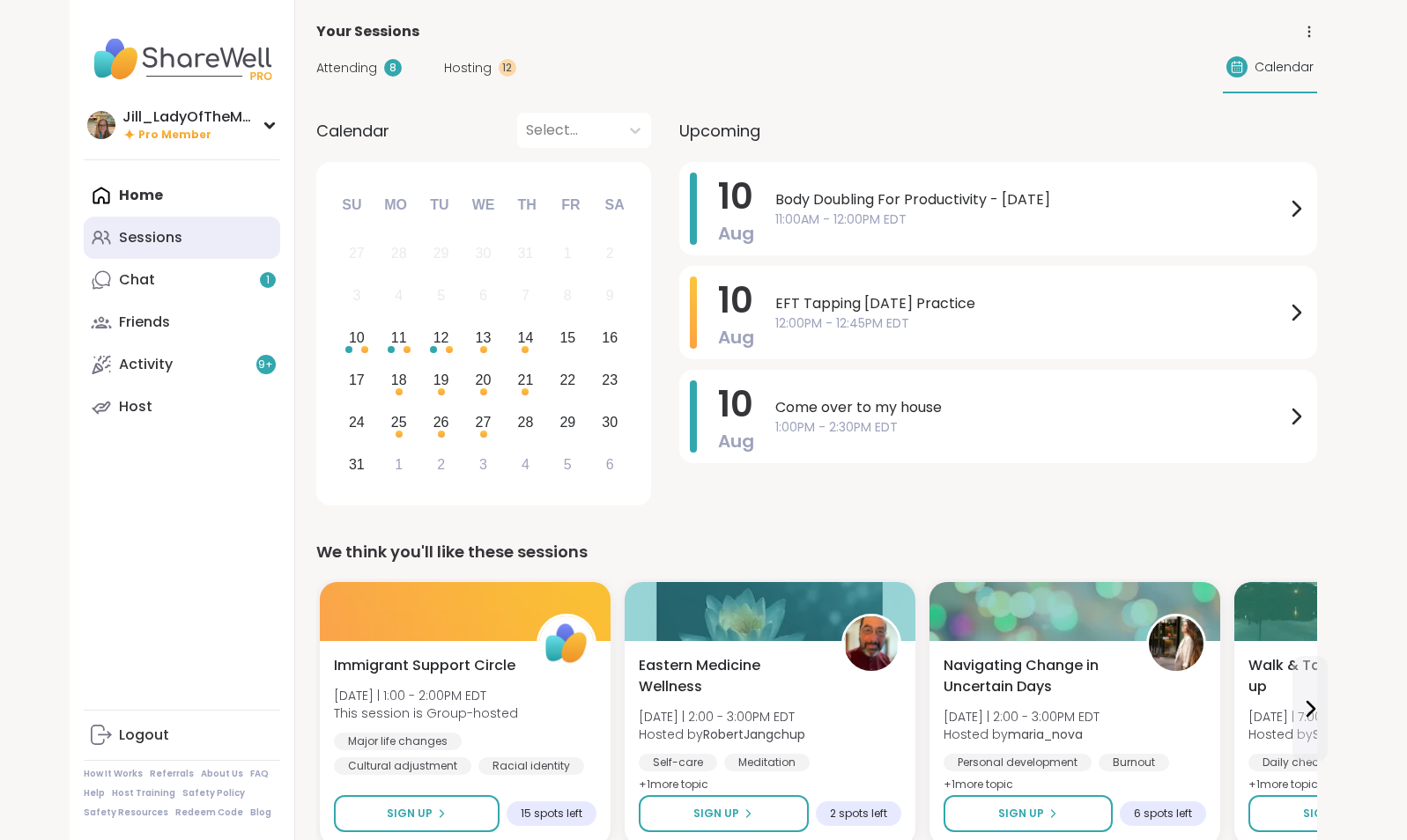
click at [230, 245] on link "Sessions" at bounding box center [182, 237] width 197 height 42
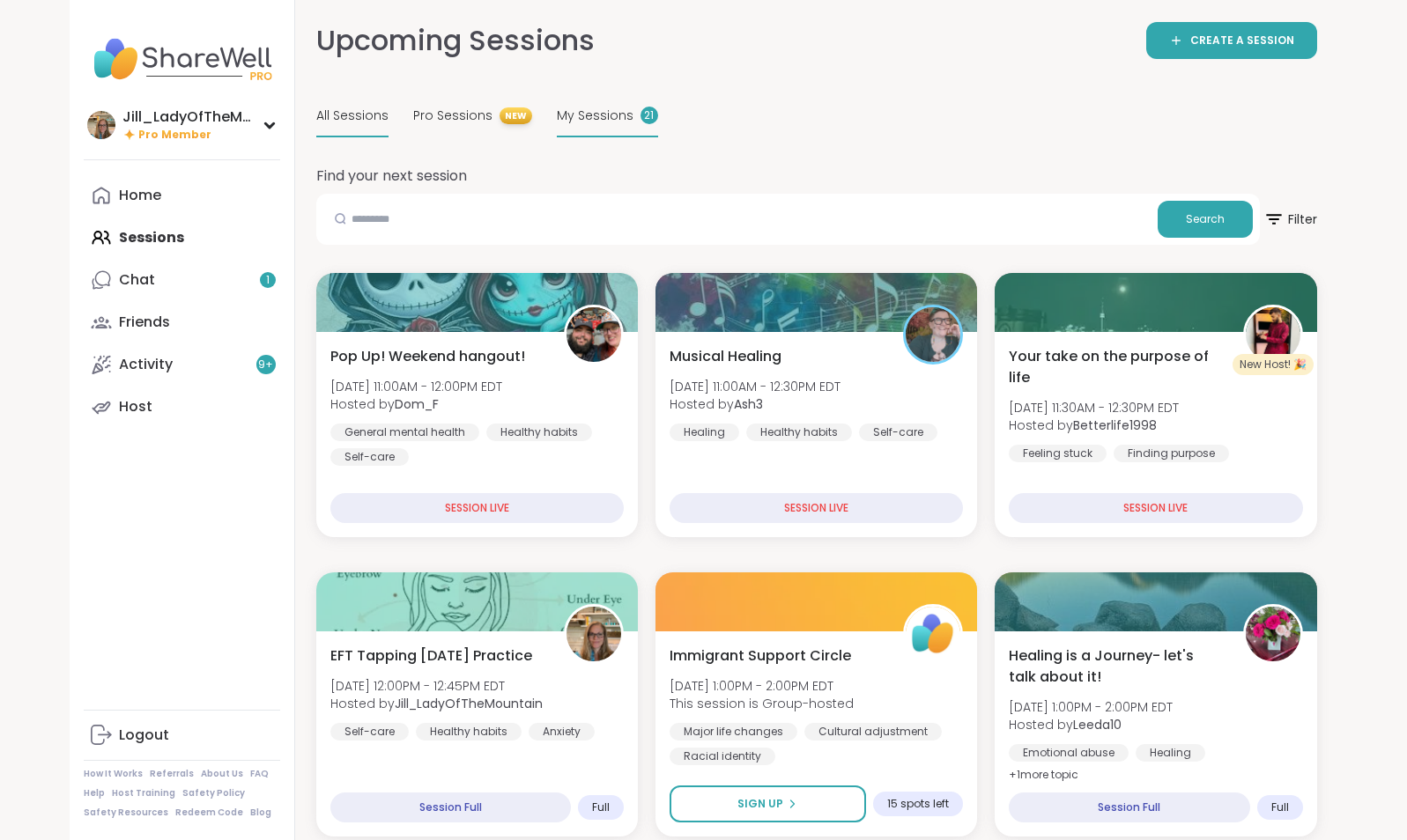
click at [605, 123] on span "My Sessions" at bounding box center [595, 116] width 77 height 19
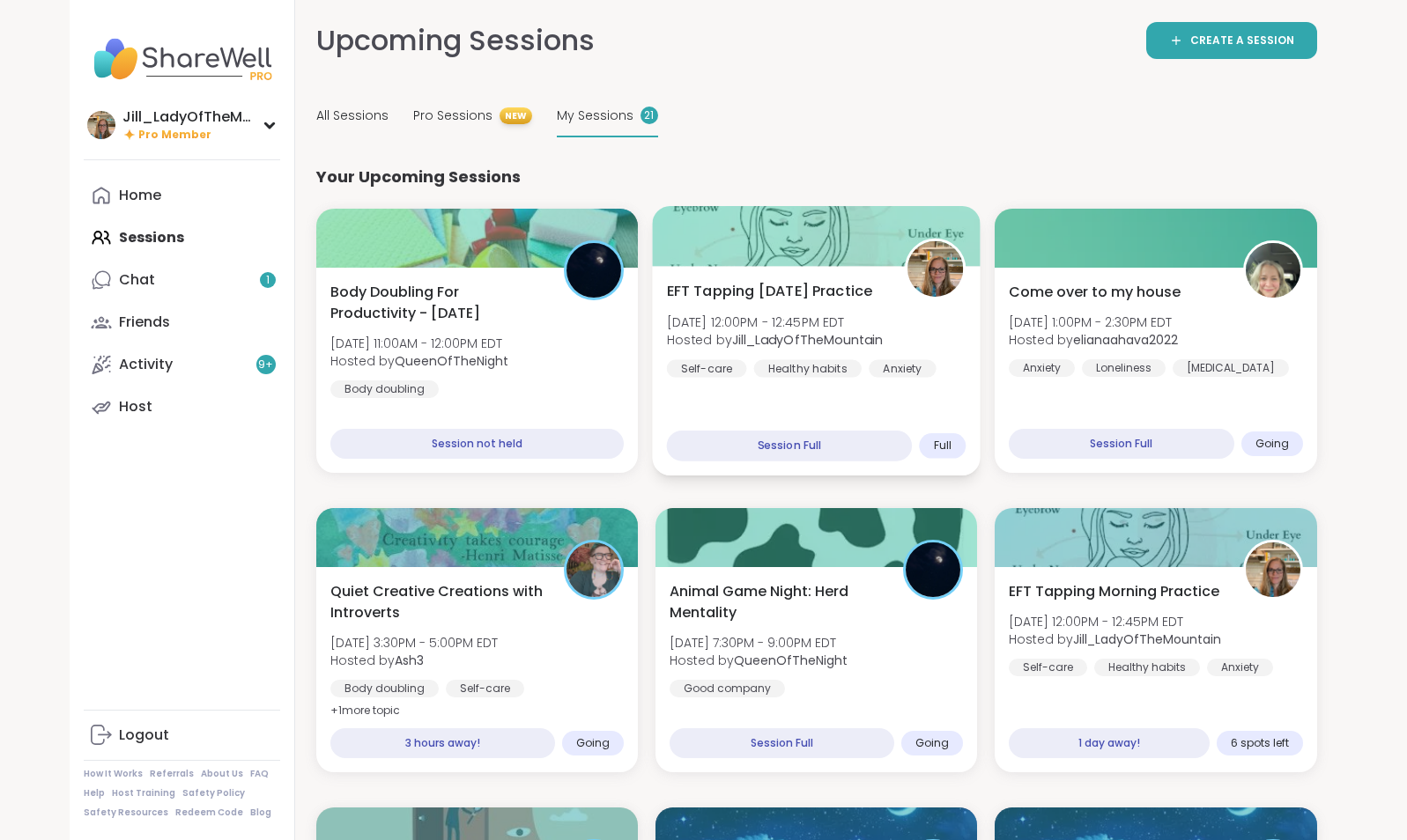
click at [811, 388] on div "EFT Tapping Sunday Practice Sun, Aug 10 | 12:00PM - 12:45PM EDT Hosted by Jill_…" at bounding box center [816, 371] width 329 height 210
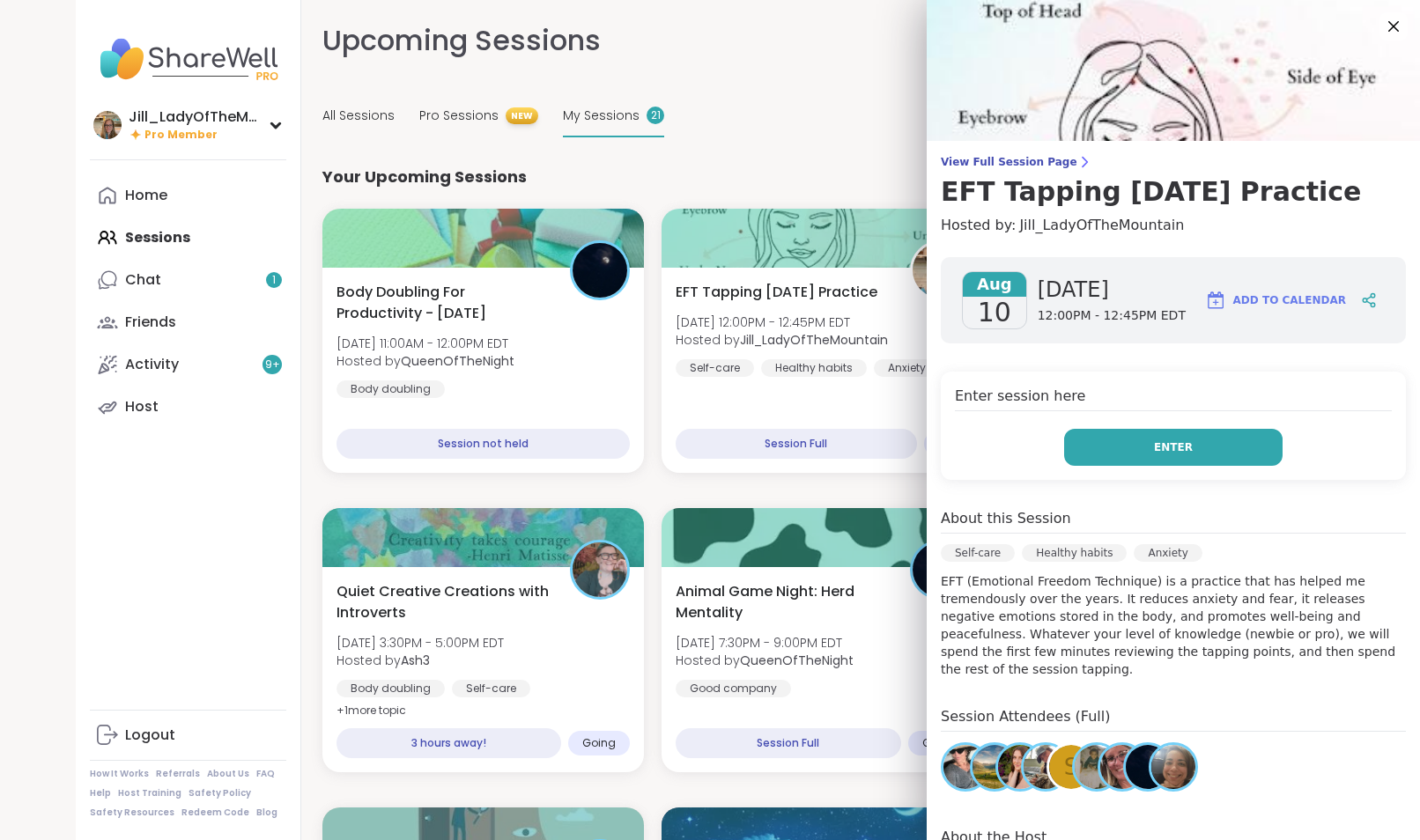
click at [1206, 452] on button "Enter" at bounding box center [1173, 447] width 218 height 37
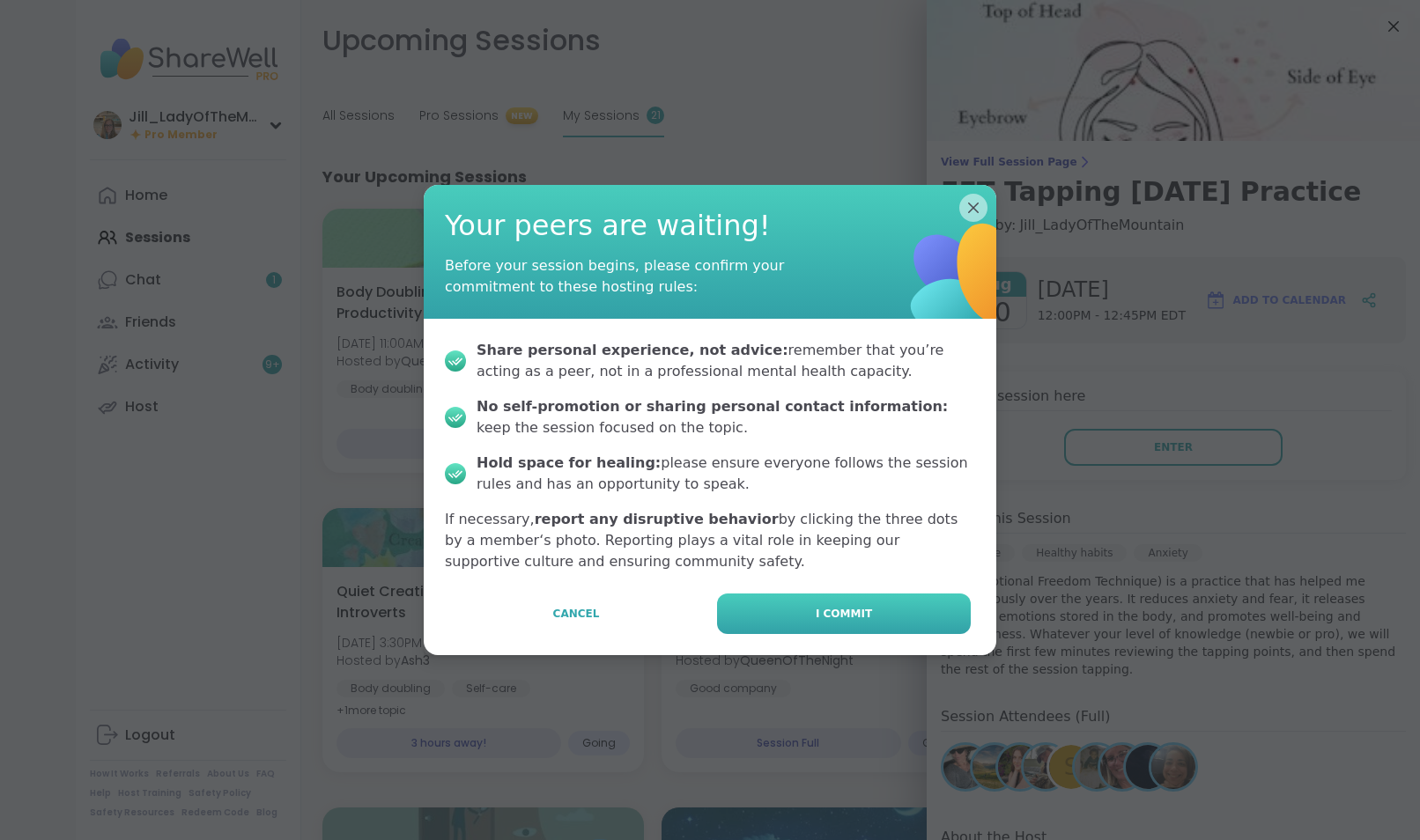
click at [861, 604] on button "I commit" at bounding box center [844, 613] width 254 height 40
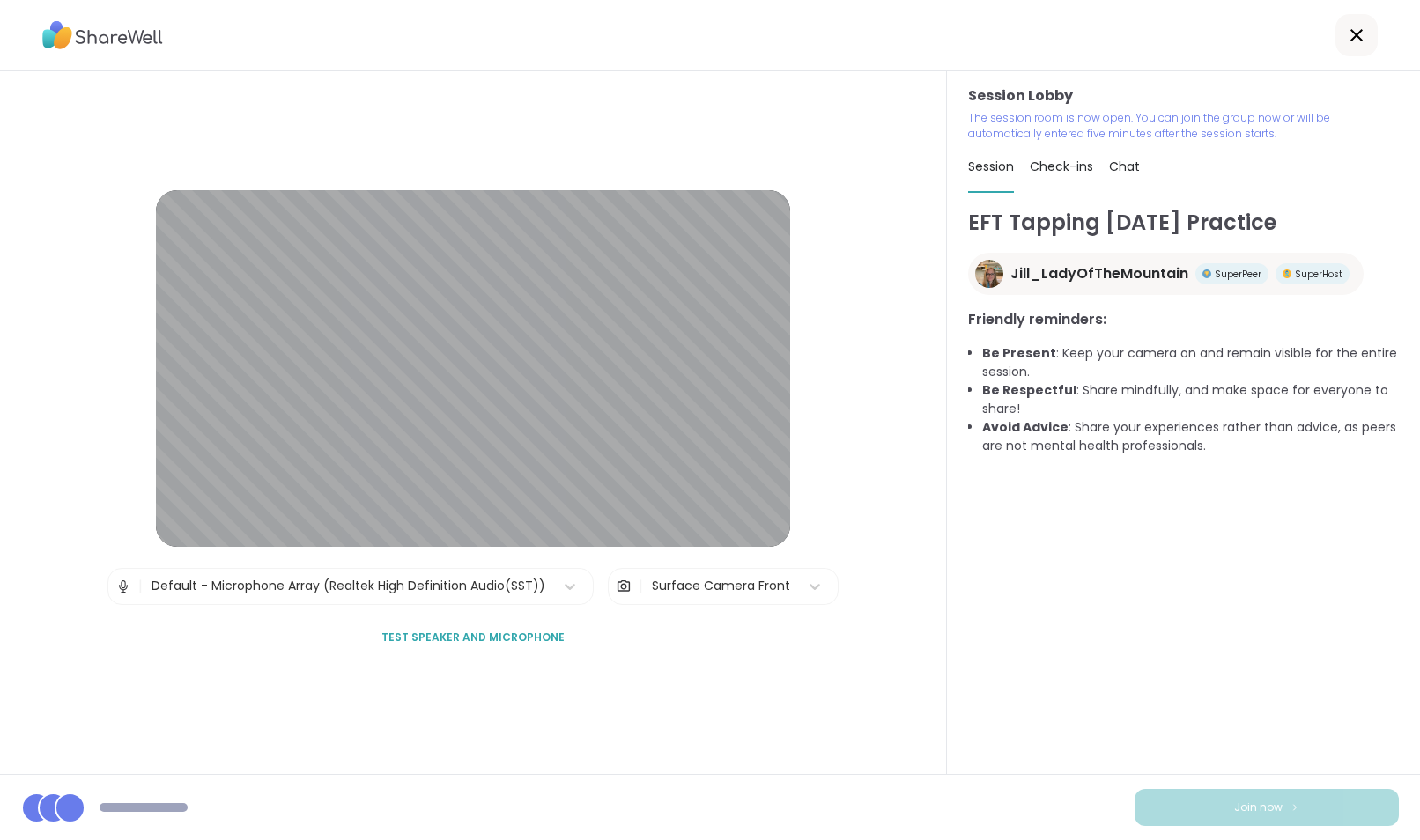
click at [1115, 161] on span "Chat" at bounding box center [1124, 166] width 31 height 18
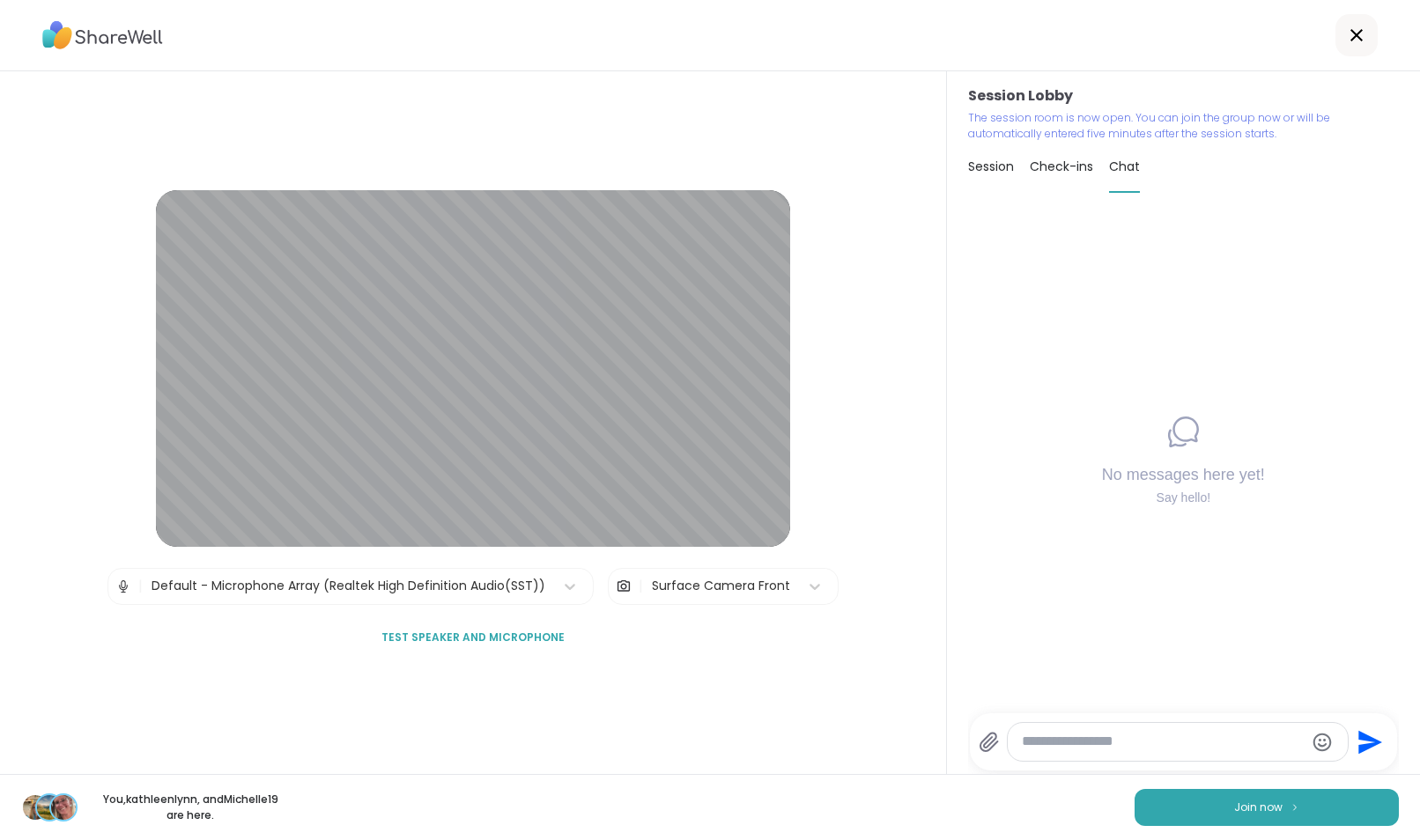
click at [1057, 743] on textarea "Type your message" at bounding box center [1163, 742] width 283 height 19
click at [986, 736] on icon at bounding box center [989, 742] width 17 height 19
click at [0, 0] on input "file" at bounding box center [0, 0] width 0 height 0
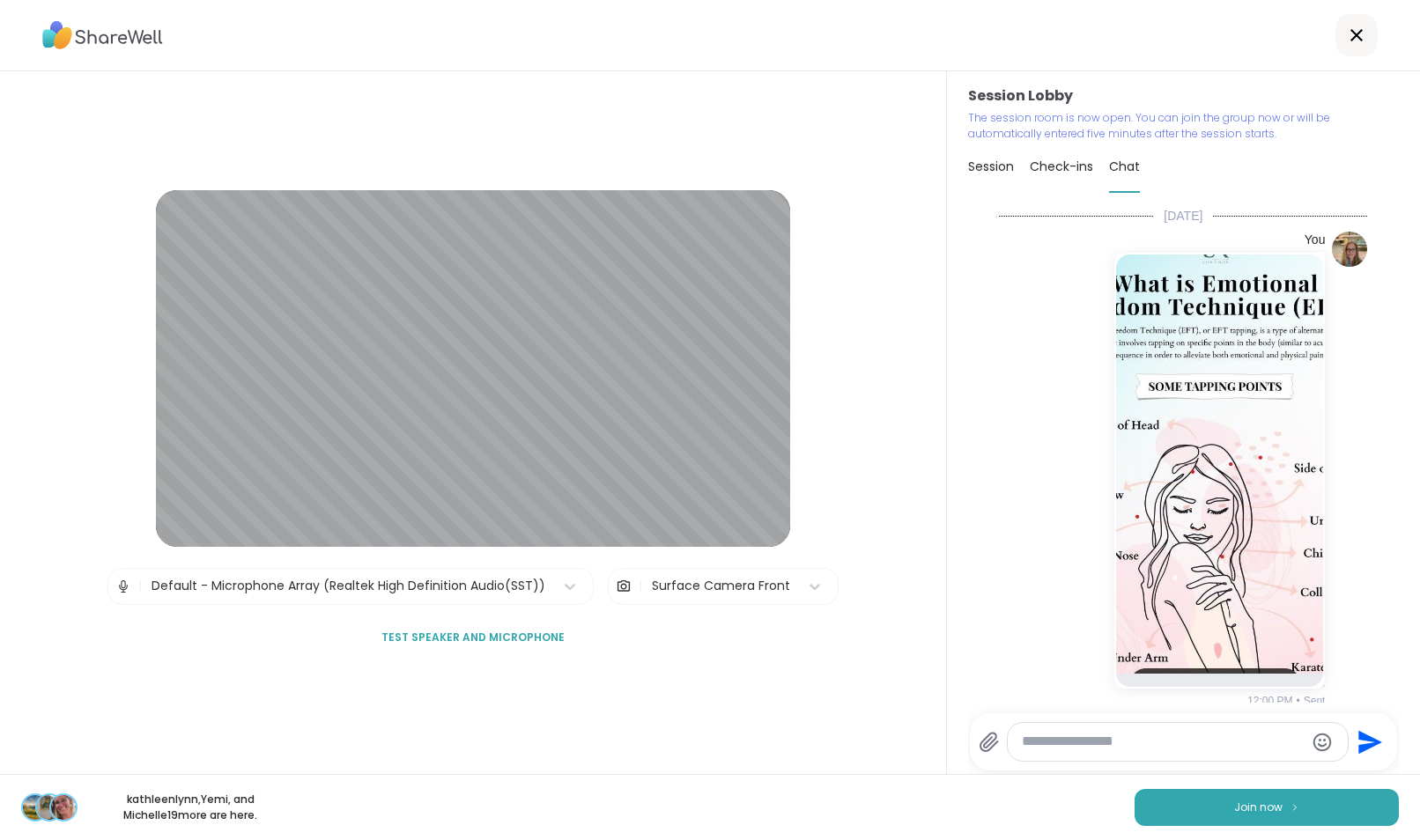
scroll to position [12, 0]
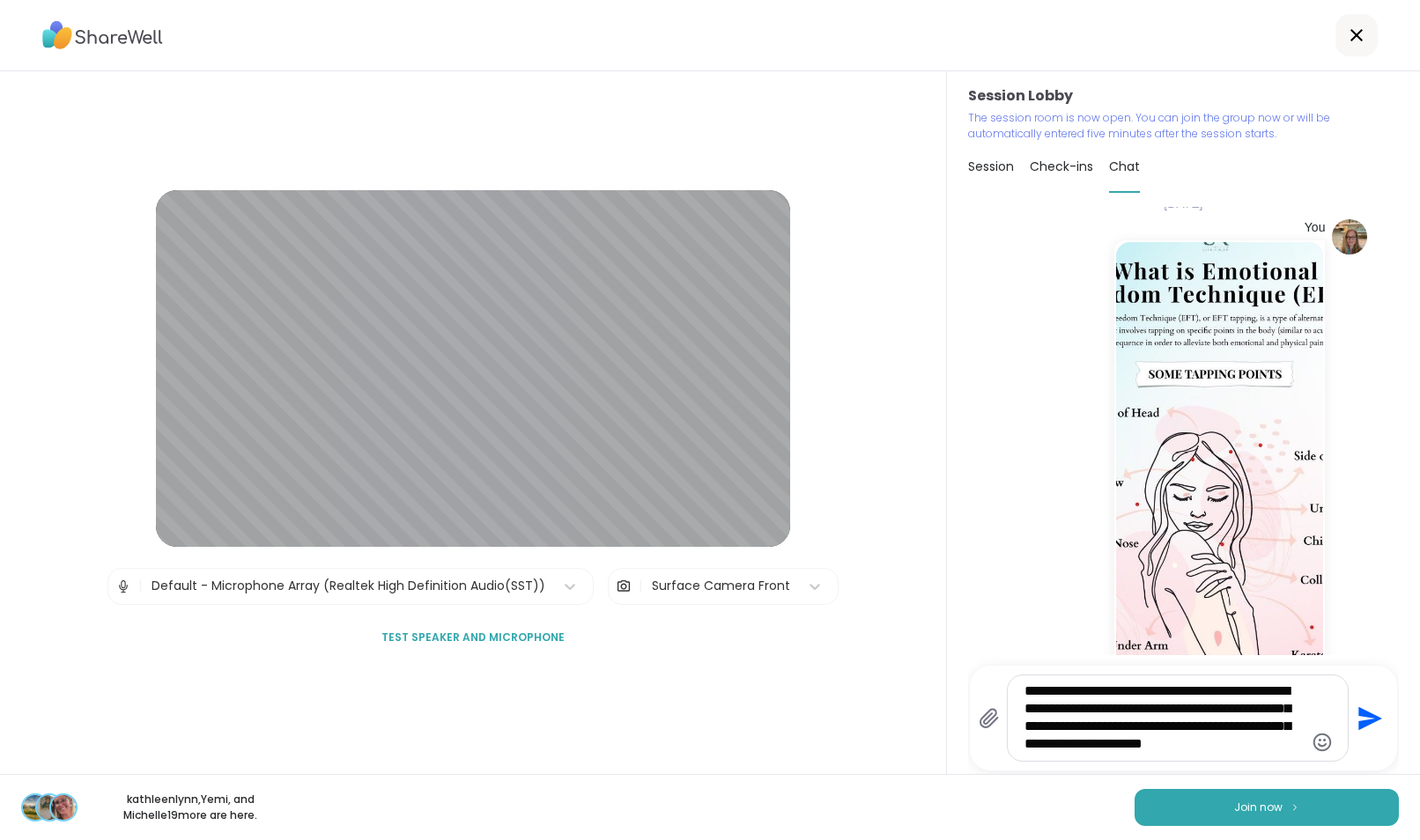
type textarea "**********"
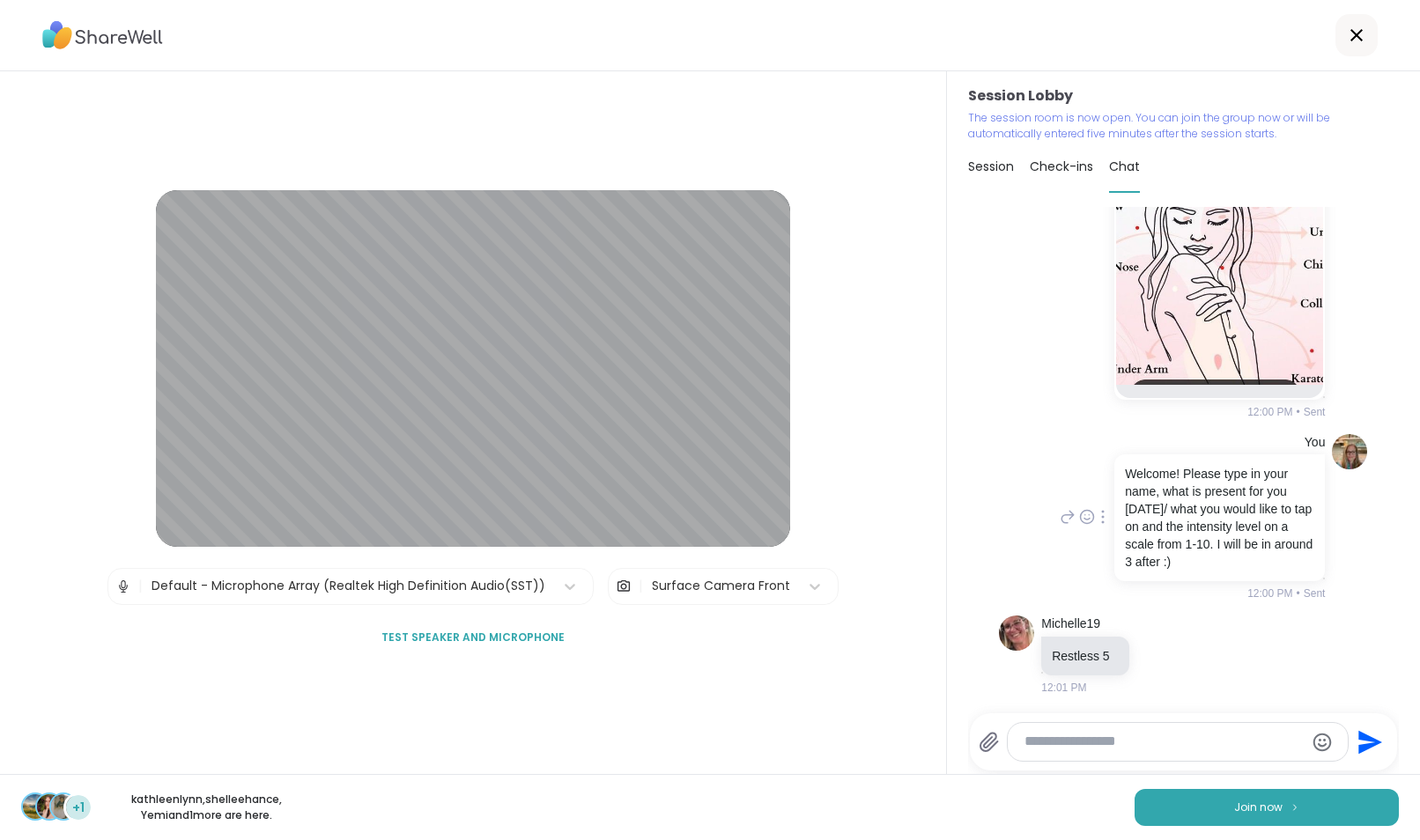
scroll to position [400, 0]
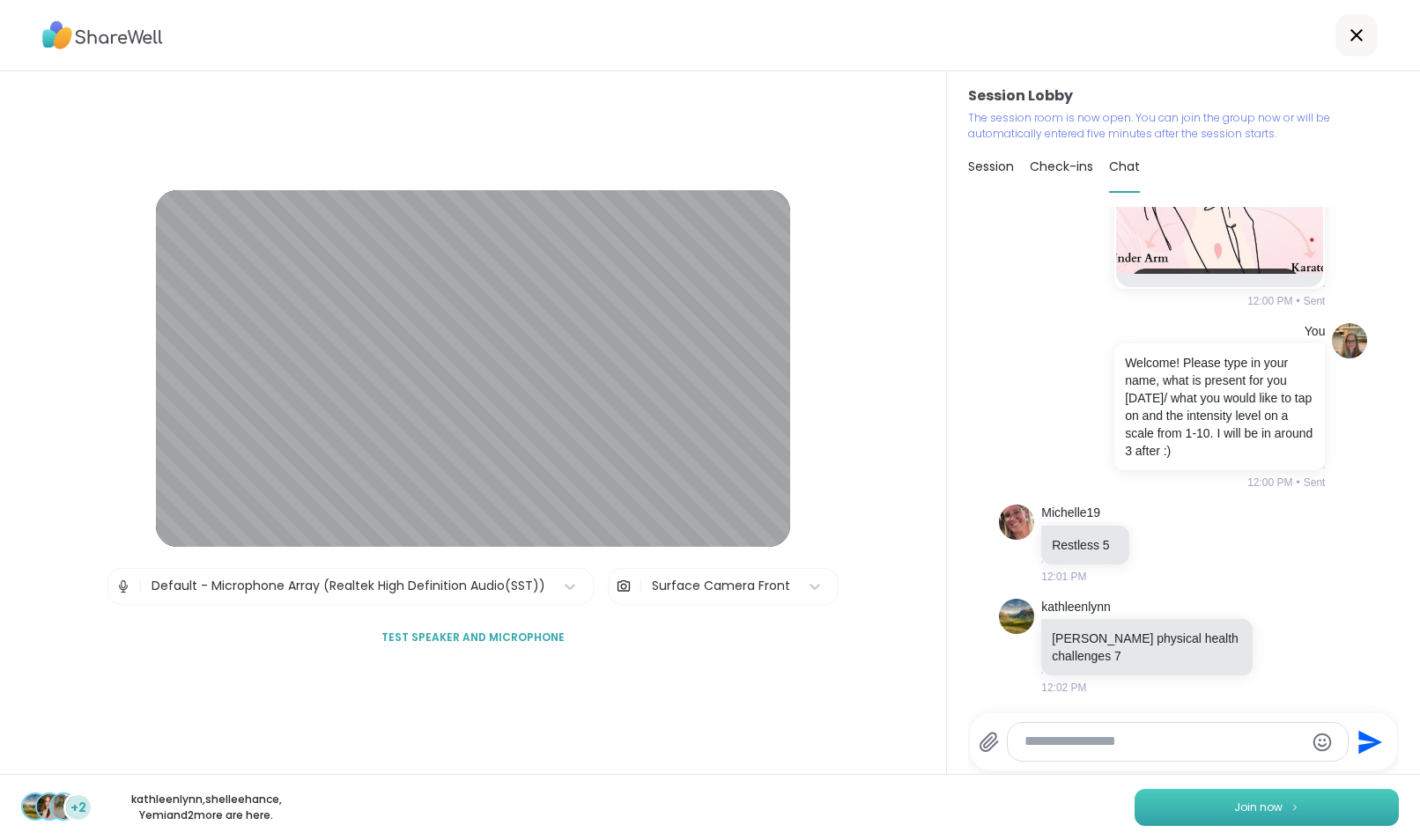
click at [1290, 809] on img at bounding box center [1294, 807] width 10 height 9
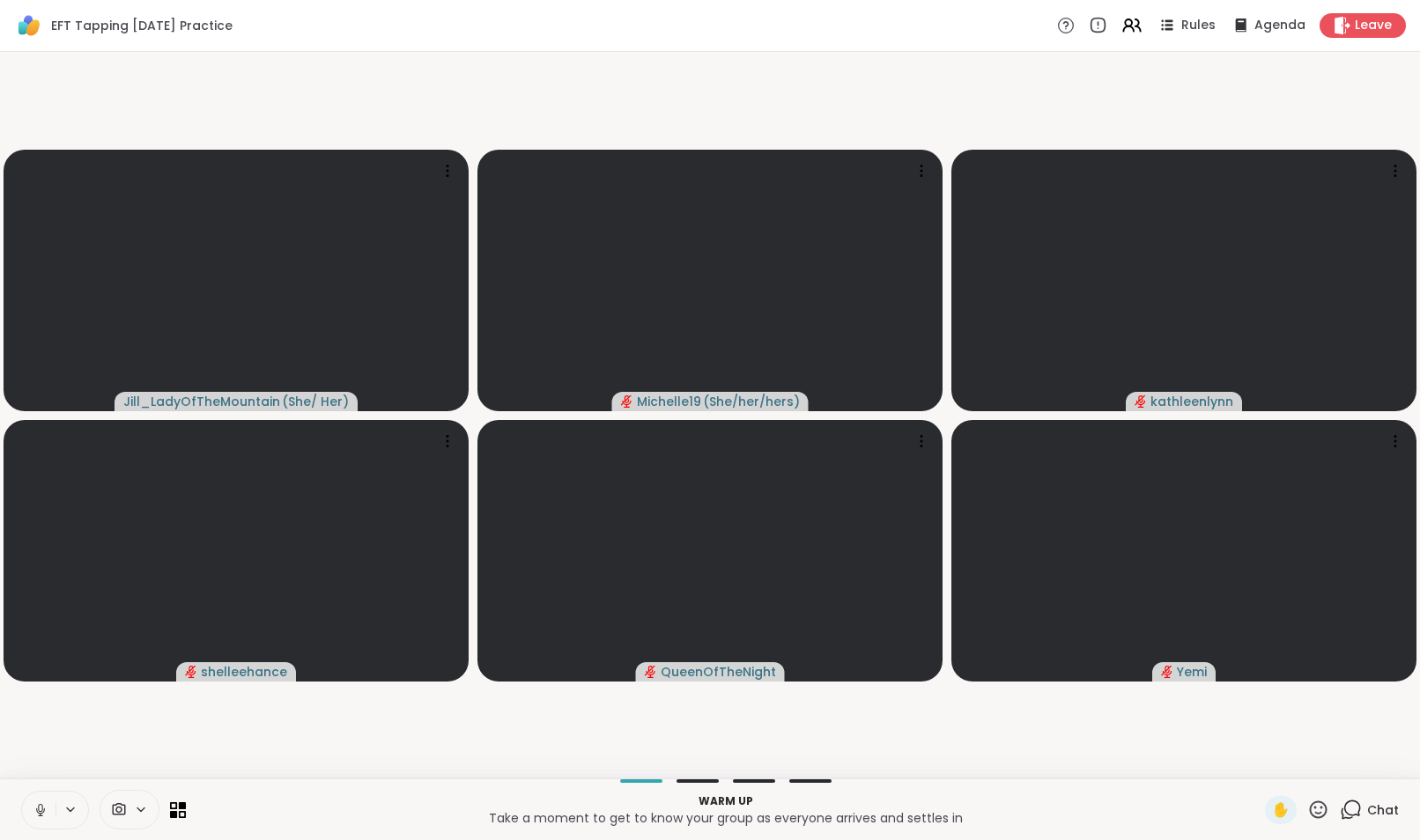
click at [1340, 806] on icon at bounding box center [1351, 810] width 22 height 22
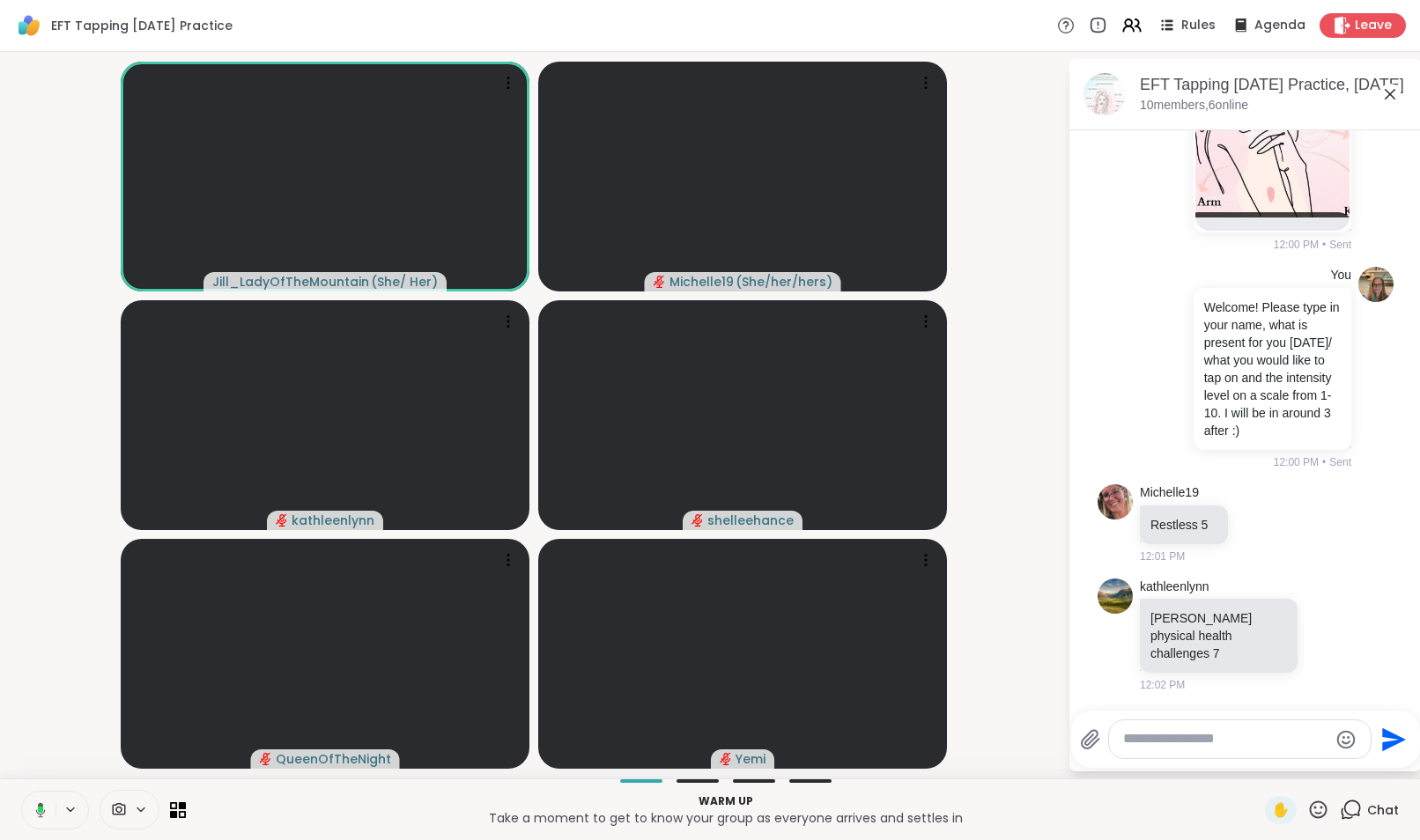
scroll to position [491, 0]
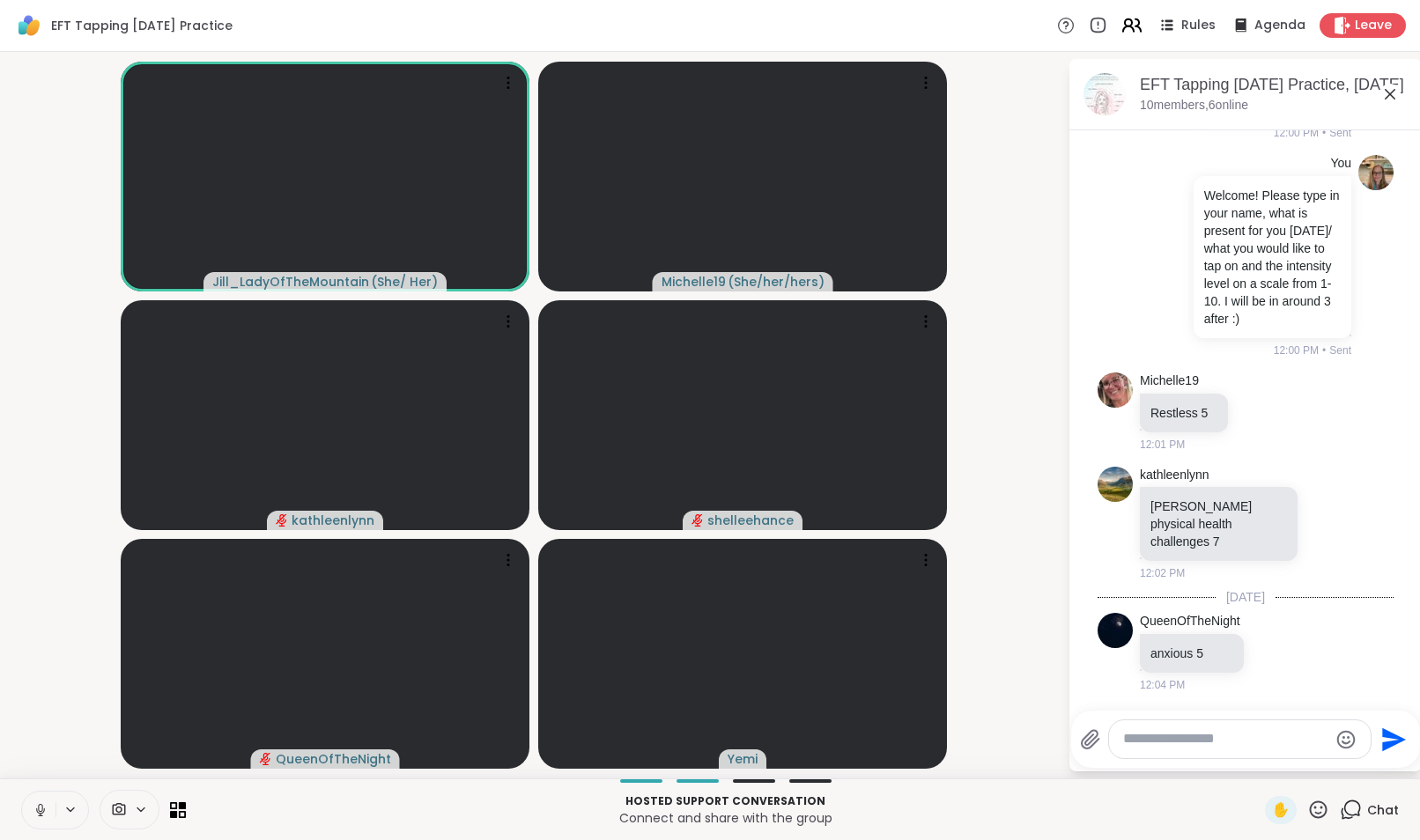
click at [1120, 19] on icon at bounding box center [1132, 25] width 22 height 22
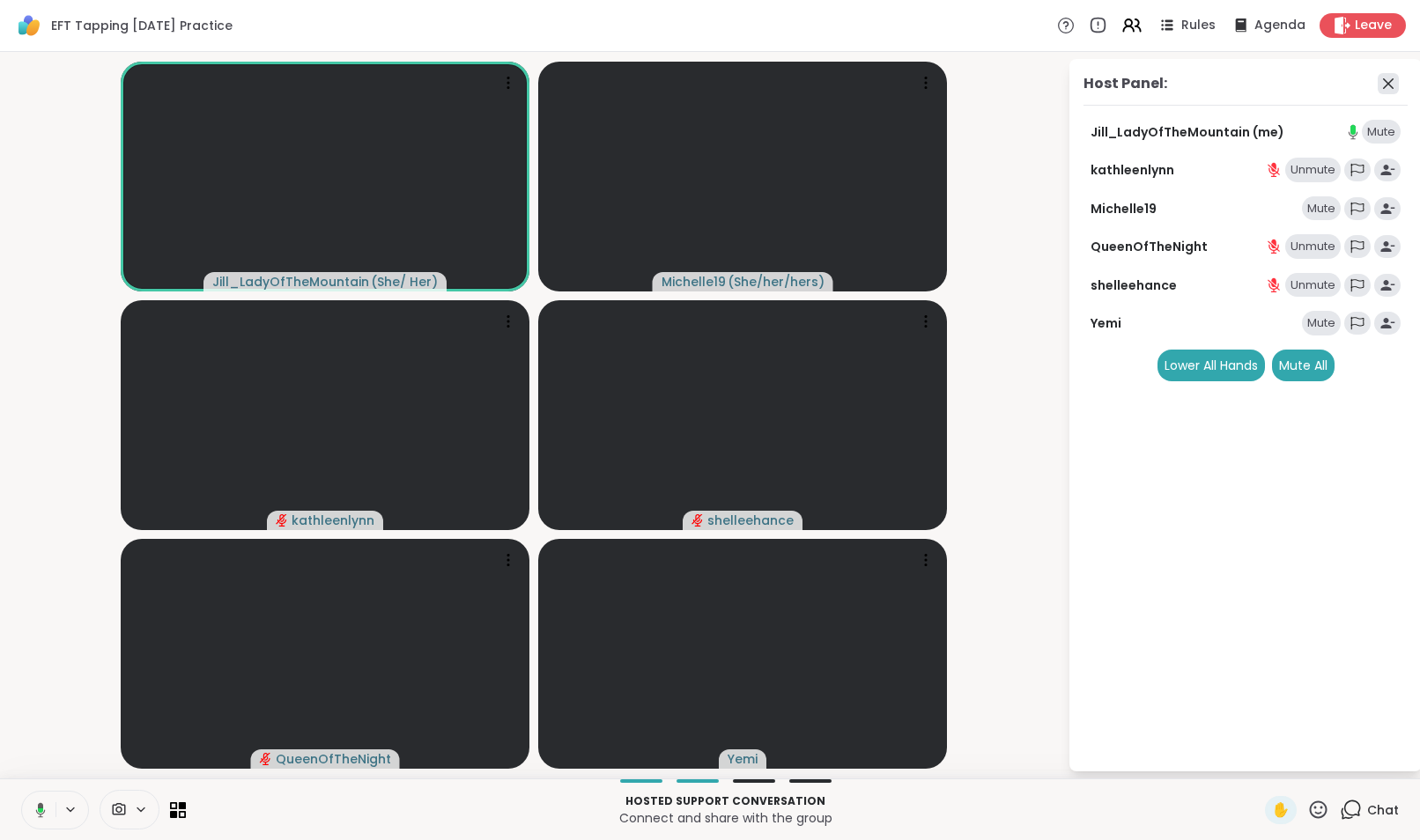
click at [1389, 85] on icon at bounding box center [1388, 83] width 22 height 22
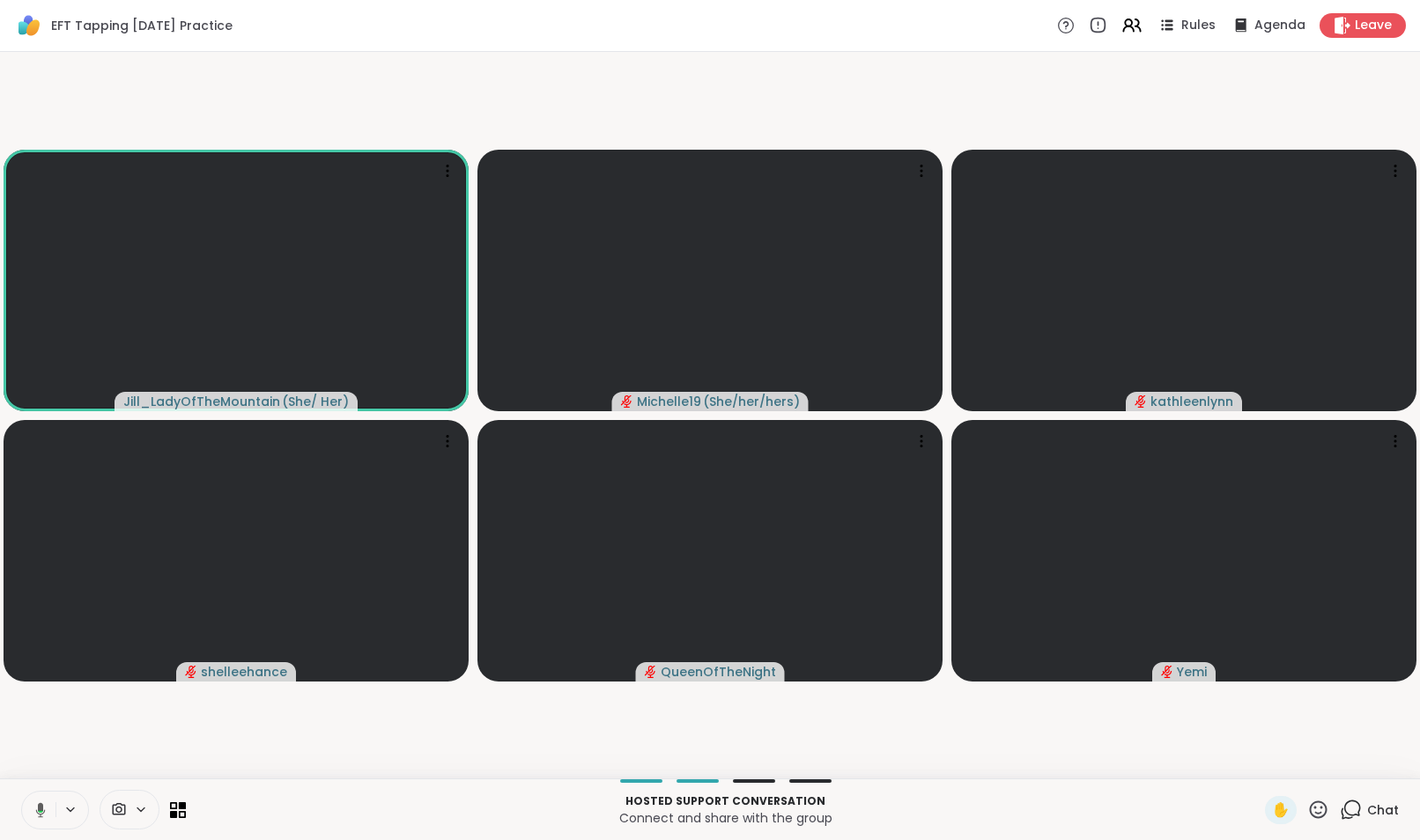
drag, startPoint x: 1333, startPoint y: 805, endPoint x: 1339, endPoint y: 814, distance: 10.8
click at [1339, 814] on icon at bounding box center [1351, 810] width 22 height 22
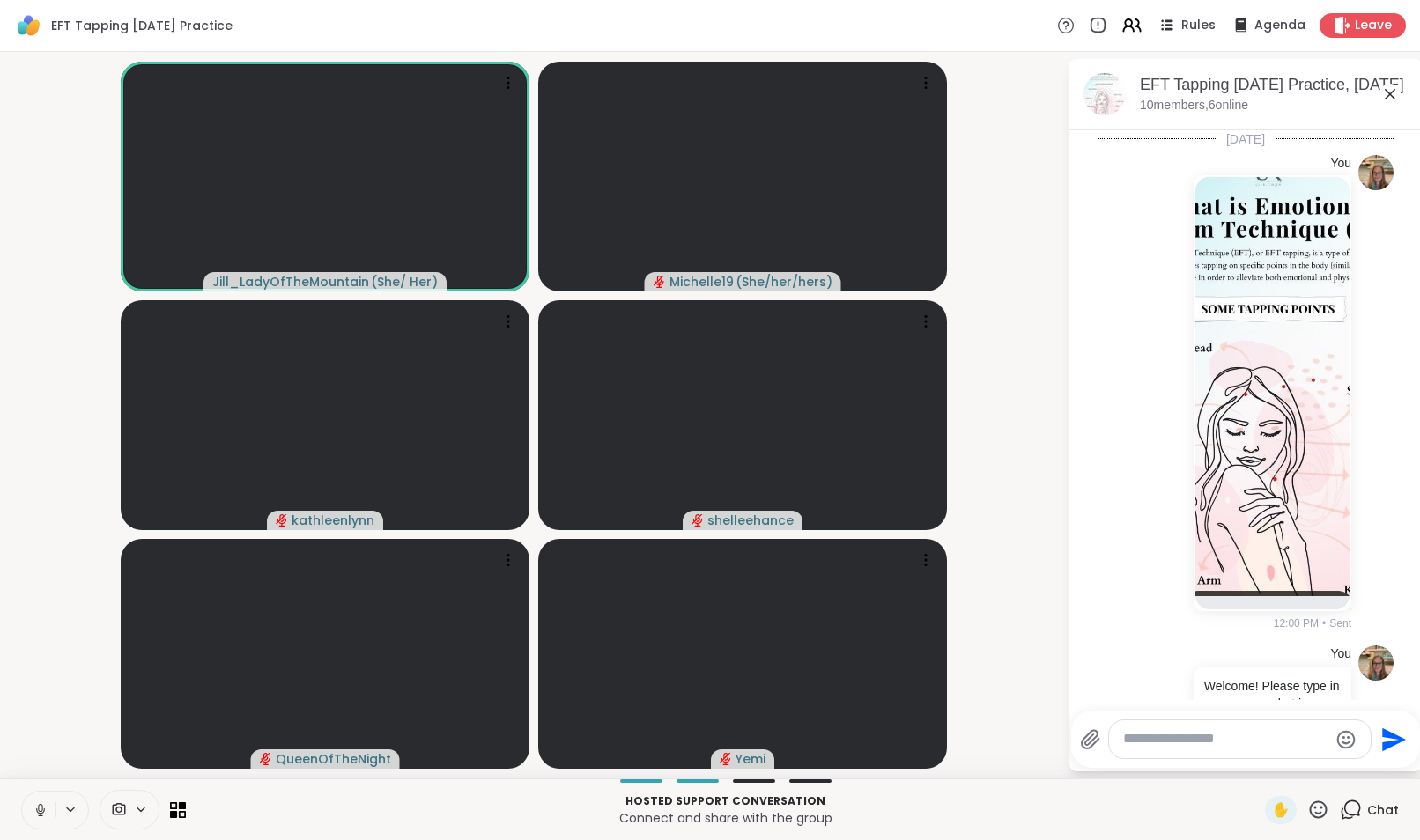
scroll to position [473, 0]
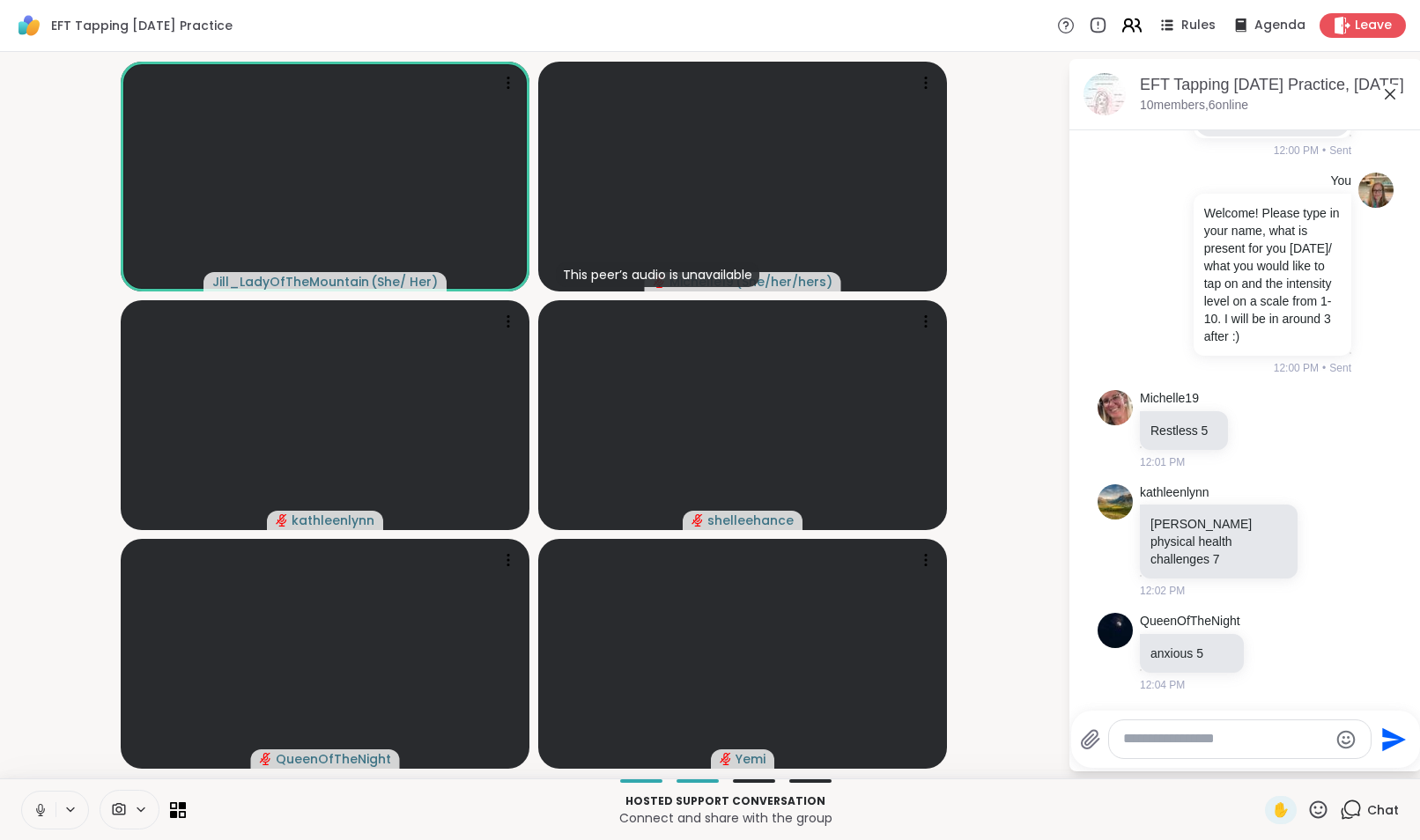
click at [1120, 32] on icon at bounding box center [1132, 25] width 22 height 22
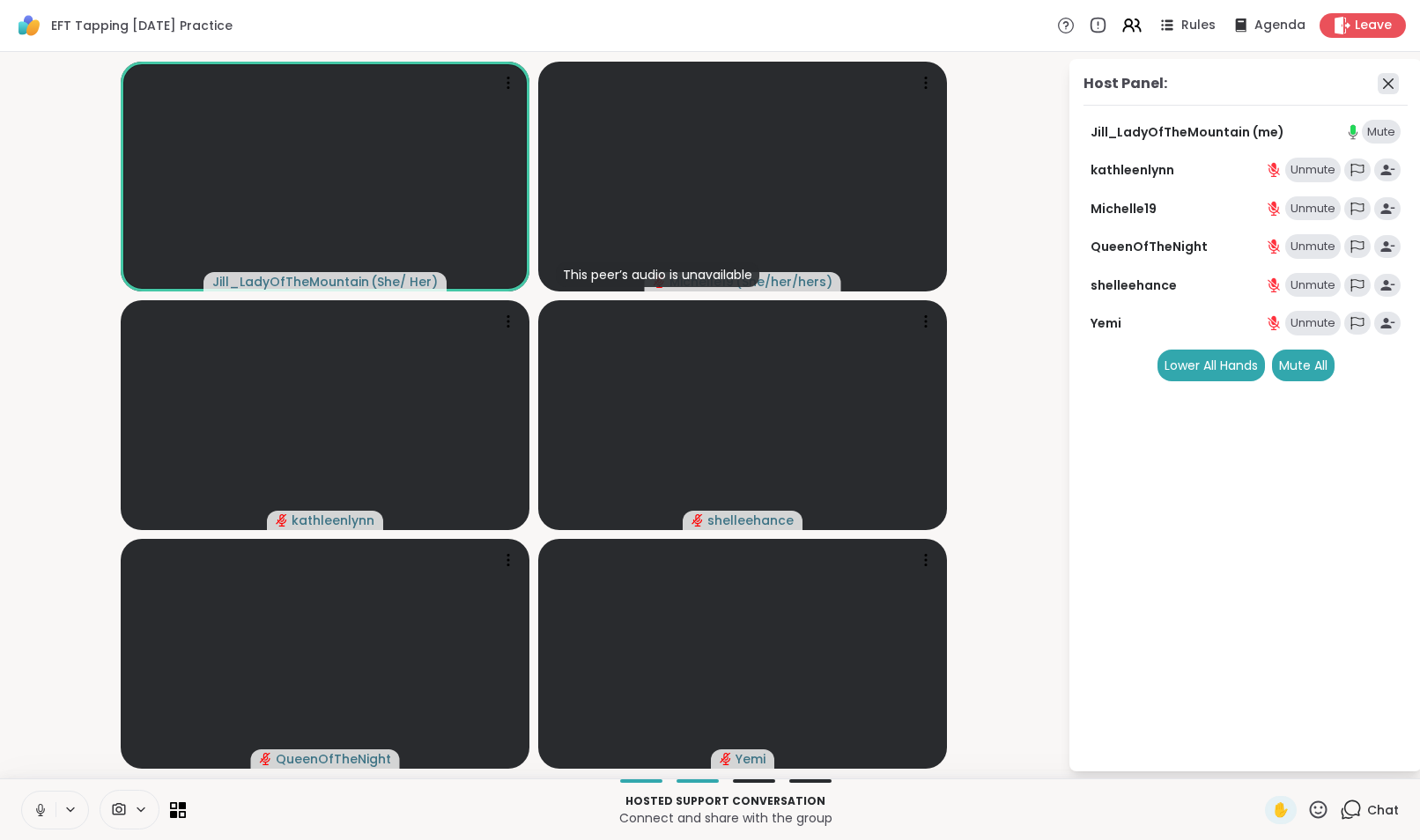
click at [1384, 84] on icon at bounding box center [1388, 83] width 22 height 22
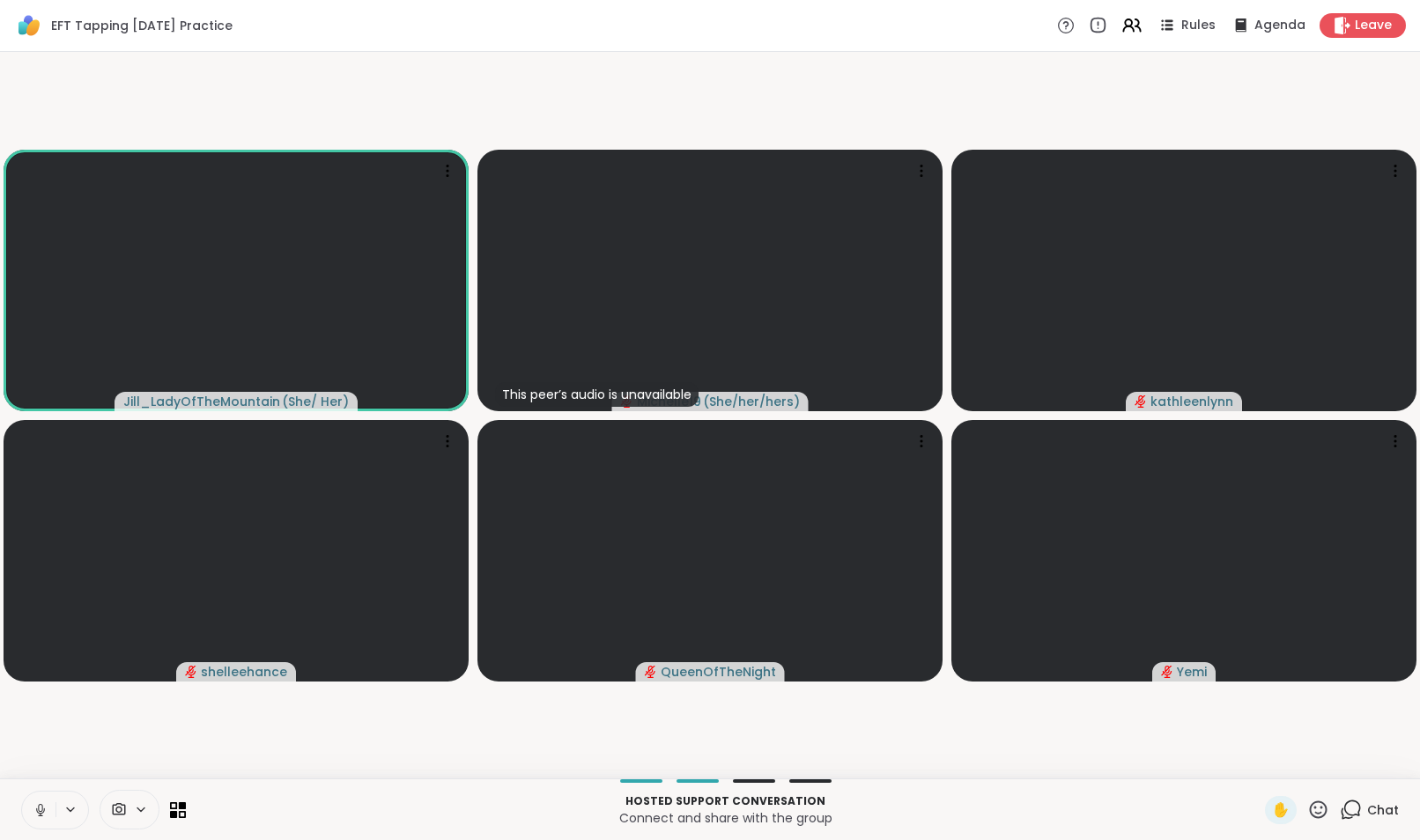
click at [1339, 808] on icon at bounding box center [1351, 810] width 22 height 22
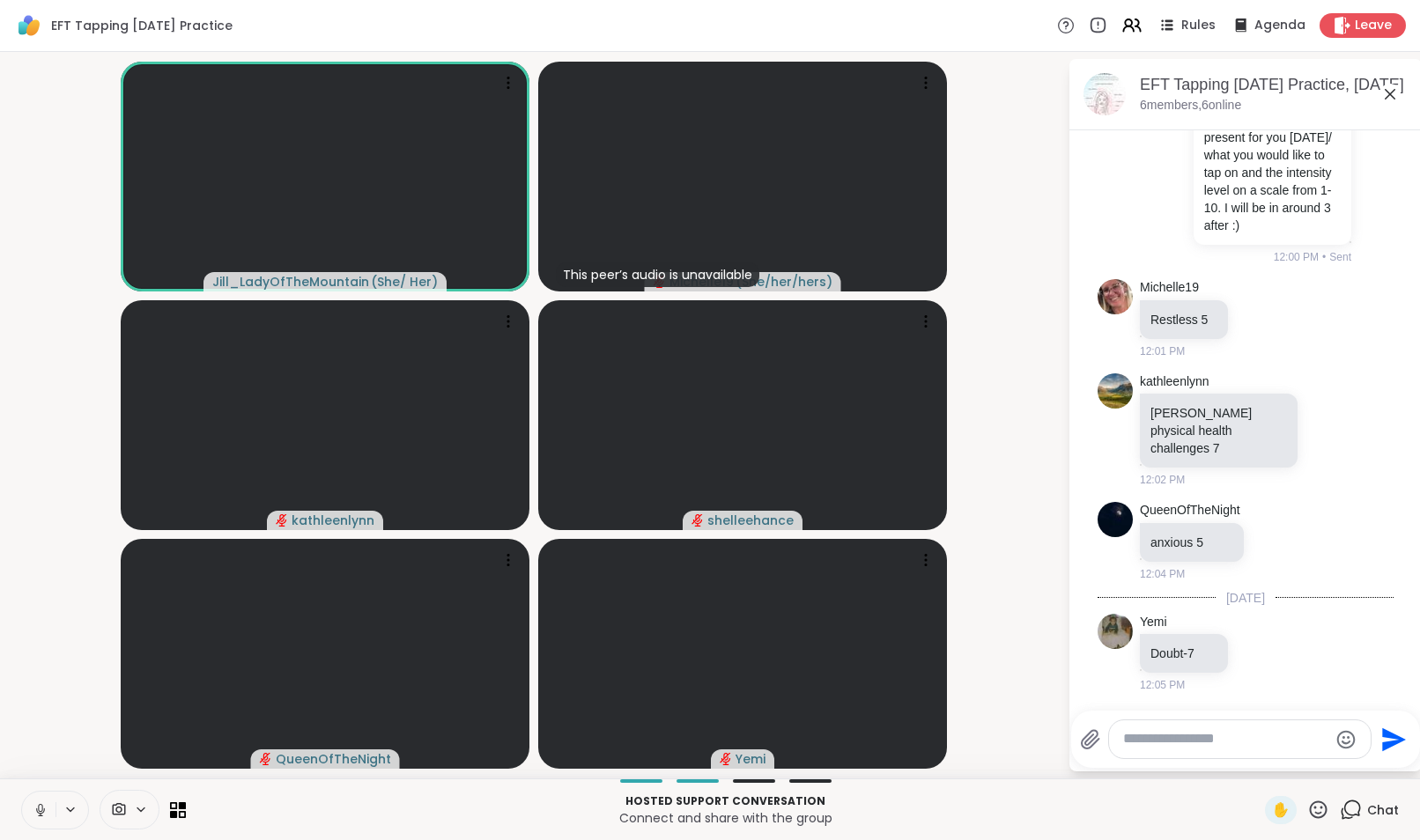
scroll to position [565, 0]
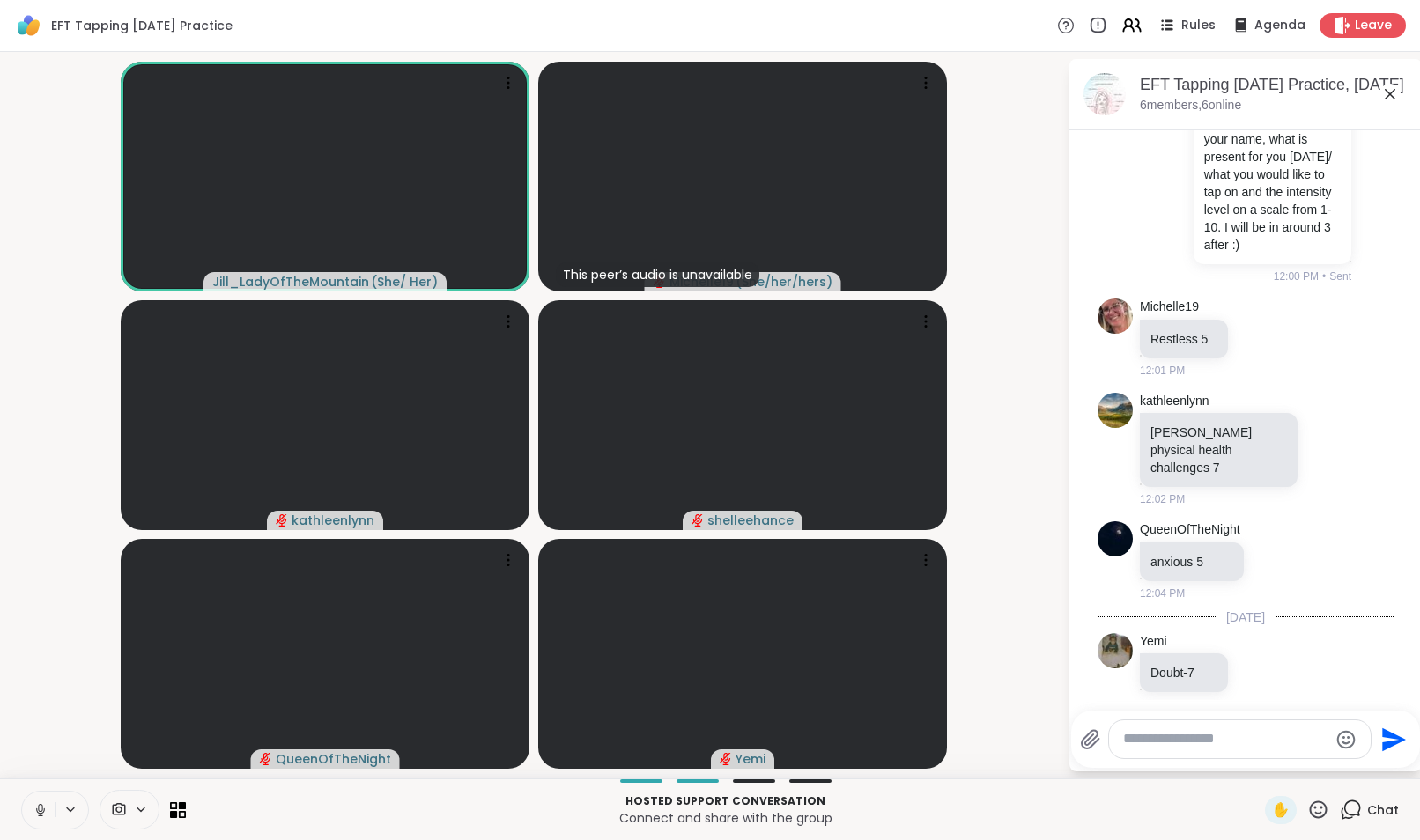
drag, startPoint x: 1398, startPoint y: 496, endPoint x: 1394, endPoint y: 552, distance: 56.1
click at [1394, 552] on div "Today You 12:00 PM • Sent You Welcome! Please type in your name, what is presen…" at bounding box center [1246, 142] width 352 height 1155
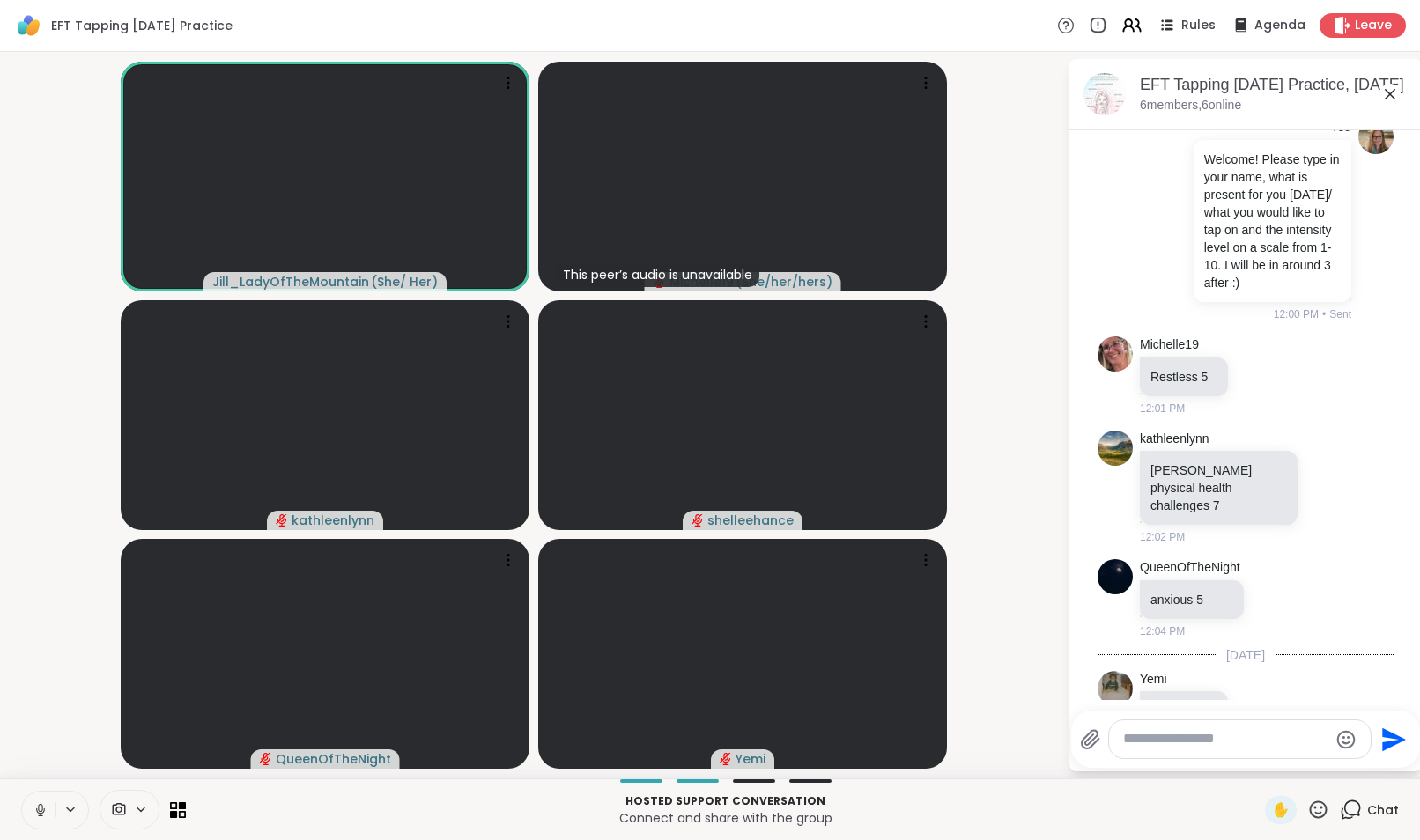
scroll to position [584, 0]
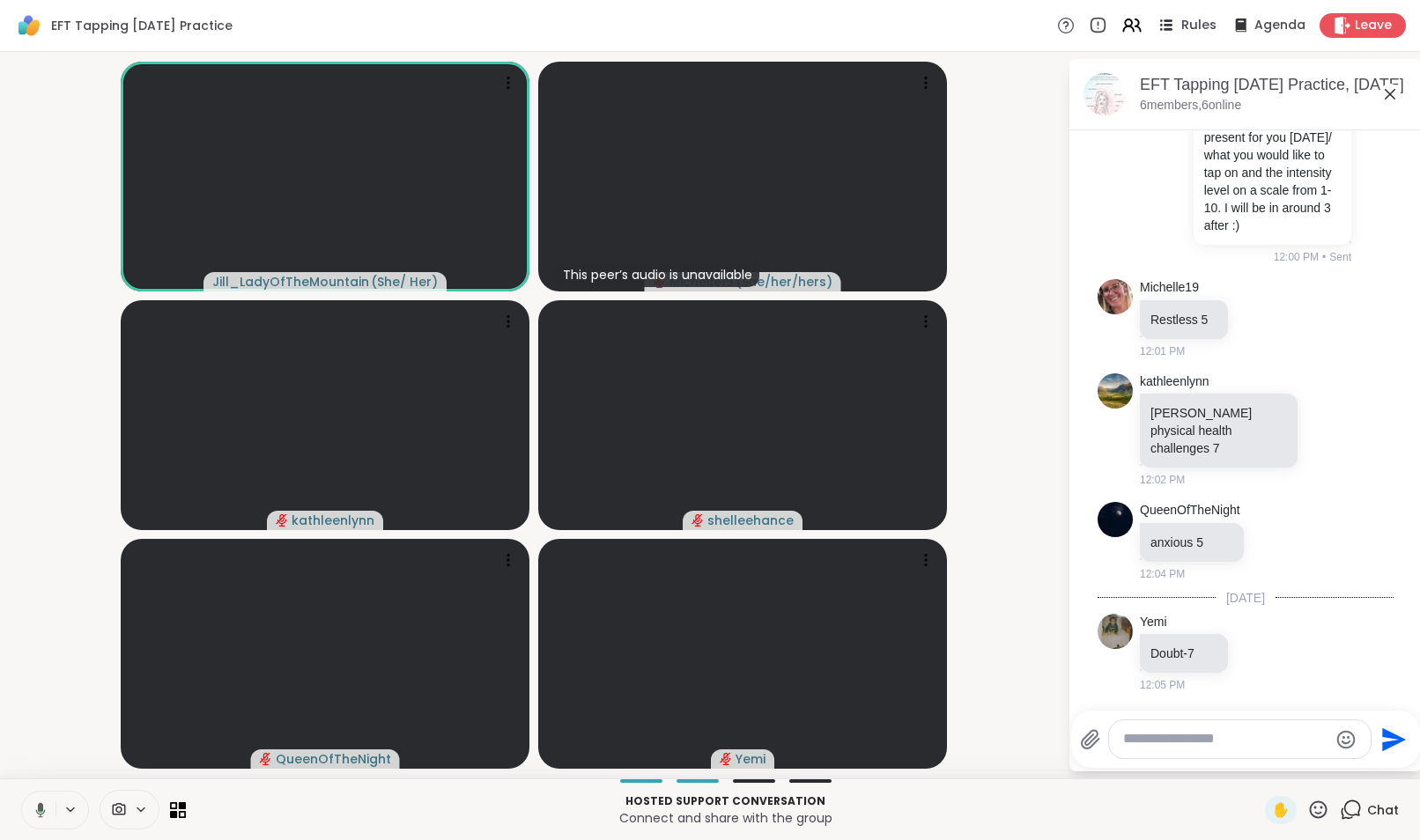
click at [1155, 34] on icon at bounding box center [1166, 25] width 22 height 22
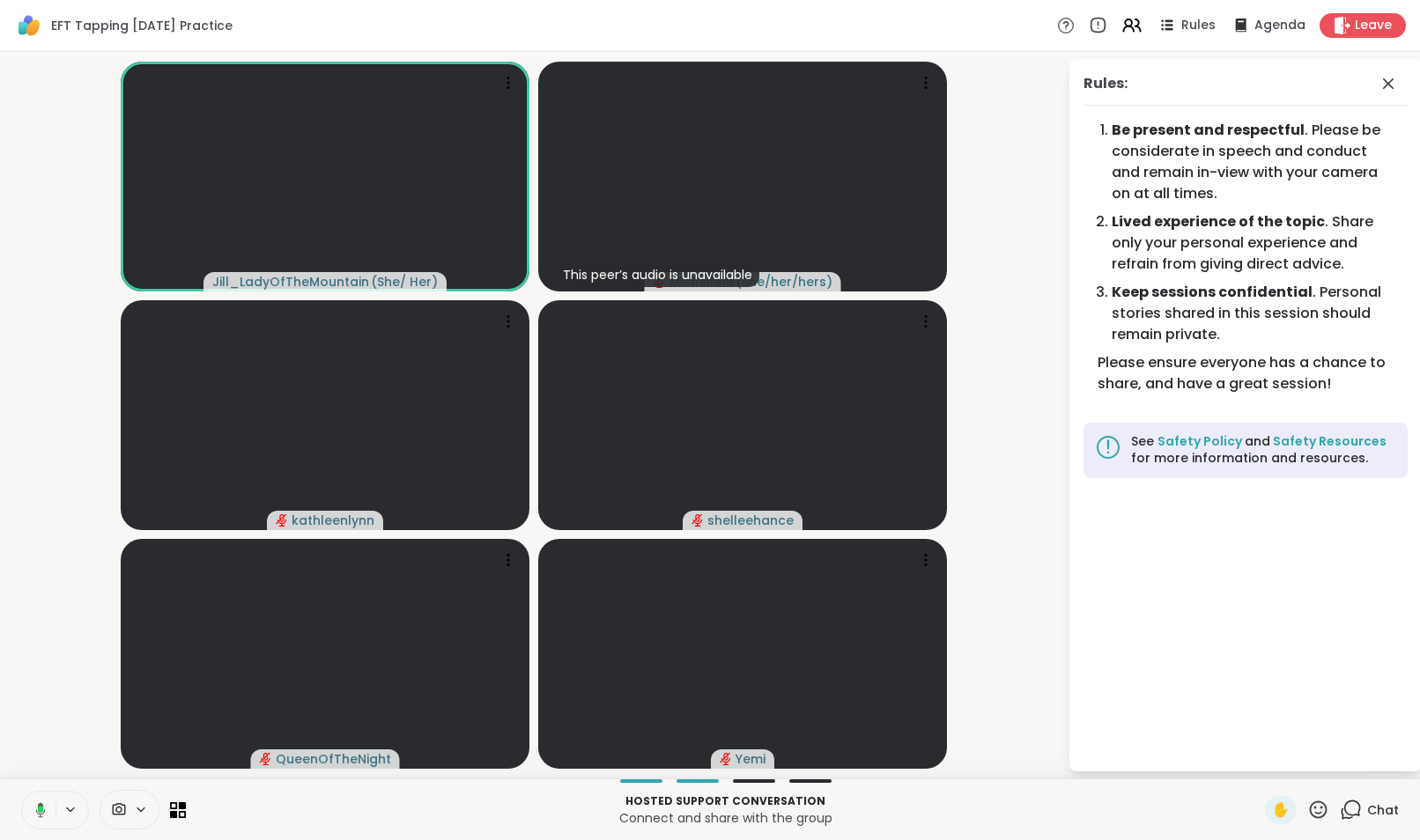
drag, startPoint x: 1385, startPoint y: 82, endPoint x: 1335, endPoint y: 812, distance: 731.7
click at [1344, 812] on icon at bounding box center [1353, 808] width 17 height 16
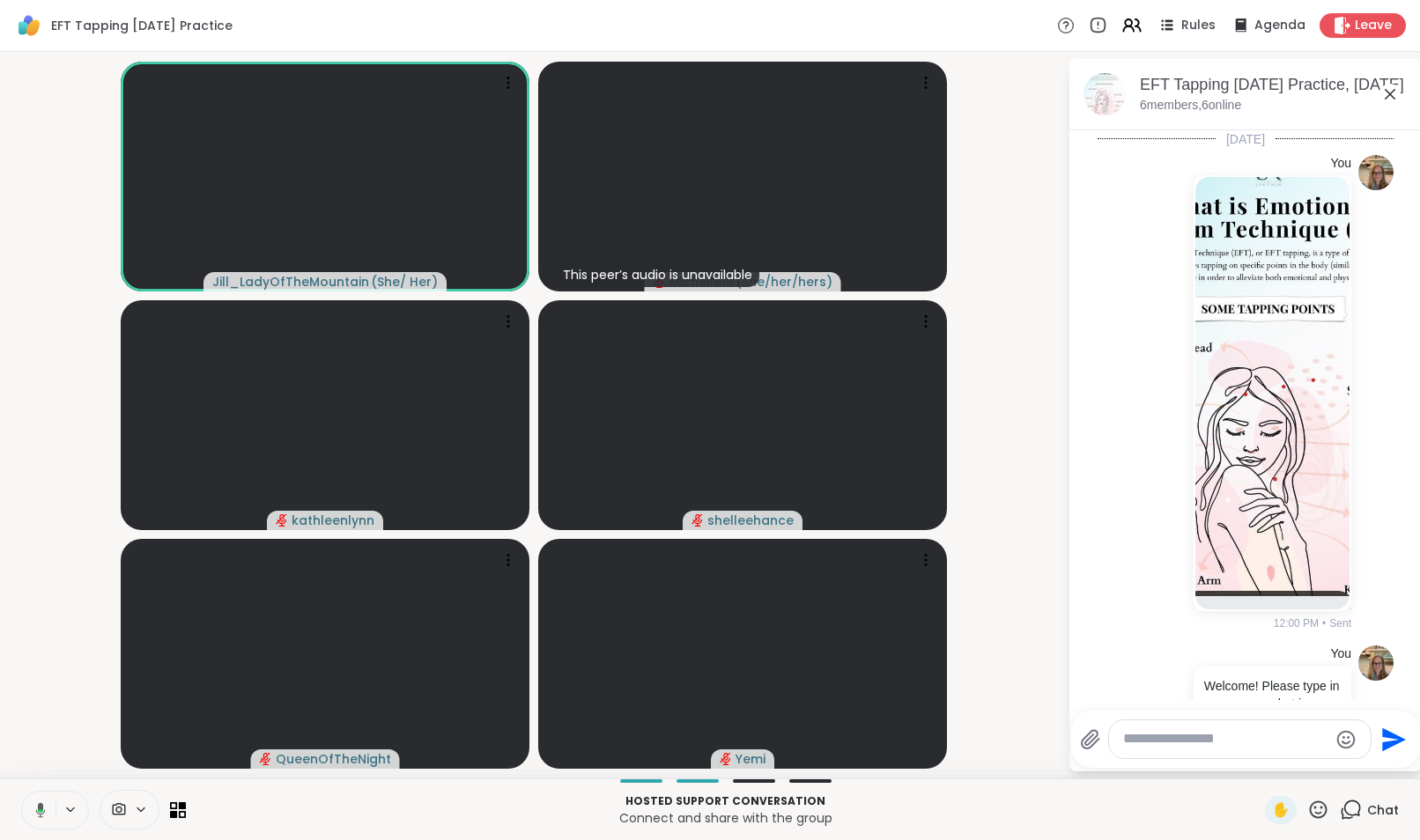
scroll to position [567, 0]
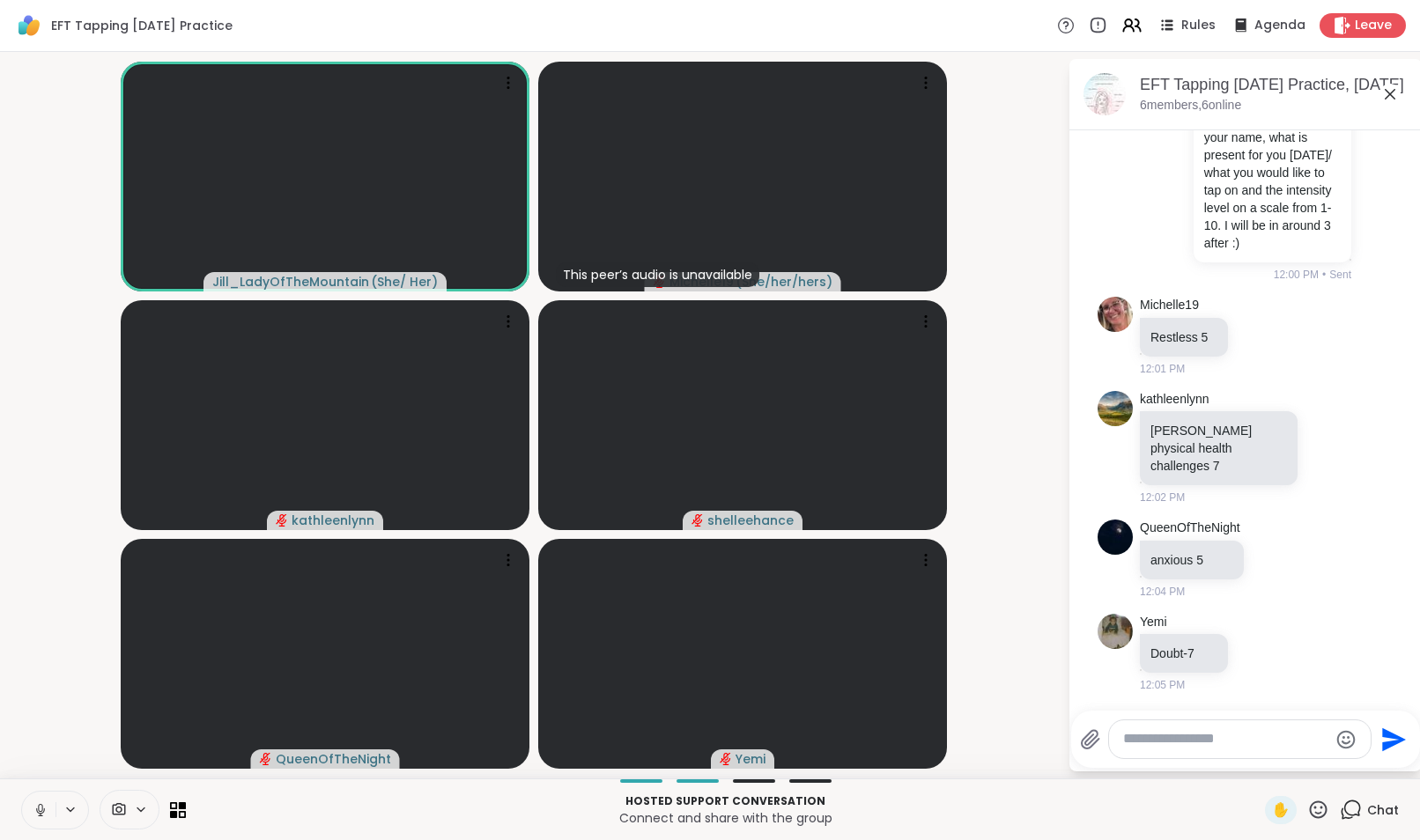
click at [1252, 748] on div at bounding box center [1239, 739] width 261 height 37
click at [1248, 743] on textarea "Type your message" at bounding box center [1225, 740] width 205 height 19
type textarea "**********"
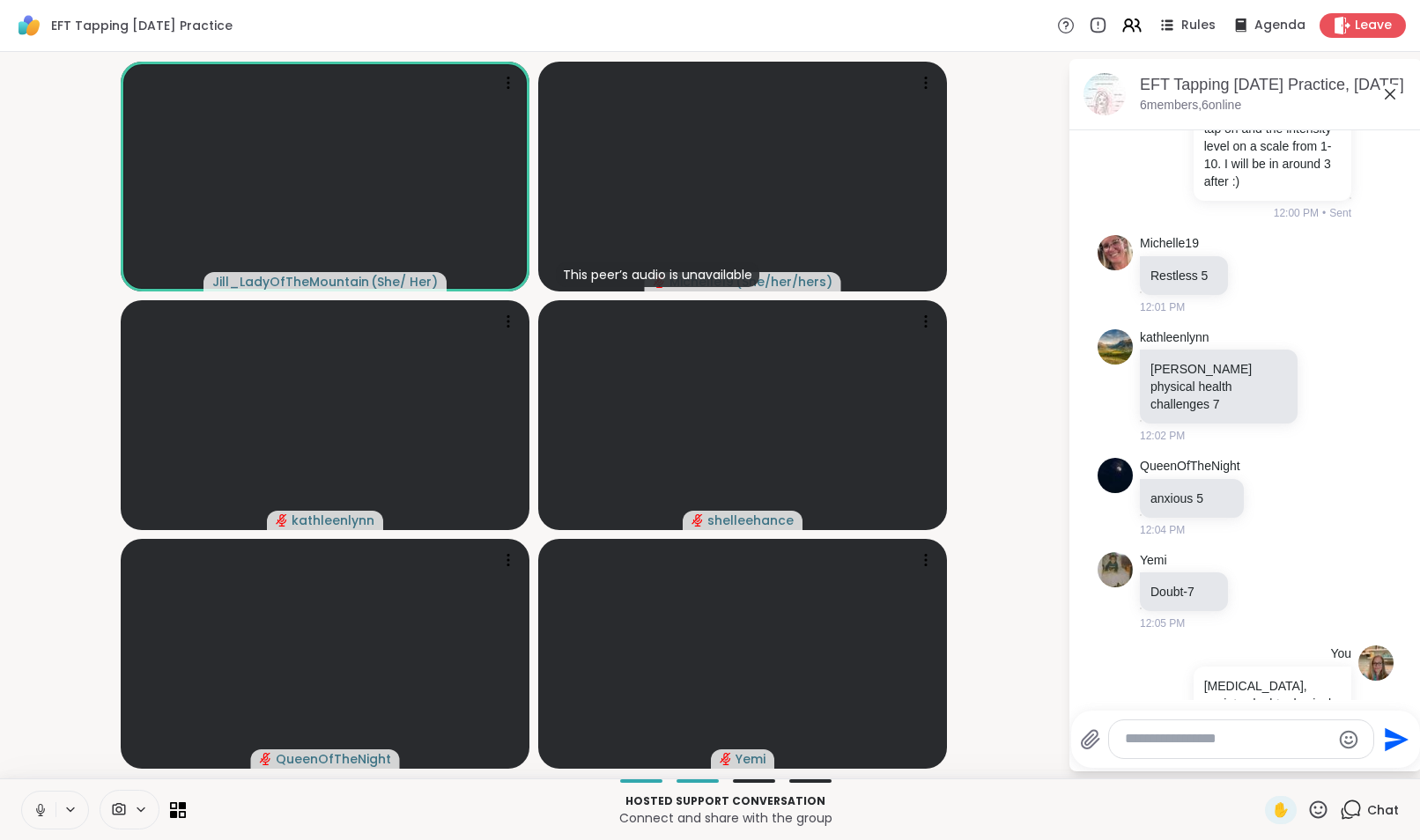
scroll to position [696, 0]
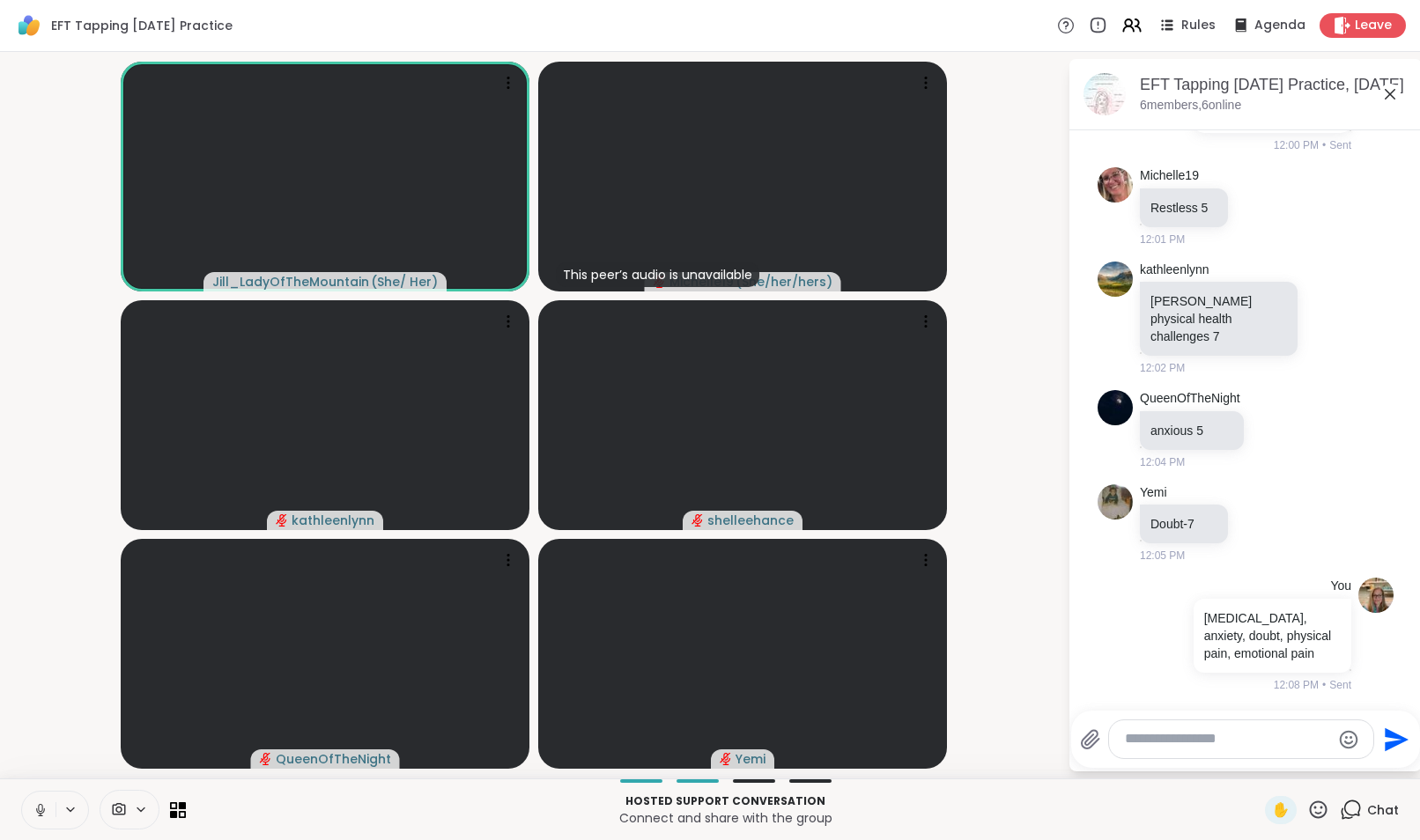
click at [1231, 759] on div at bounding box center [1241, 739] width 266 height 39
click at [1231, 758] on div at bounding box center [1241, 739] width 264 height 37
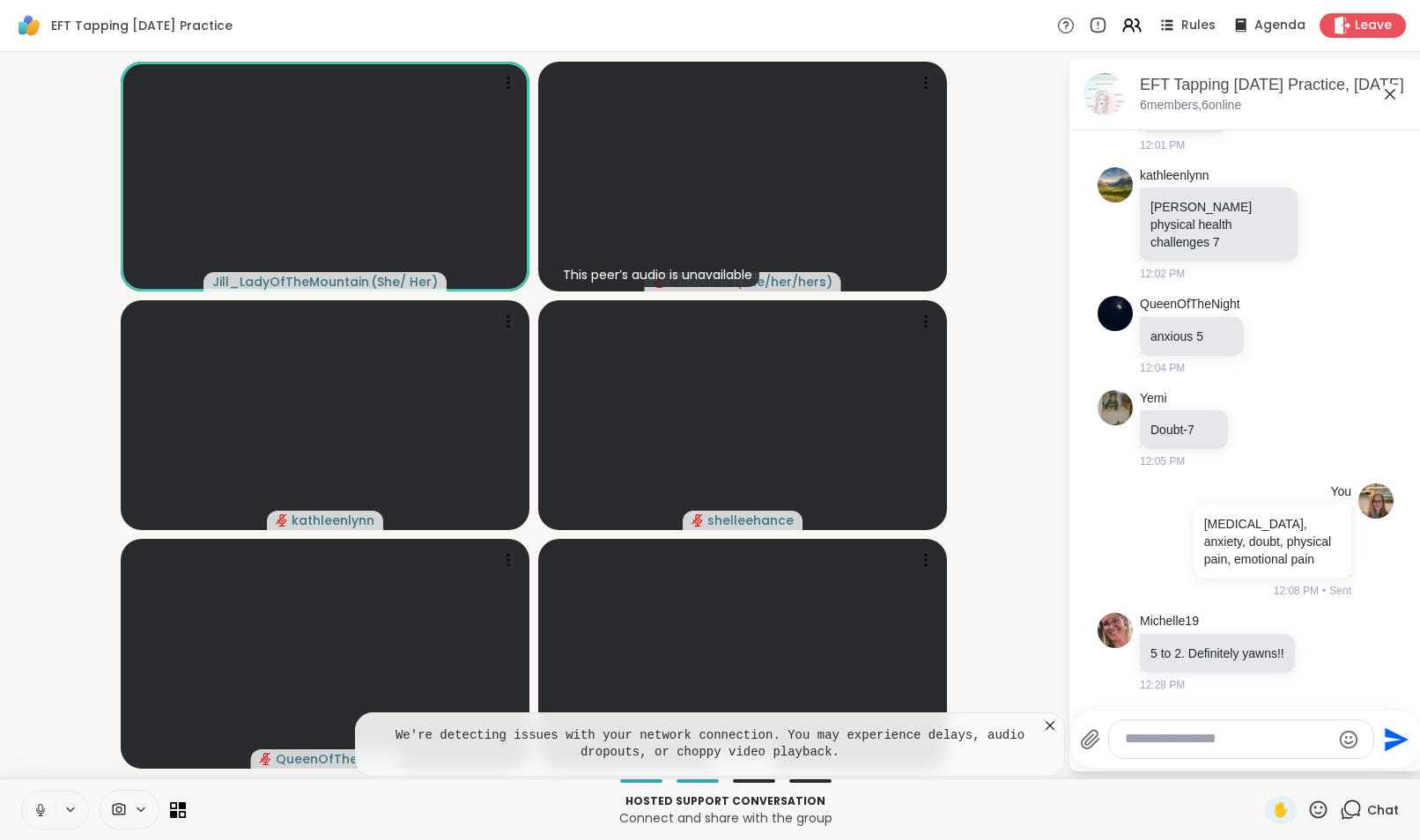
click at [1053, 728] on icon at bounding box center [1050, 726] width 18 height 18
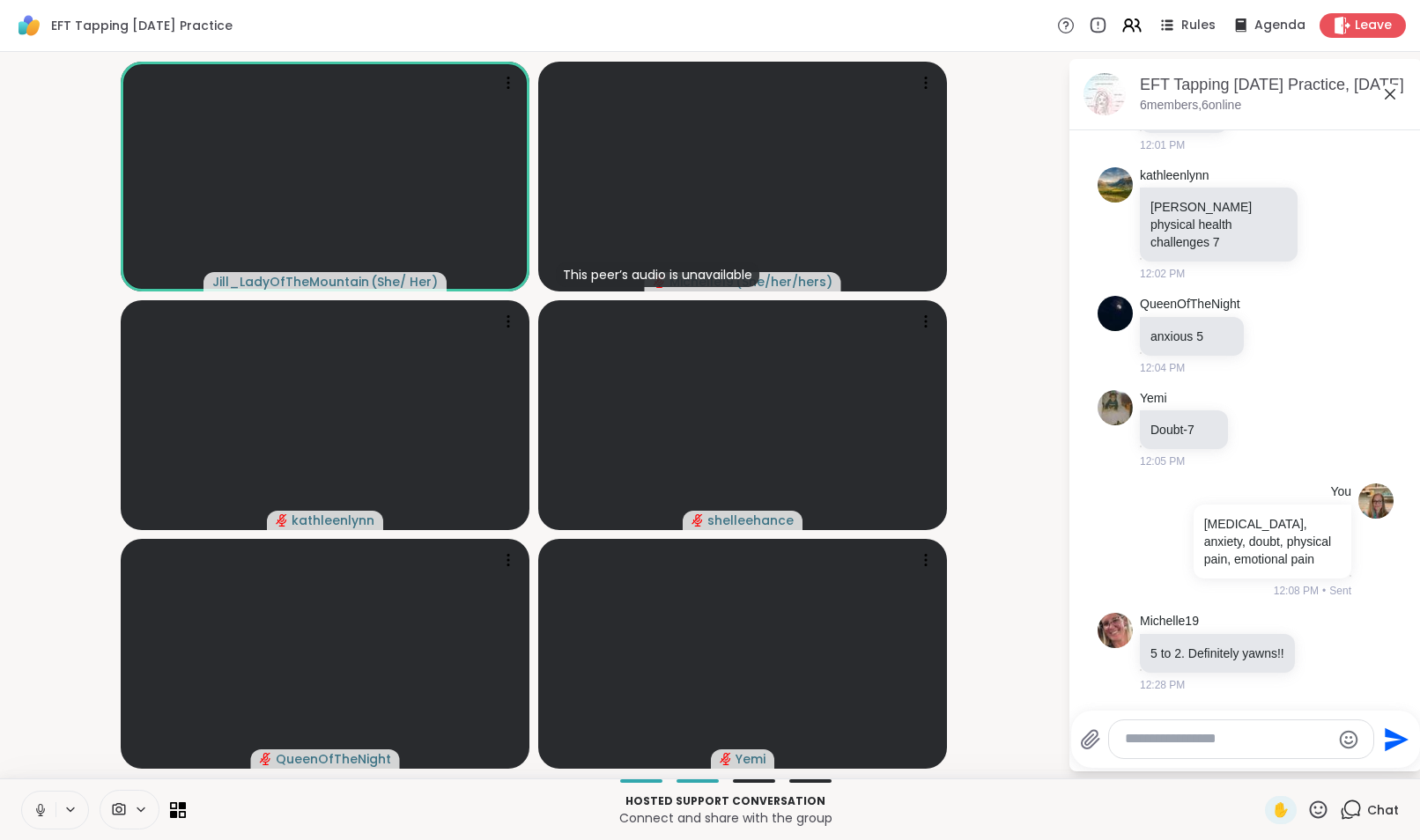
scroll to position [901, 0]
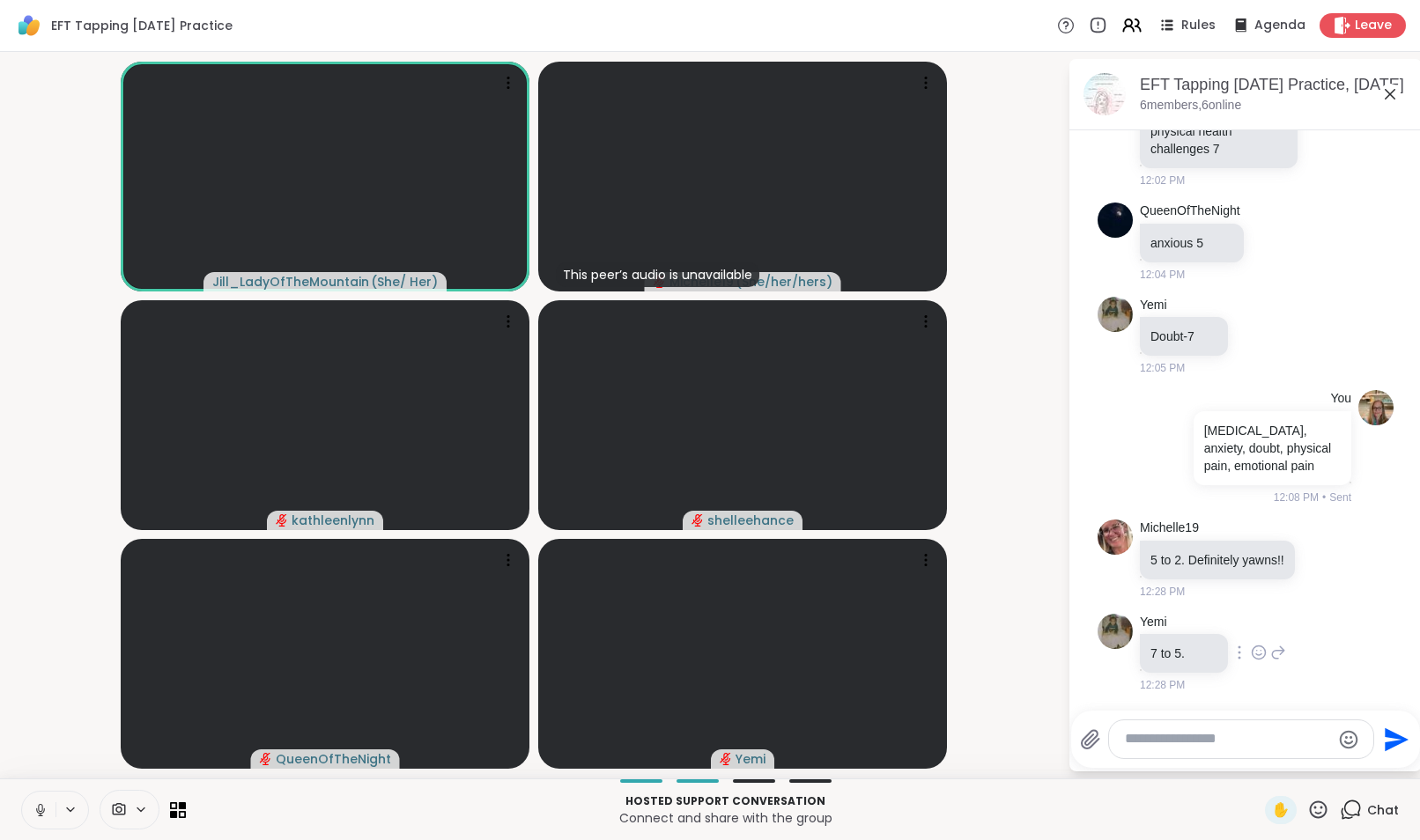
click at [1254, 649] on icon at bounding box center [1258, 652] width 16 height 18
click at [1250, 626] on div "Select Reaction: Heart" at bounding box center [1258, 624] width 16 height 16
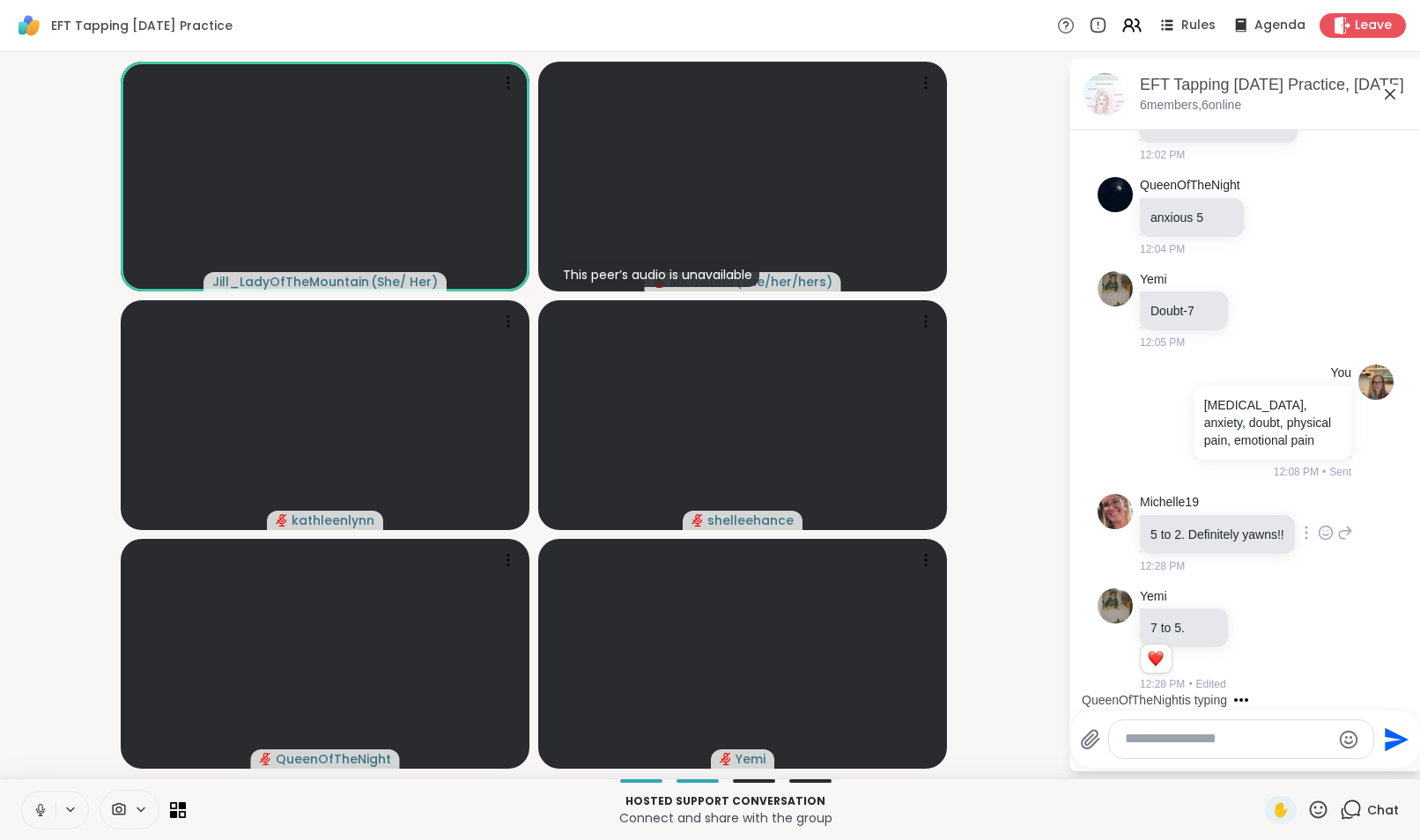
click at [1324, 535] on icon at bounding box center [1326, 536] width 6 height 2
click at [1318, 496] on div "Select Reaction: Heart" at bounding box center [1325, 504] width 16 height 16
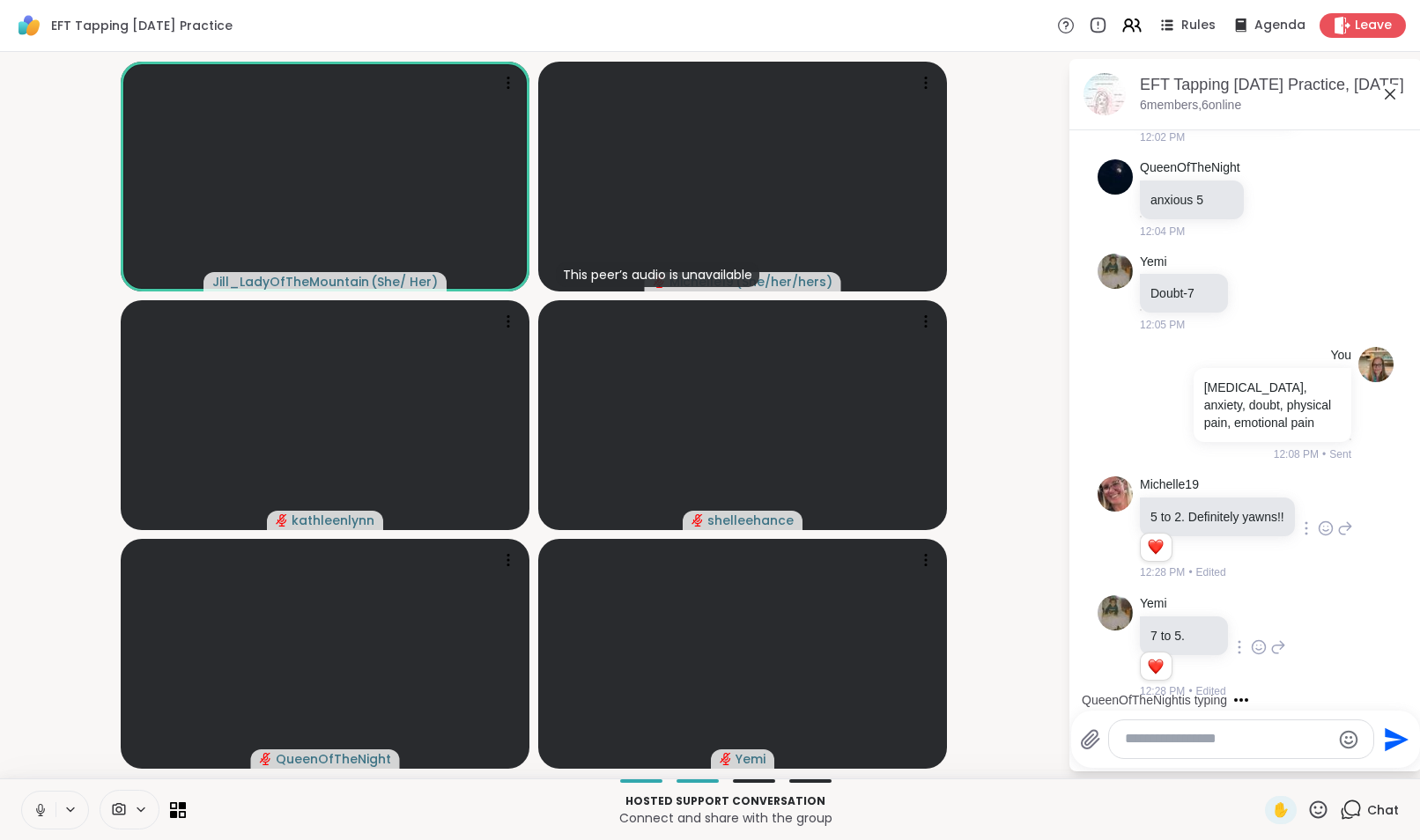
scroll to position [1045, 0]
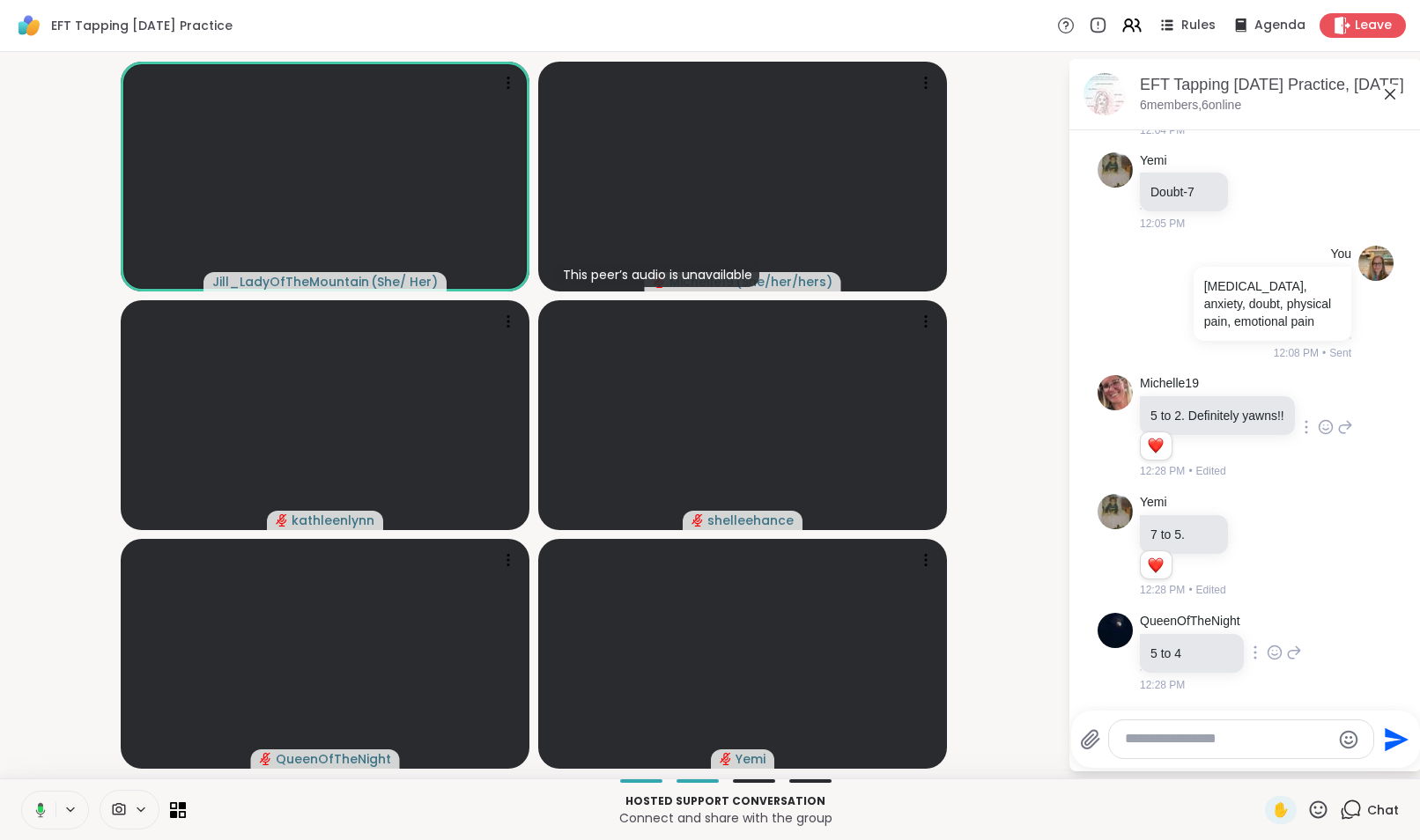
click at [1272, 651] on icon at bounding box center [1274, 652] width 16 height 18
click at [1279, 622] on div "Select Reaction: Heart" at bounding box center [1274, 624] width 16 height 16
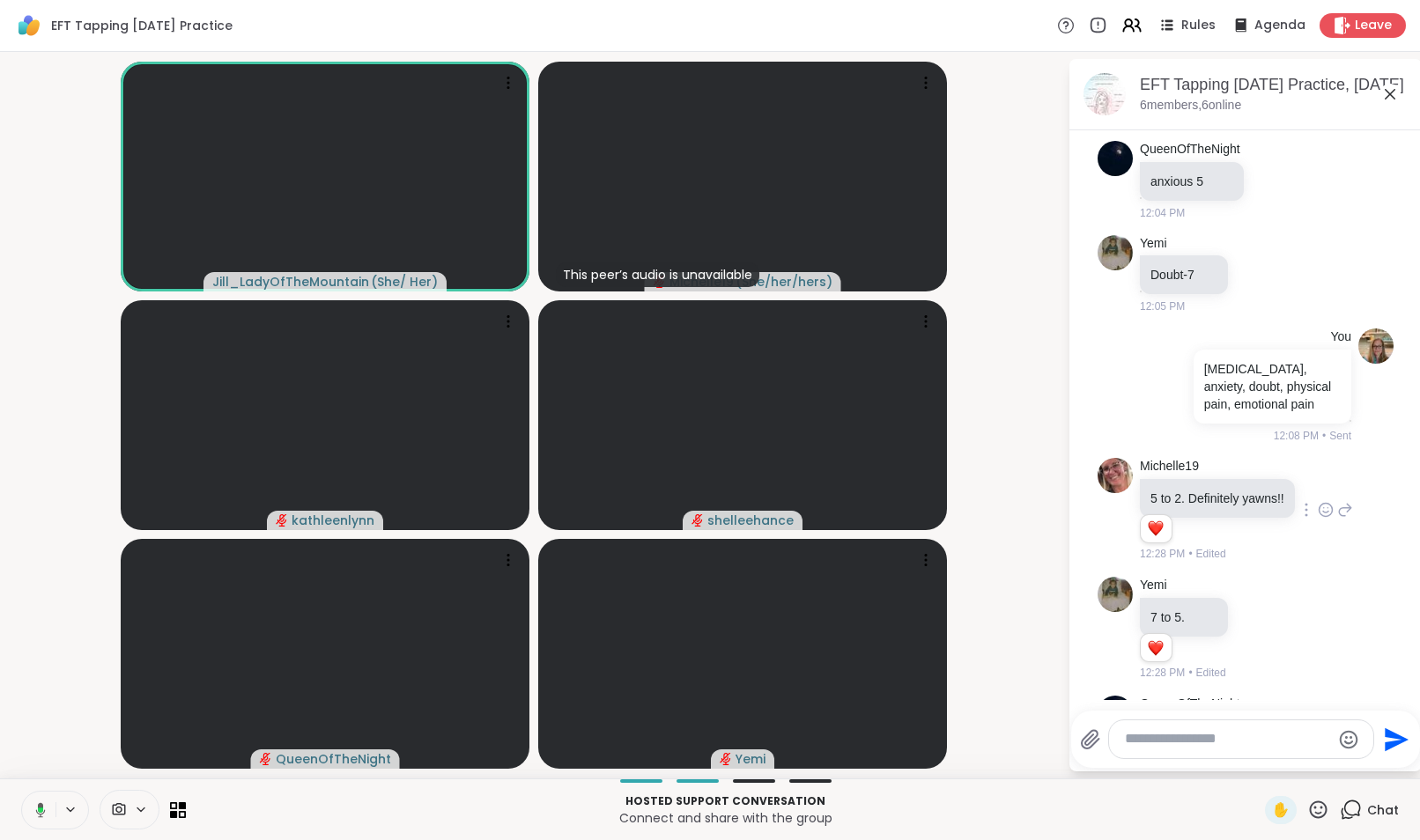
scroll to position [1070, 0]
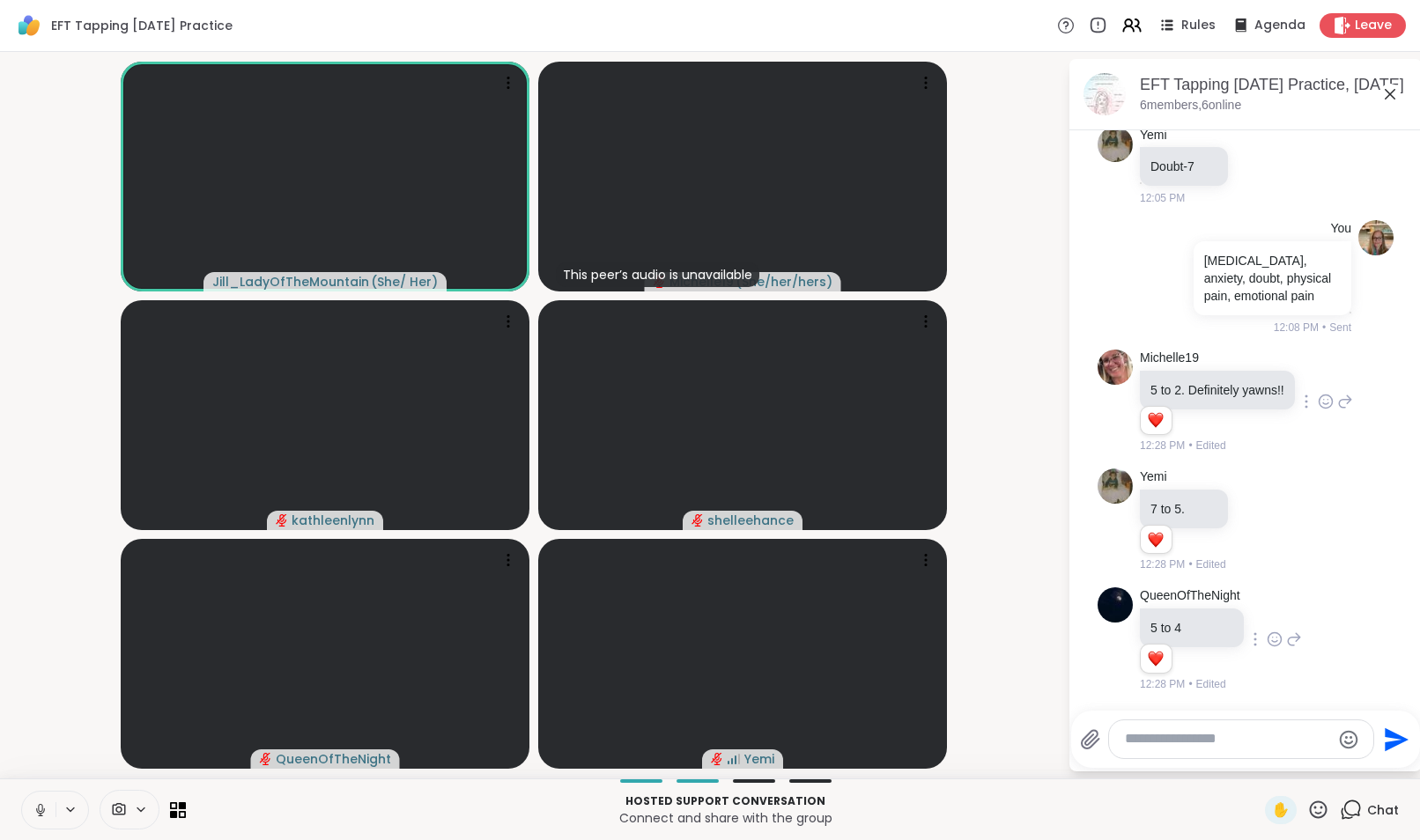
click at [1256, 741] on textarea "Type your message" at bounding box center [1227, 740] width 205 height 19
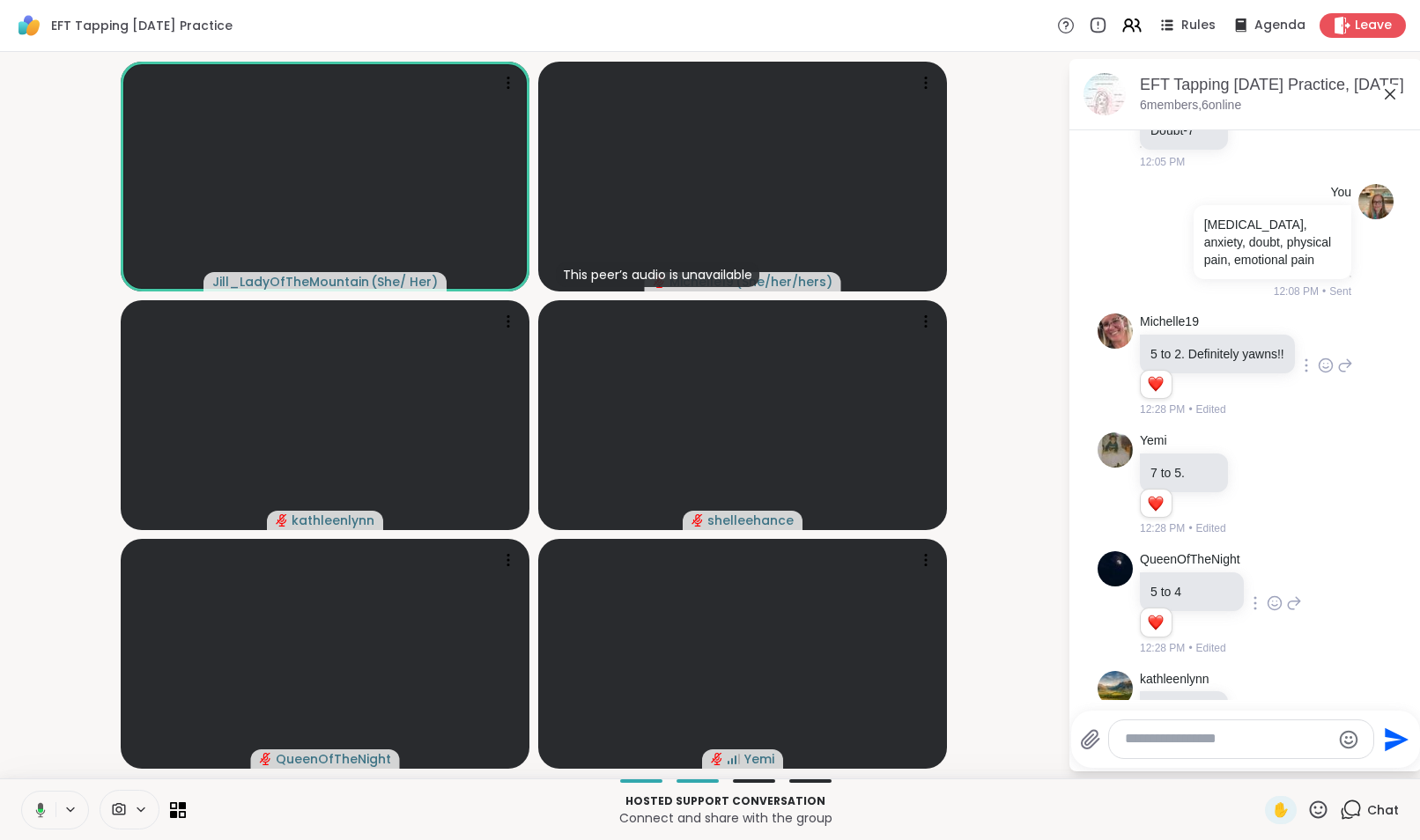
scroll to position [1164, 0]
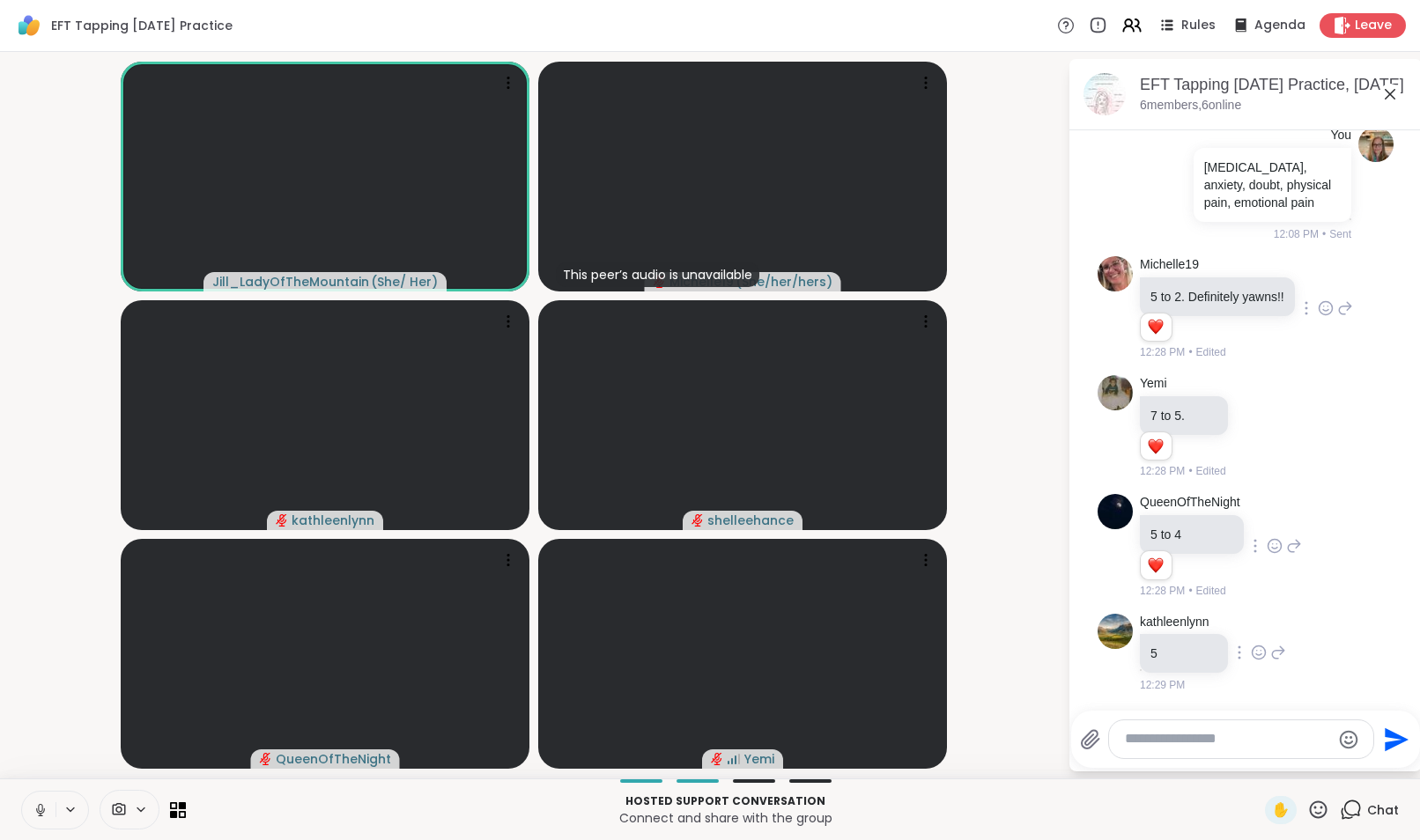
click at [1265, 652] on icon at bounding box center [1259, 652] width 13 height 13
click at [1259, 625] on div "Select Reaction: Heart" at bounding box center [1258, 624] width 16 height 16
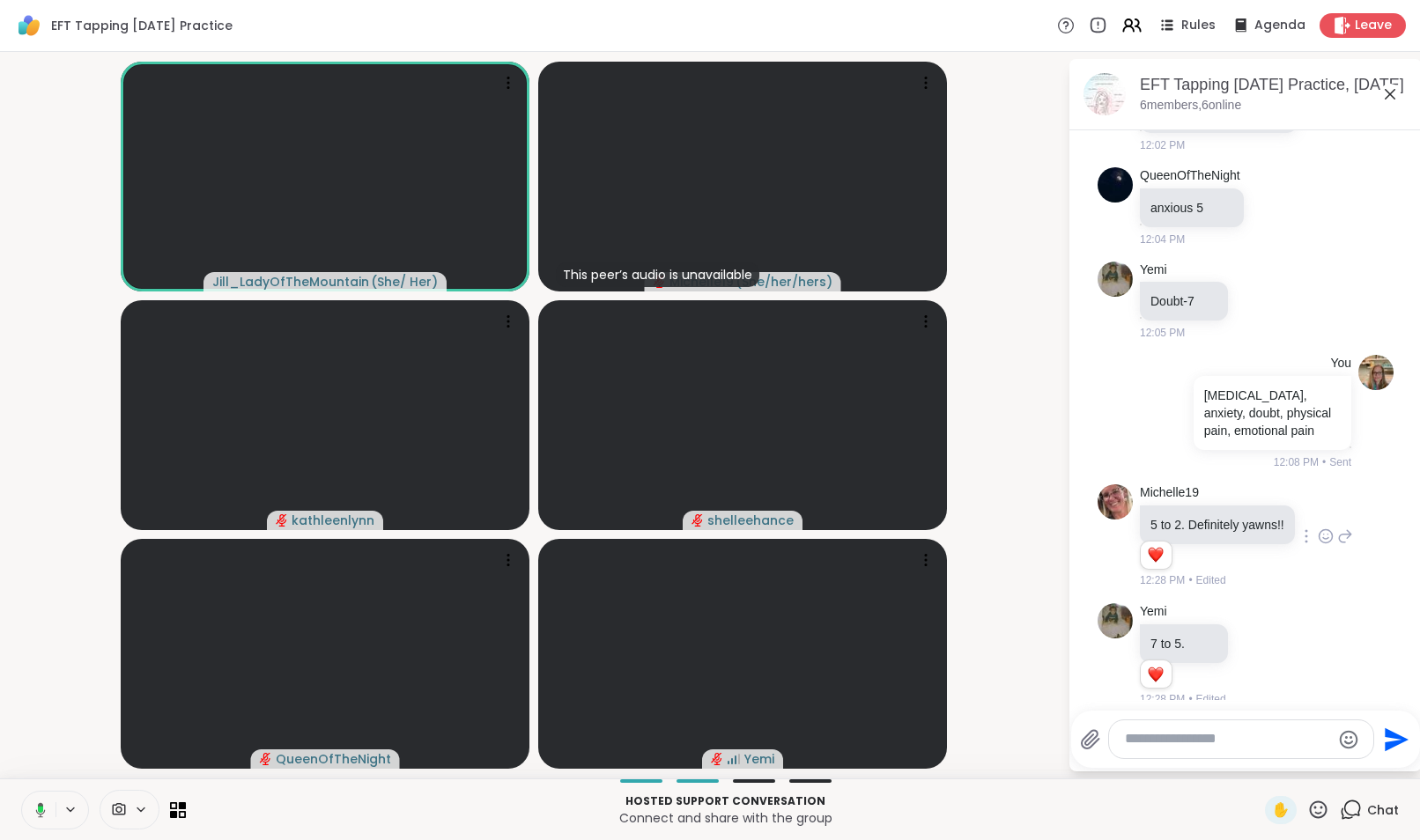
scroll to position [892, 0]
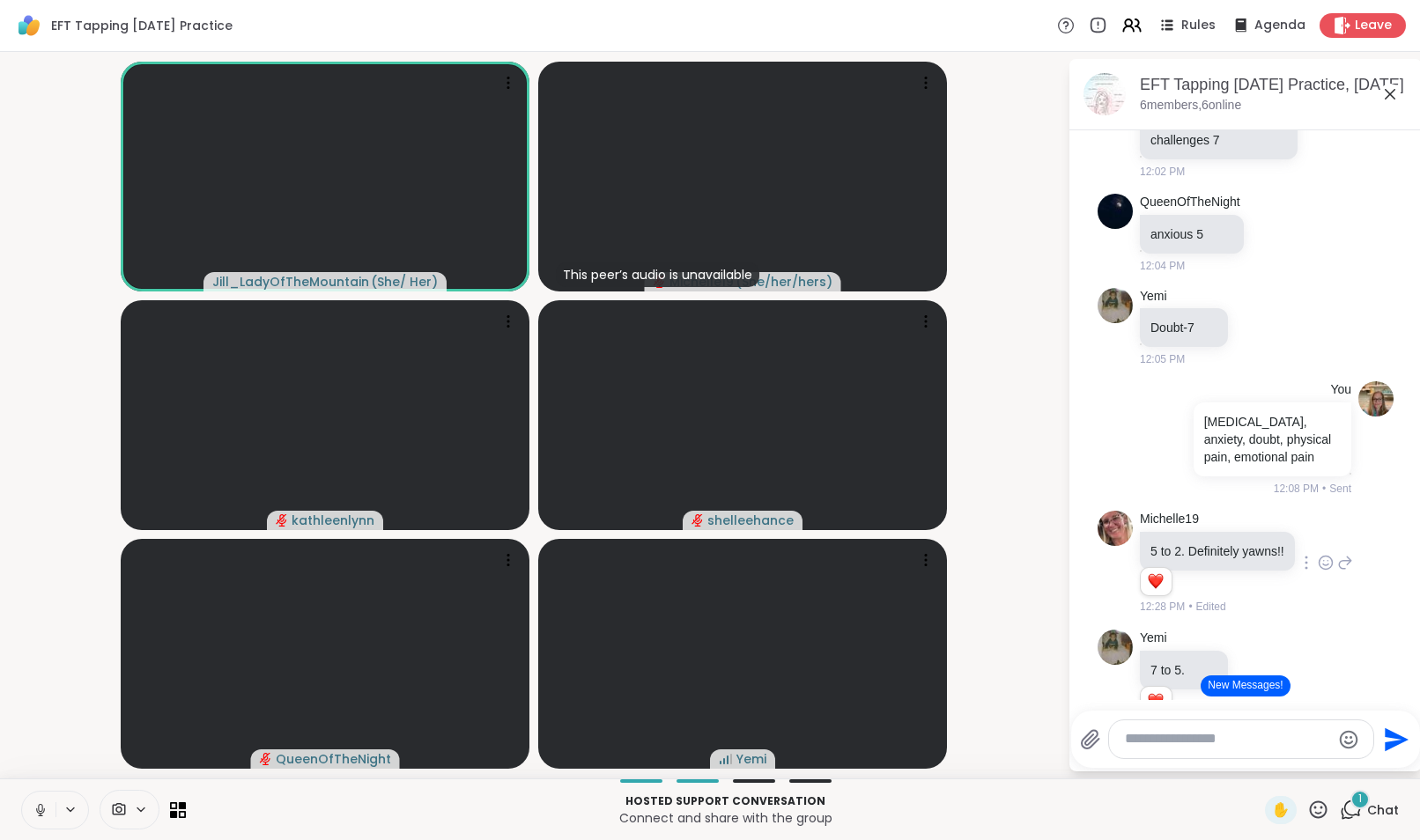
click at [1219, 683] on button "New Messages!" at bounding box center [1245, 685] width 89 height 22
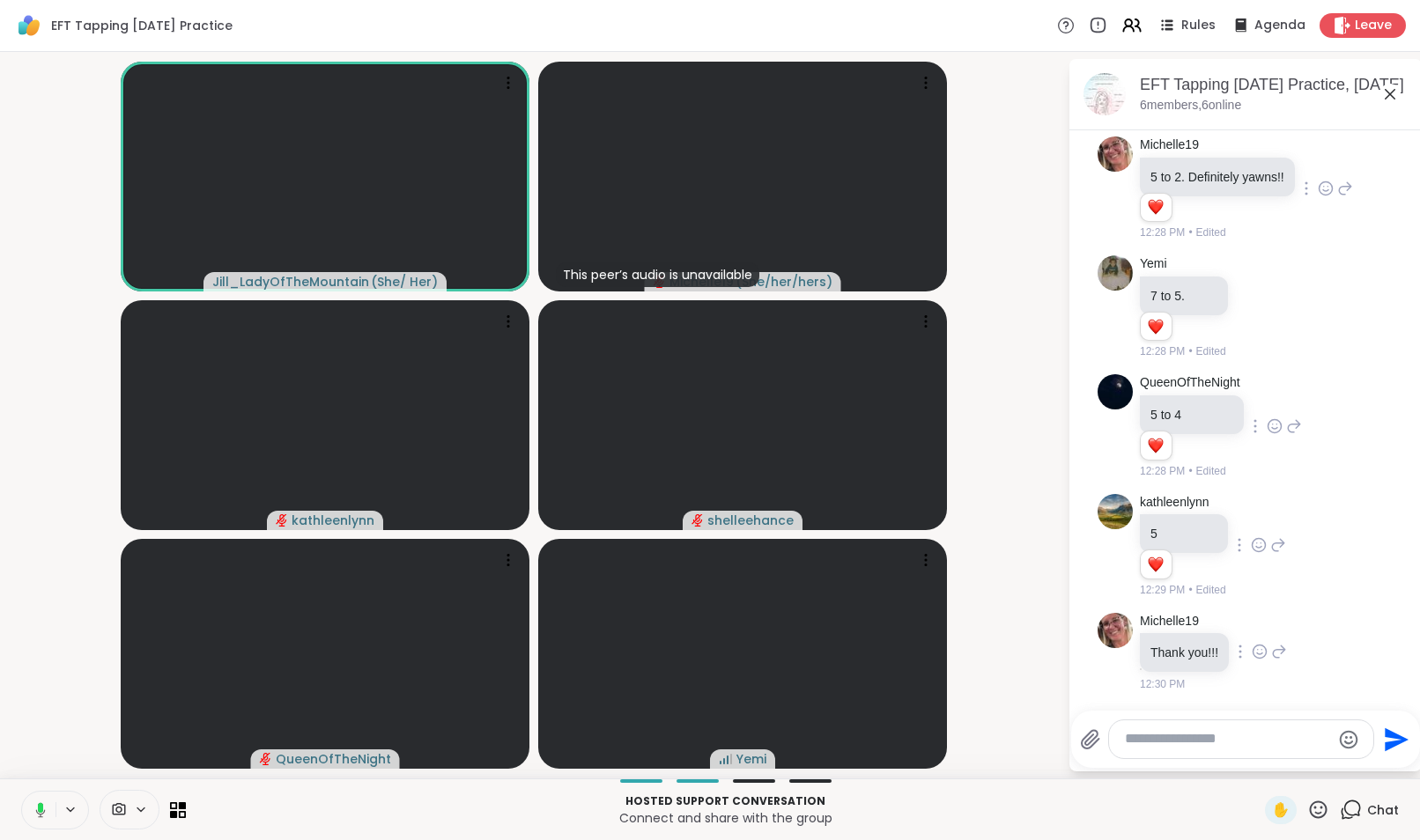
click at [1257, 655] on icon at bounding box center [1260, 655] width 6 height 2
click at [1260, 629] on div "Select Reaction: Heart" at bounding box center [1259, 623] width 16 height 16
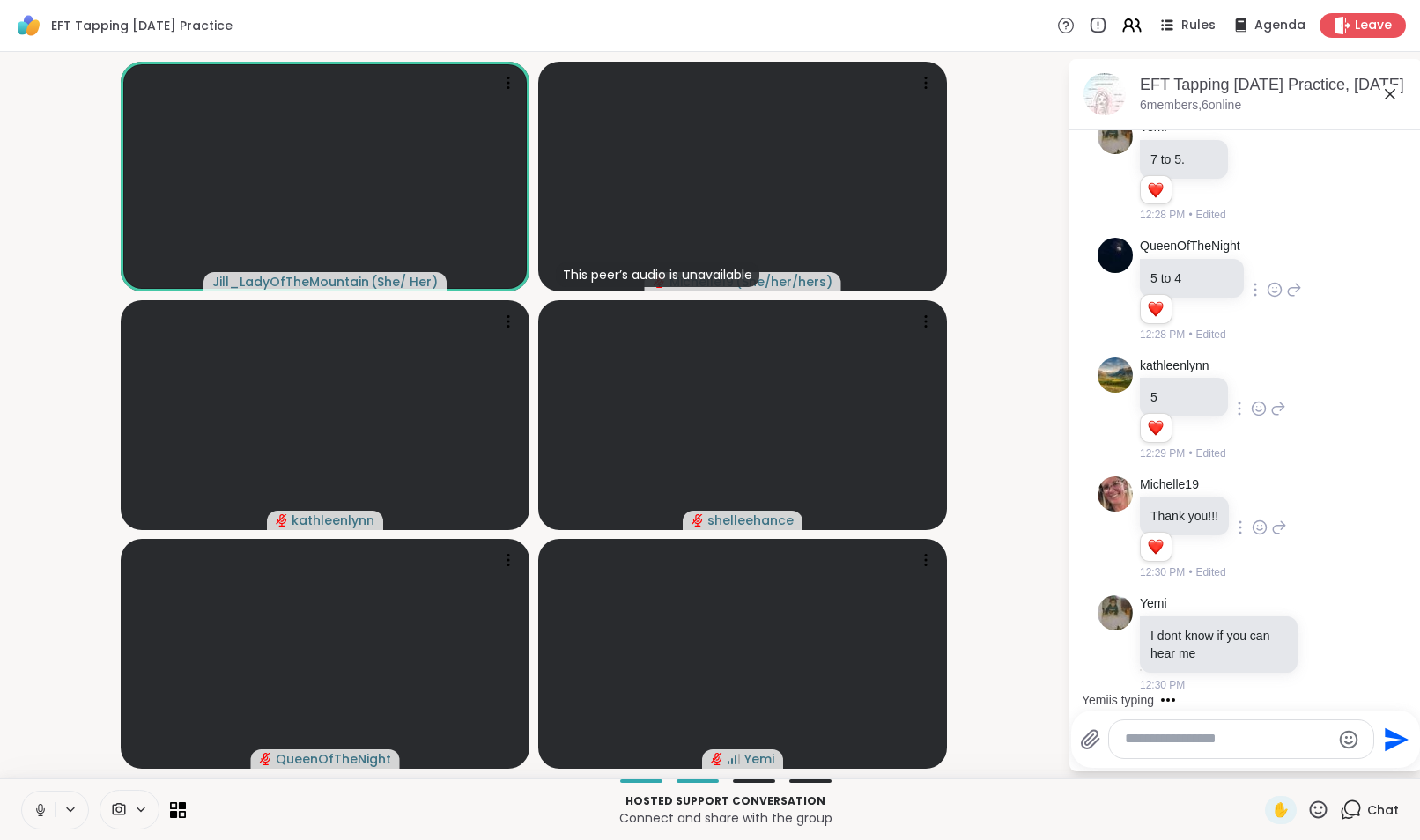
scroll to position [1514, 0]
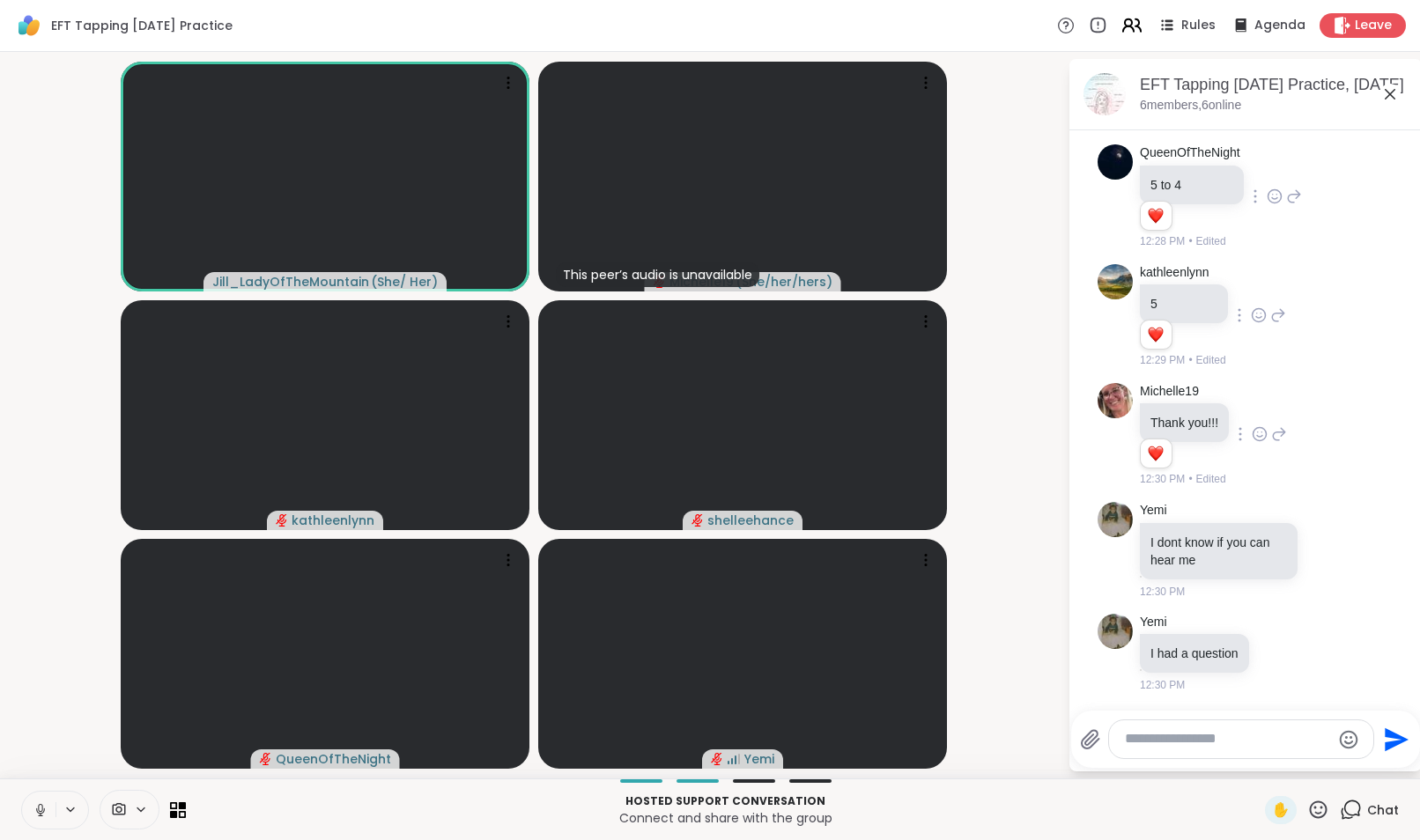
click at [1125, 20] on icon at bounding box center [1129, 23] width 7 height 7
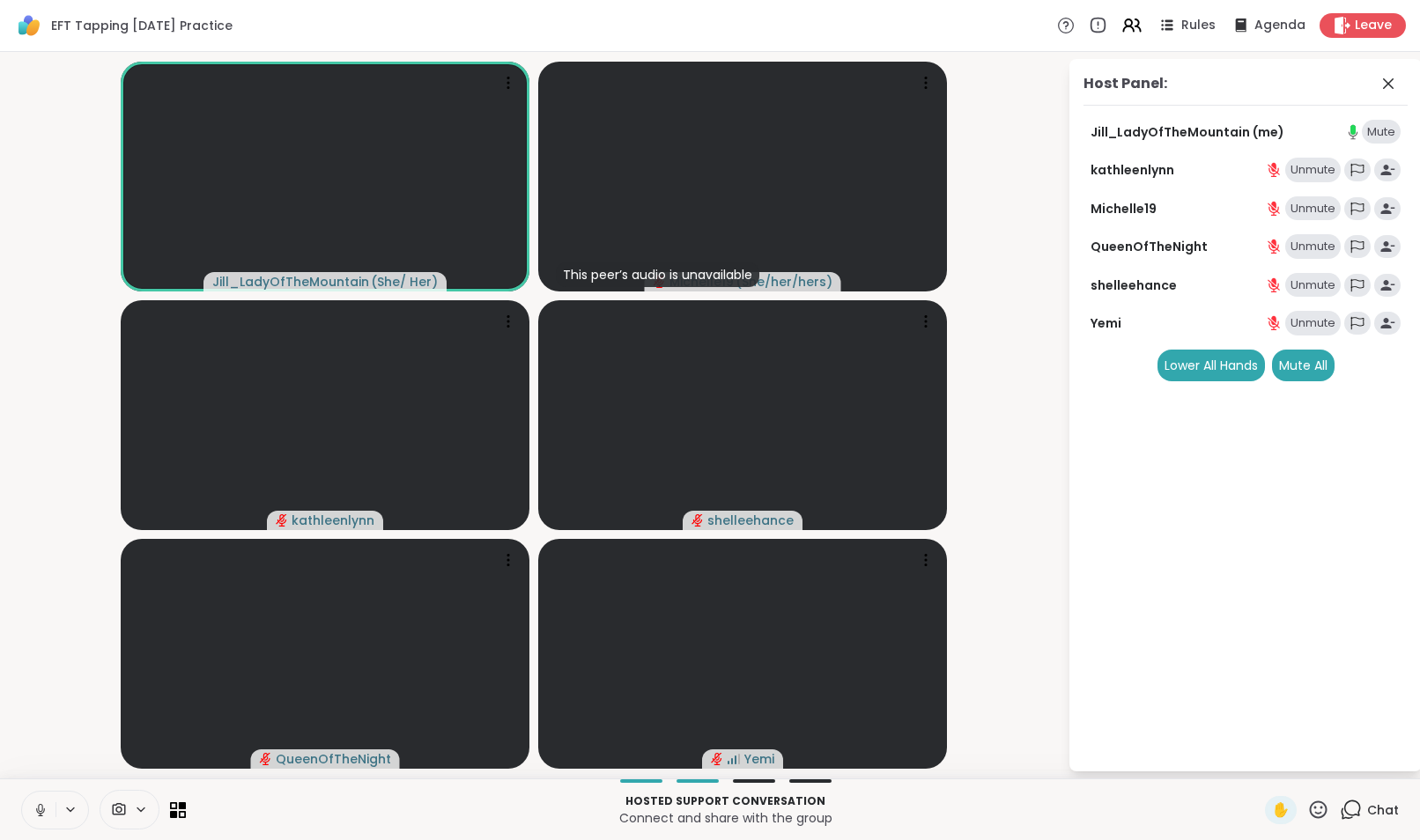
click at [1313, 321] on div "Unmute" at bounding box center [1312, 323] width 55 height 24
click at [1391, 78] on icon at bounding box center [1388, 83] width 22 height 22
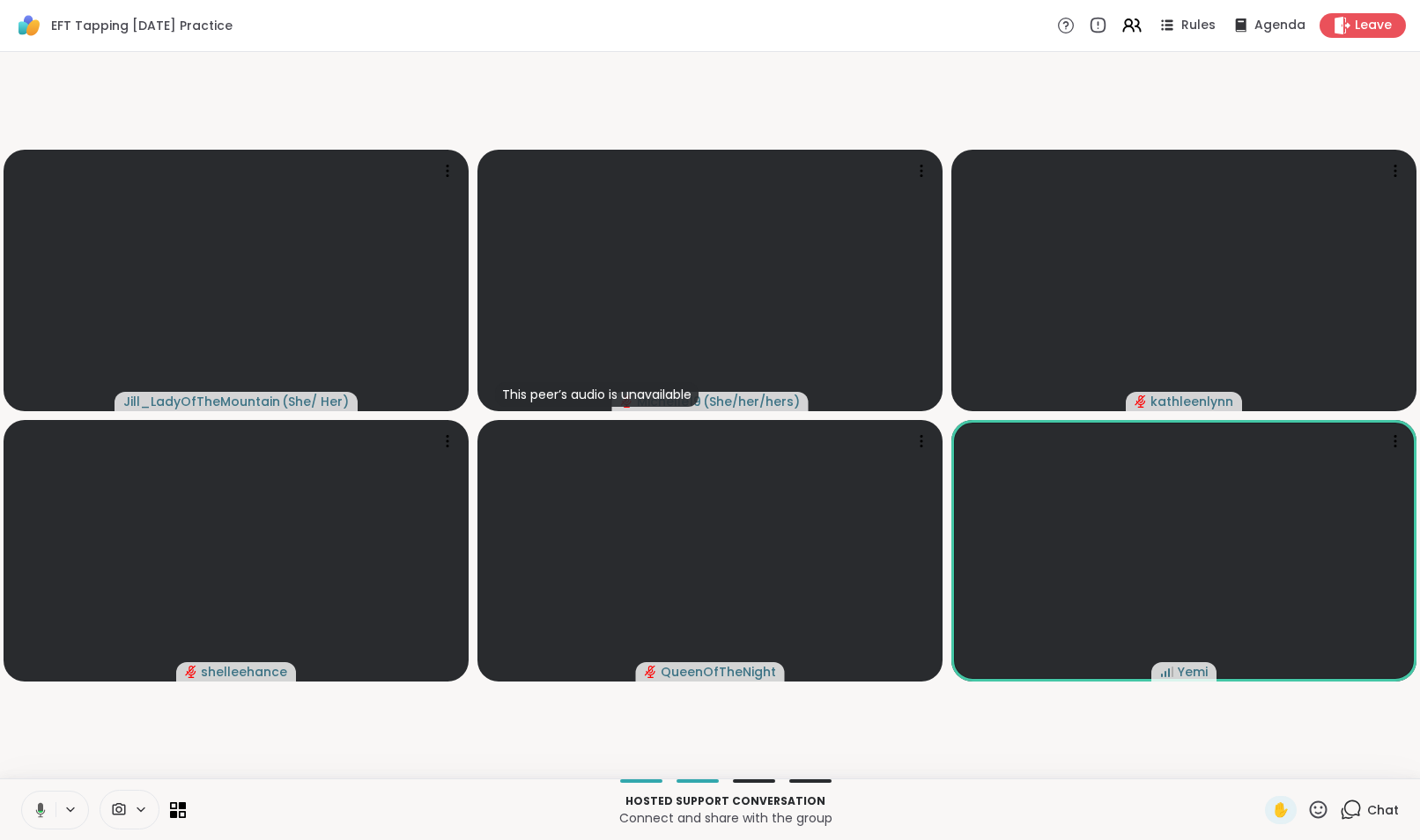
click at [1341, 805] on icon at bounding box center [1351, 810] width 22 height 22
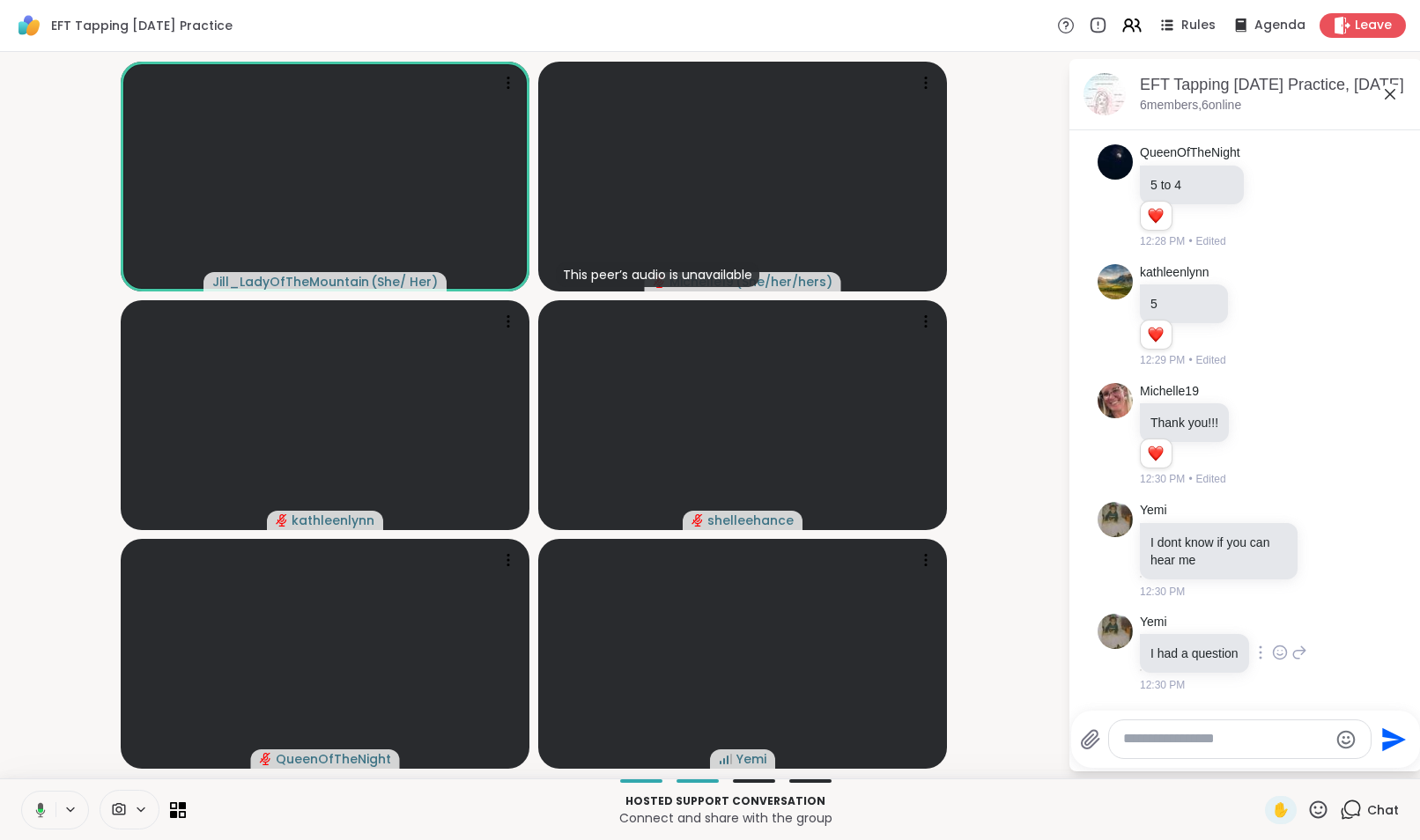
click at [1280, 650] on icon at bounding box center [1279, 652] width 16 height 18
click at [1278, 628] on div "Select Reaction: Heart" at bounding box center [1279, 624] width 16 height 16
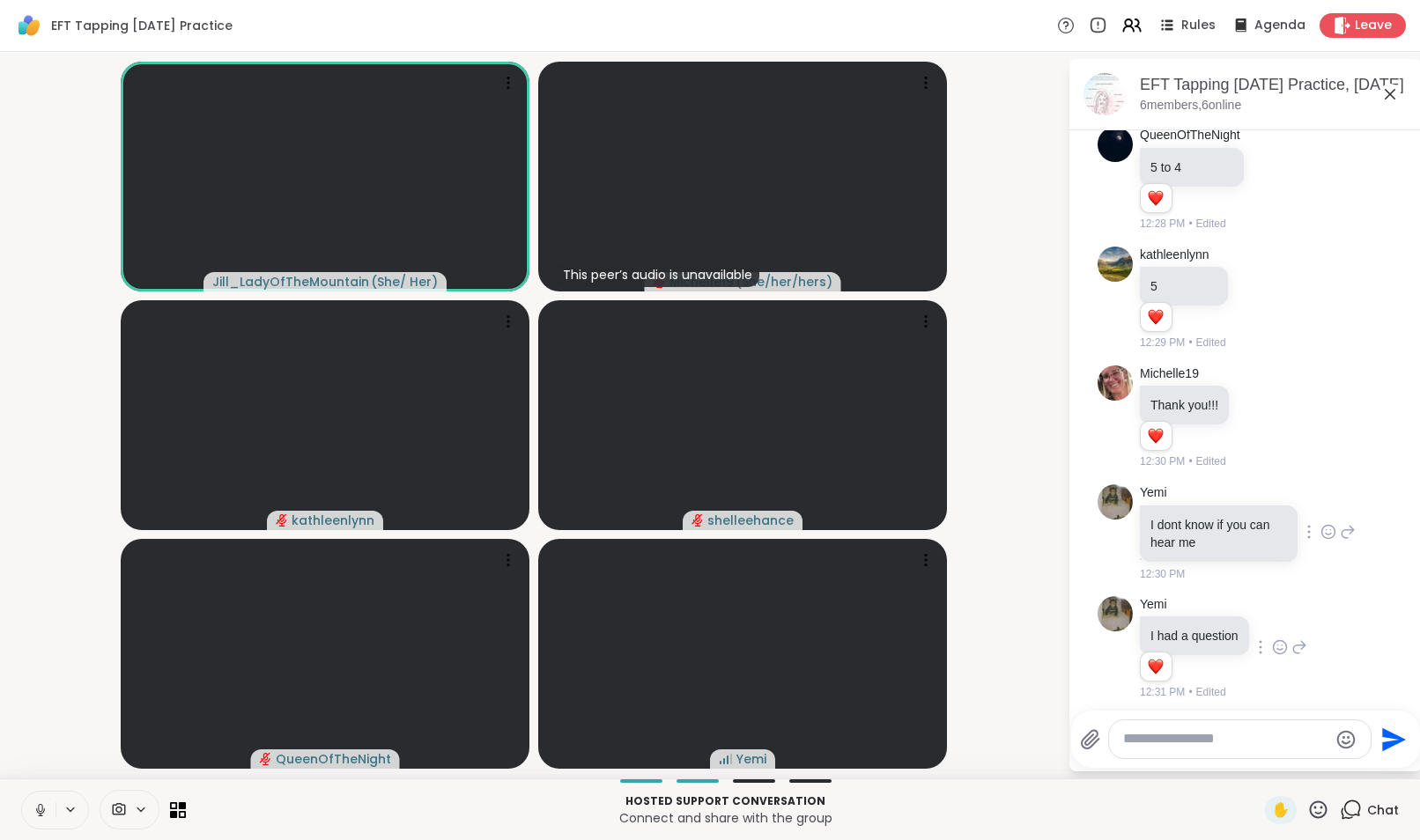
scroll to position [1540, 0]
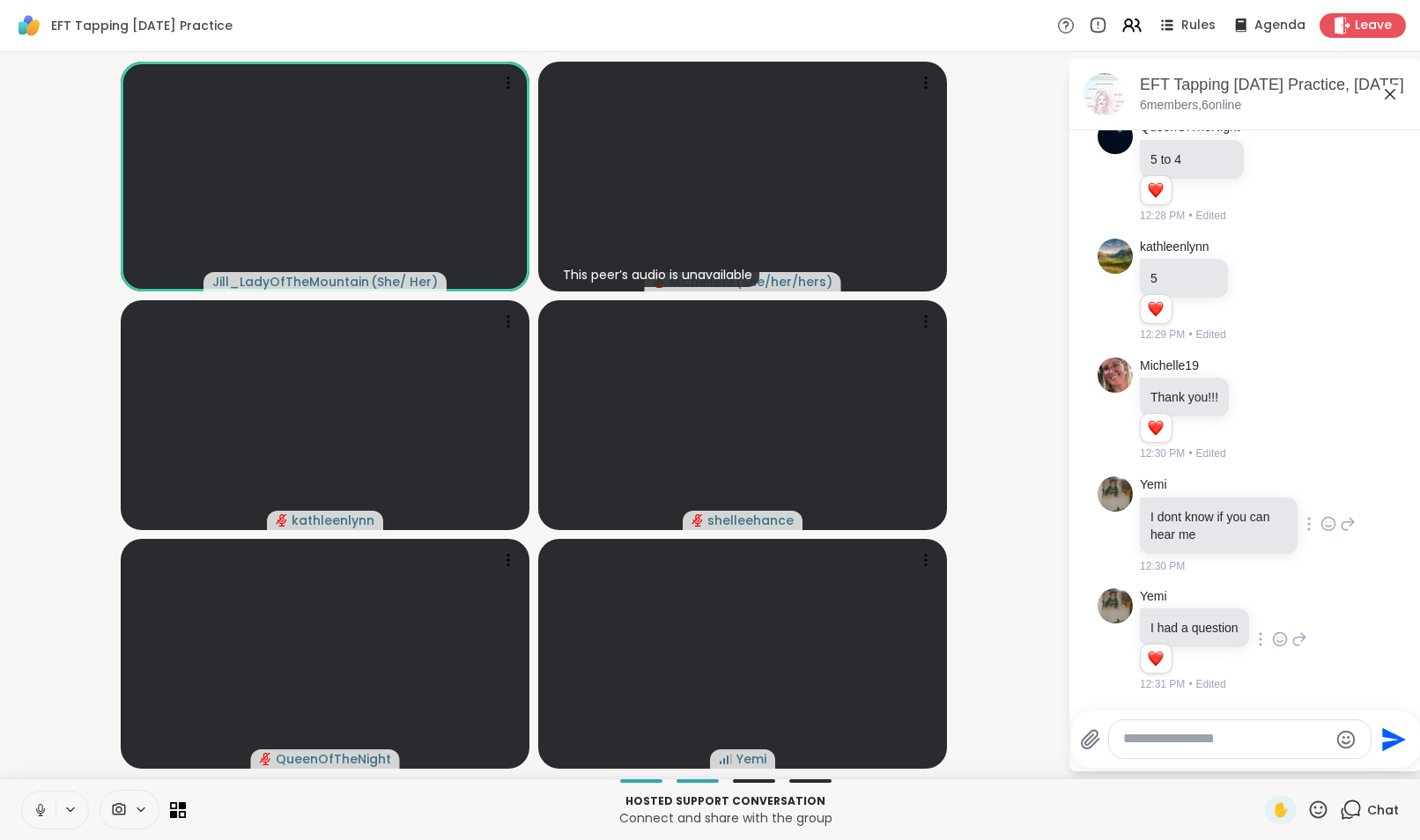
click at [1323, 531] on icon at bounding box center [1329, 524] width 13 height 13
click at [1321, 500] on div "Select Reaction: Heart" at bounding box center [1328, 495] width 16 height 16
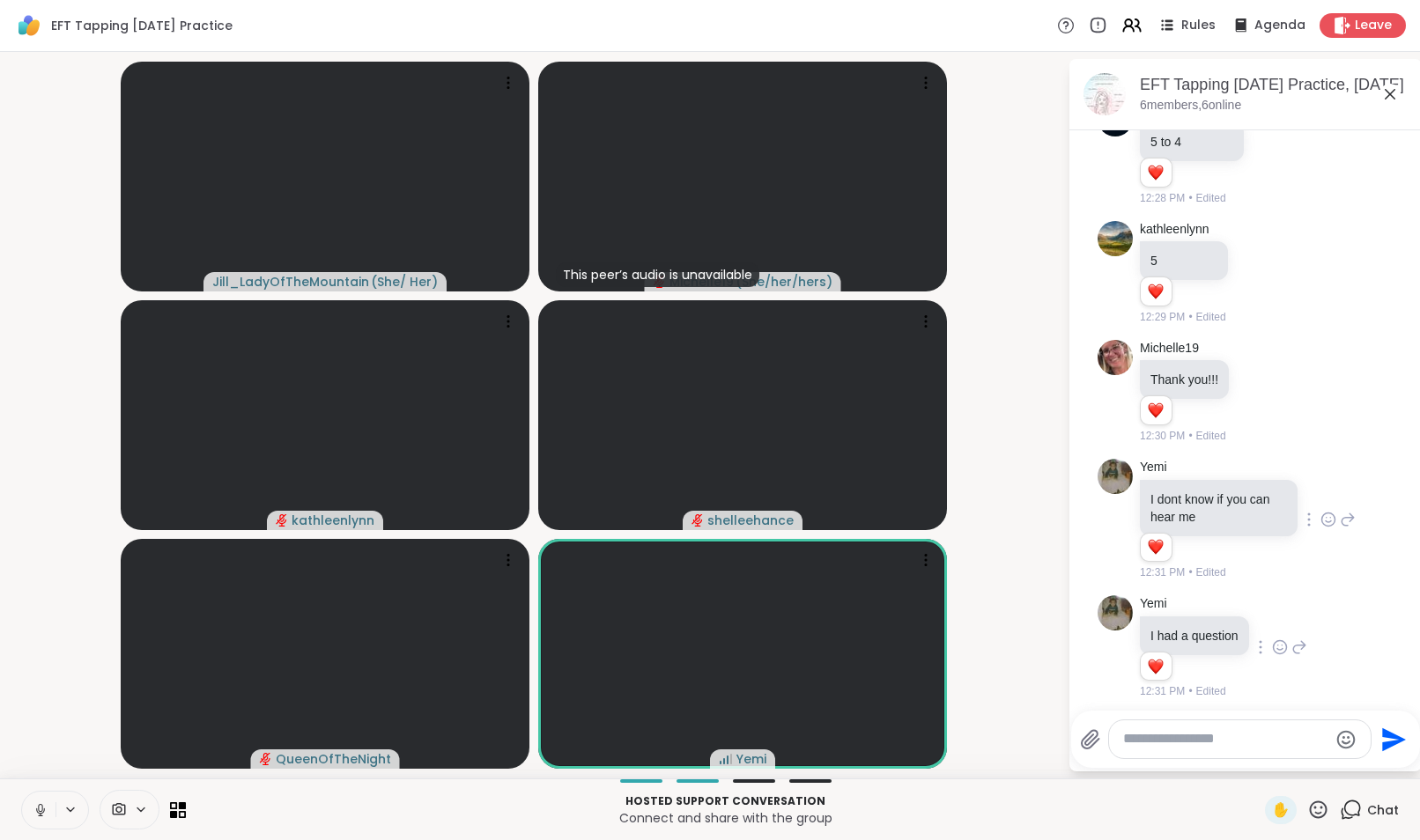
click at [1140, 746] on textarea "Type your message" at bounding box center [1225, 740] width 205 height 19
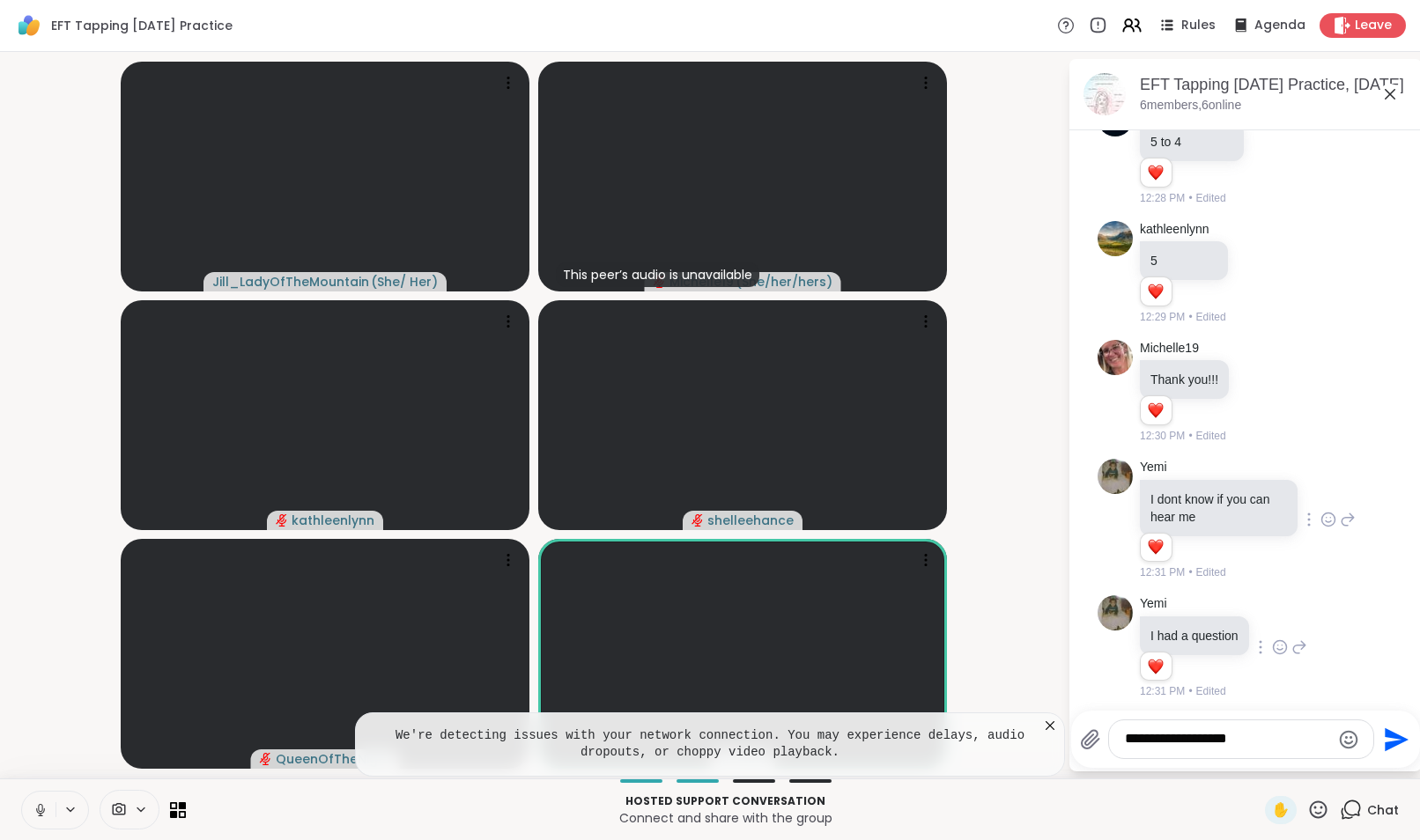
type textarea "**********"
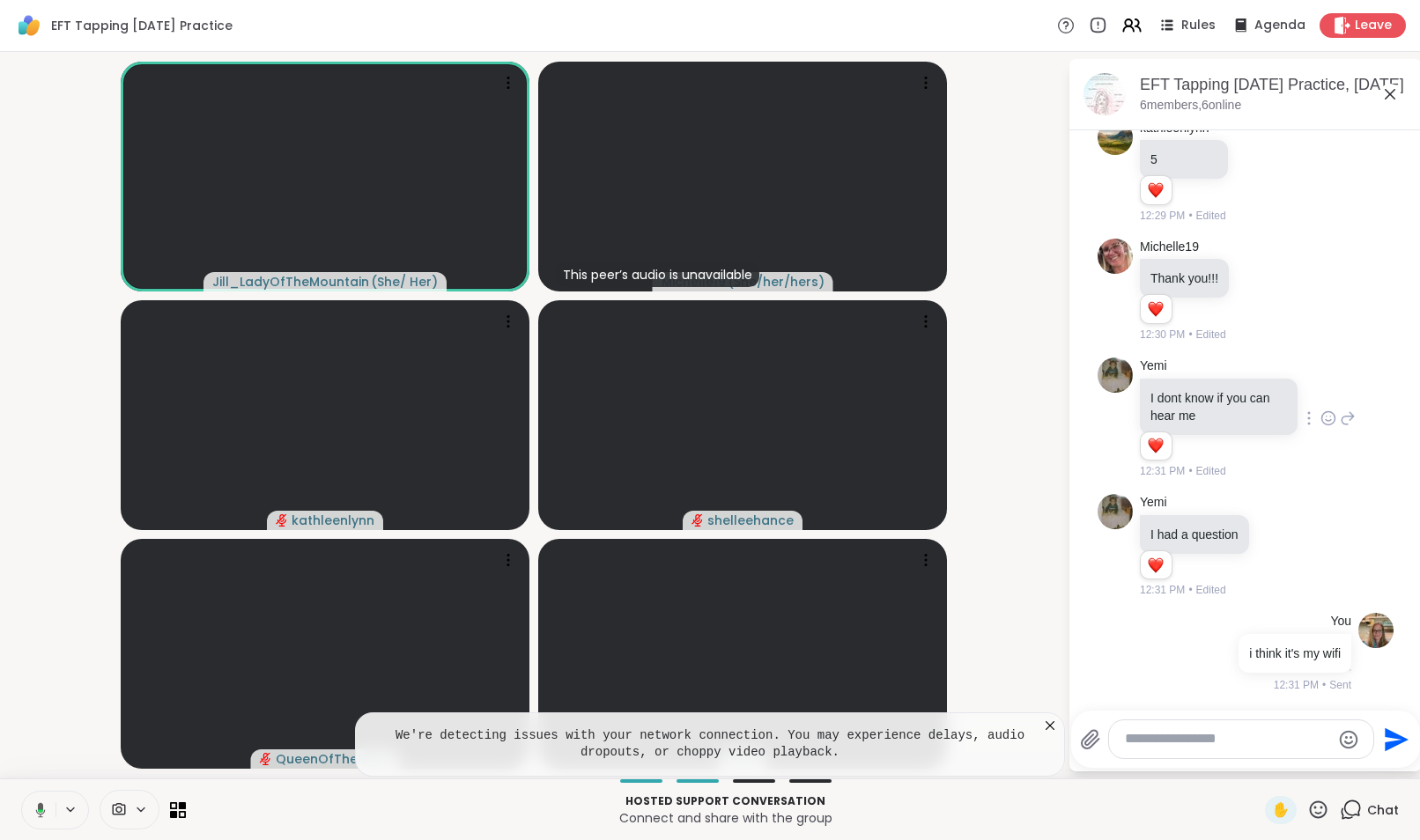
click at [1049, 728] on icon at bounding box center [1050, 726] width 18 height 18
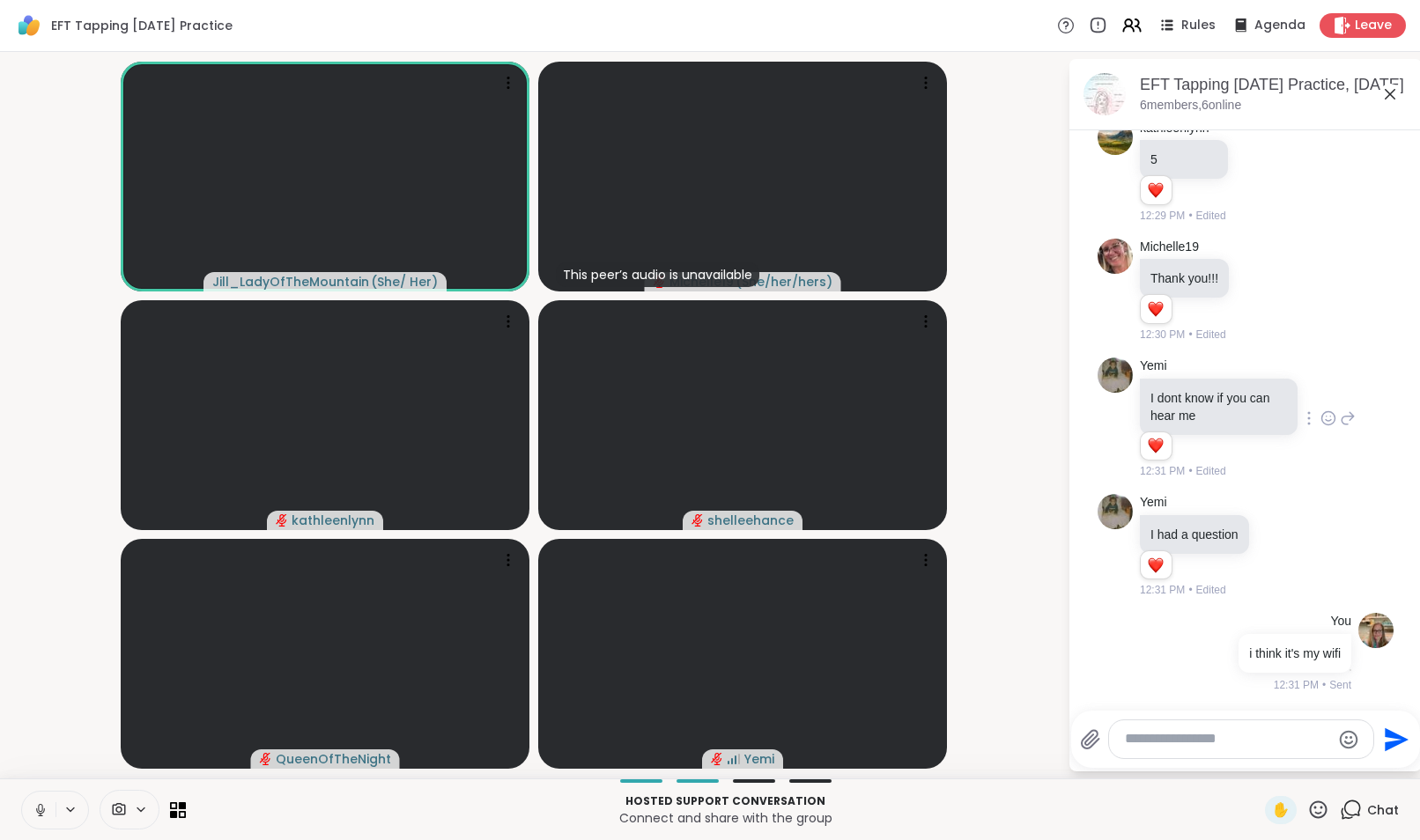
click at [1201, 737] on textarea "Type your message" at bounding box center [1227, 740] width 205 height 19
click at [1233, 744] on textarea "Type your message" at bounding box center [1227, 740] width 205 height 19
click at [1210, 754] on div at bounding box center [1241, 739] width 264 height 37
drag, startPoint x: 1208, startPoint y: 752, endPoint x: 1161, endPoint y: 811, distance: 75.4
click at [1161, 811] on p "Connect and share with the group" at bounding box center [725, 818] width 1058 height 18
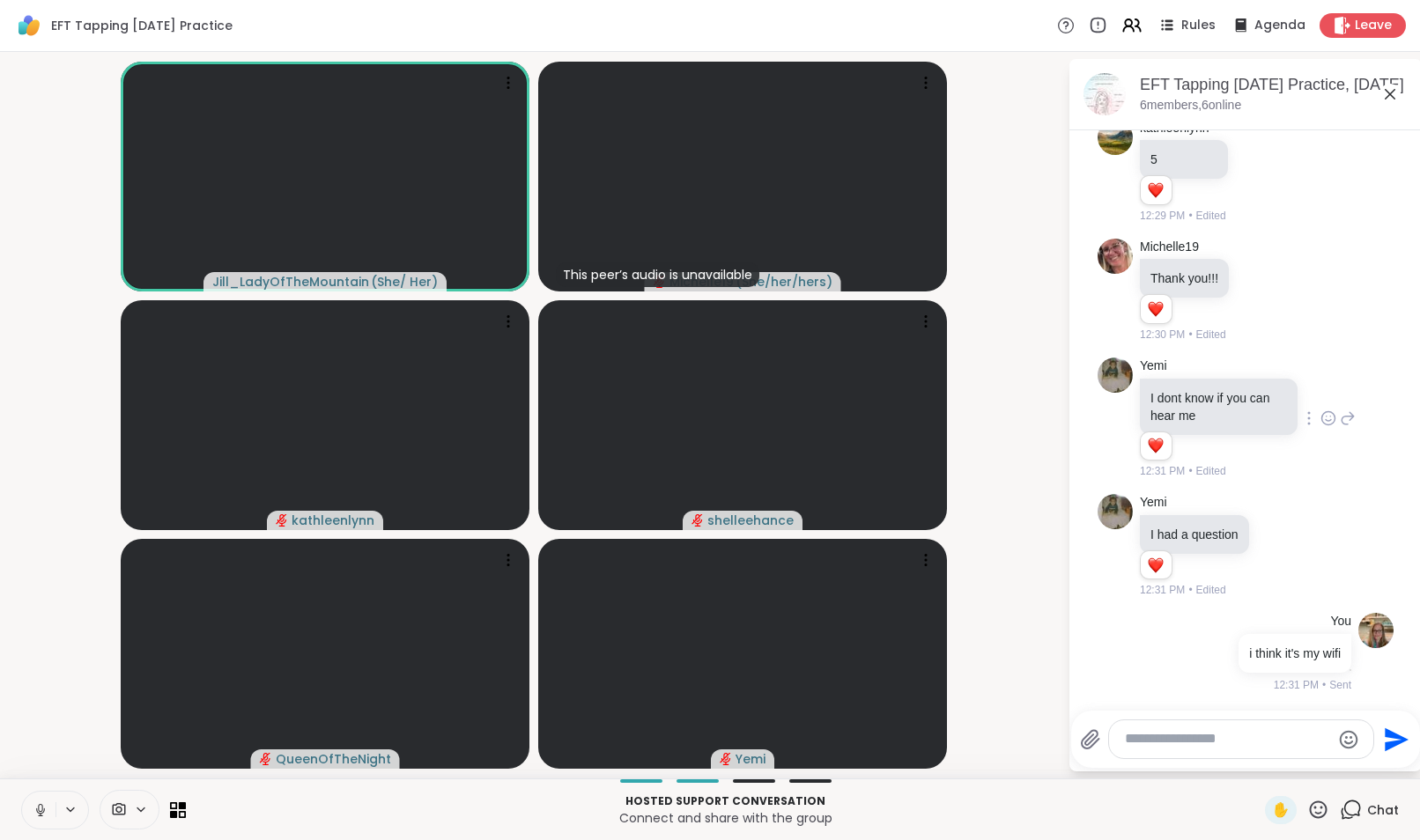
click at [1170, 740] on textarea "Type your message" at bounding box center [1227, 740] width 205 height 19
click at [1178, 738] on textarea "Type your message" at bounding box center [1227, 740] width 205 height 19
click at [1354, 21] on span "Leave" at bounding box center [1373, 26] width 38 height 19
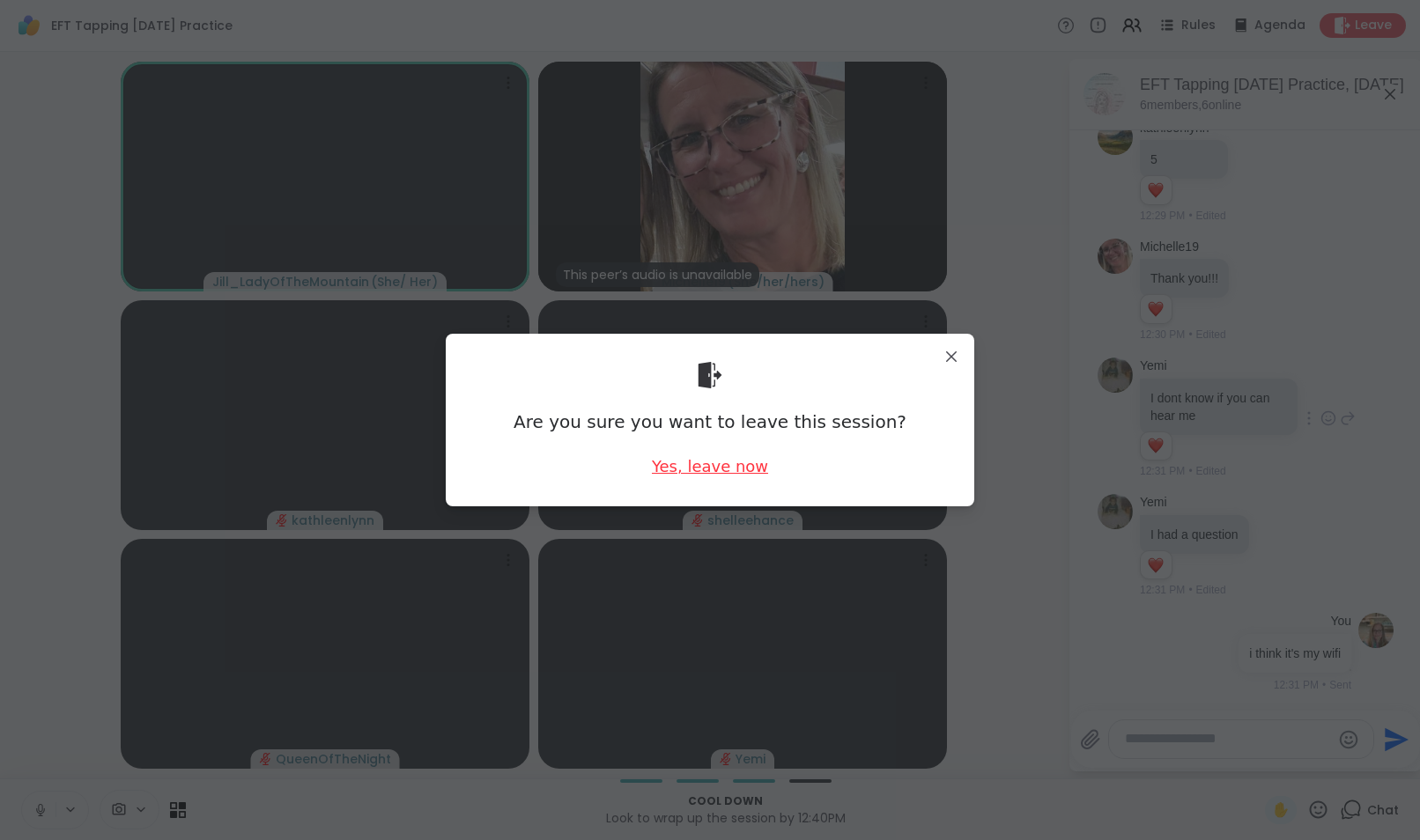
click at [744, 470] on div "Yes, leave now" at bounding box center [710, 466] width 116 height 22
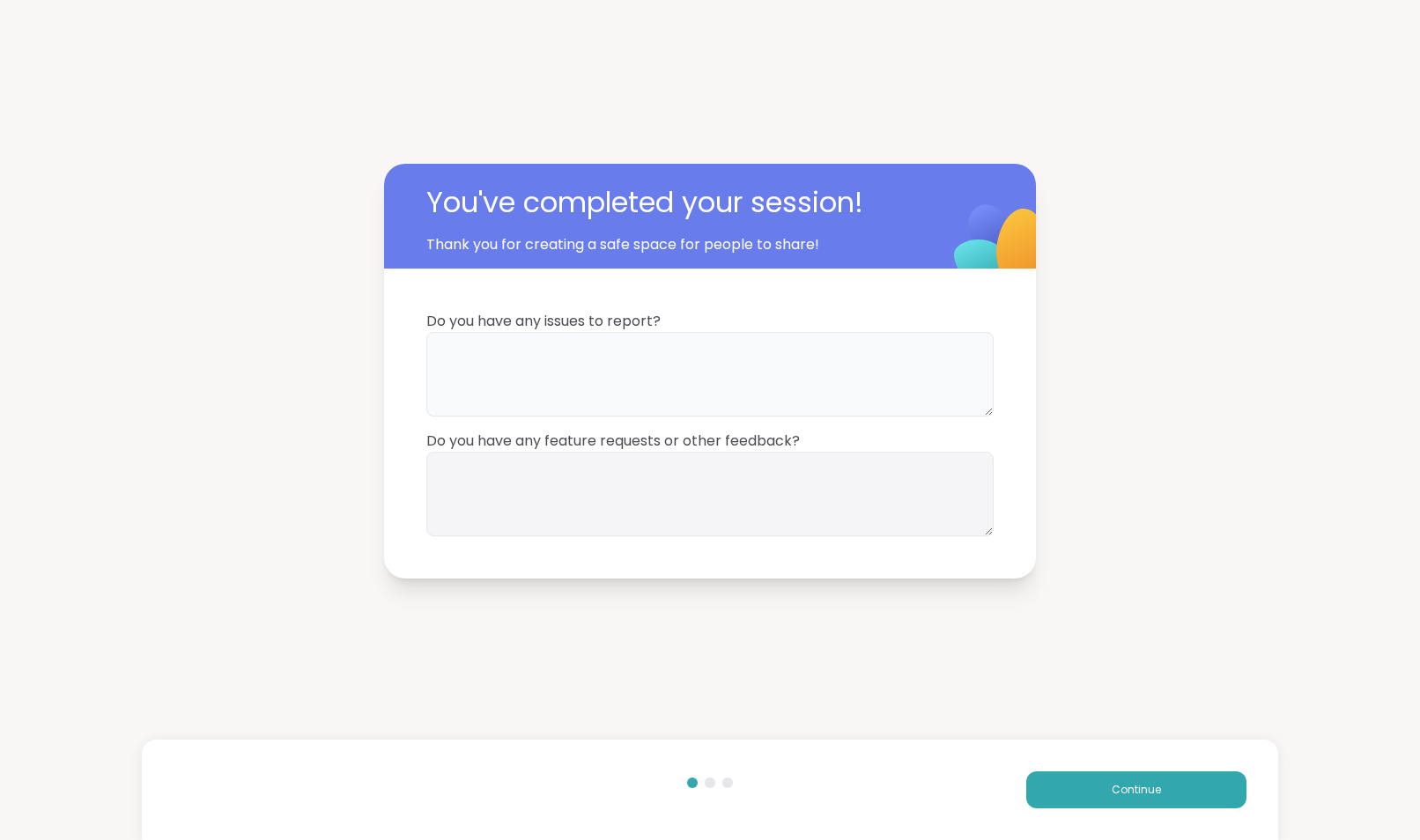
click at [755, 404] on textarea at bounding box center [710, 375] width 568 height 84
type textarea "**"
click at [747, 500] on textarea at bounding box center [710, 494] width 568 height 84
type textarea "**"
click at [1080, 786] on button "Continue" at bounding box center [1136, 789] width 220 height 37
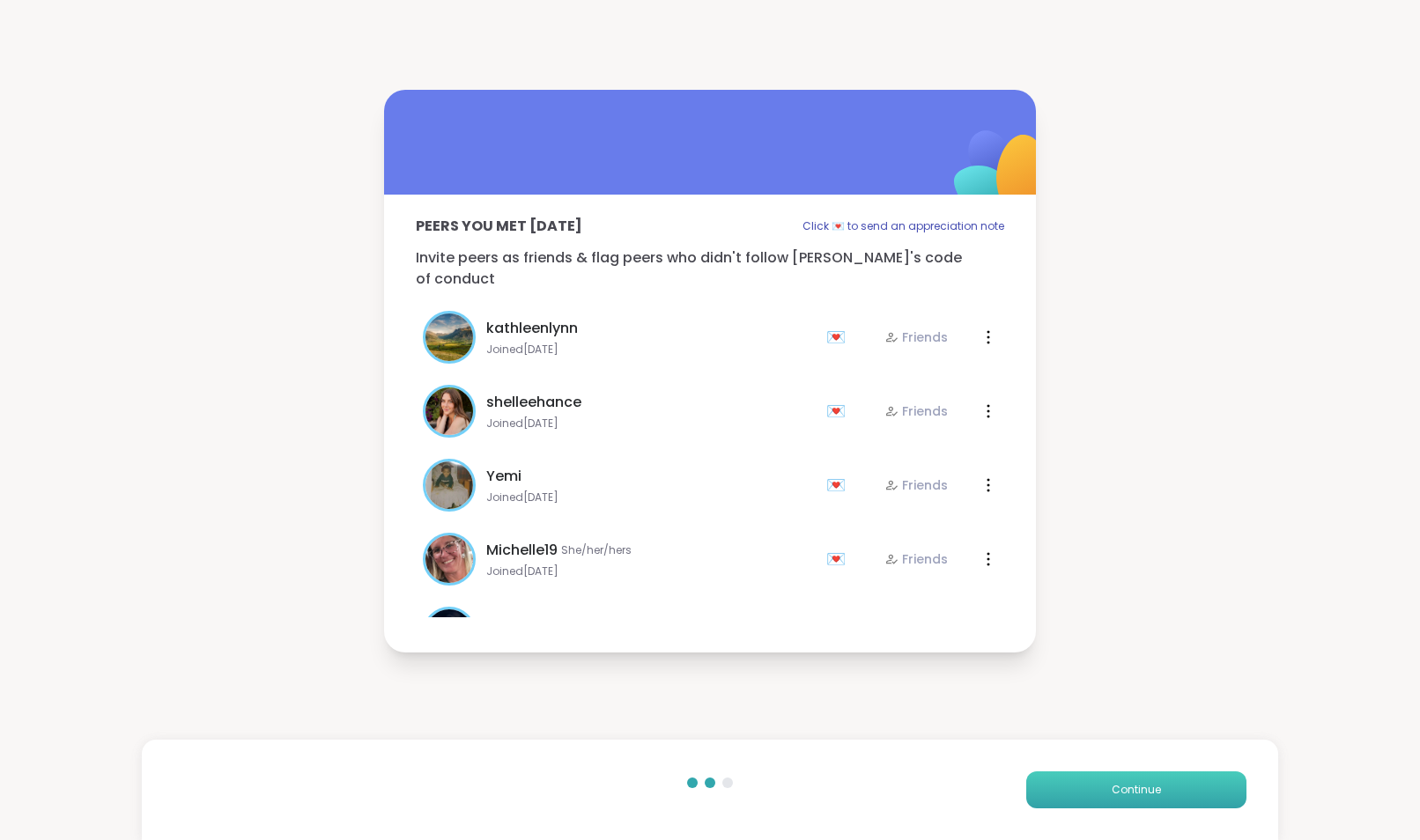
click at [1072, 789] on button "Continue" at bounding box center [1136, 789] width 220 height 37
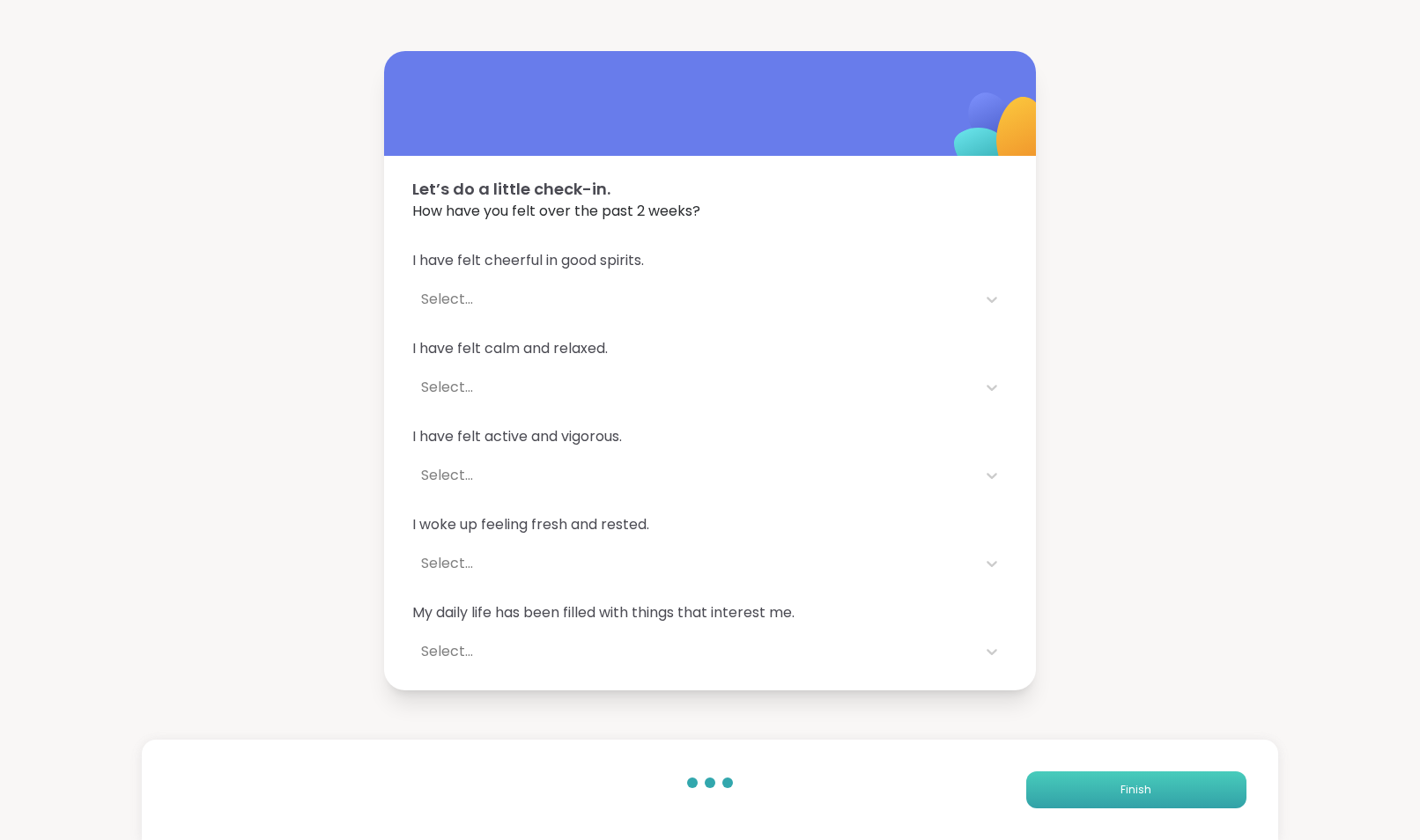
click at [1072, 789] on button "Finish" at bounding box center [1136, 789] width 220 height 37
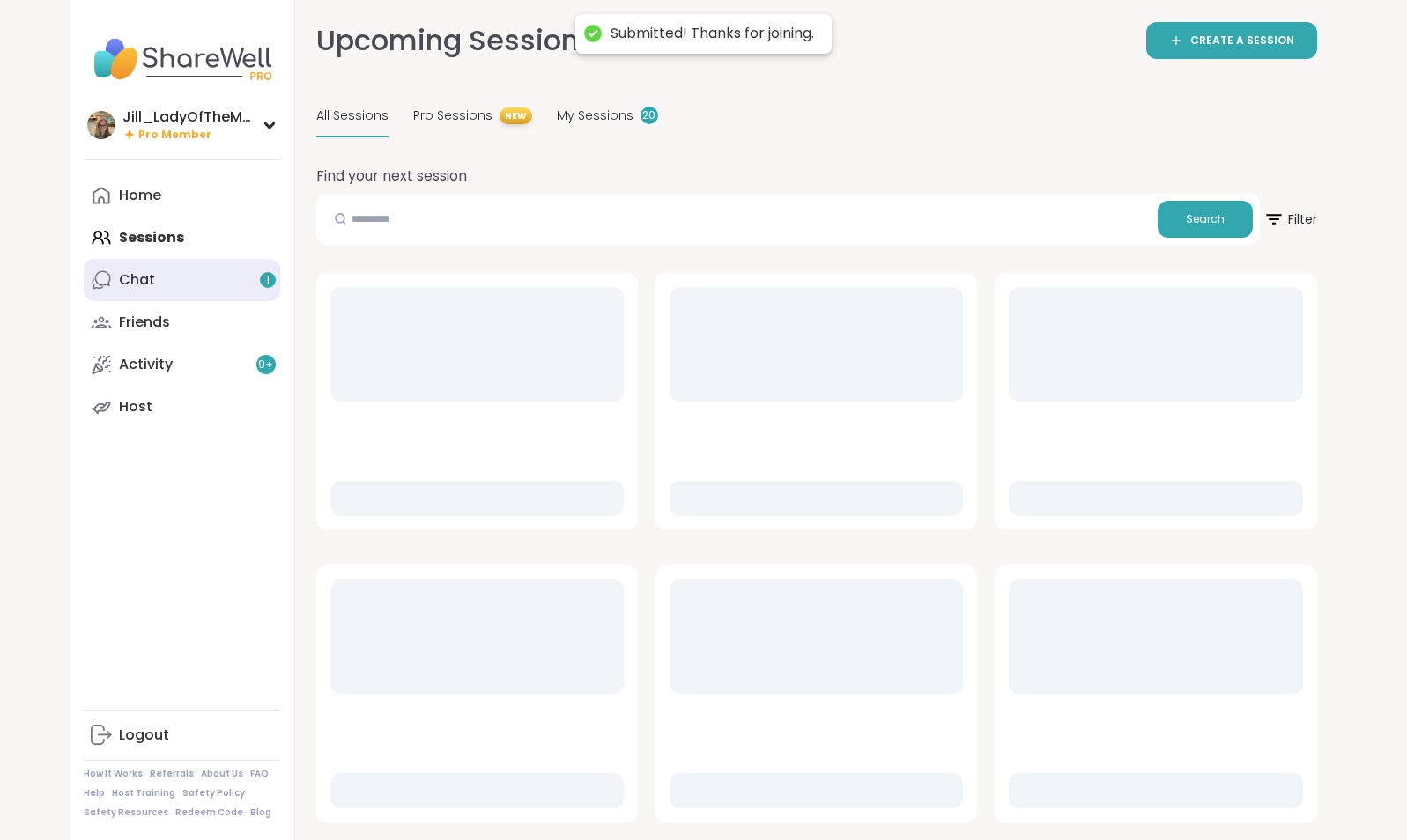
click at [263, 280] on div "1" at bounding box center [267, 280] width 16 height 16
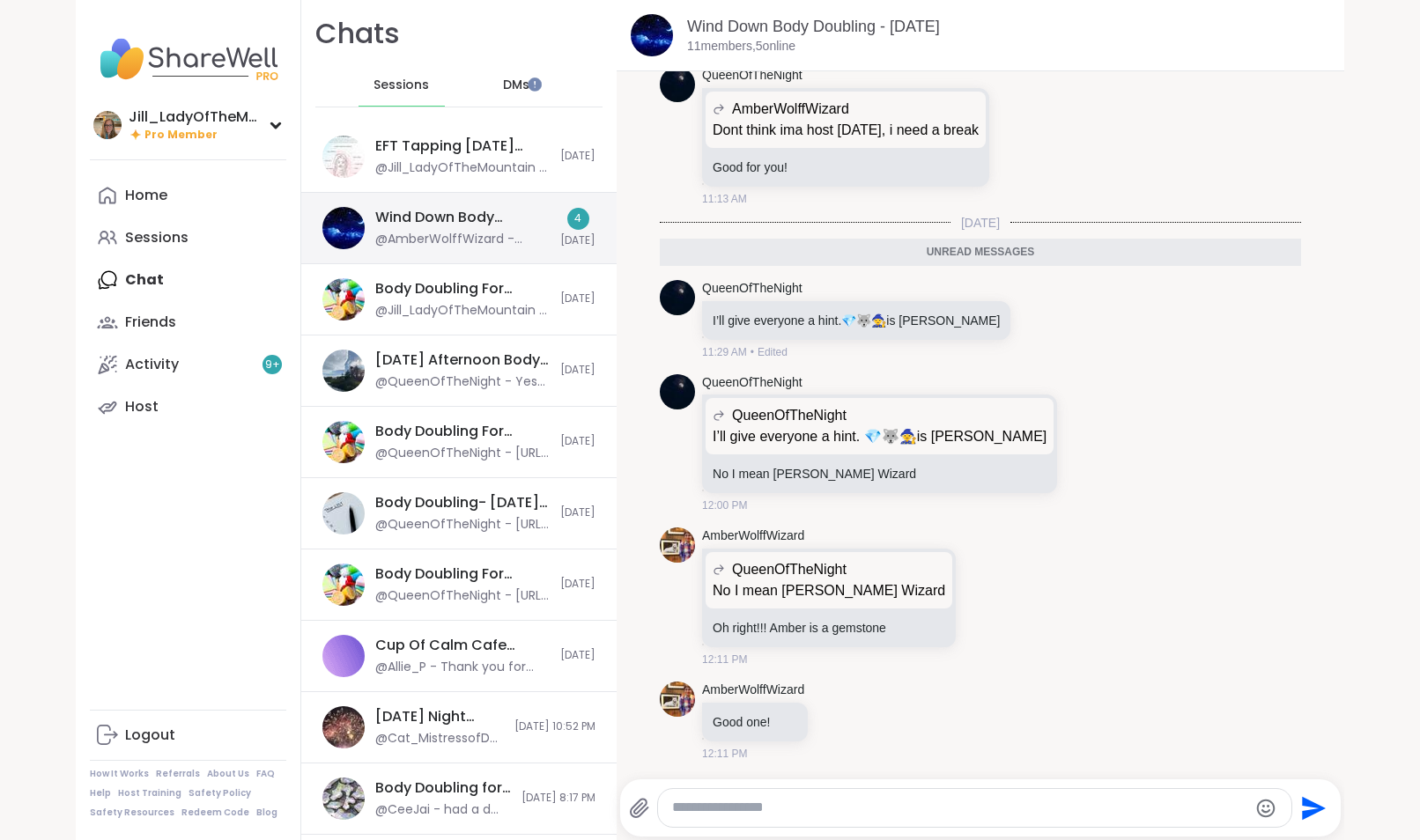
click at [492, 225] on div "Wind Down Body Doubling - [DATE]" at bounding box center [463, 217] width 174 height 20
click at [227, 236] on link "Sessions" at bounding box center [188, 237] width 197 height 42
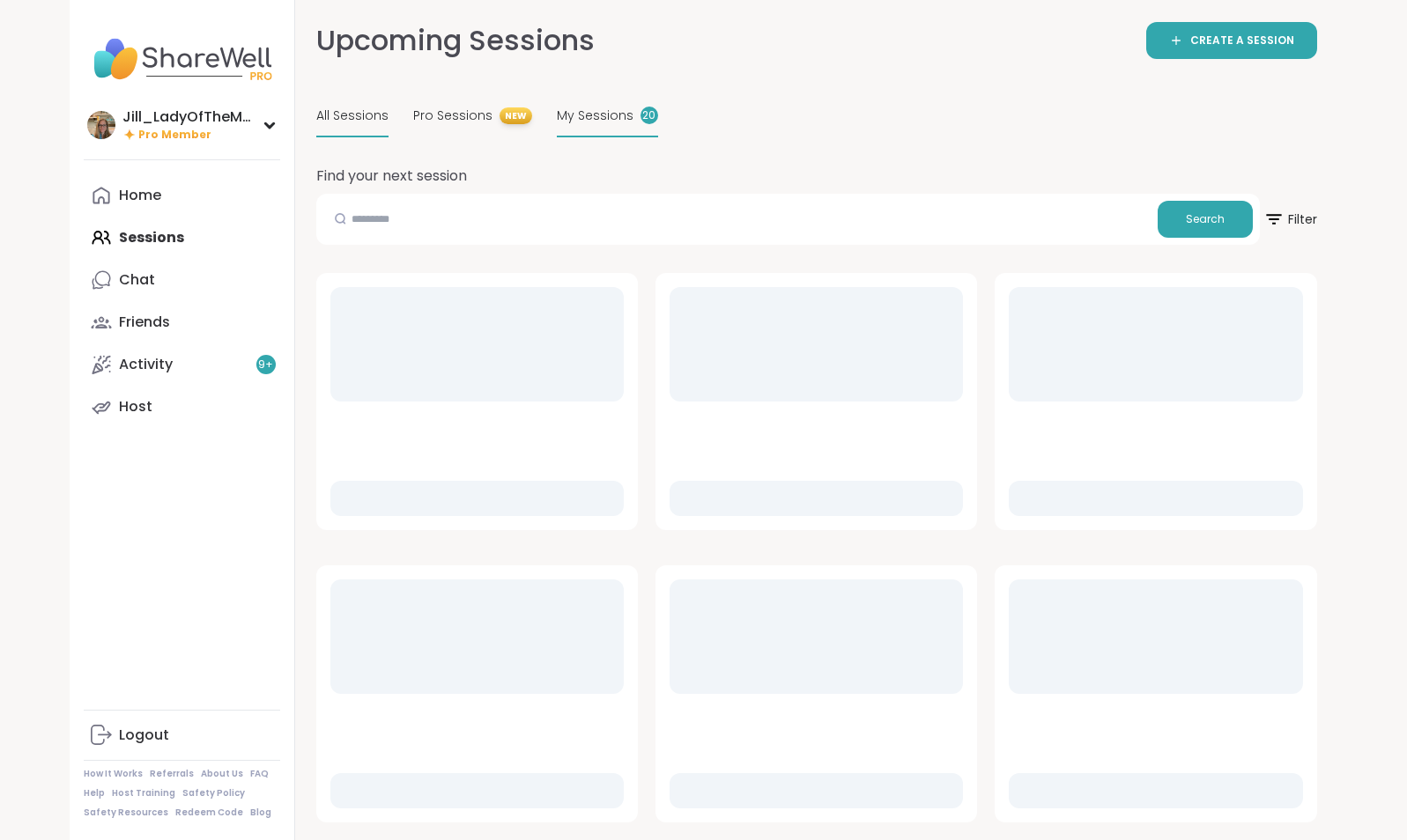
click at [593, 116] on span "My Sessions" at bounding box center [595, 116] width 77 height 19
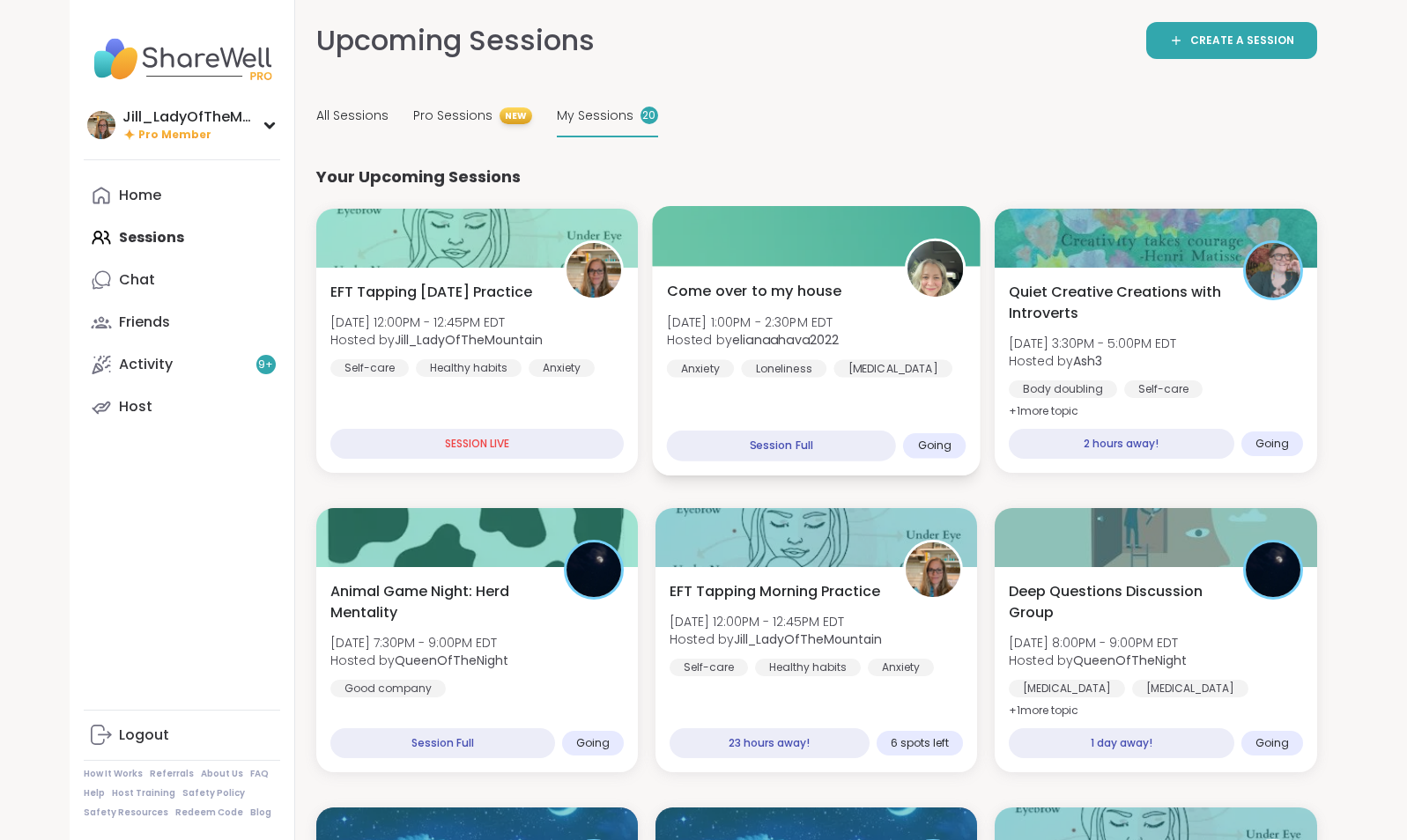
click at [824, 311] on div "Come over to my house Sun, Aug 10 | 1:00PM - 2:30PM EDT Hosted by elianaahava20…" at bounding box center [816, 329] width 300 height 96
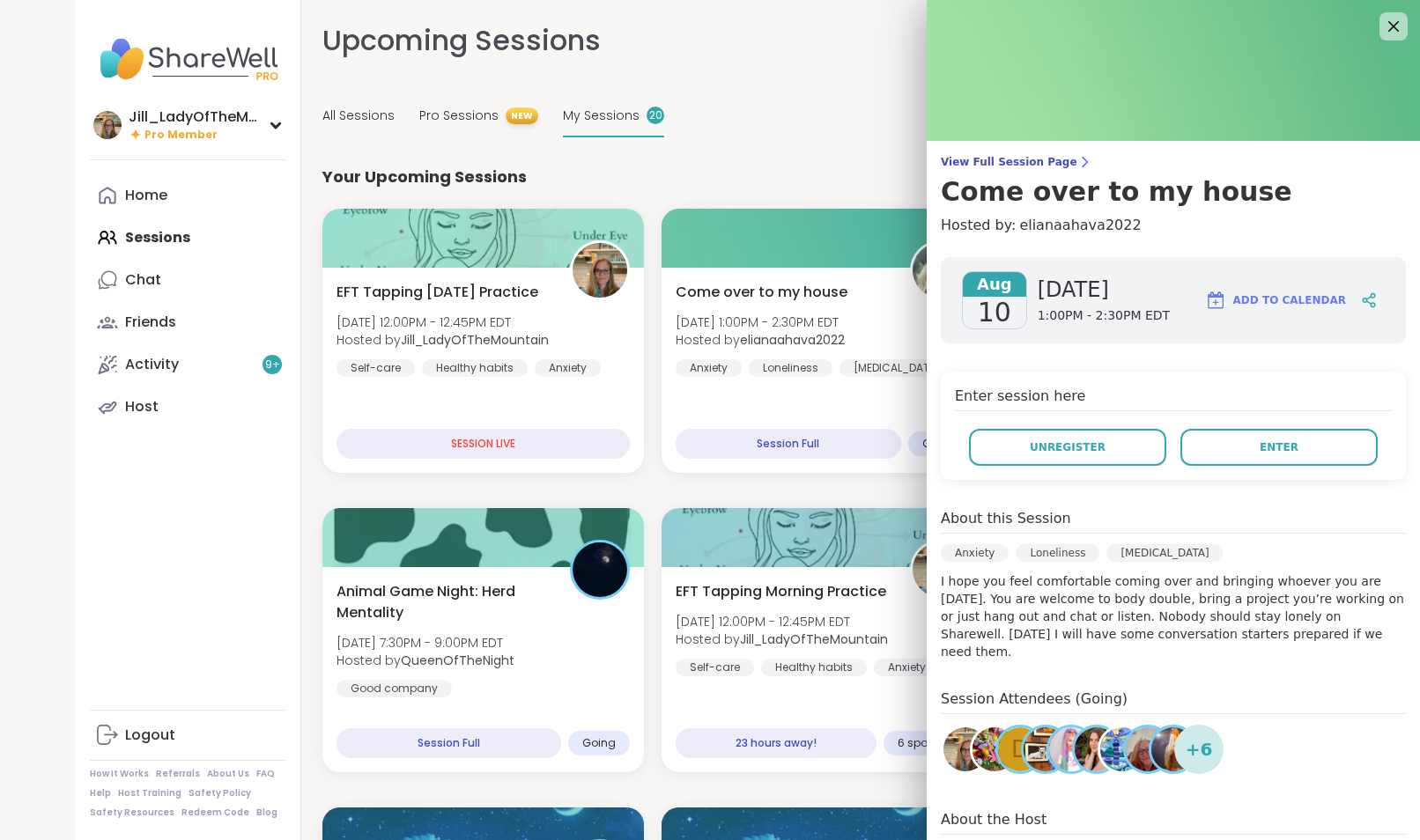
click at [971, 155] on div "View Full Session Page Come over to my house Hosted by: elianaahava2022 Aug 10 …" at bounding box center [1173, 512] width 494 height 1025
click at [972, 158] on span "View Full Session Page" at bounding box center [1173, 162] width 466 height 14
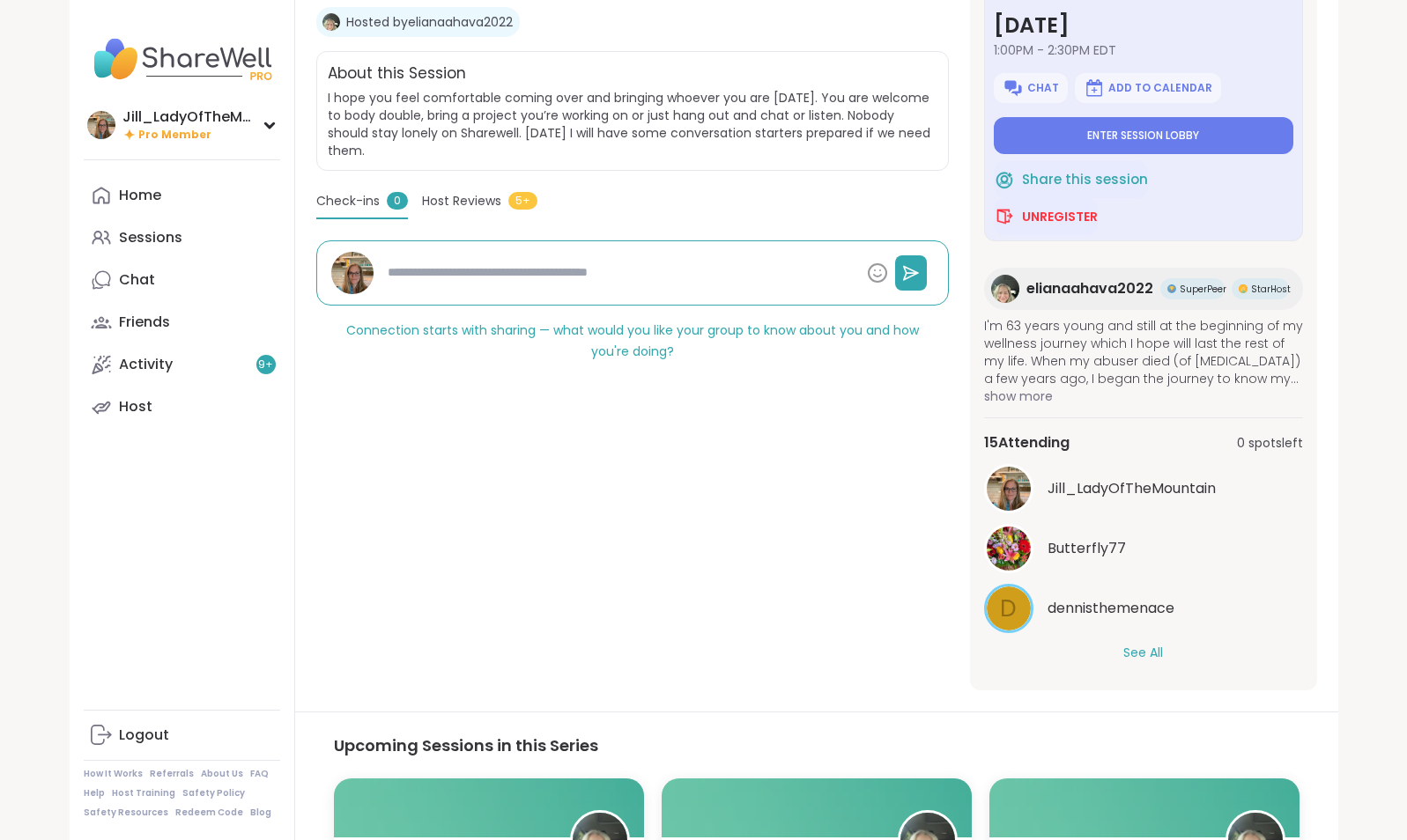
scroll to position [333, 0]
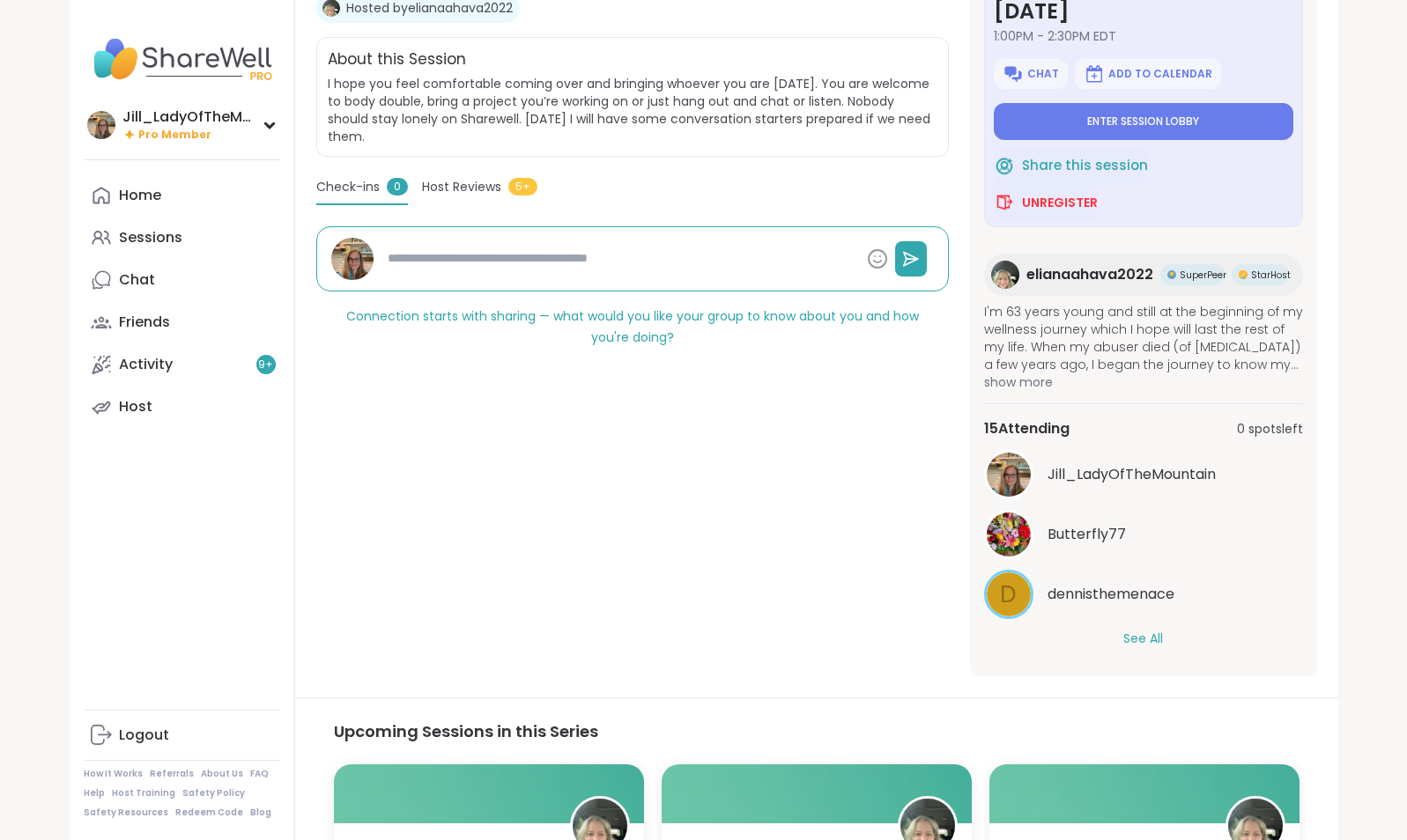
click at [1137, 640] on button "See All" at bounding box center [1143, 639] width 39 height 19
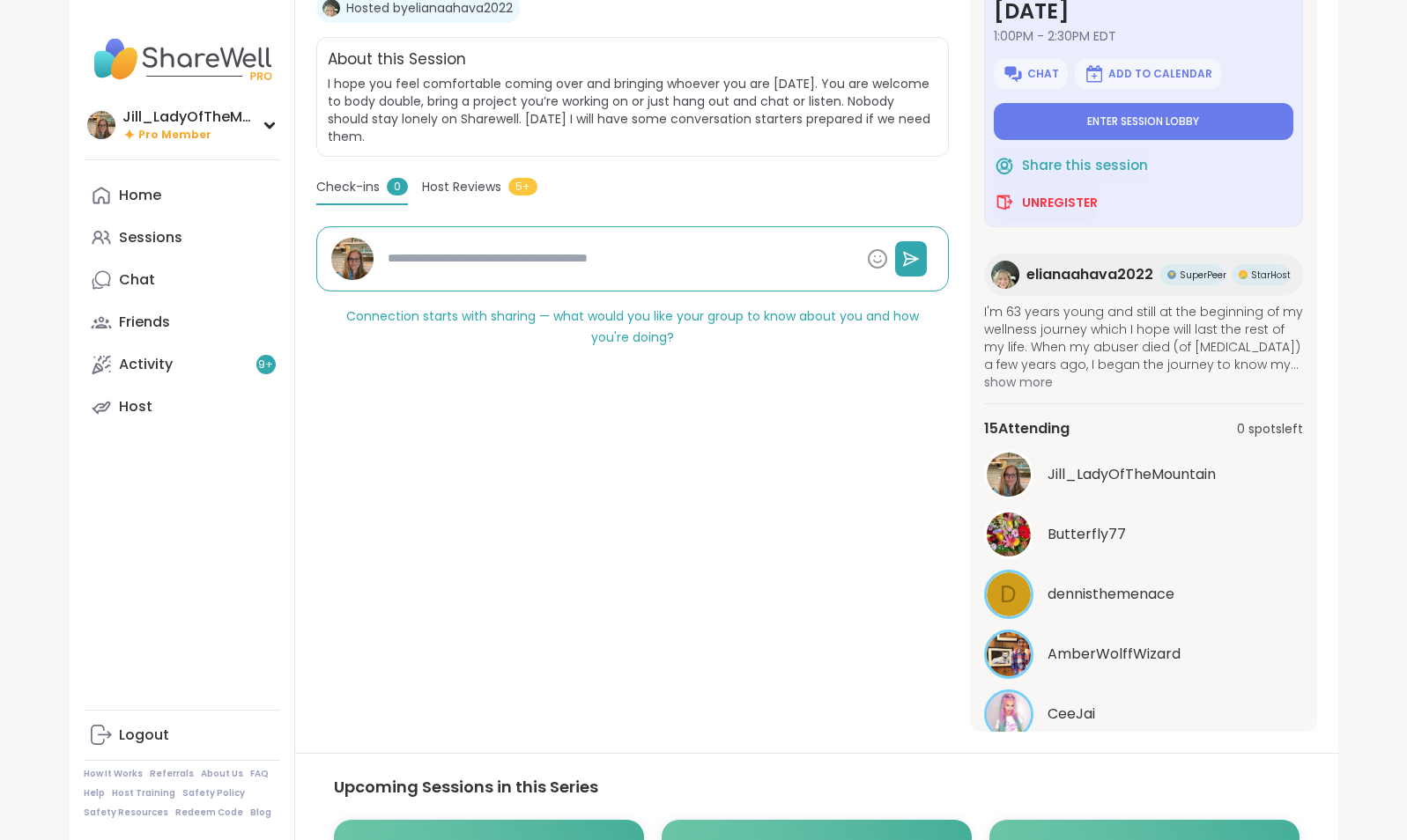
scroll to position [663, 0]
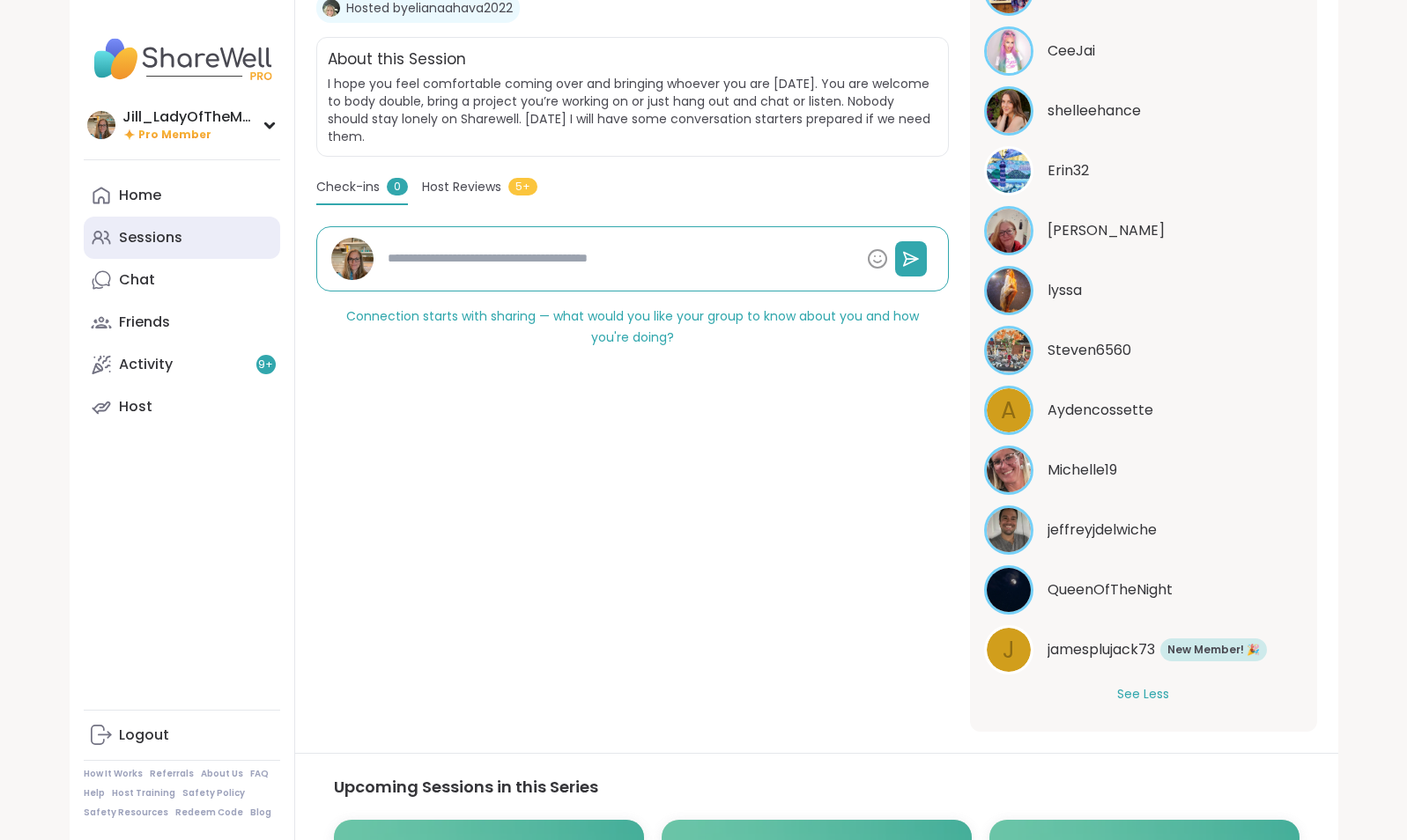
click at [245, 230] on link "Sessions" at bounding box center [182, 237] width 197 height 42
type textarea "*"
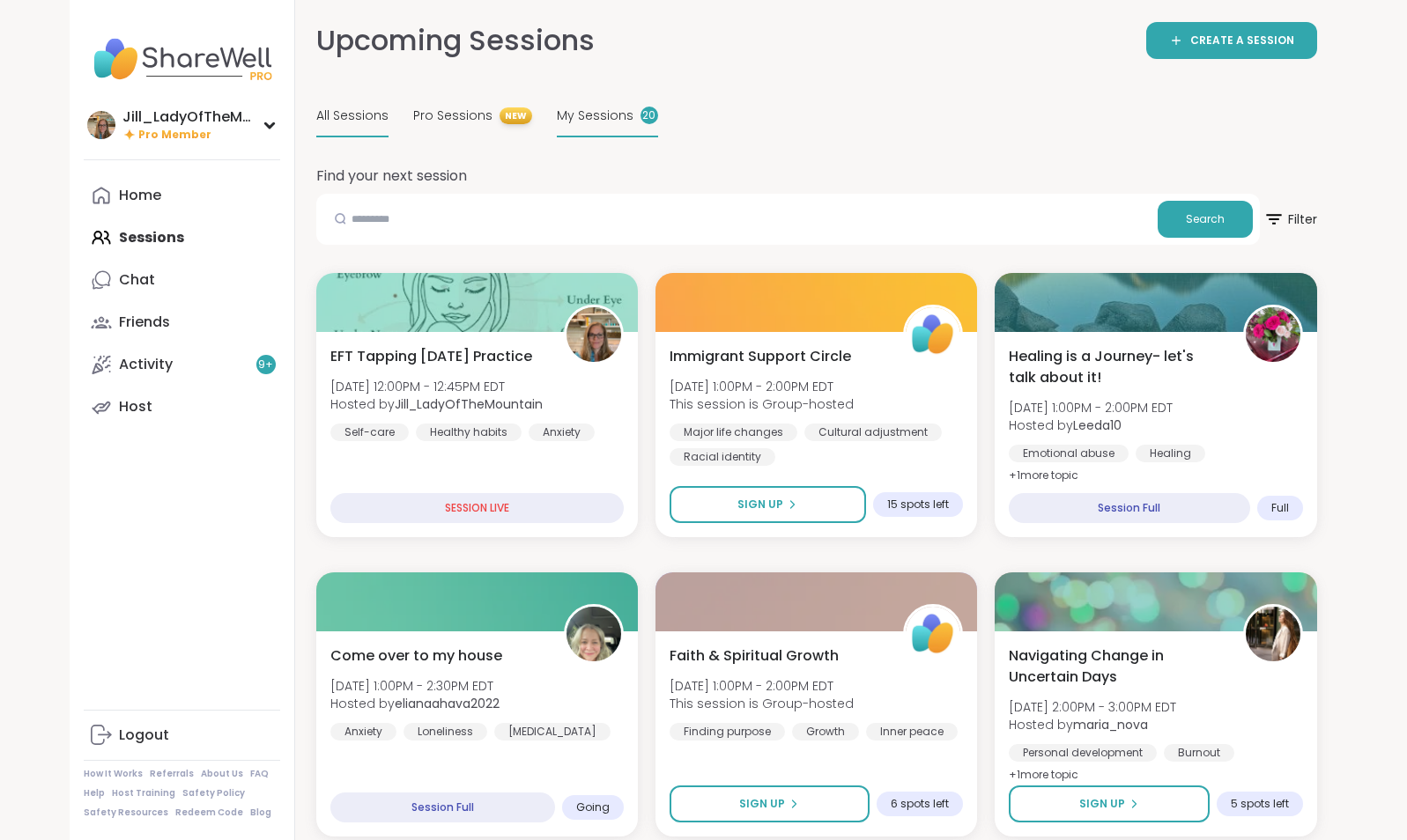
click at [561, 107] on span "My Sessions" at bounding box center [595, 116] width 77 height 19
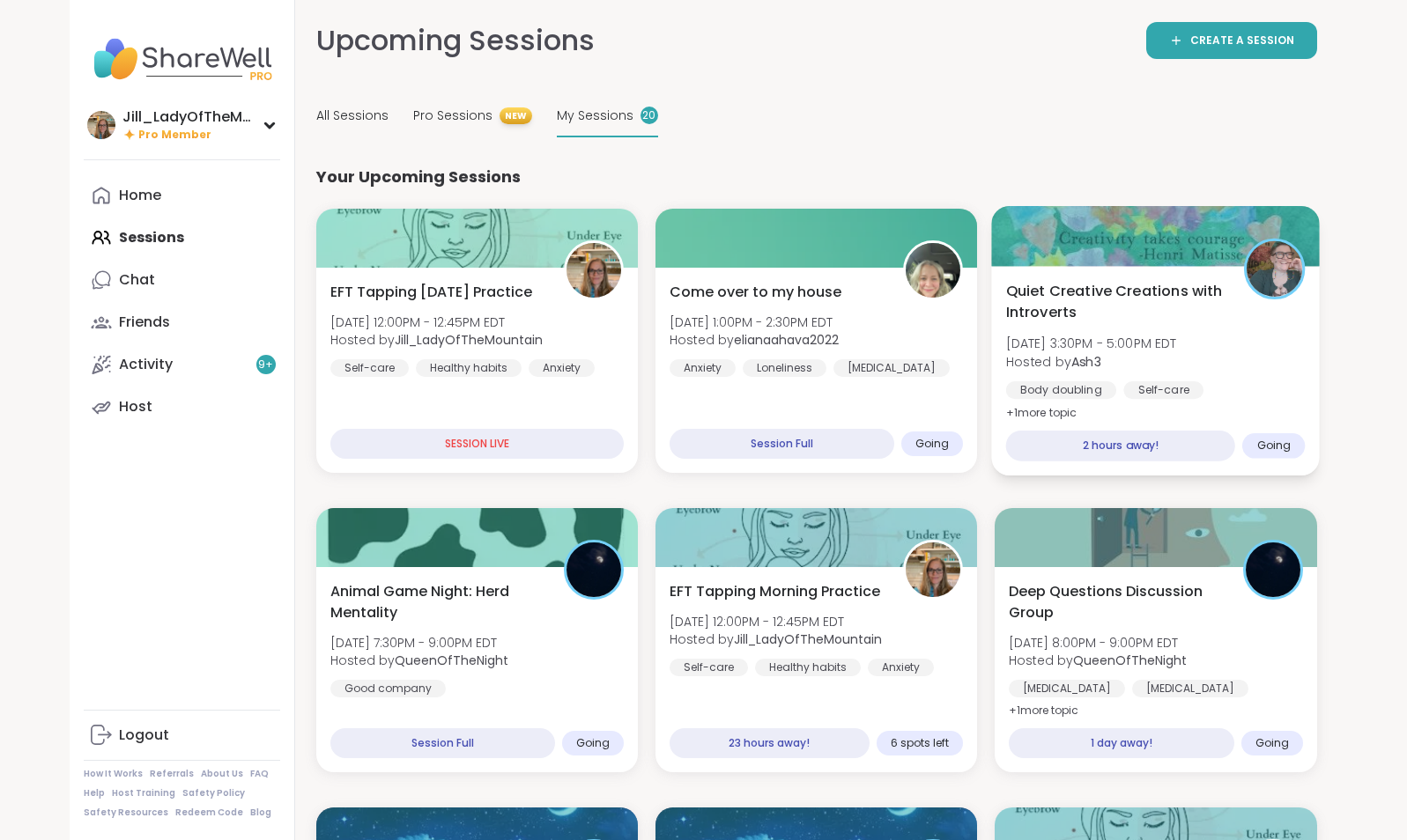
click at [1159, 331] on div "Quiet Creative Creations with Introverts Sun, Aug 10 | 3:30PM - 5:00PM EDT Host…" at bounding box center [1156, 352] width 300 height 143
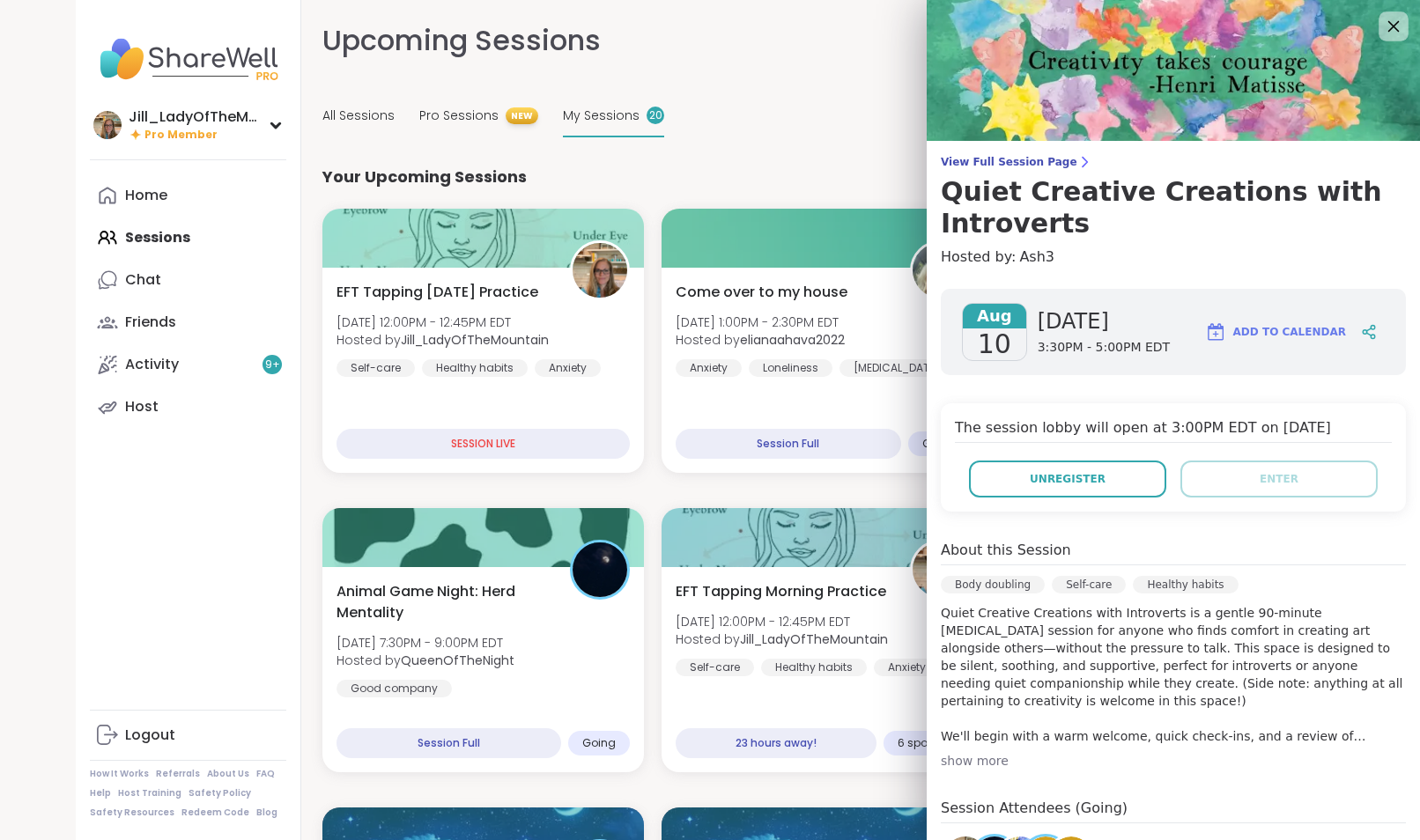
click at [1383, 26] on icon at bounding box center [1394, 26] width 22 height 22
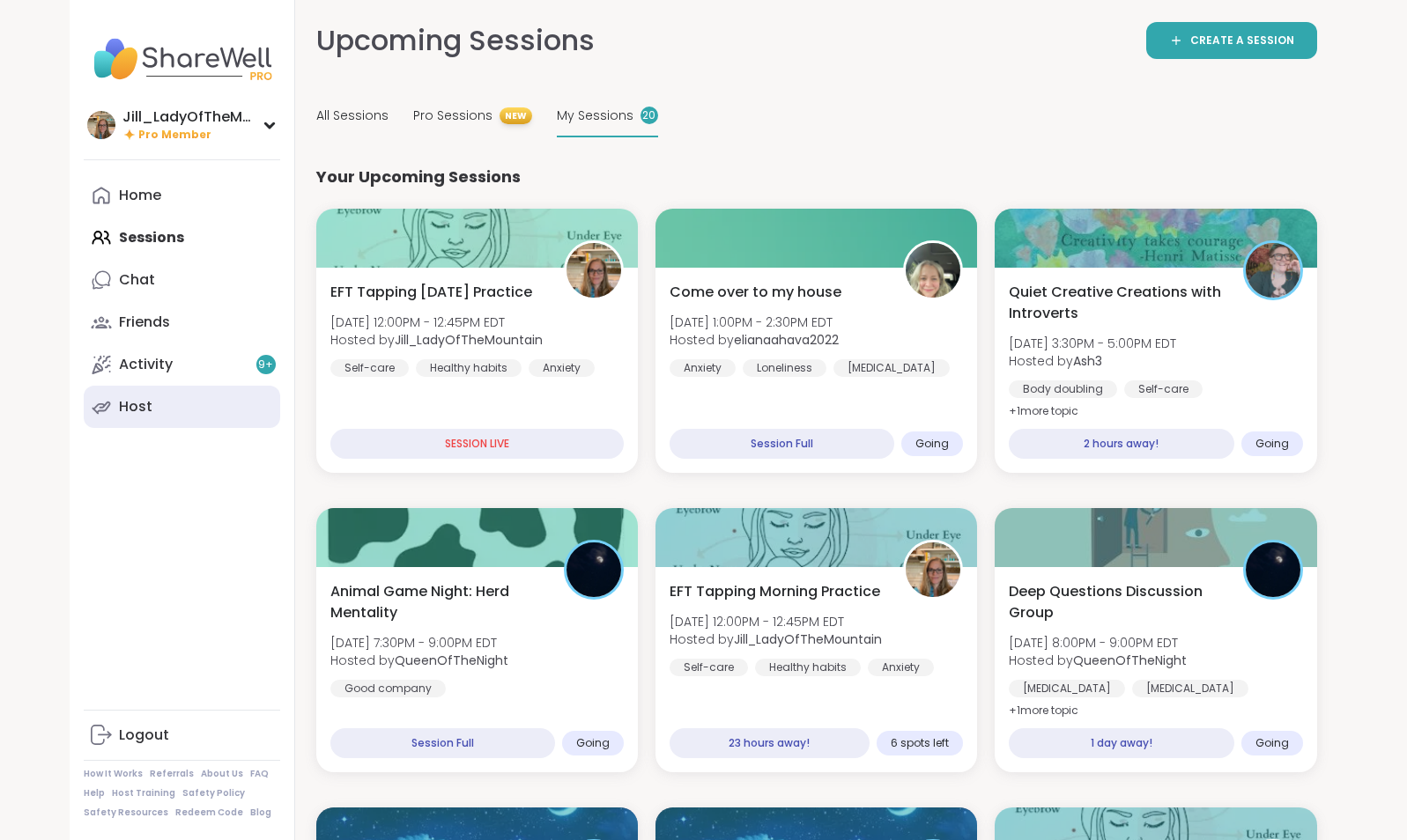
click at [248, 415] on link "Host" at bounding box center [182, 406] width 197 height 42
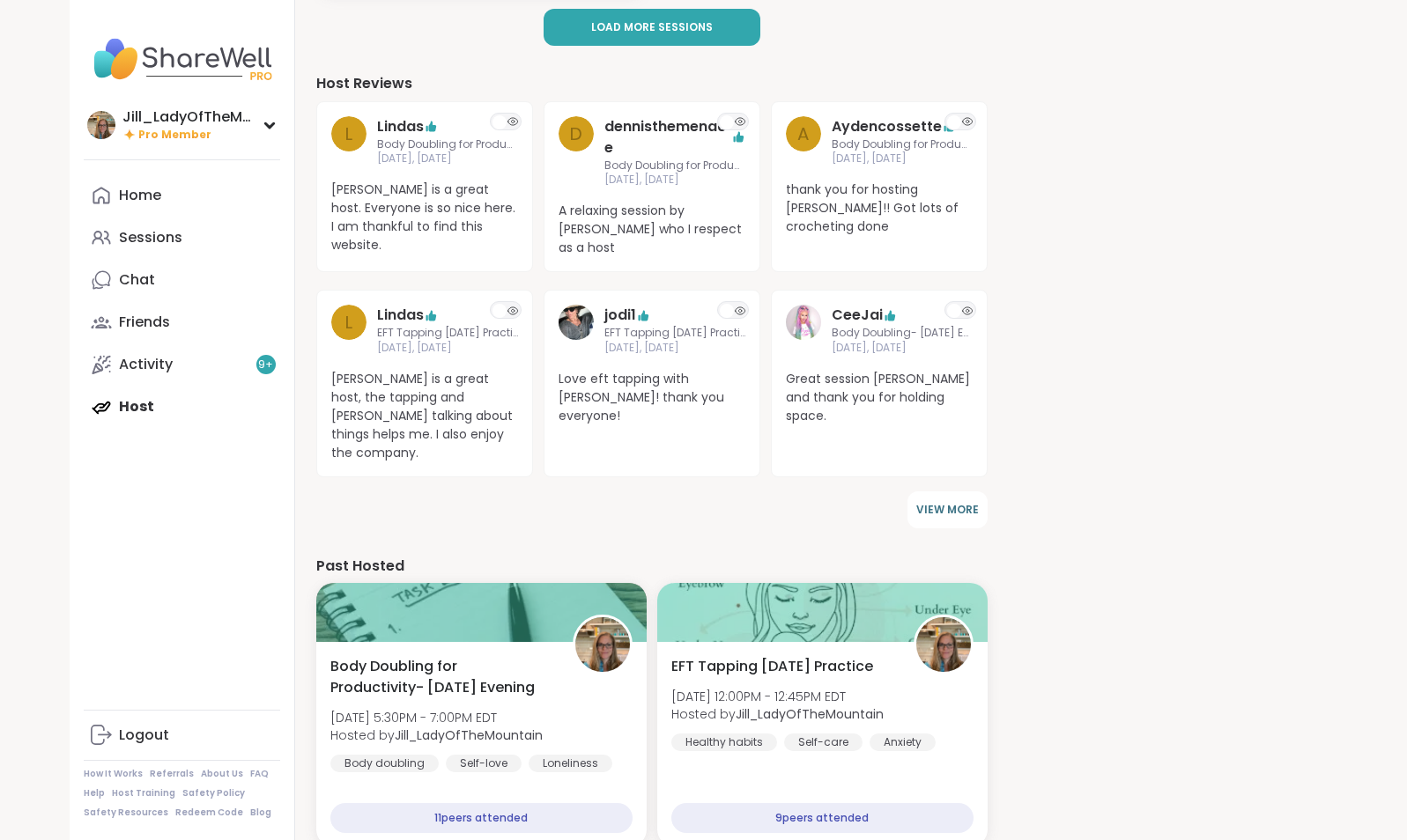
scroll to position [738, 0]
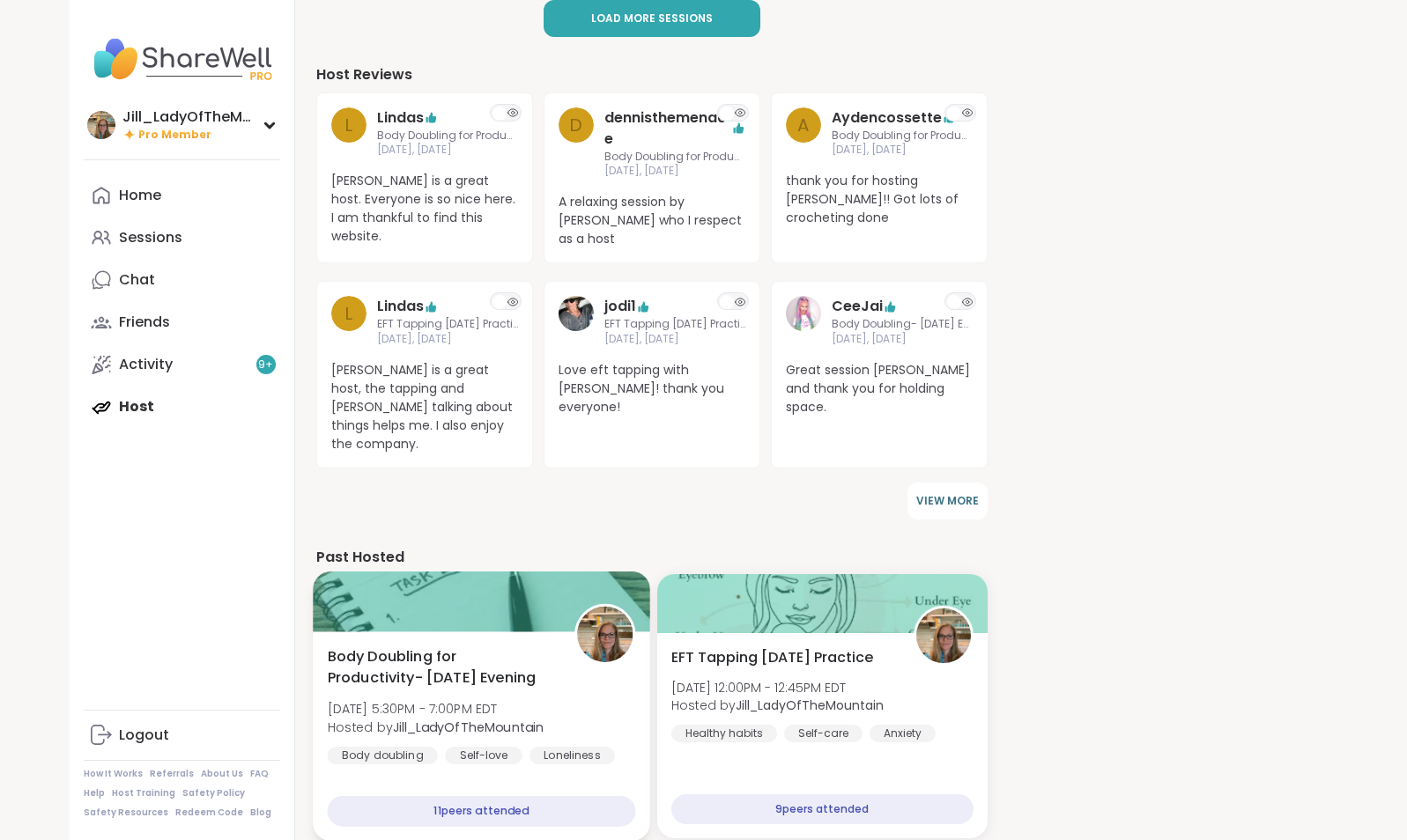
click at [601, 661] on div "Body Doubling for Productivity- Saturday Evening Sat, Aug 09 | 5:30PM - 7:00PM …" at bounding box center [481, 705] width 308 height 119
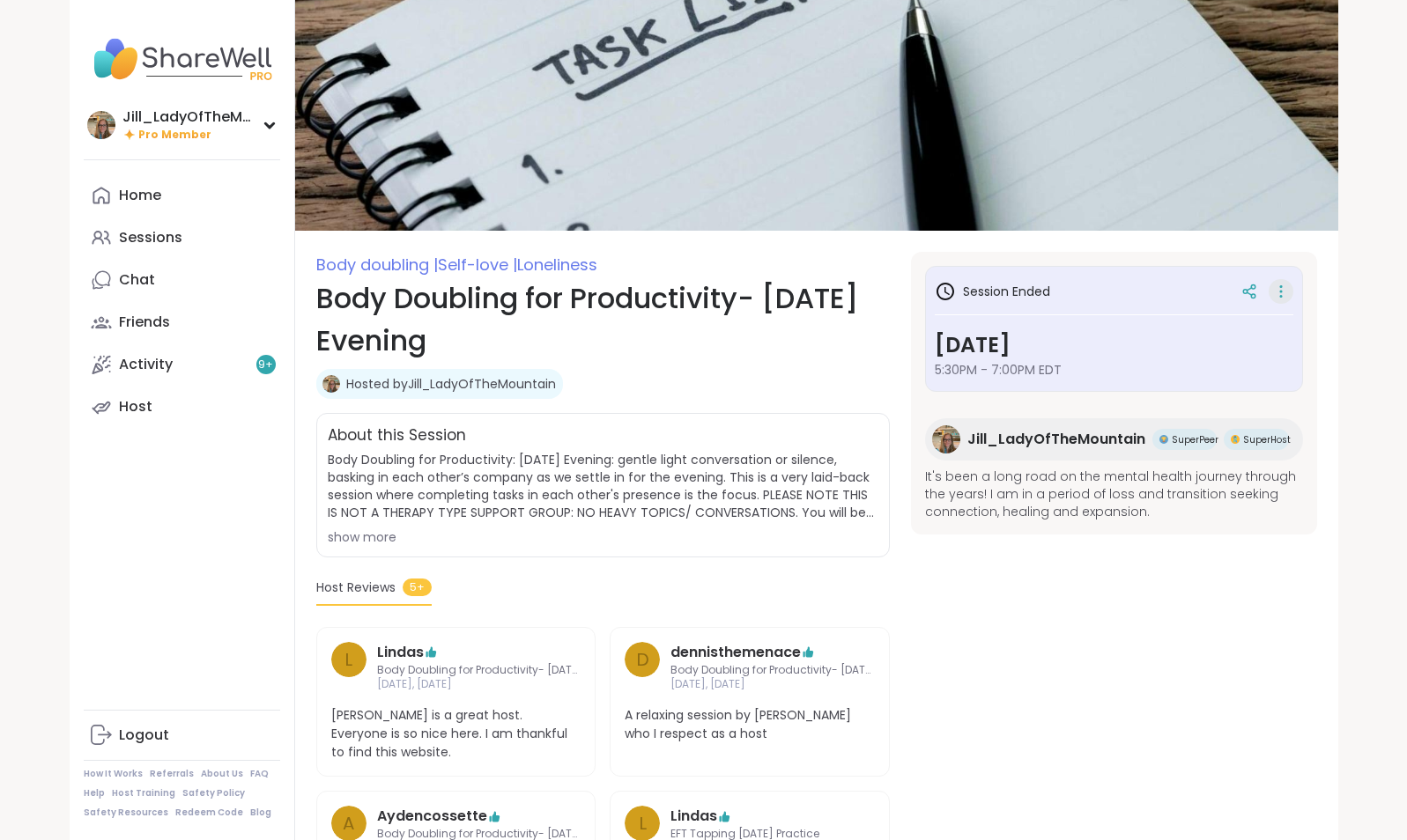
click at [1283, 292] on icon at bounding box center [1281, 291] width 18 height 24
click at [1172, 370] on button "Copy Session" at bounding box center [1187, 377] width 198 height 39
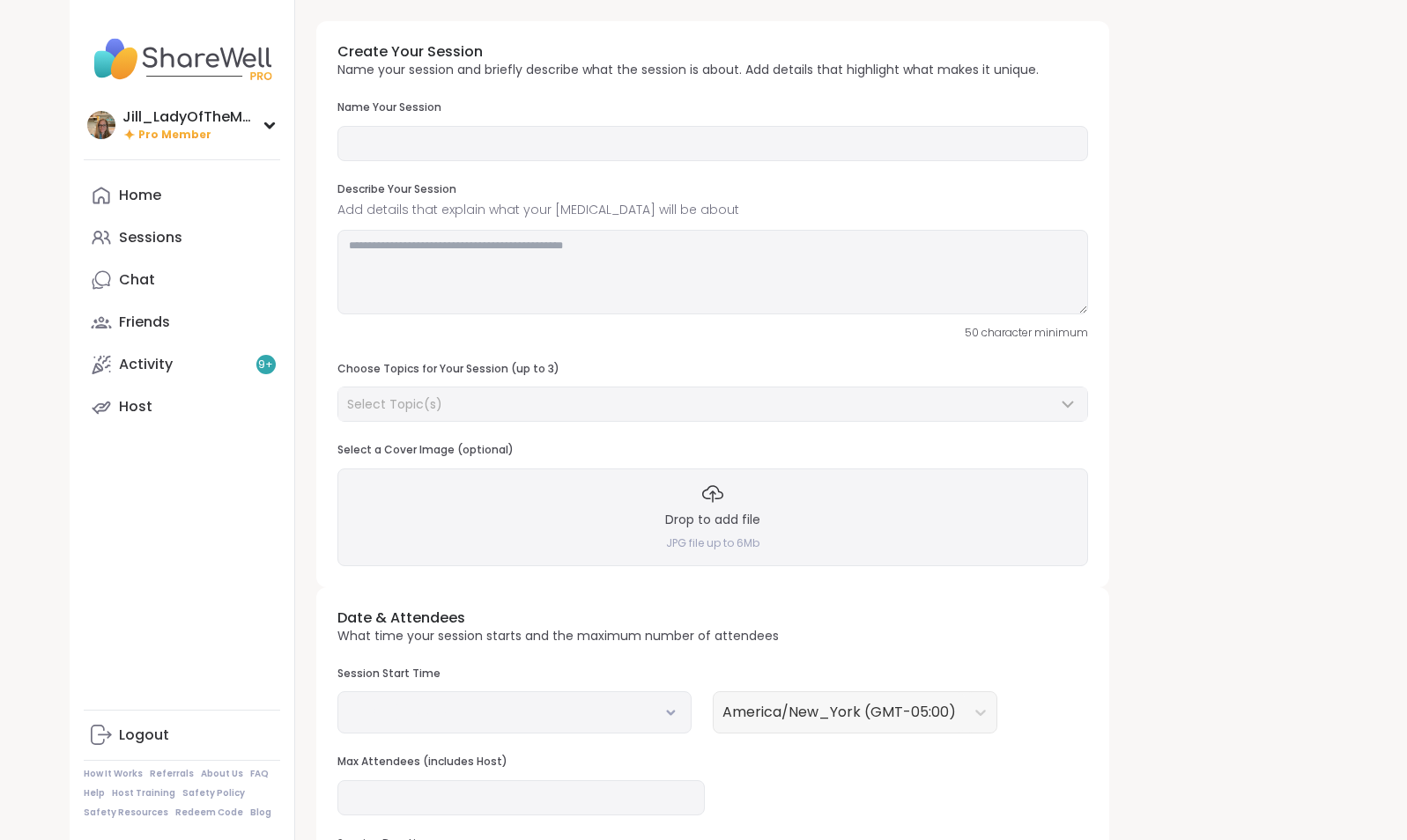
type input "**********"
type textarea "**********"
type input "**"
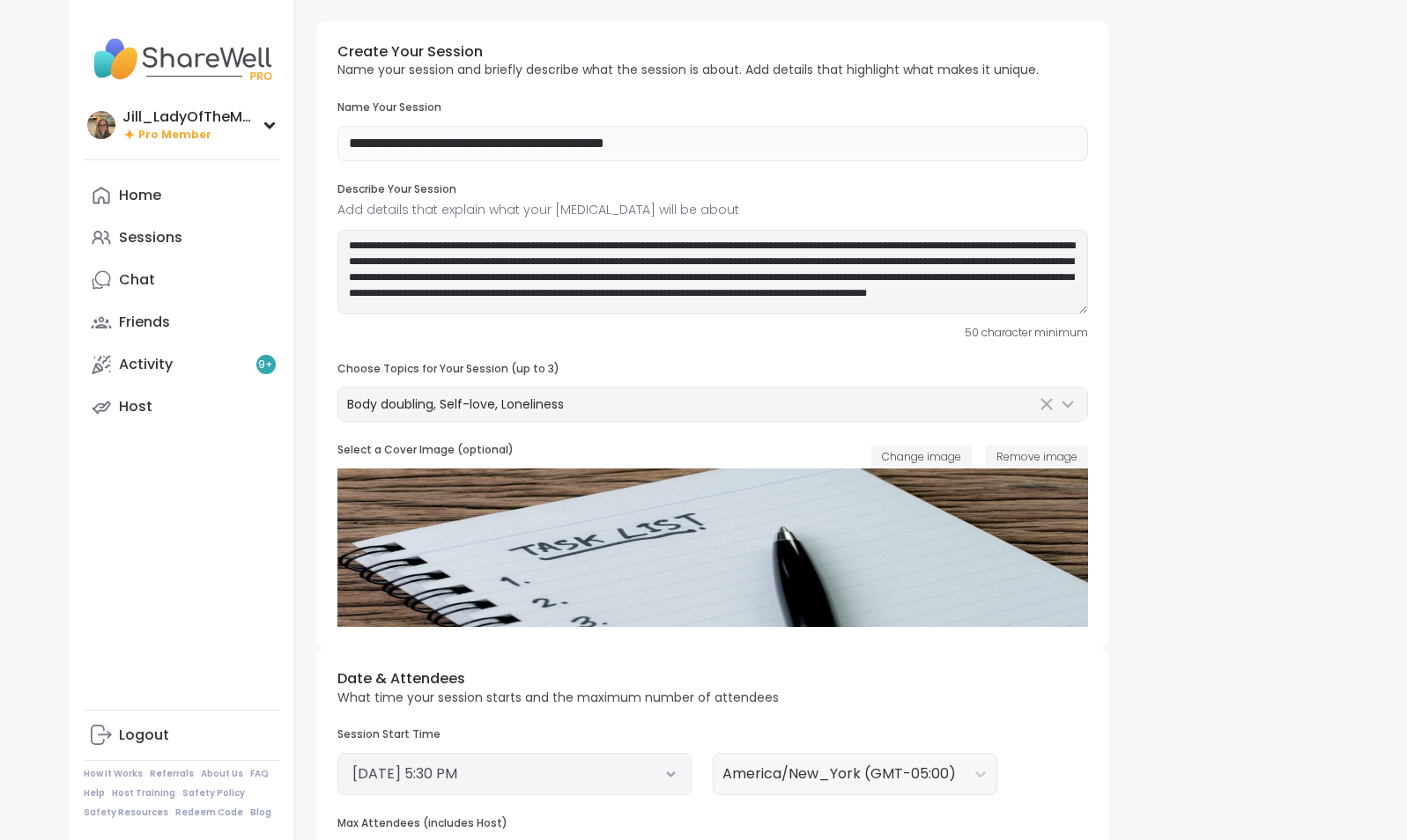
drag, startPoint x: 694, startPoint y: 141, endPoint x: 577, endPoint y: 145, distance: 117.1
click at [577, 145] on input "**********" at bounding box center [712, 143] width 750 height 36
type input "**********"
drag, startPoint x: 600, startPoint y: 244, endPoint x: 520, endPoint y: 243, distance: 80.0
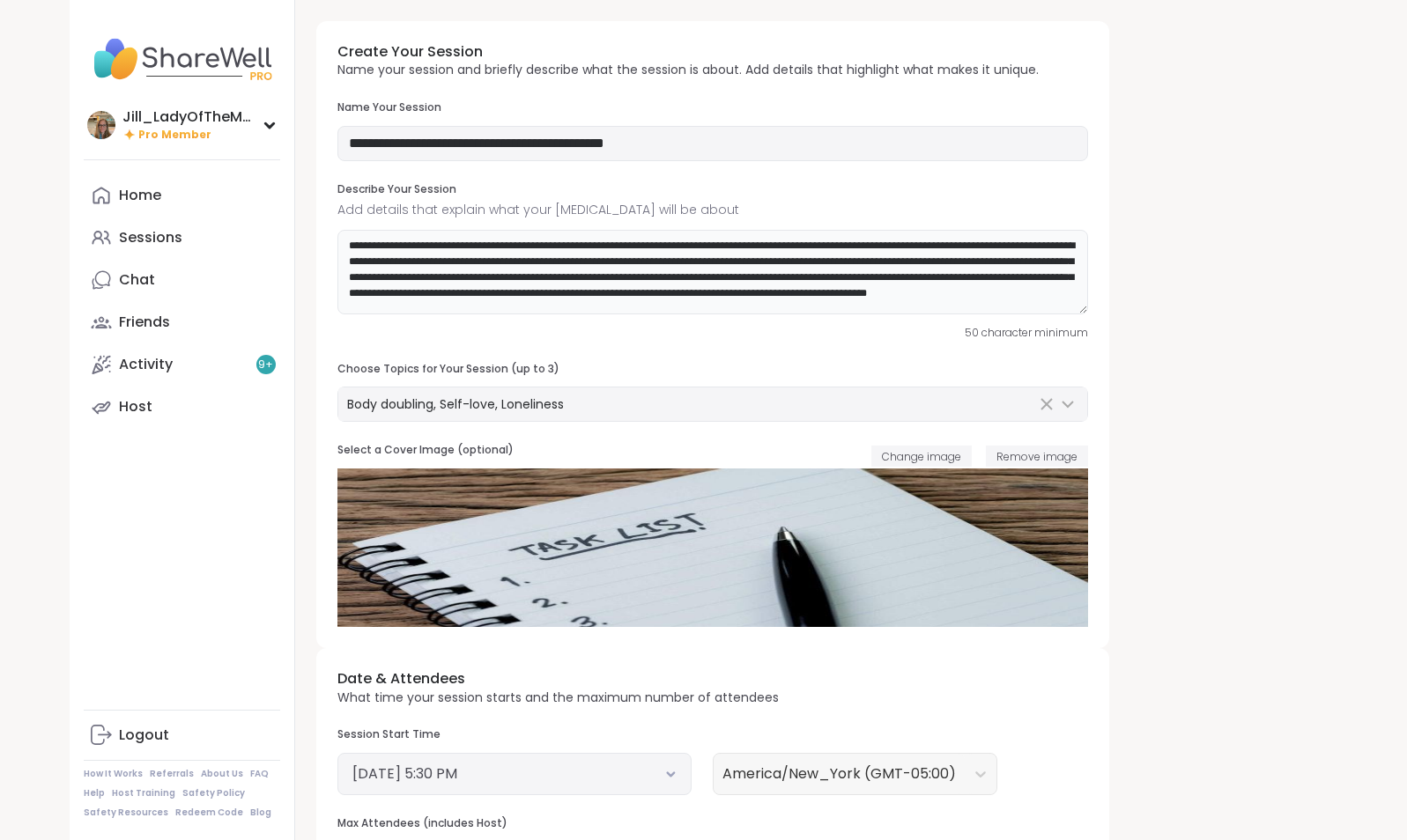
click at [520, 243] on textarea "**********" at bounding box center [712, 272] width 750 height 84
type textarea "**********"
click at [689, 347] on div "**********" at bounding box center [713, 335] width 792 height 627
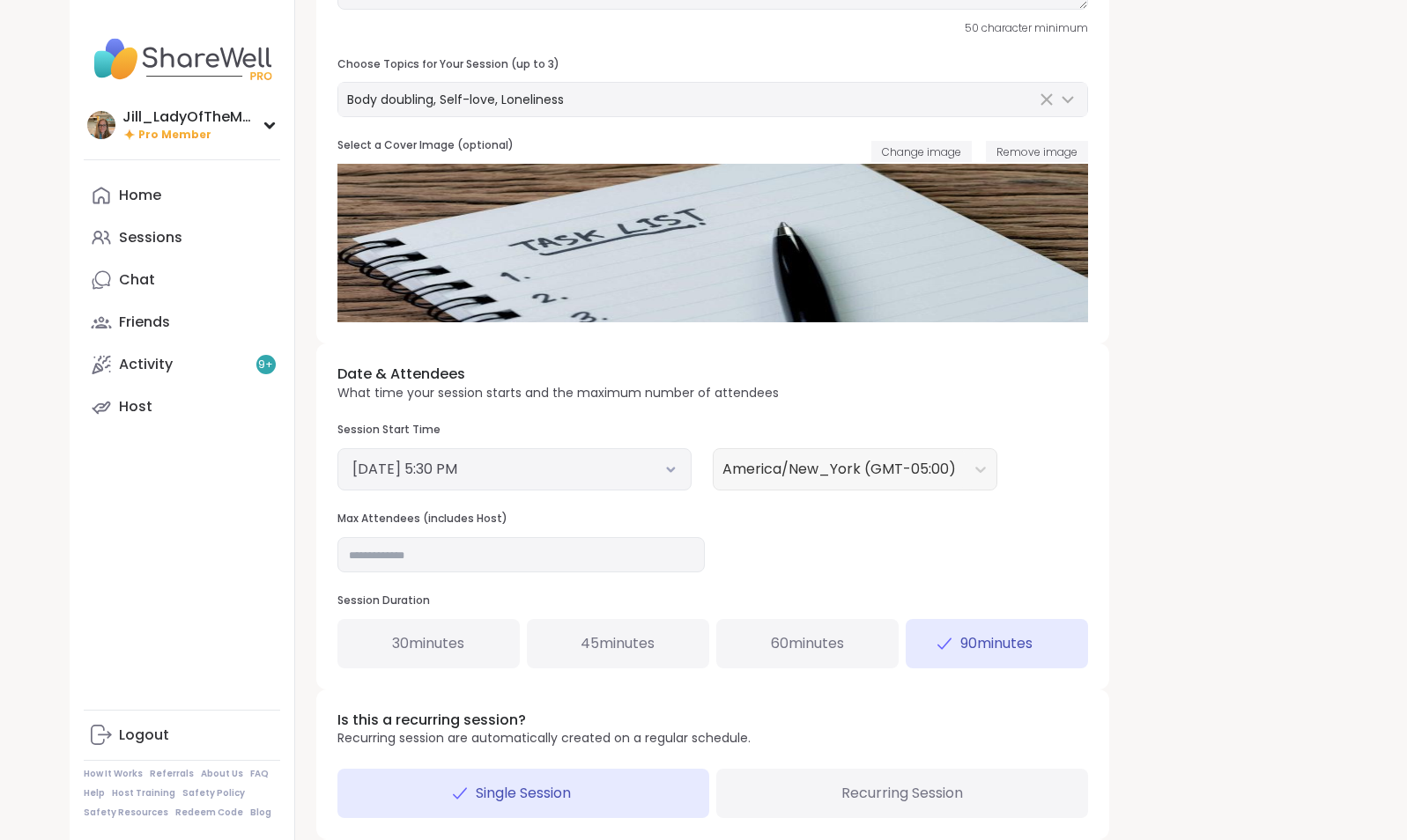
scroll to position [311, 0]
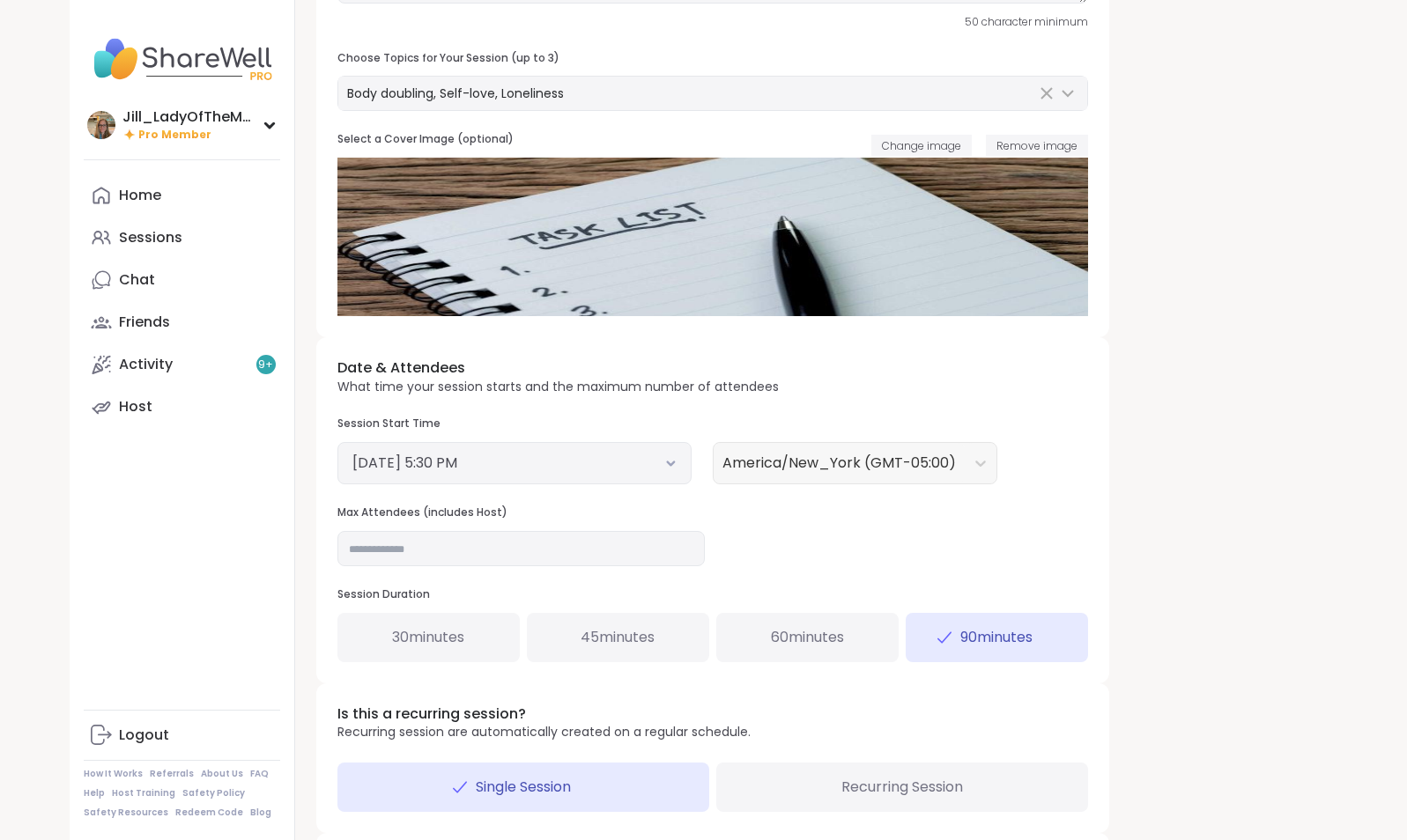
click at [650, 462] on button "[DATE] 5:30 PM" at bounding box center [514, 463] width 324 height 22
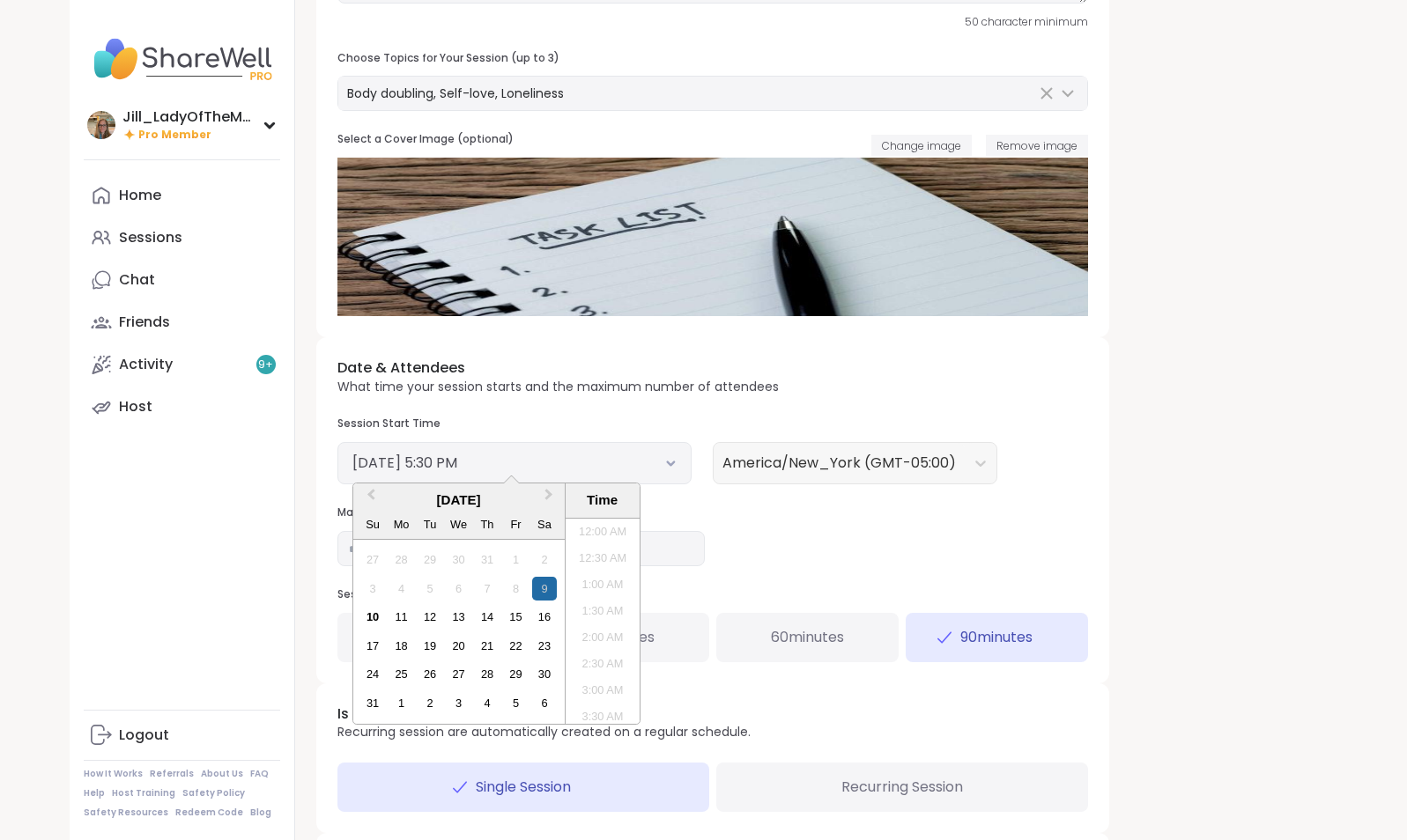
scroll to position [835, 0]
click at [373, 619] on div "10" at bounding box center [373, 616] width 23 height 23
click at [600, 575] on li "2:30 PM" at bounding box center [603, 568] width 75 height 26
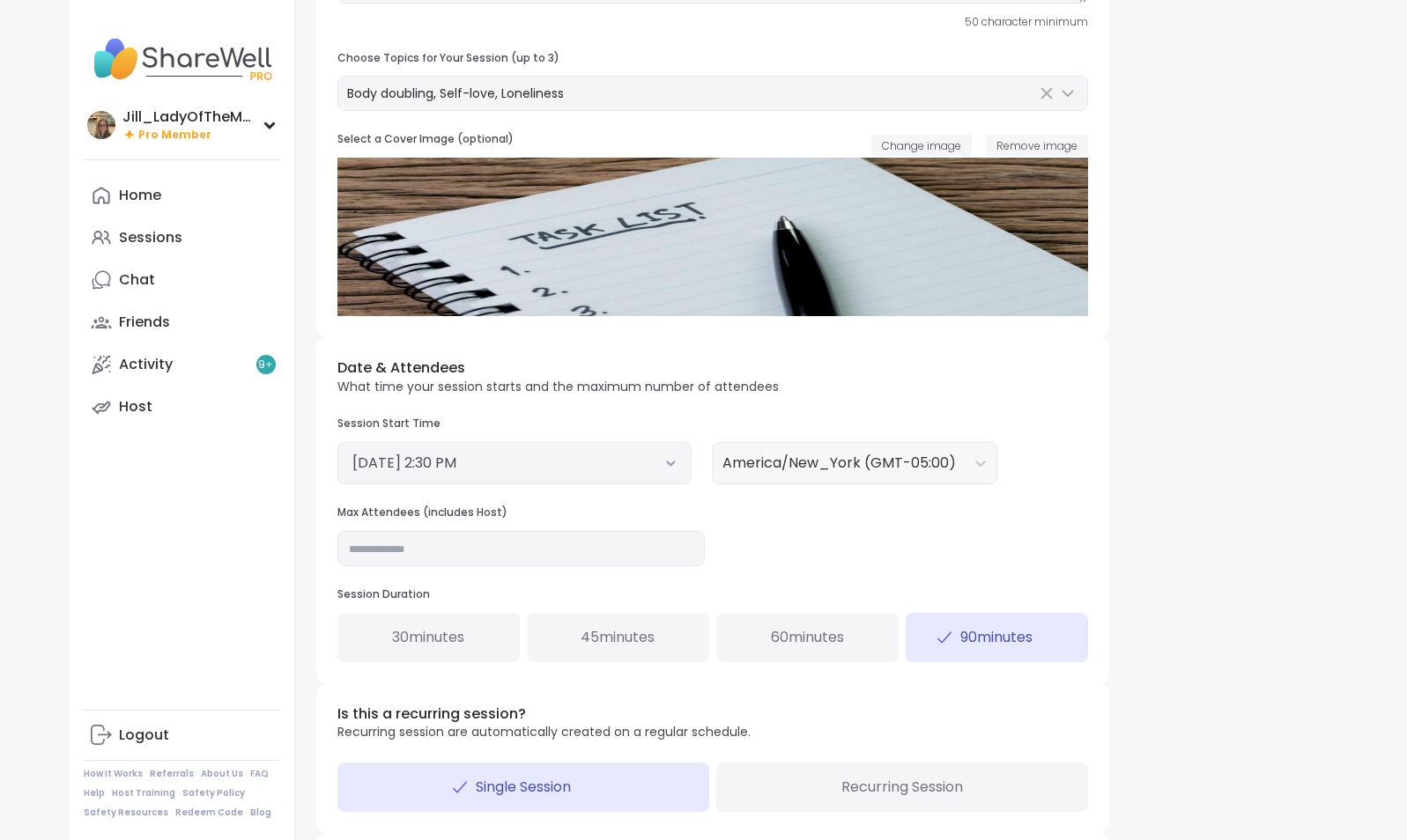
click at [792, 641] on span "60 minutes" at bounding box center [807, 638] width 73 height 22
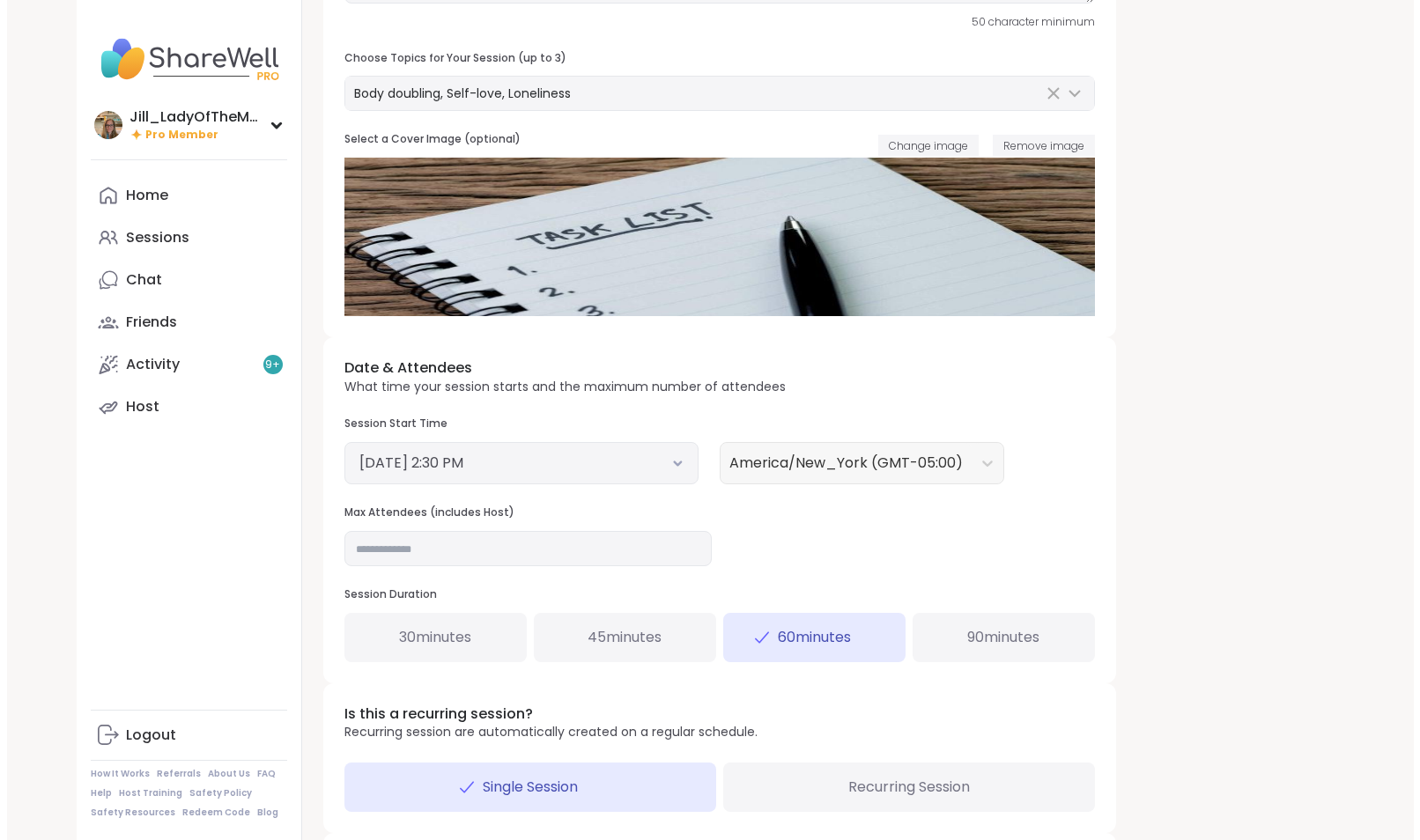
scroll to position [400, 0]
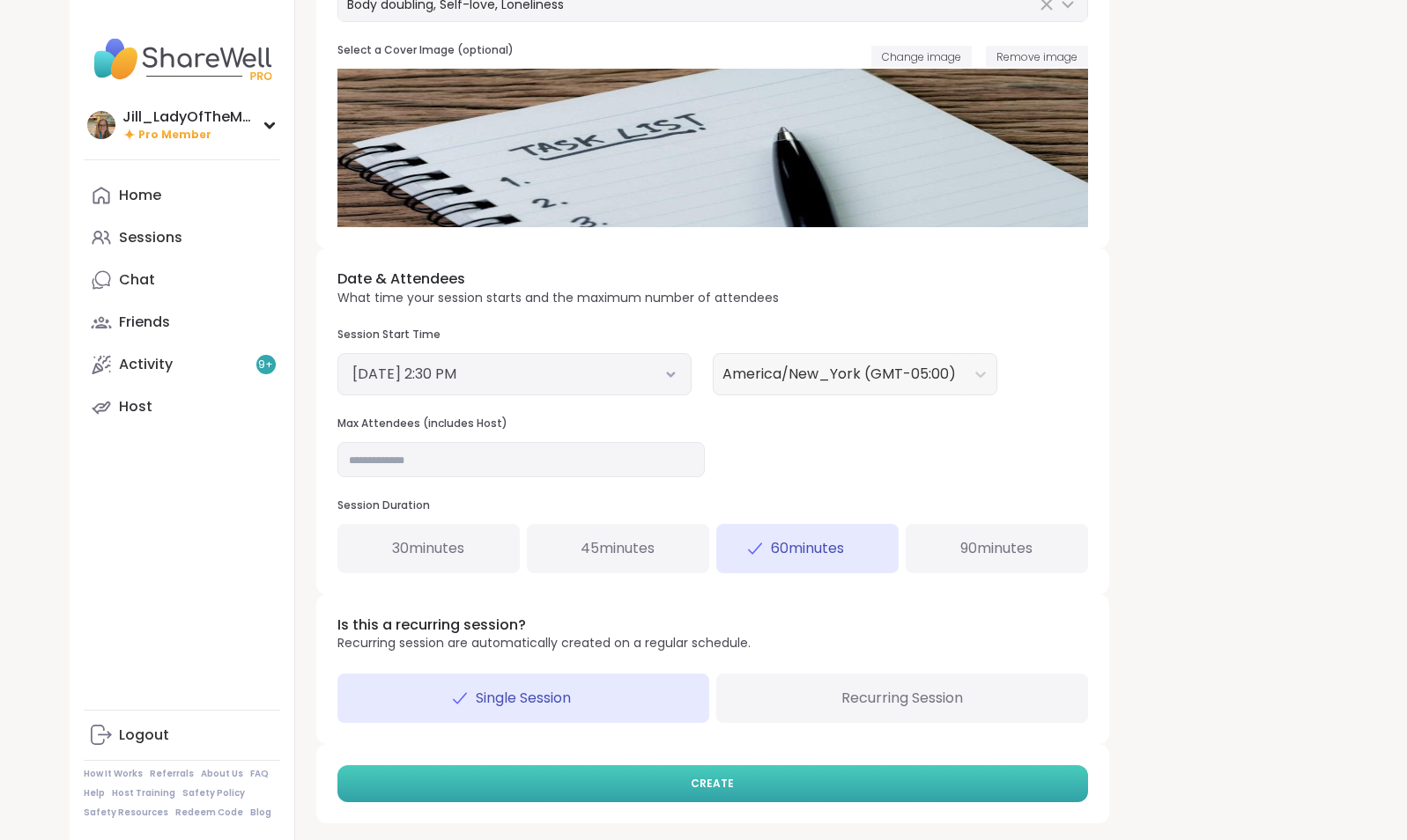
click at [827, 774] on button "CREATE" at bounding box center [712, 783] width 750 height 37
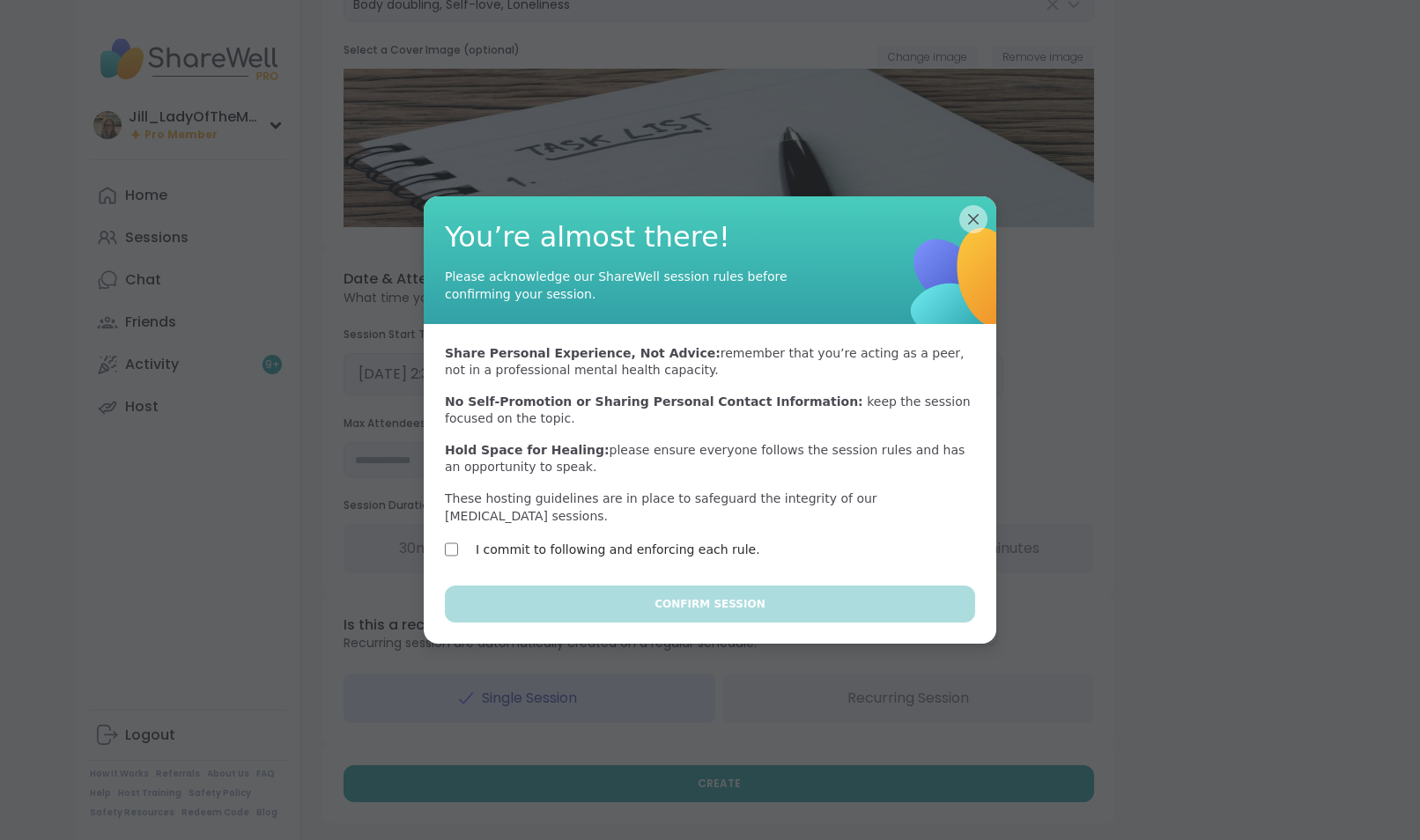
click at [684, 539] on label "I commit to following and enforcing each rule." at bounding box center [618, 550] width 285 height 22
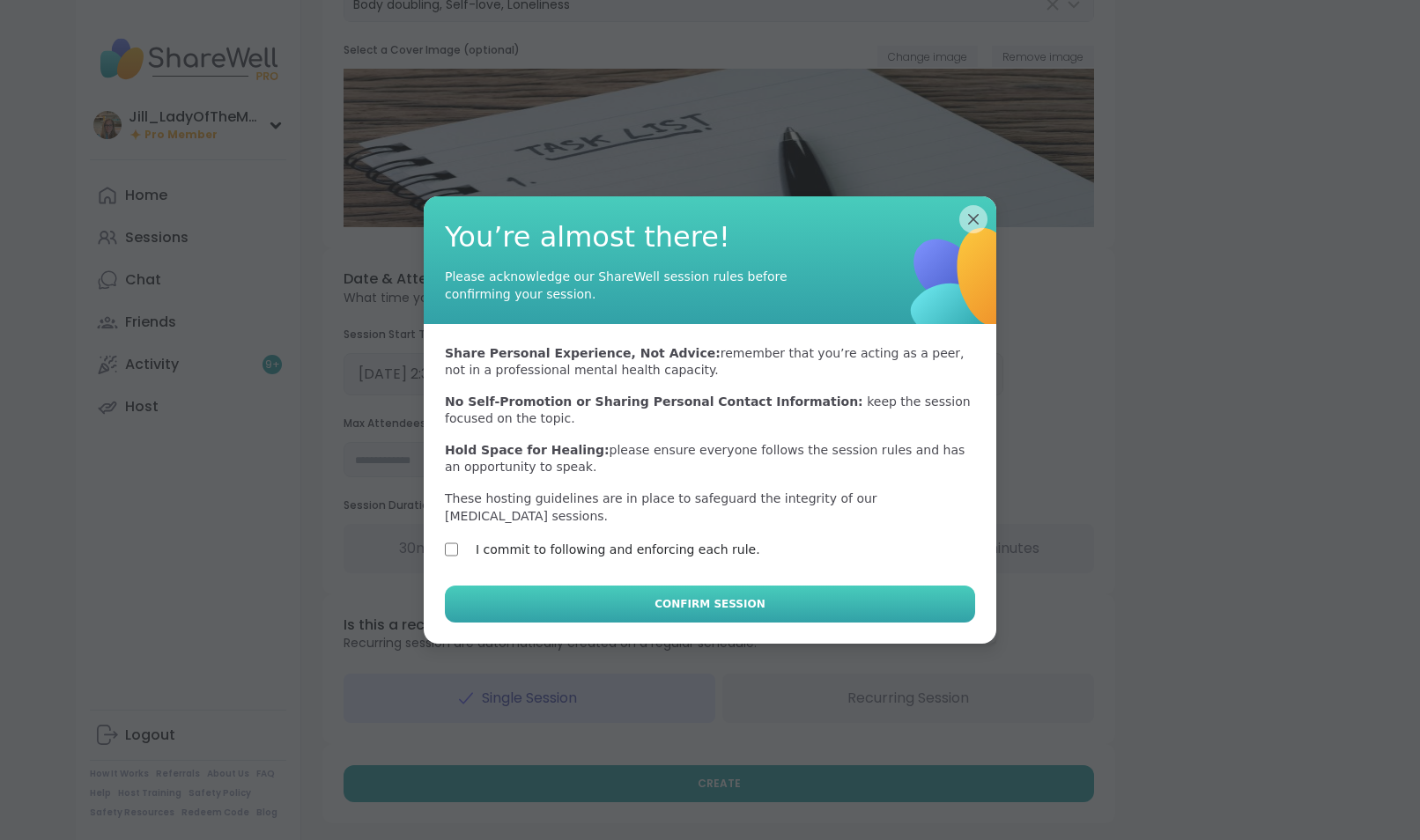
click at [701, 599] on span "Confirm Session" at bounding box center [710, 604] width 111 height 16
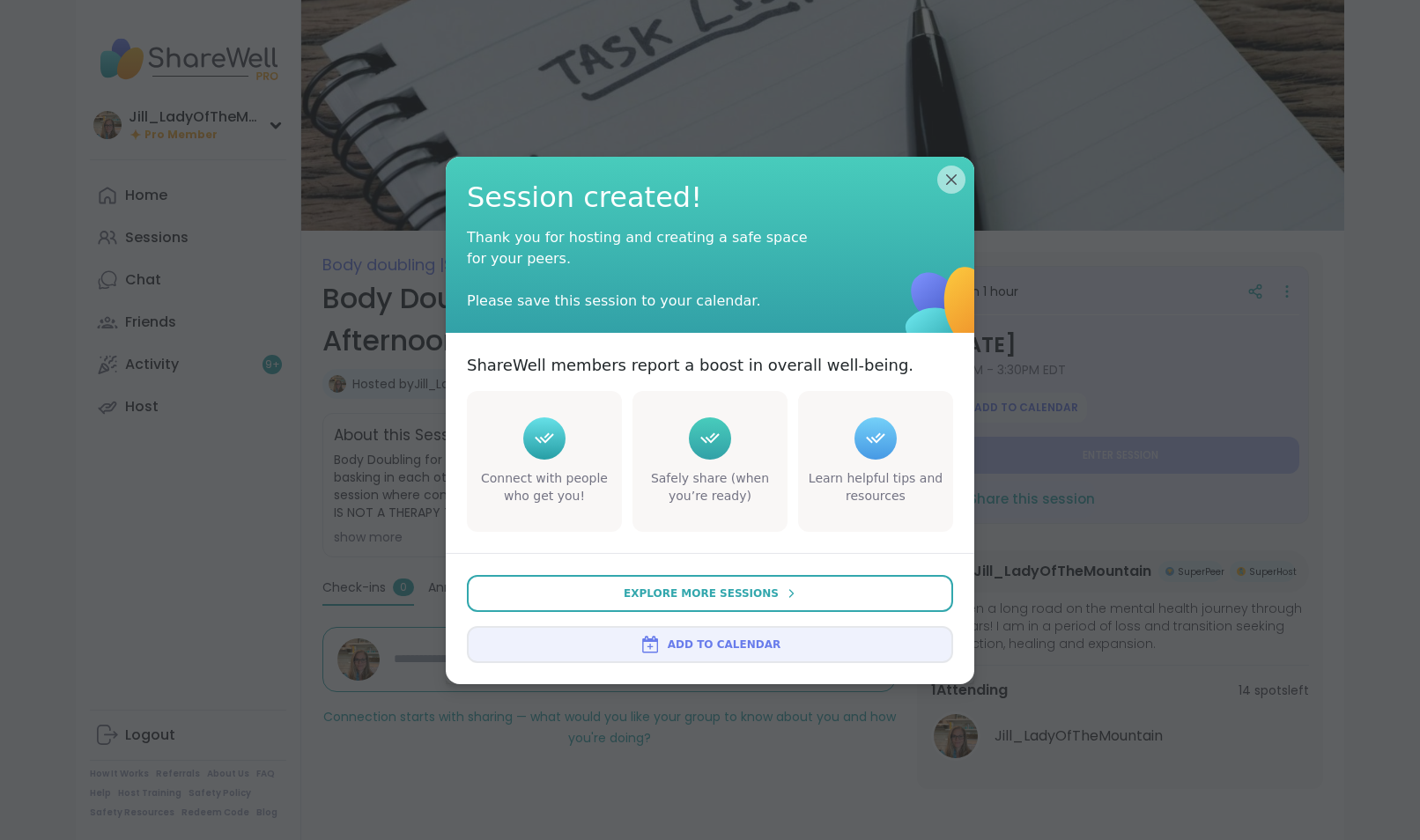
click at [710, 647] on span "Add to Calendar" at bounding box center [724, 644] width 112 height 16
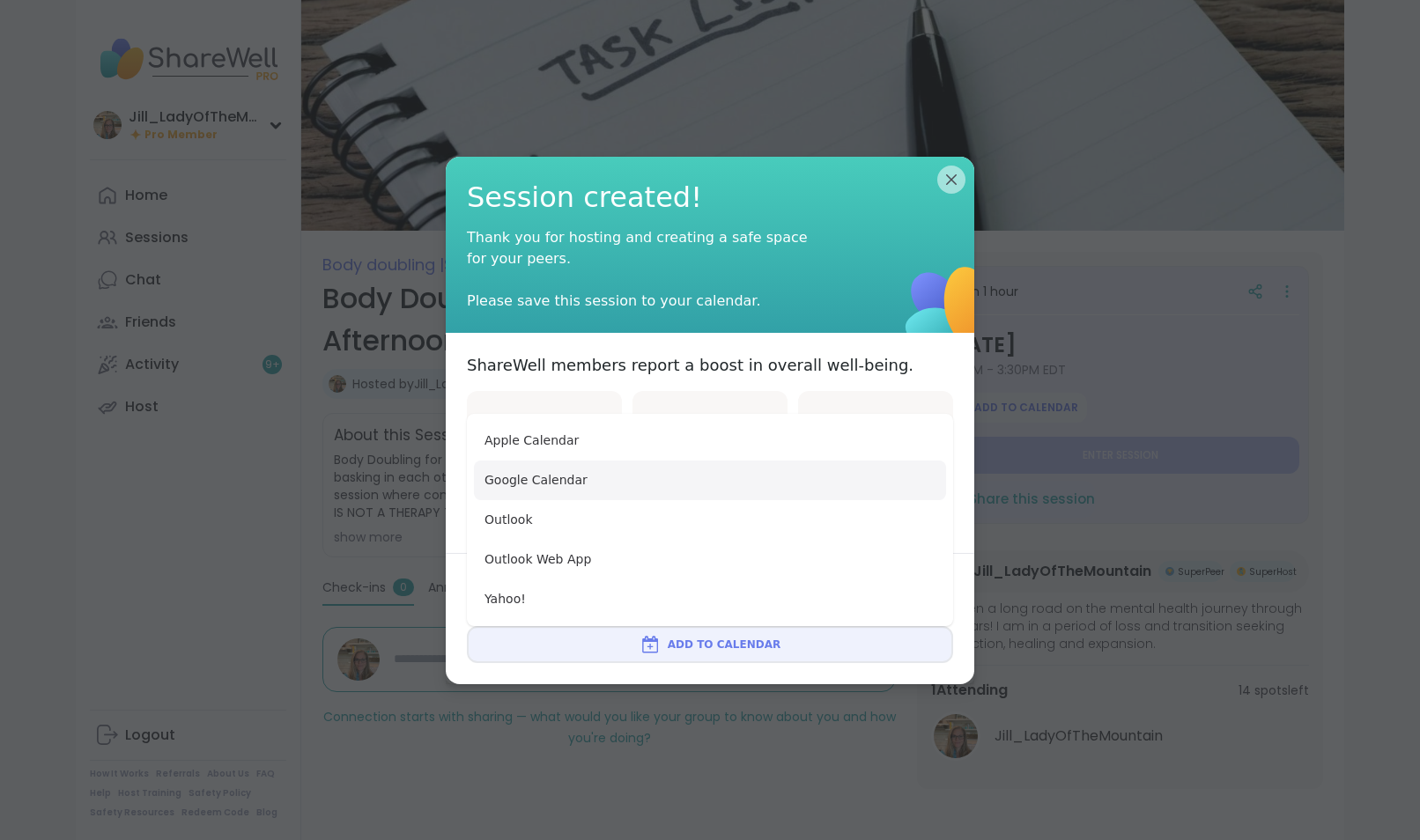
click at [676, 464] on button "Google Calendar" at bounding box center [710, 480] width 472 height 39
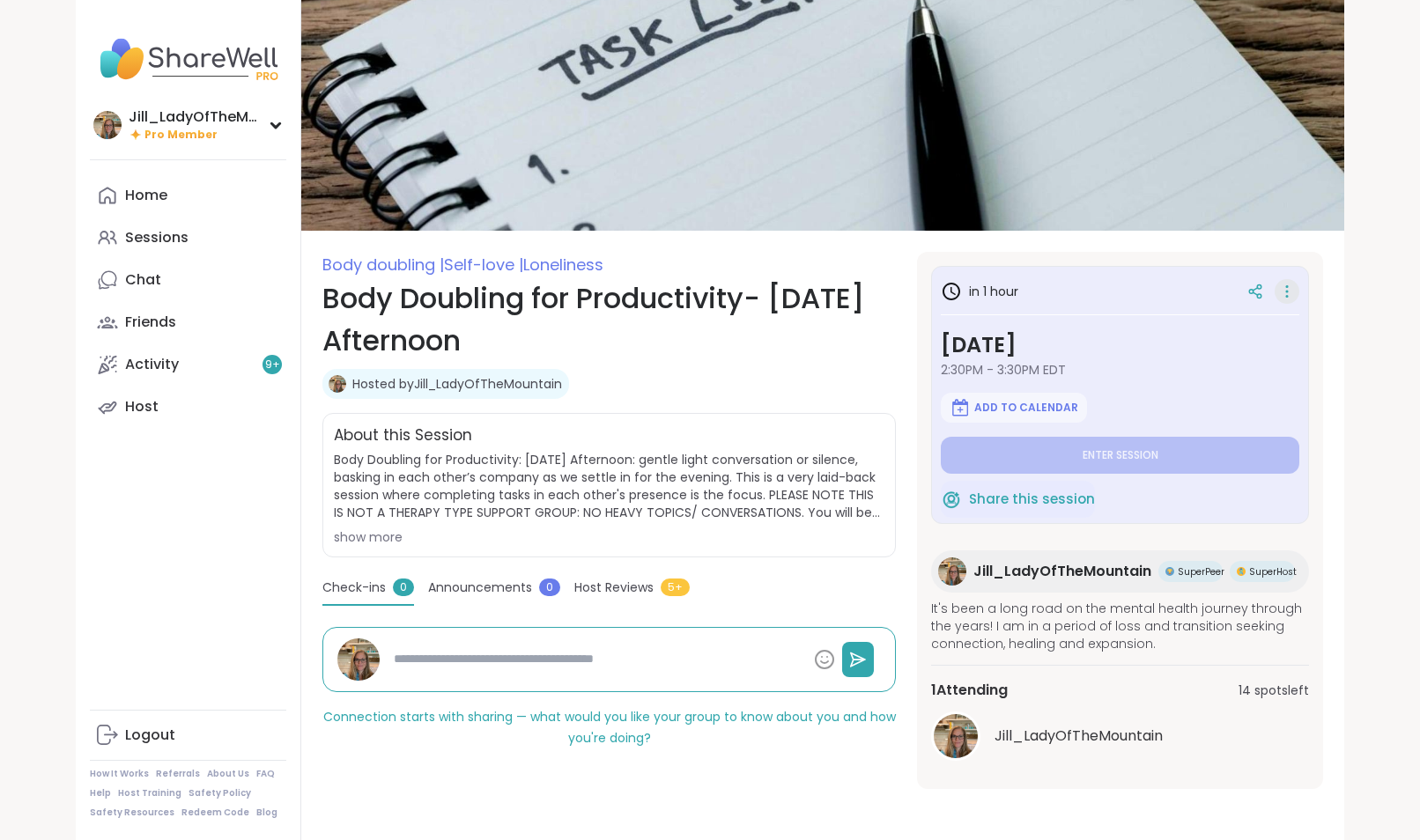
click at [1275, 285] on div at bounding box center [1287, 291] width 24 height 24
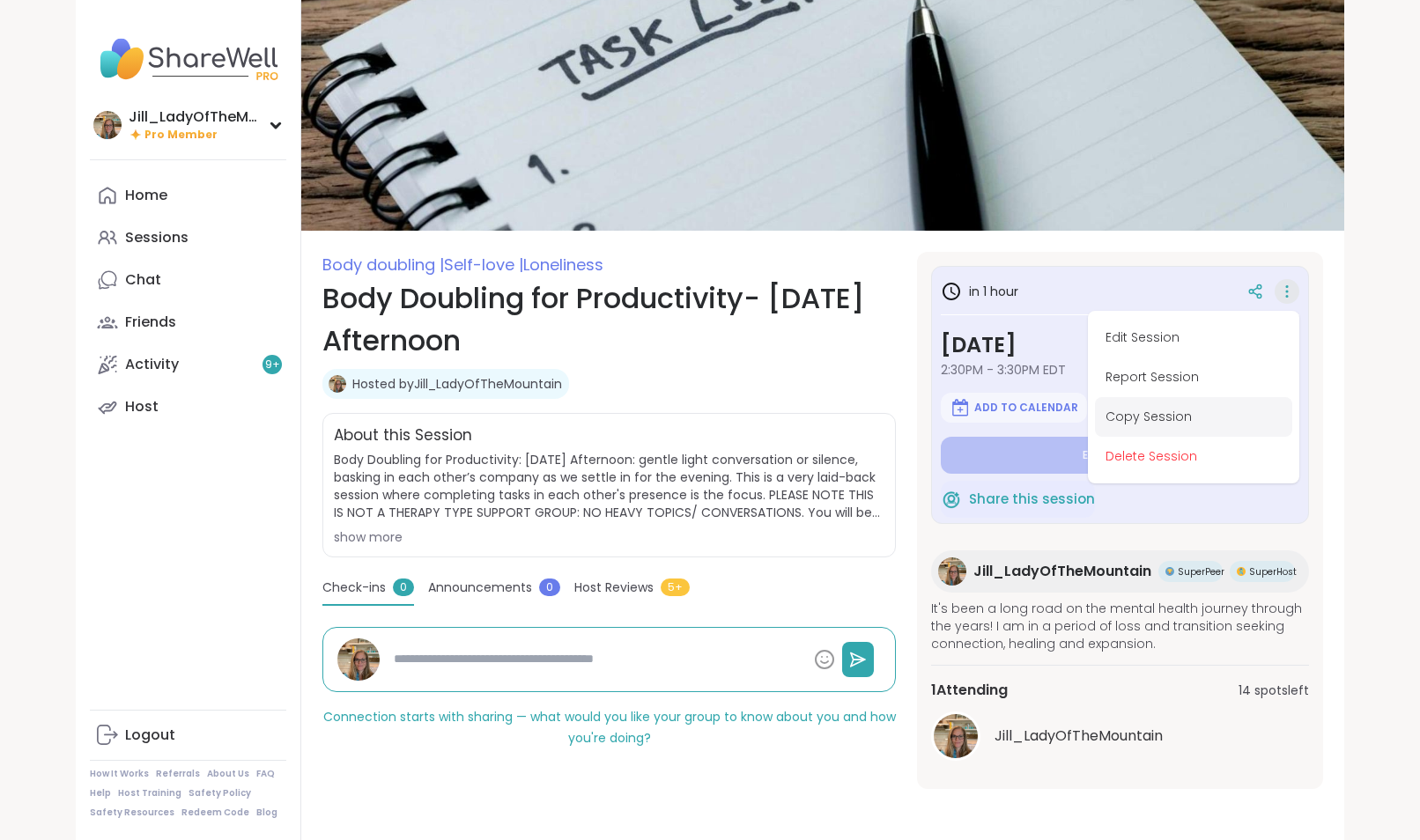
click at [1176, 406] on button "Copy Session" at bounding box center [1193, 417] width 198 height 39
type textarea "*"
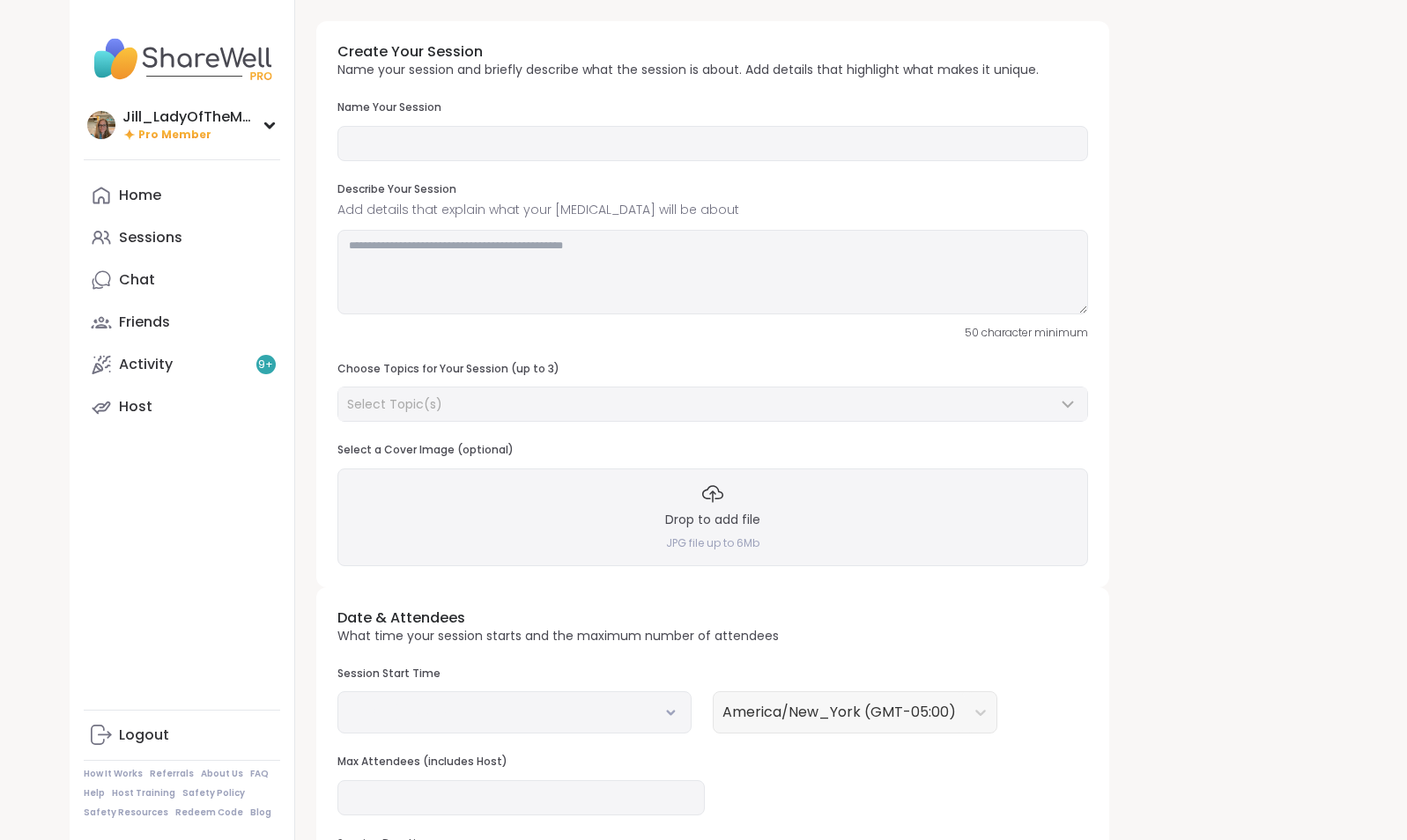
type input "**********"
type textarea "**********"
type input "**"
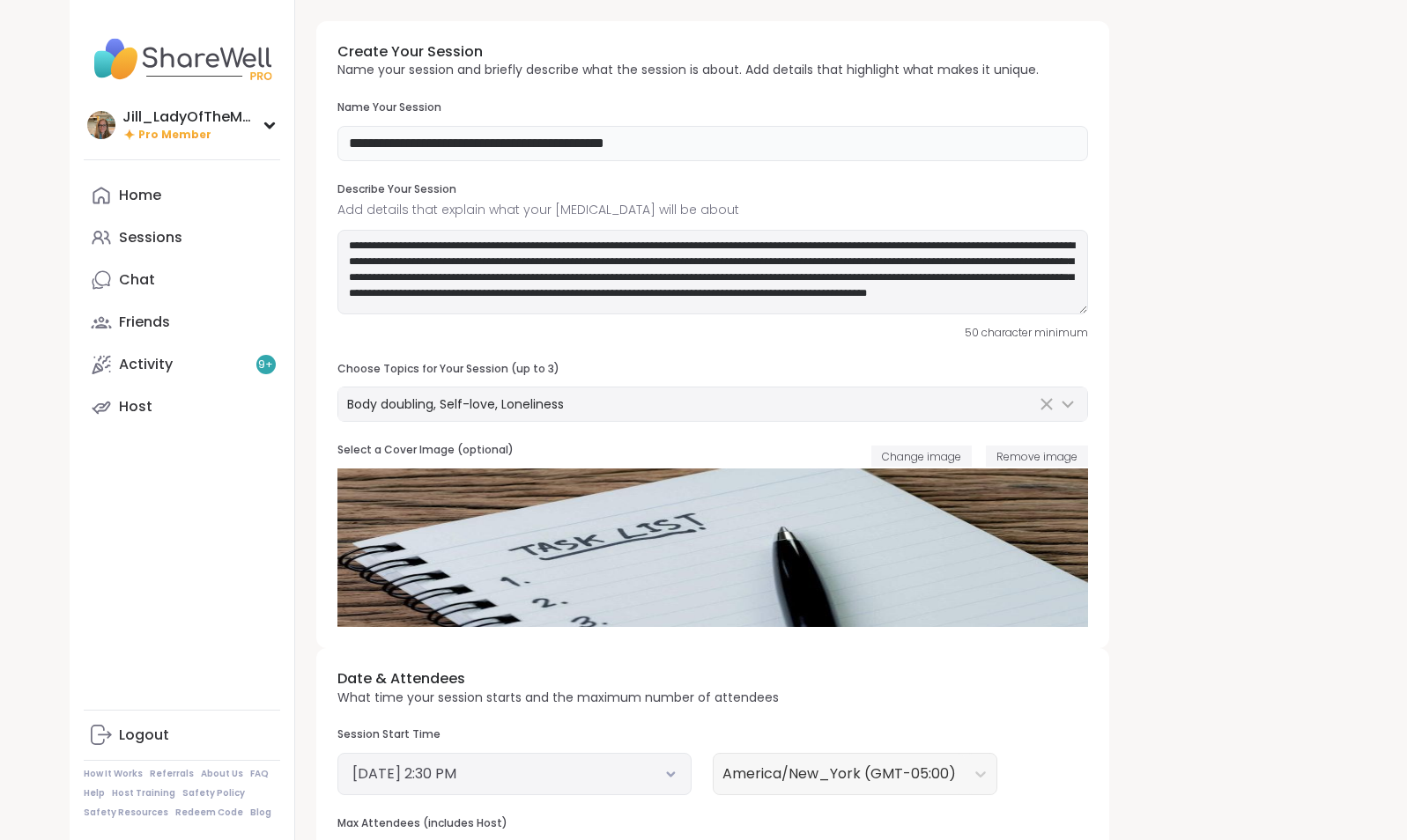
drag, startPoint x: 718, startPoint y: 149, endPoint x: 478, endPoint y: 149, distance: 240.0
click at [478, 149] on input "**********" at bounding box center [712, 143] width 750 height 36
type input "**********"
drag, startPoint x: 609, startPoint y: 244, endPoint x: 443, endPoint y: 234, distance: 166.3
click at [443, 234] on textarea "**********" at bounding box center [712, 272] width 750 height 84
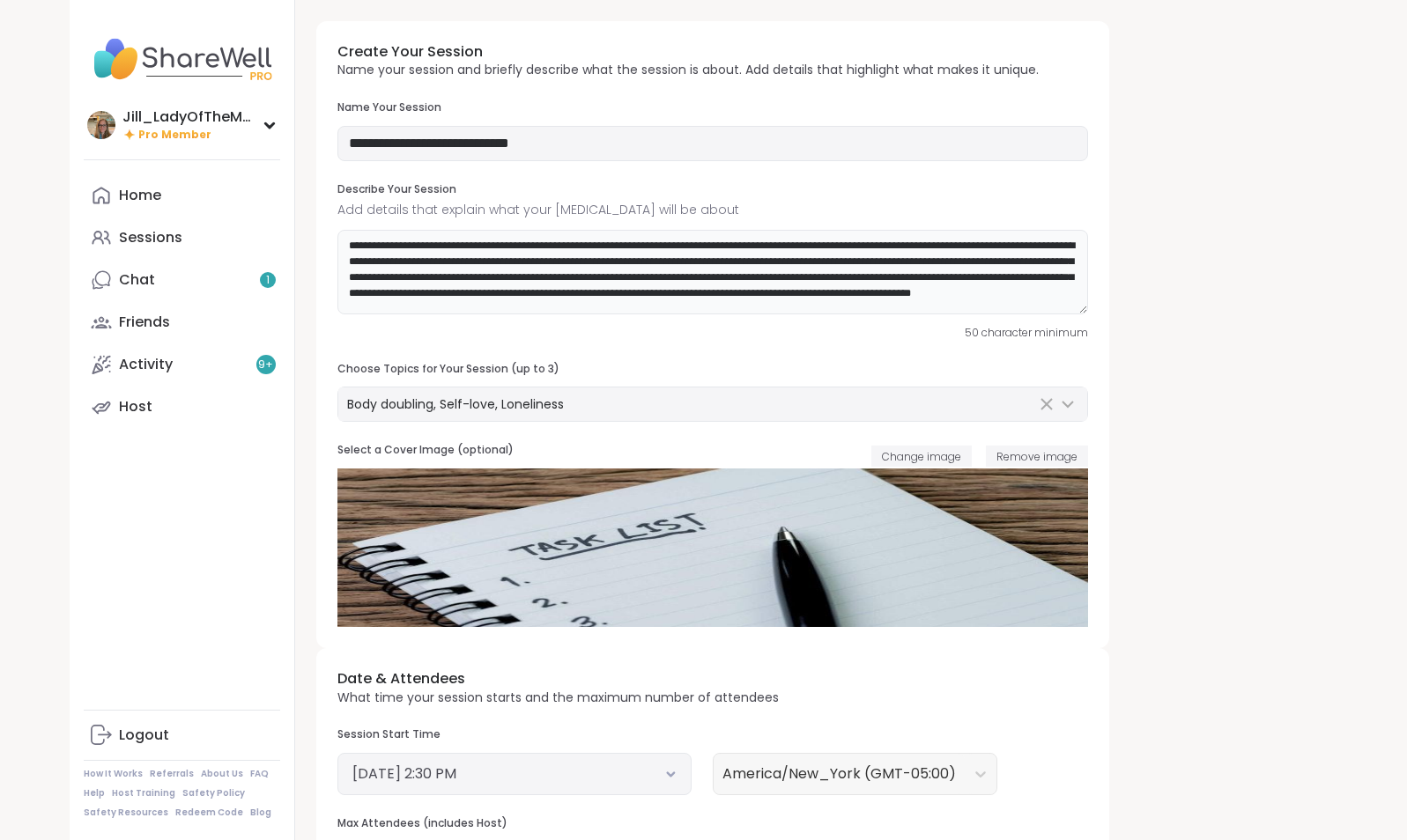
type textarea "**********"
click at [1111, 172] on div "**********" at bounding box center [817, 623] width 1000 height 1202
click at [657, 784] on button "August 10, 2025 2:30 PM" at bounding box center [514, 774] width 324 height 22
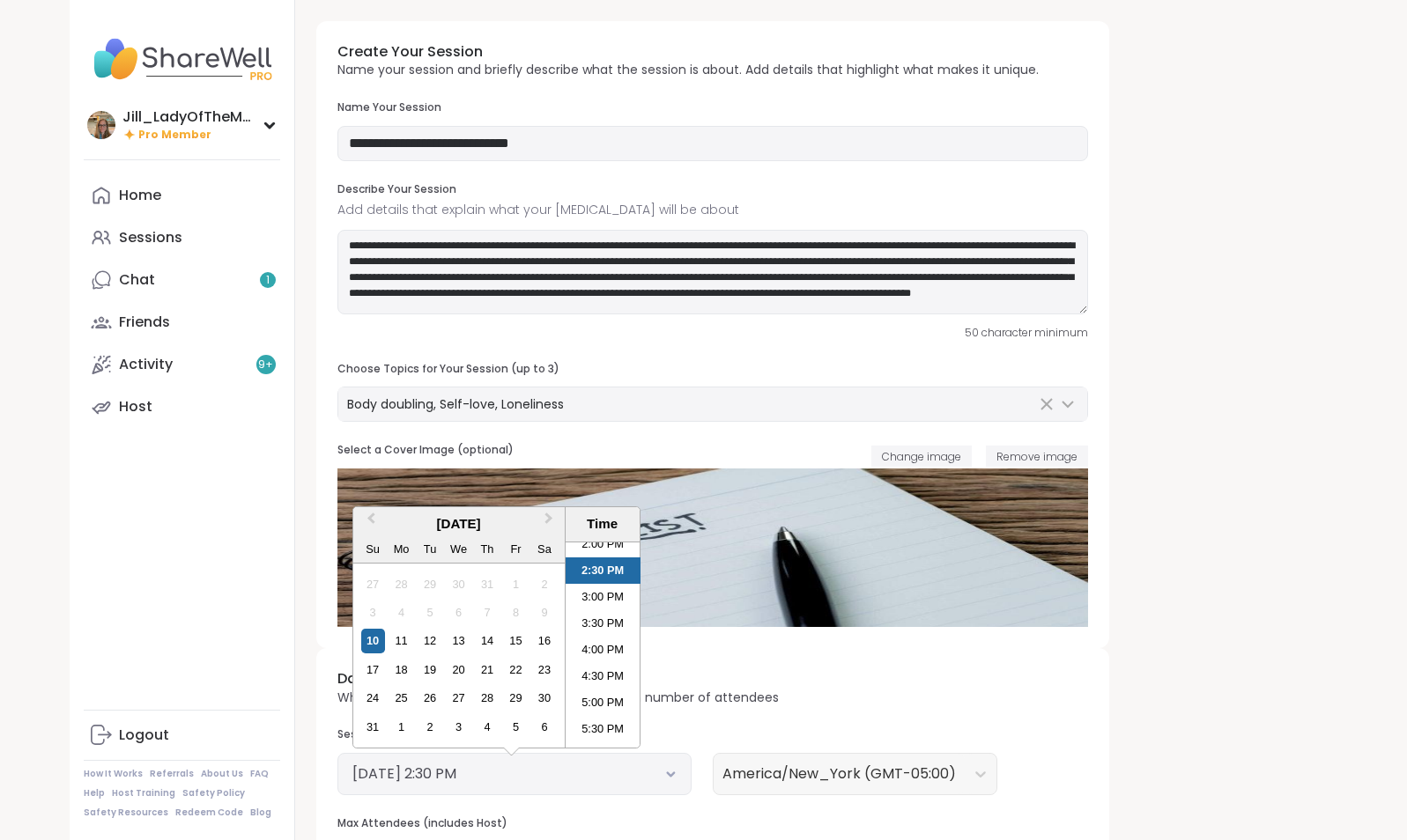
scroll to position [761, 0]
click at [635, 144] on input "**********" at bounding box center [712, 143] width 750 height 36
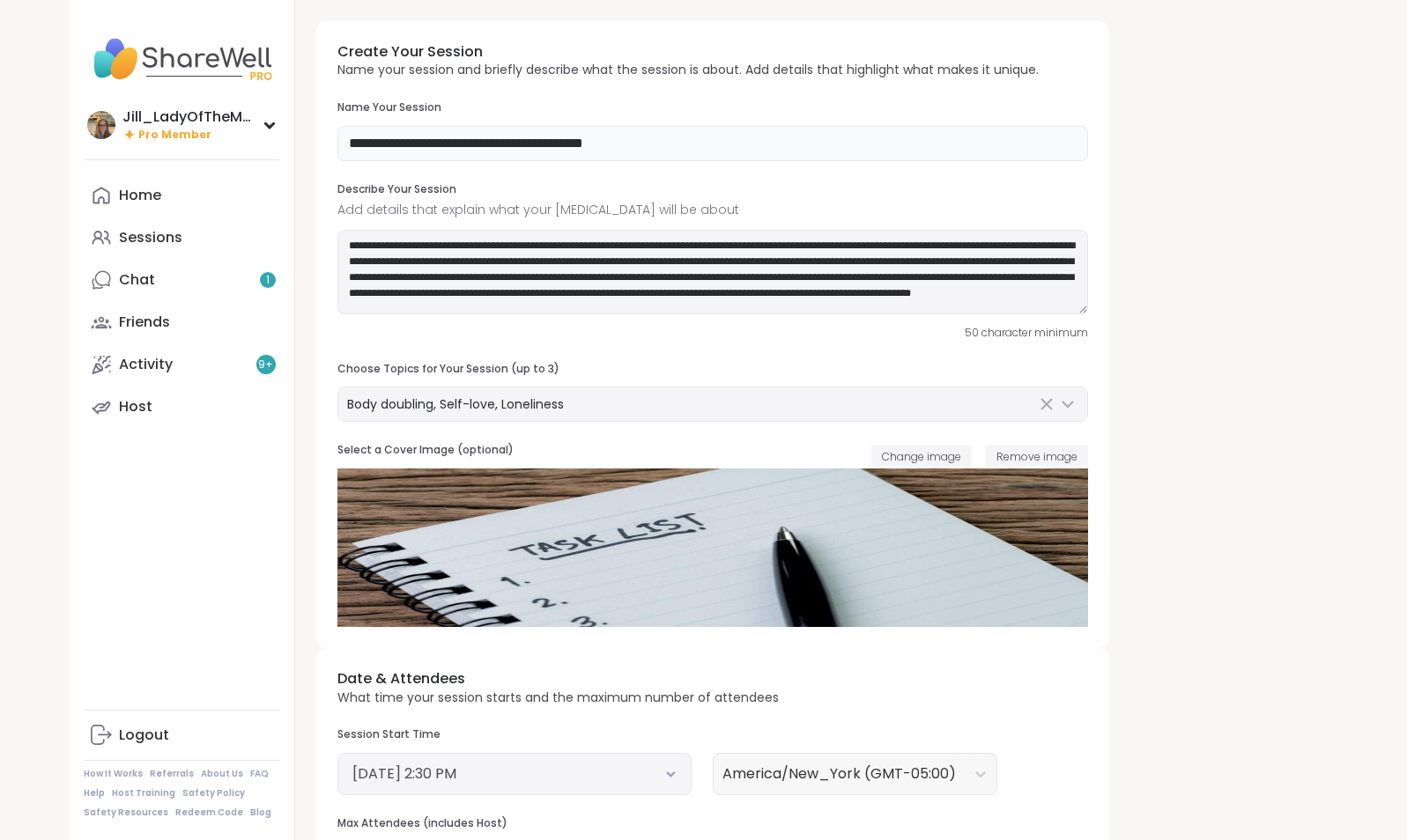
type input "**********"
click at [610, 778] on button "August 10, 2025 2:30 PM" at bounding box center [514, 774] width 324 height 22
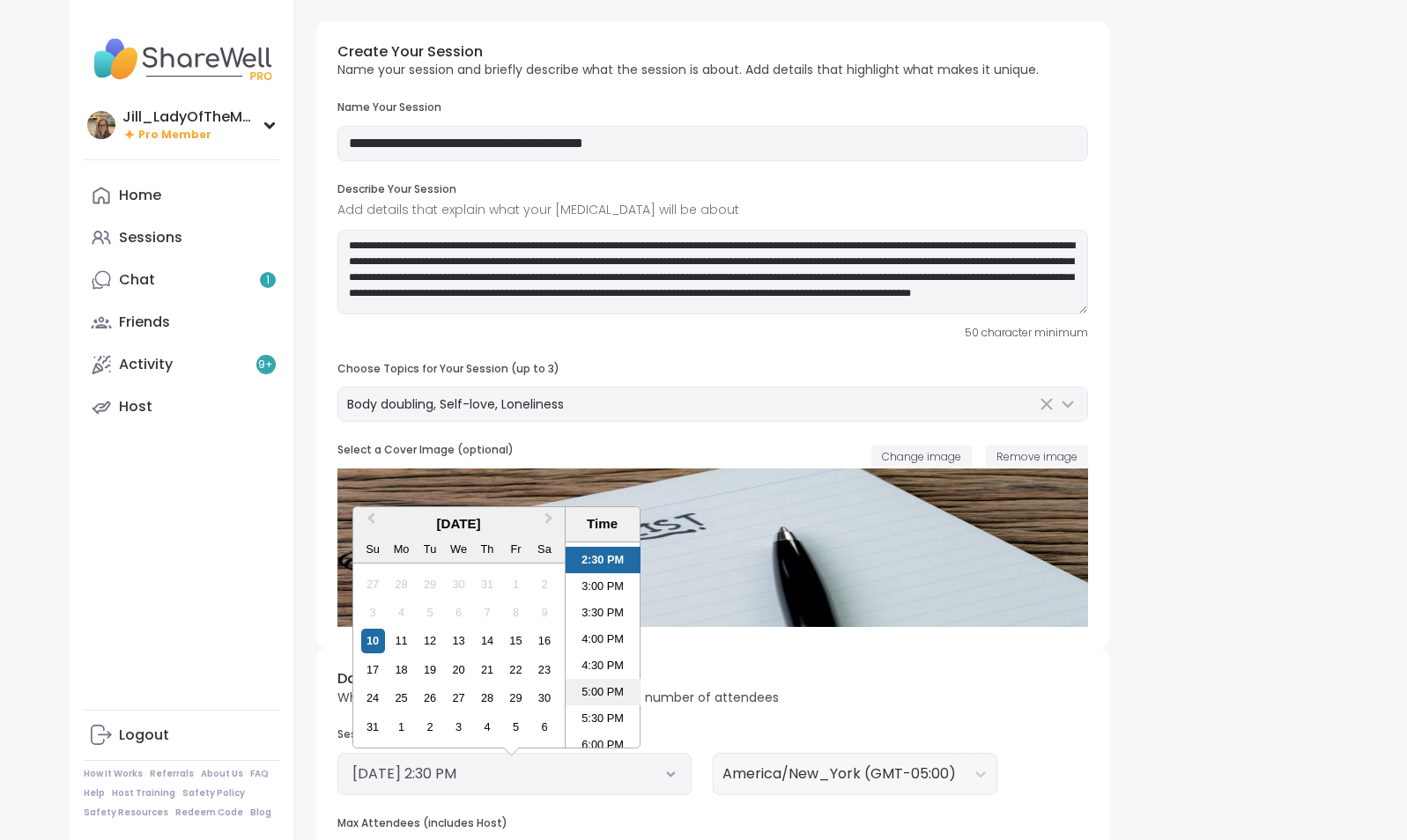
click at [610, 702] on li "5:00 PM" at bounding box center [603, 692] width 75 height 26
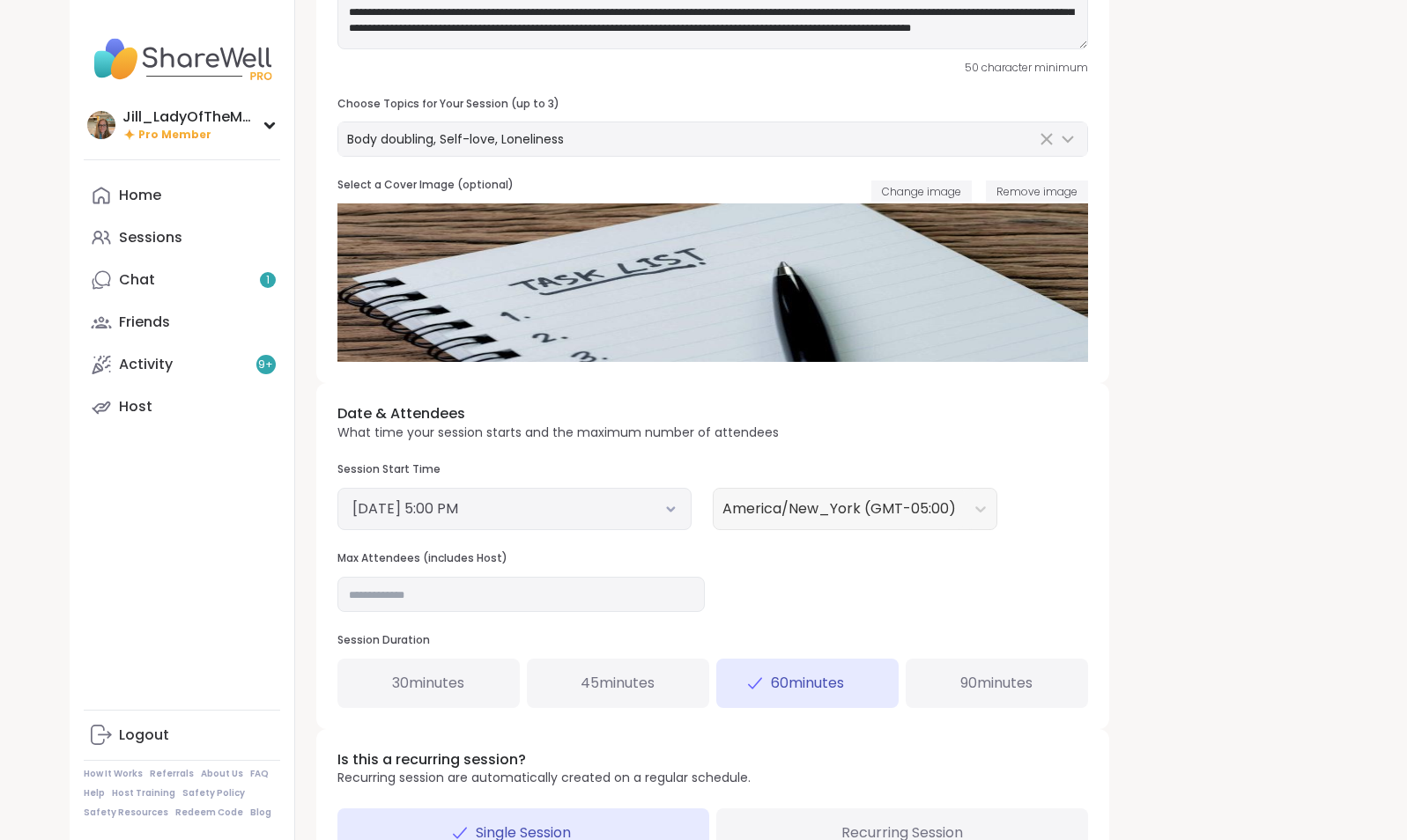
scroll to position [270, 0]
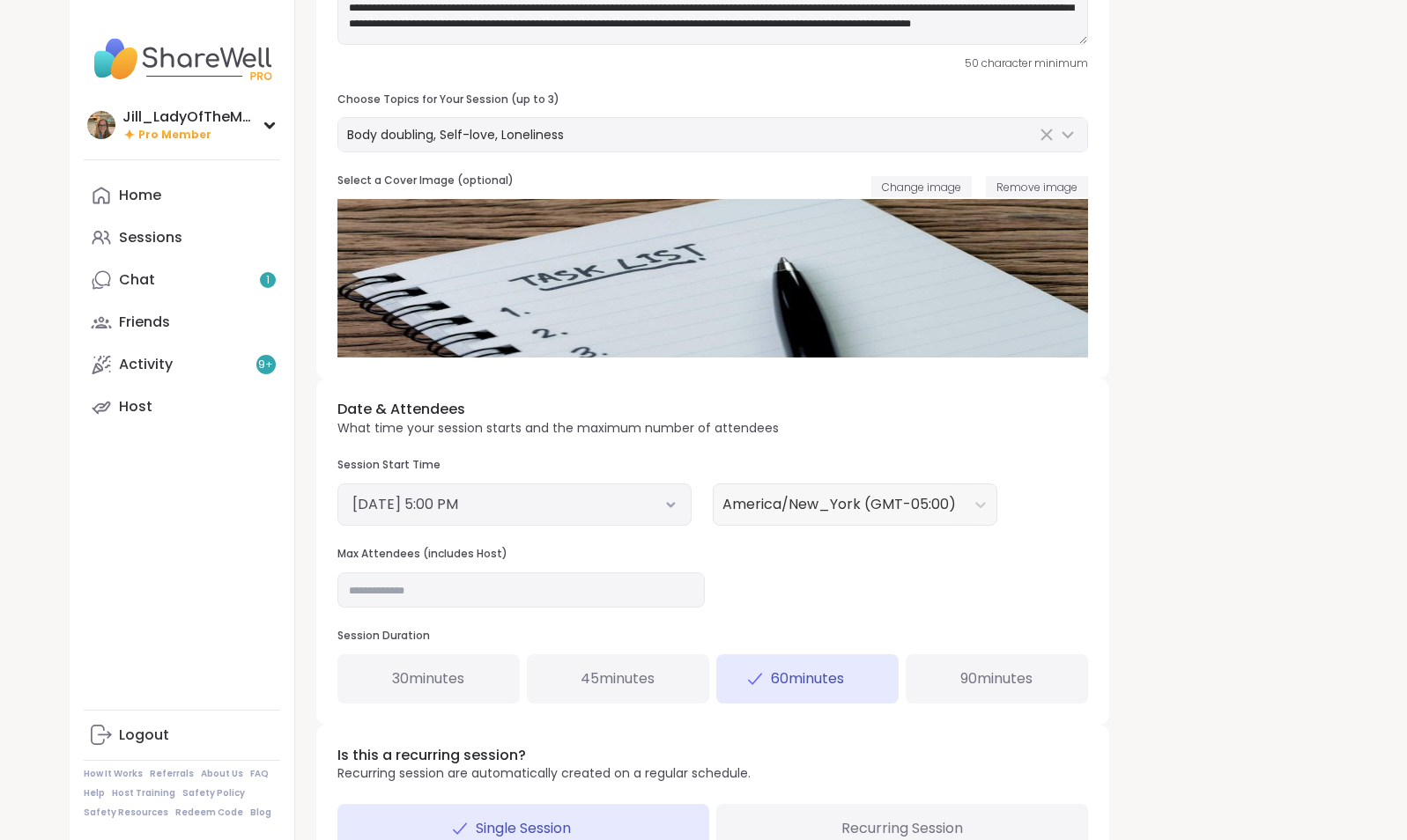
click at [1021, 690] on div "90 minutes" at bounding box center [997, 679] width 183 height 50
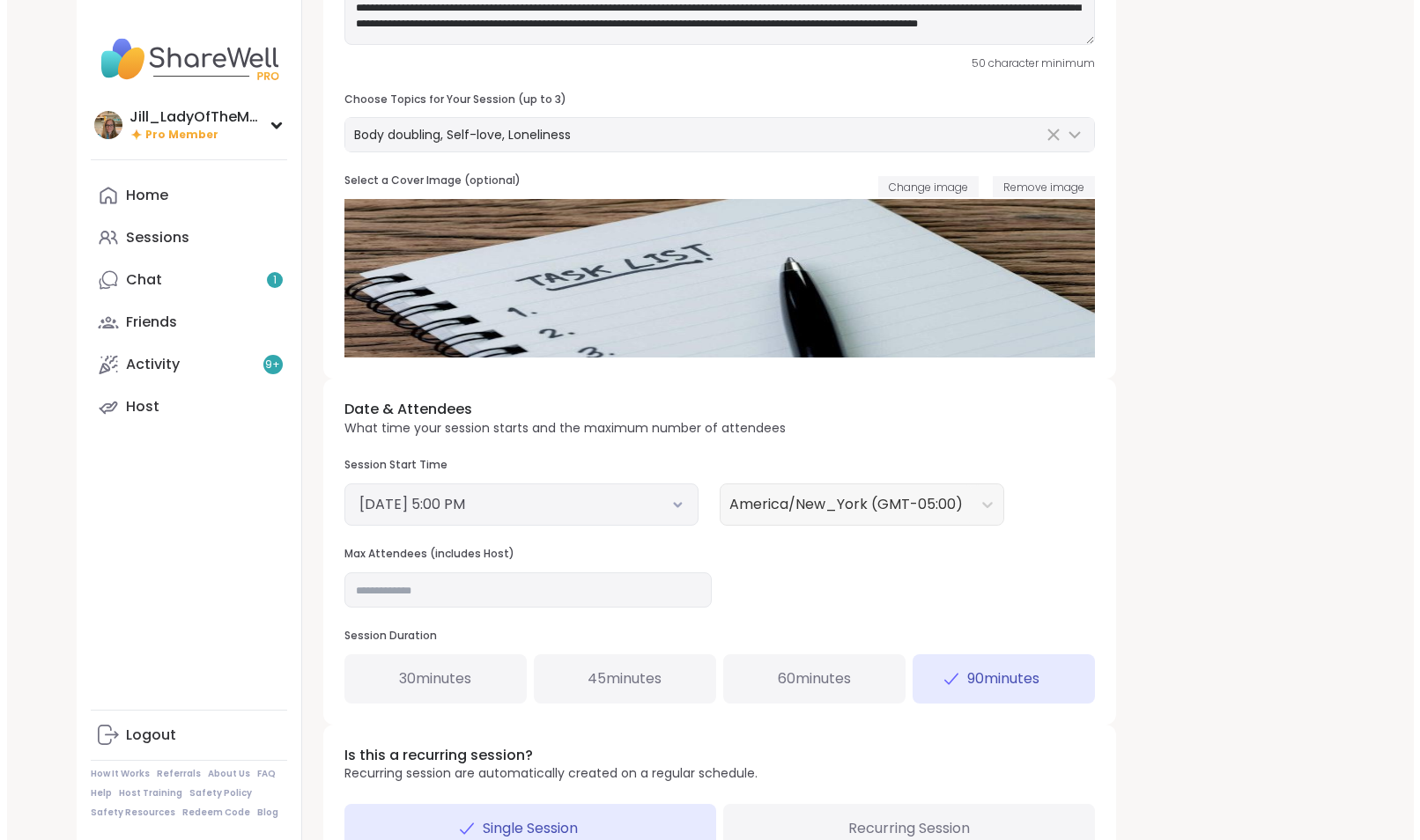
scroll to position [400, 0]
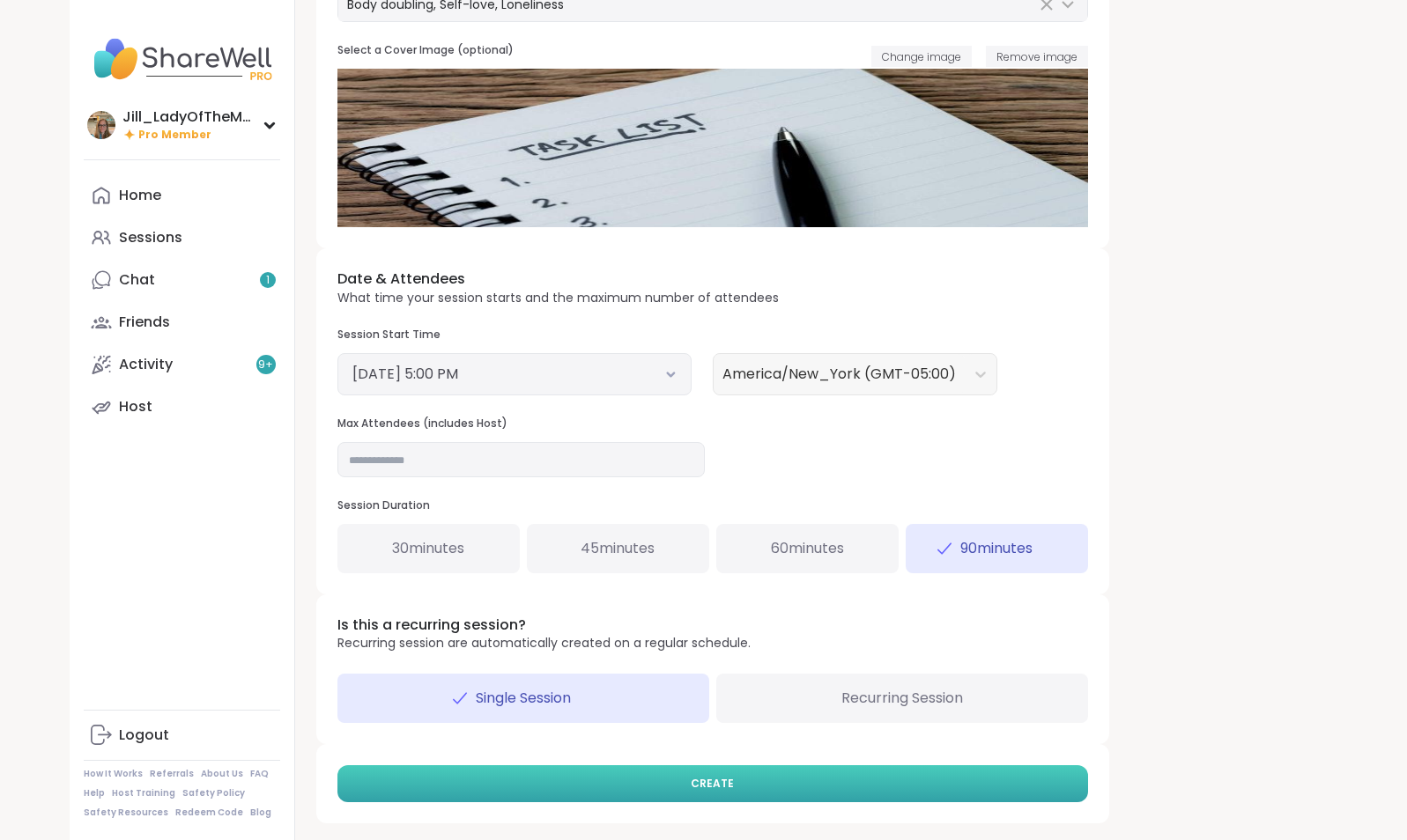
click at [751, 789] on button "CREATE" at bounding box center [712, 783] width 750 height 37
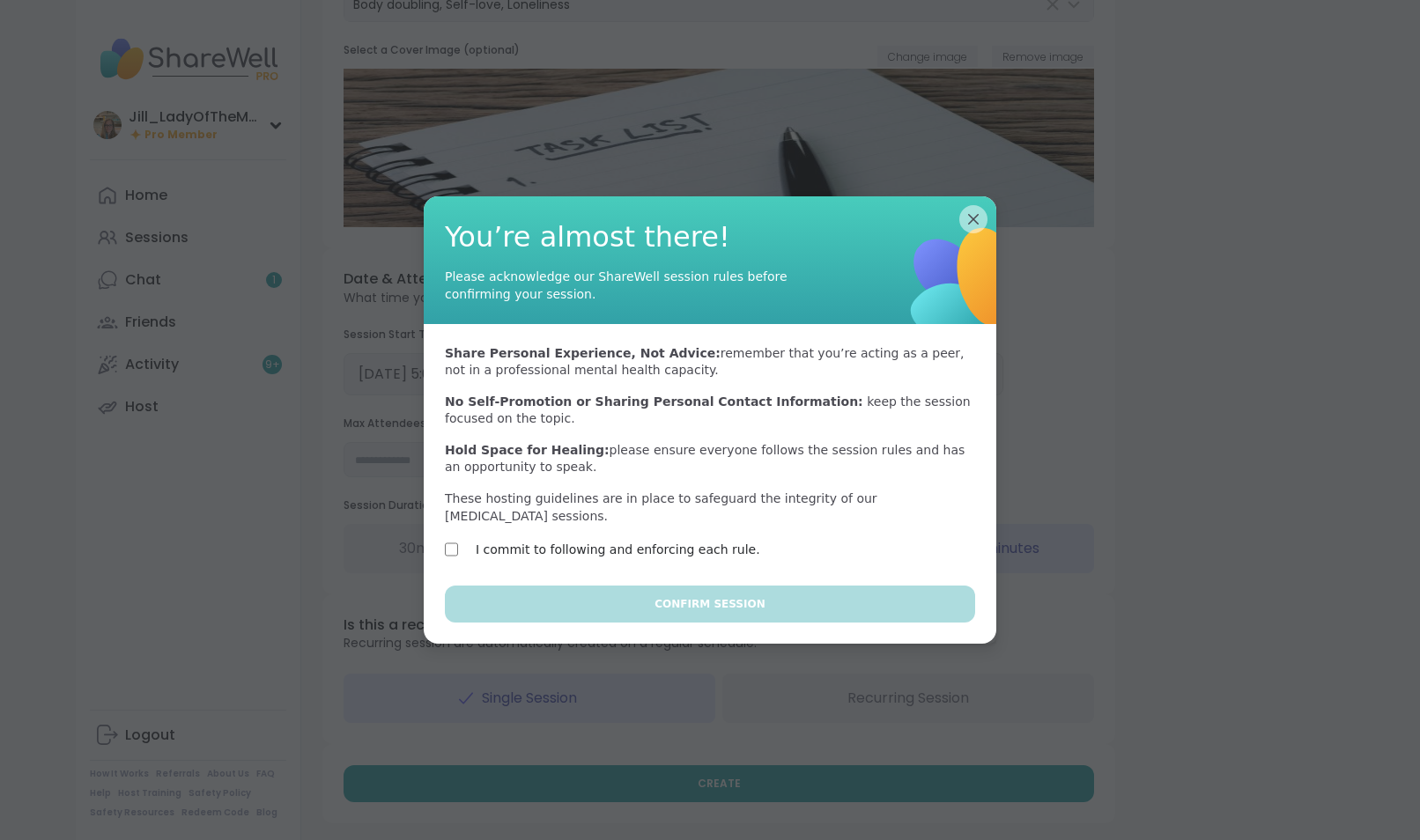
click at [677, 539] on label "I commit to following and enforcing each rule." at bounding box center [618, 550] width 285 height 22
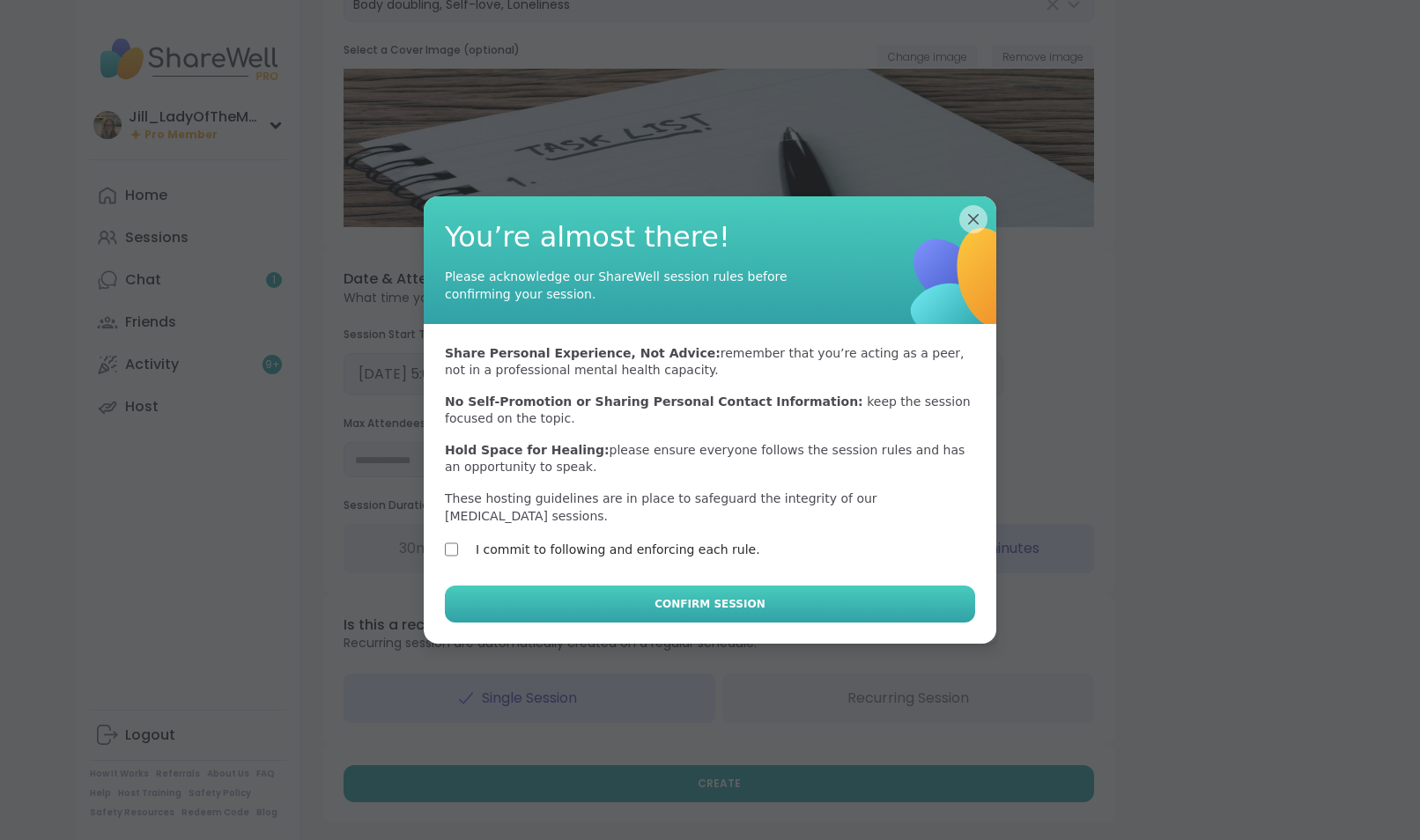
click at [689, 597] on span "Confirm Session" at bounding box center [710, 604] width 111 height 16
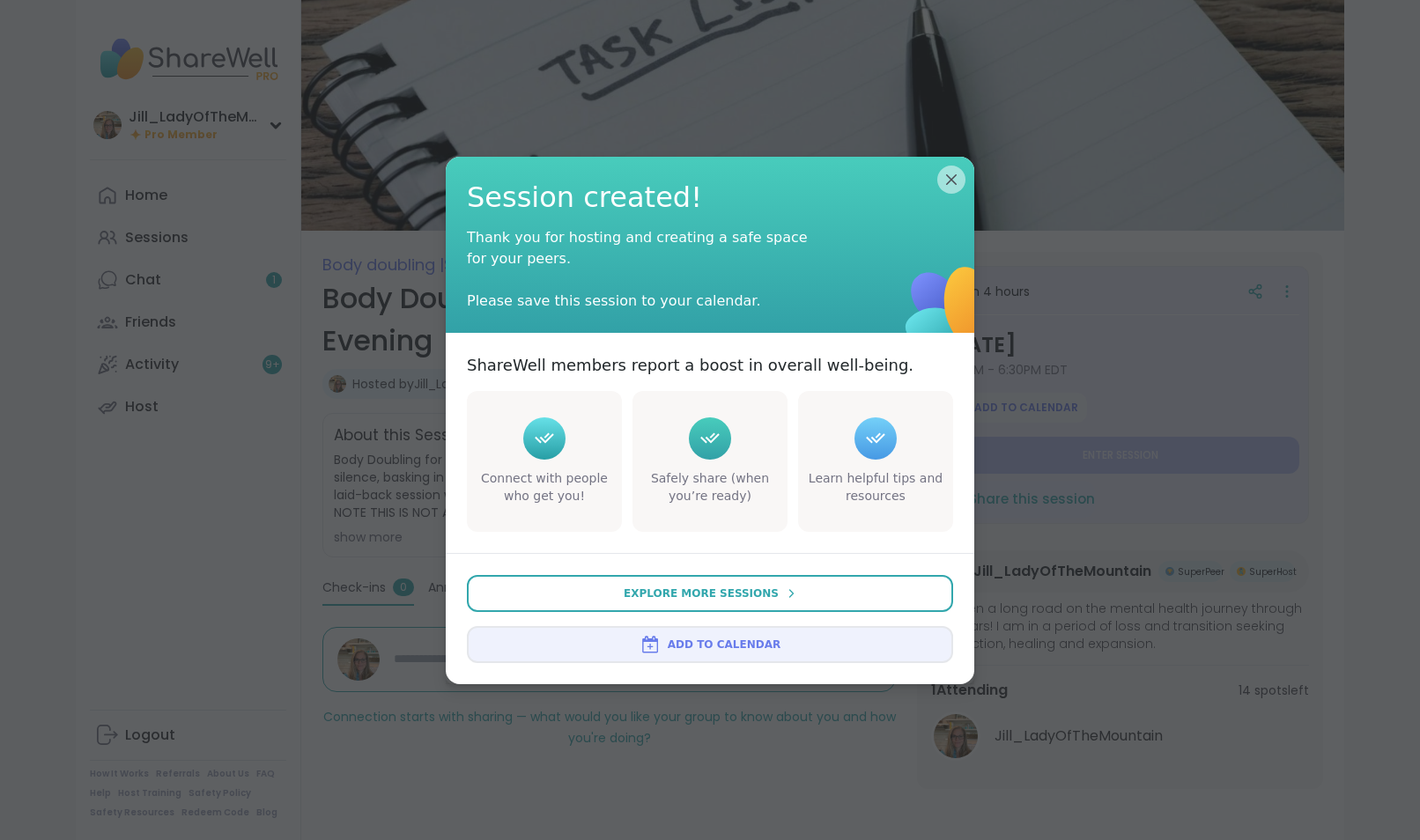
click at [700, 643] on span "Add to Calendar" at bounding box center [724, 644] width 112 height 16
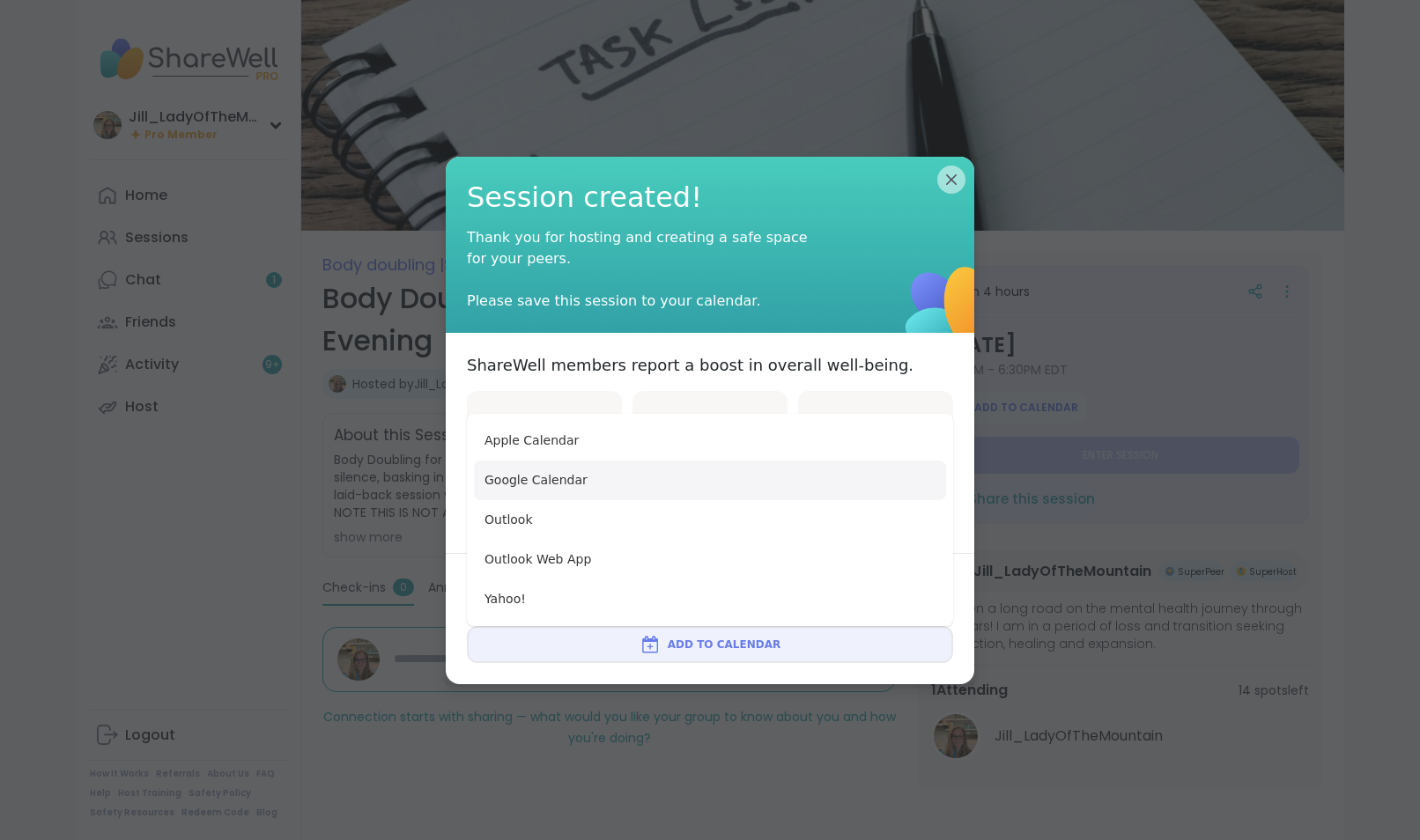
click at [708, 490] on button "Google Calendar" at bounding box center [710, 480] width 472 height 39
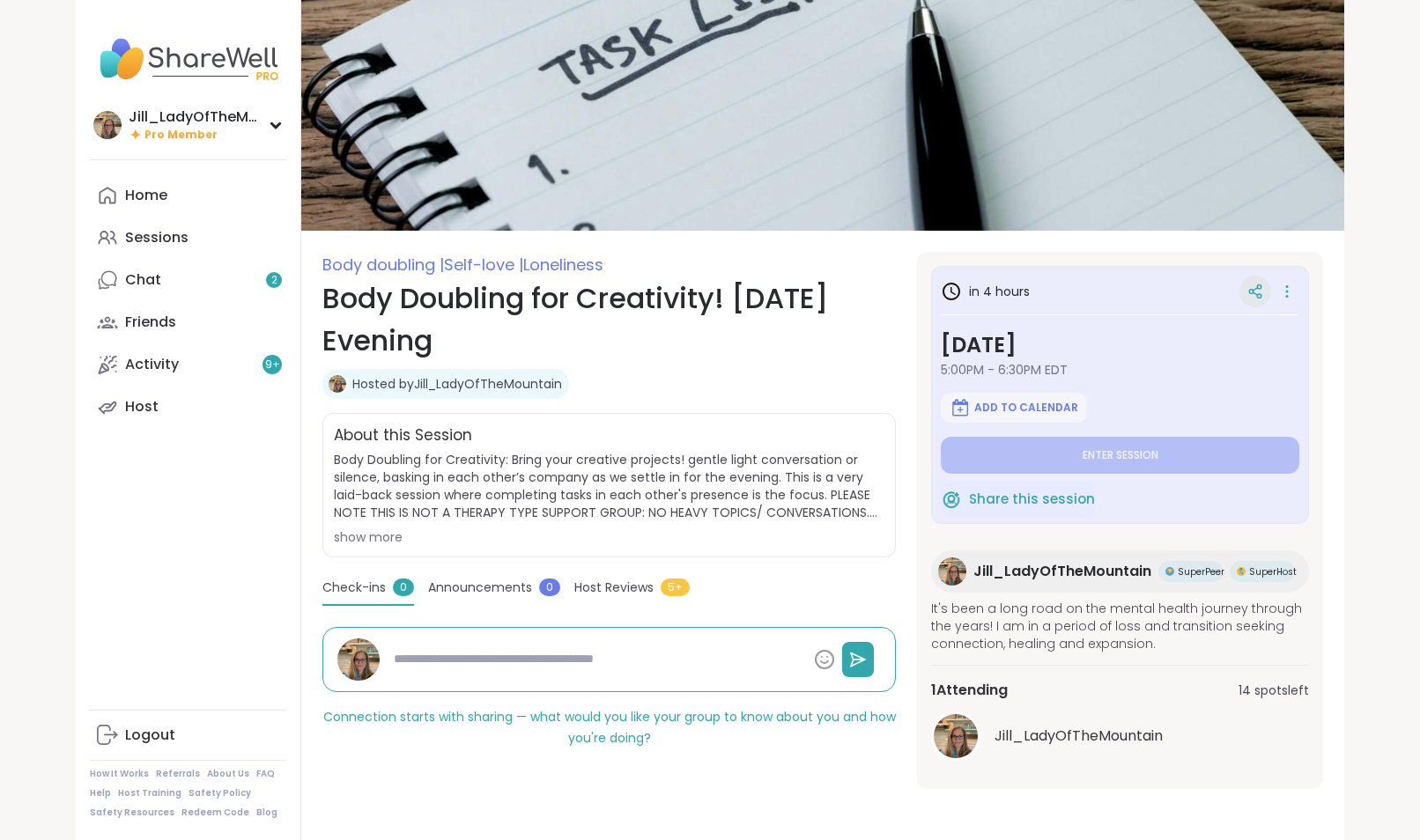
click at [1252, 288] on icon at bounding box center [1254, 289] width 5 height 3
click at [1279, 290] on icon at bounding box center [1287, 291] width 18 height 24
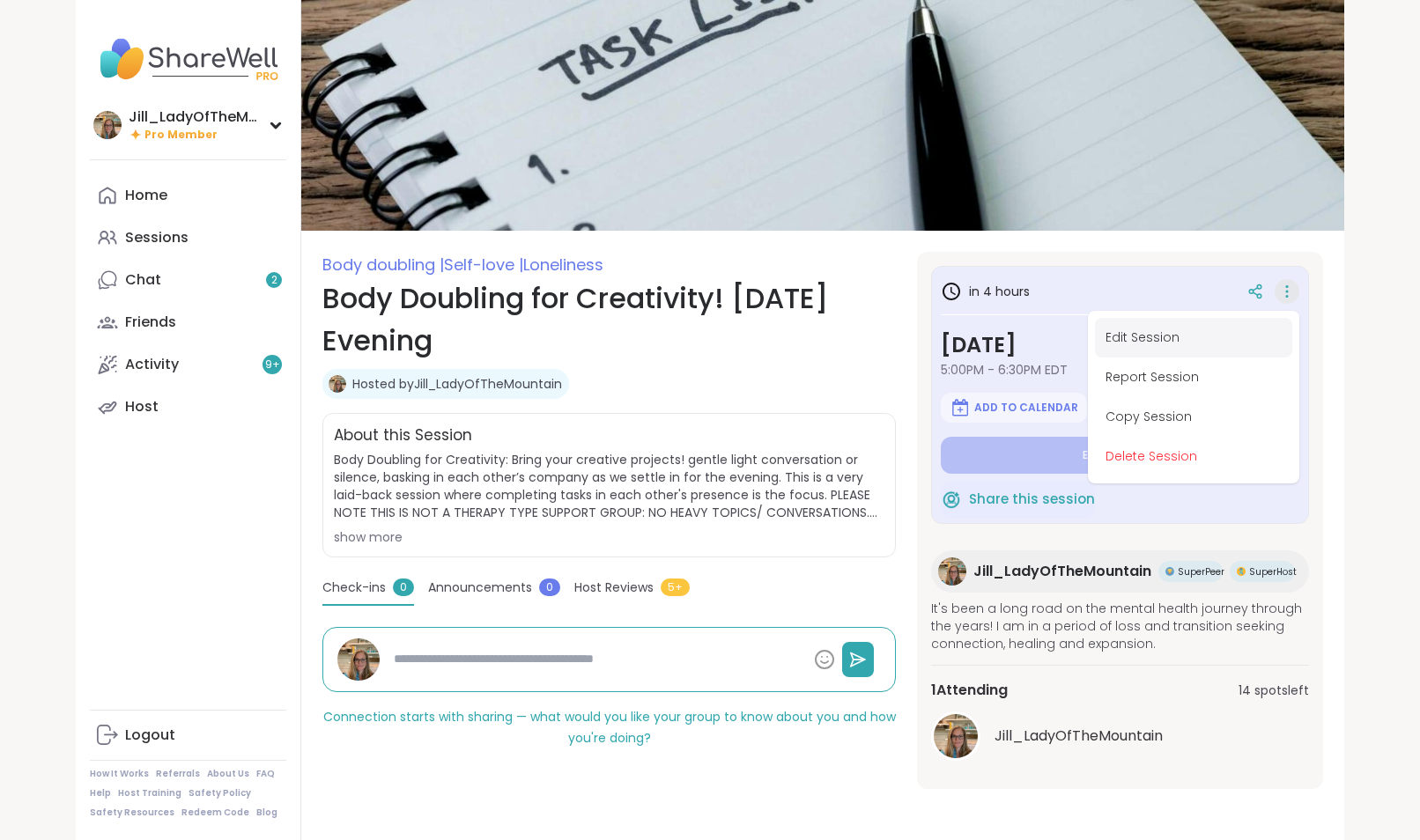
click at [1173, 341] on button "Edit Session" at bounding box center [1193, 337] width 198 height 39
type textarea "*"
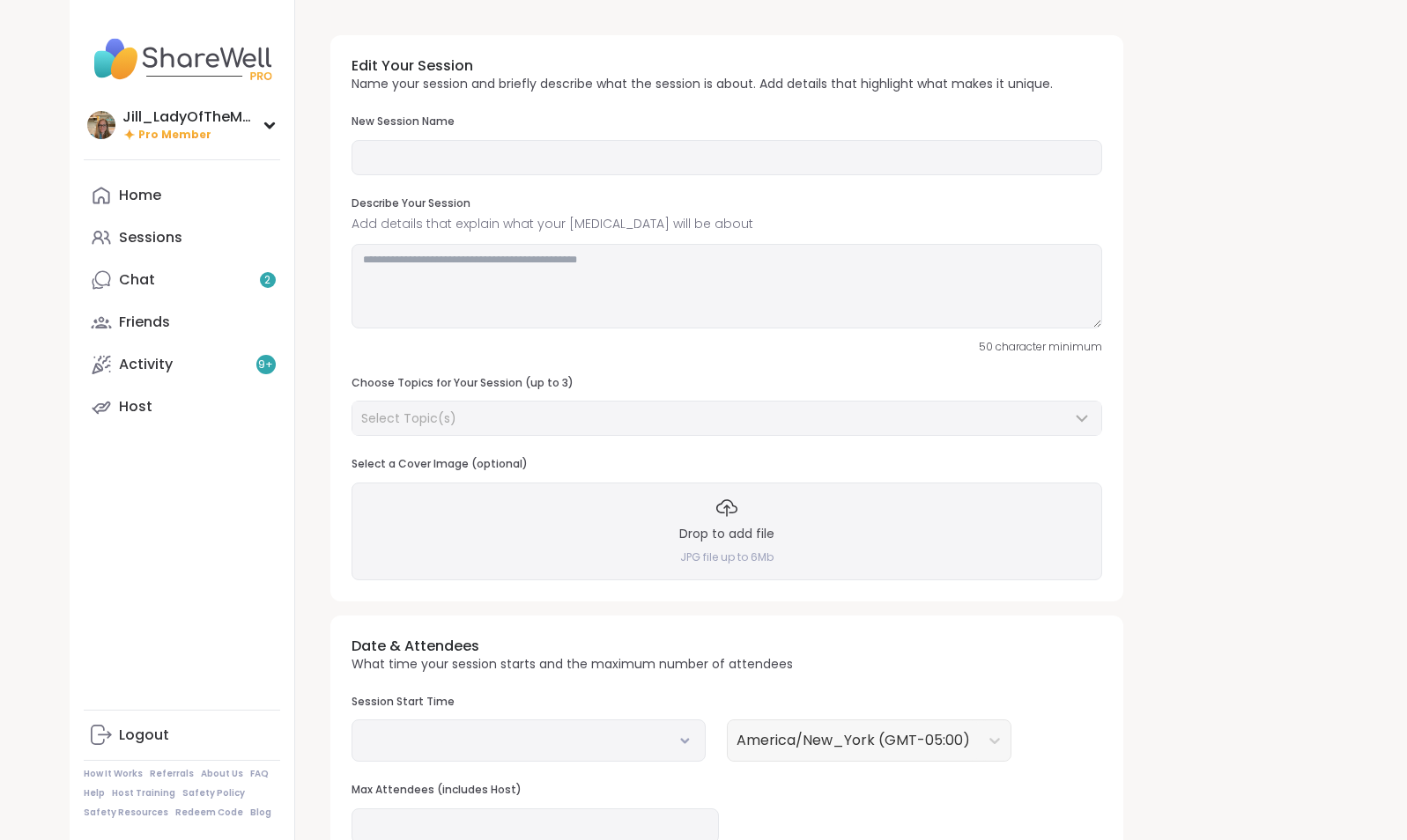
type input "**********"
type textarea "**********"
type input "**"
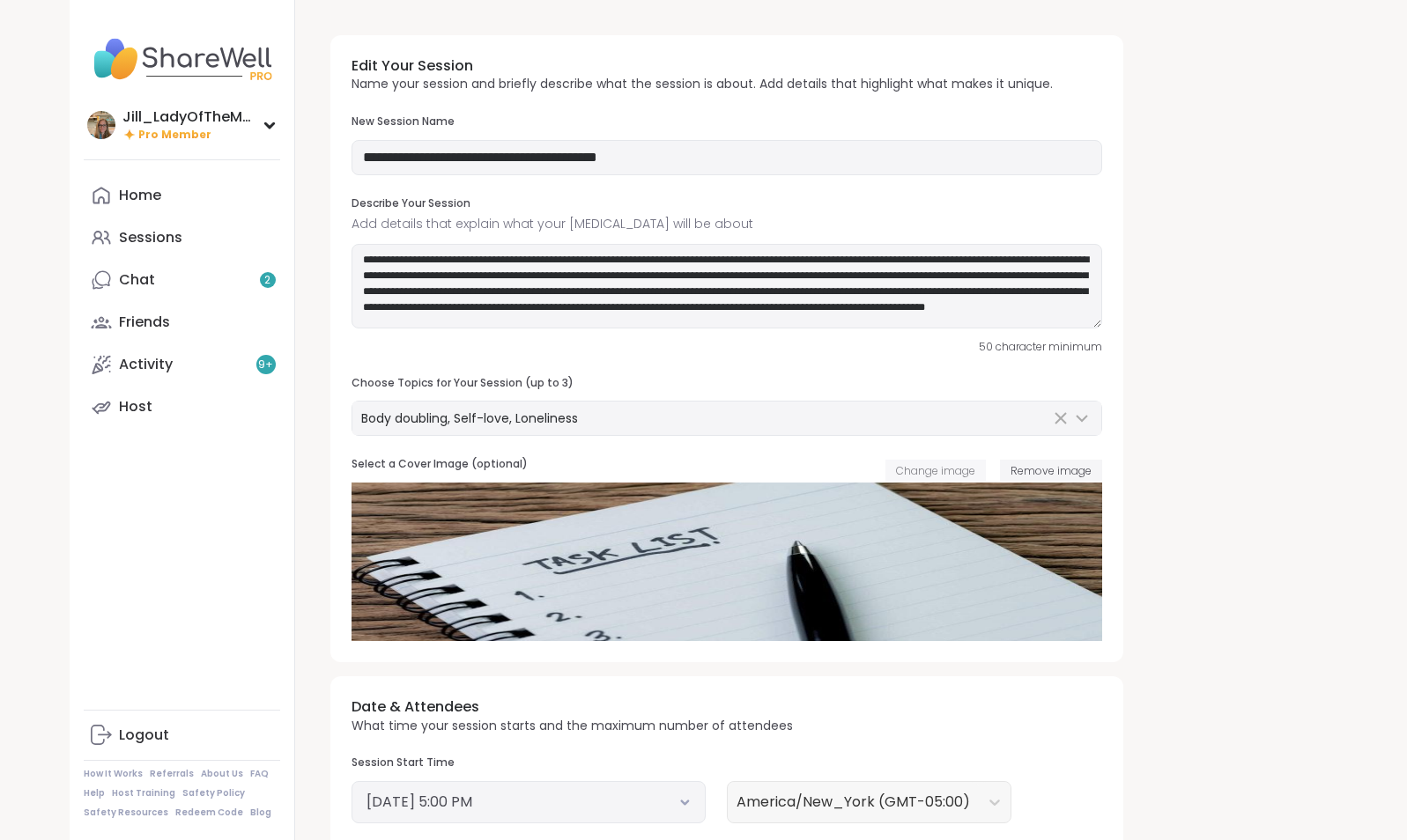
click at [928, 473] on span "Change image" at bounding box center [935, 471] width 80 height 15
click at [924, 469] on span "Change image" at bounding box center [935, 471] width 80 height 15
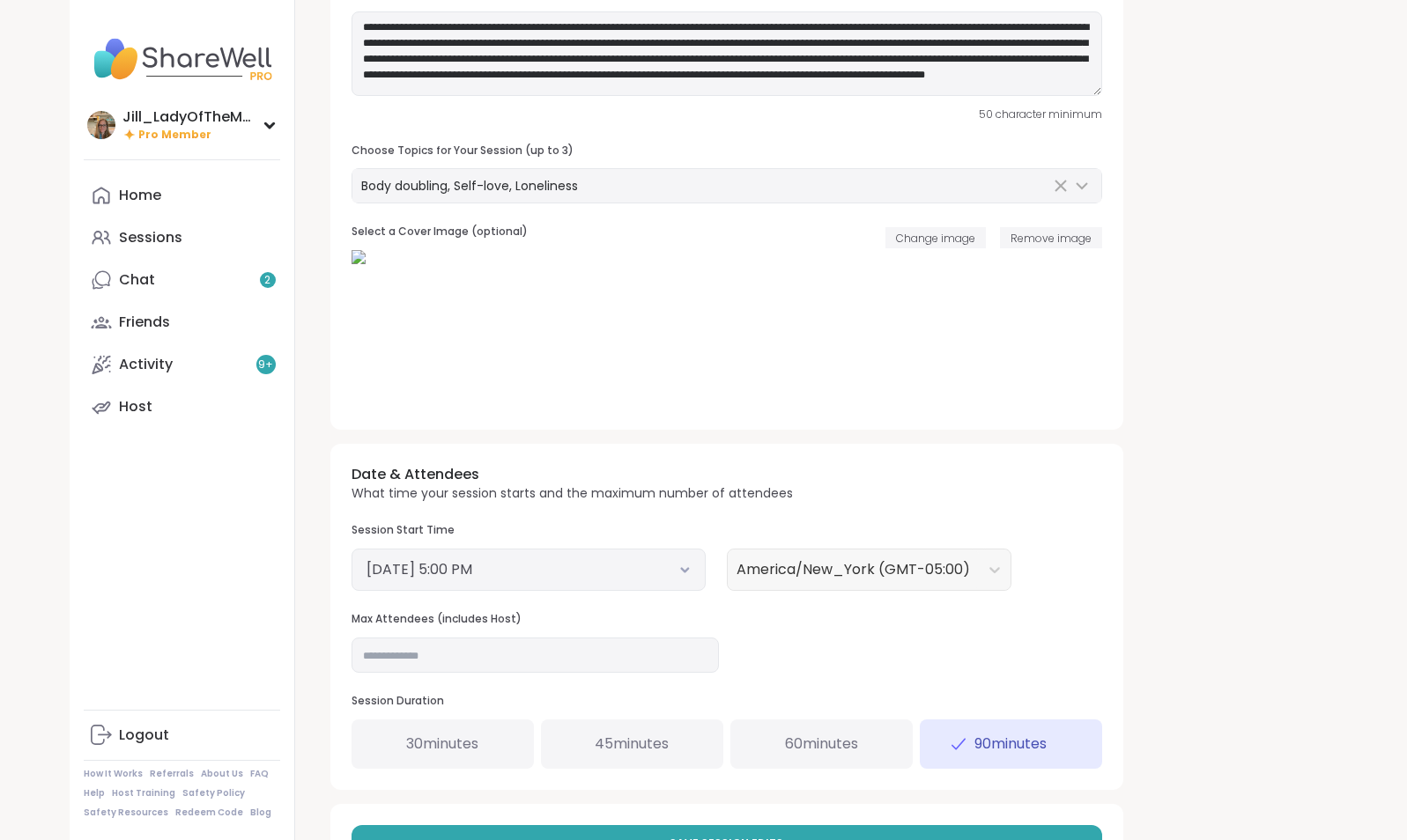
scroll to position [306, 0]
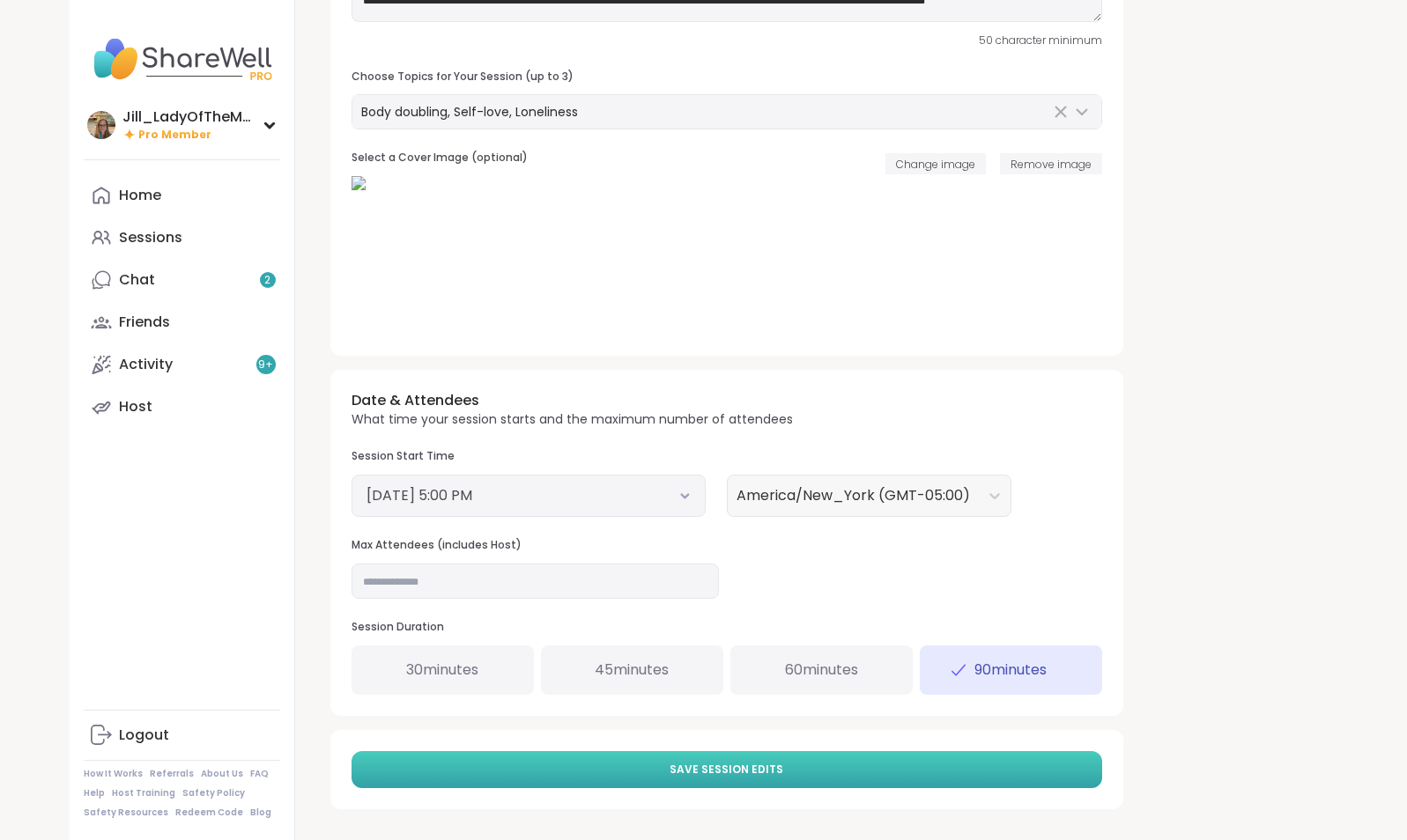
click at [778, 771] on span "Save Session Edits" at bounding box center [726, 769] width 113 height 16
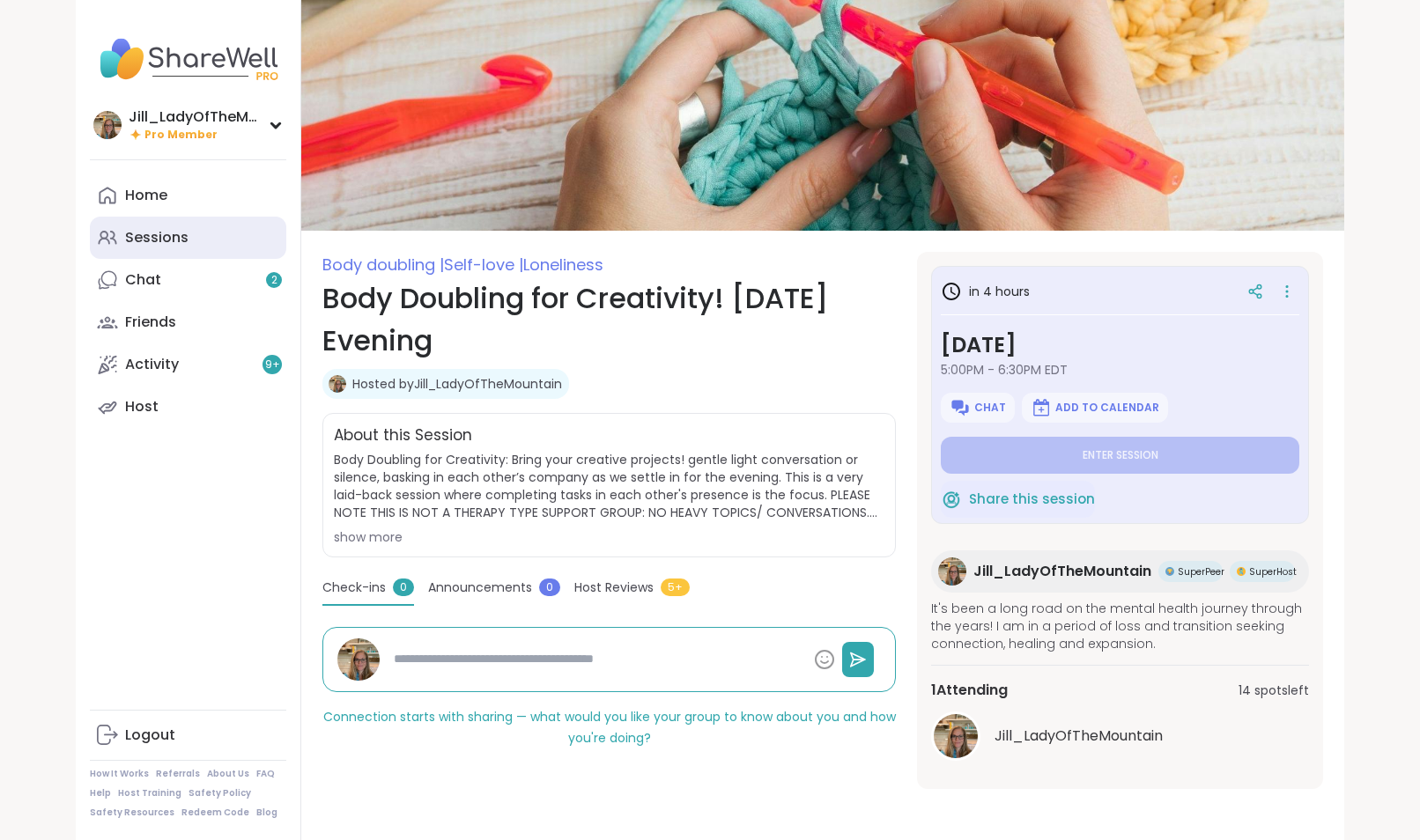
click at [227, 229] on link "Sessions" at bounding box center [188, 237] width 197 height 42
type textarea "*"
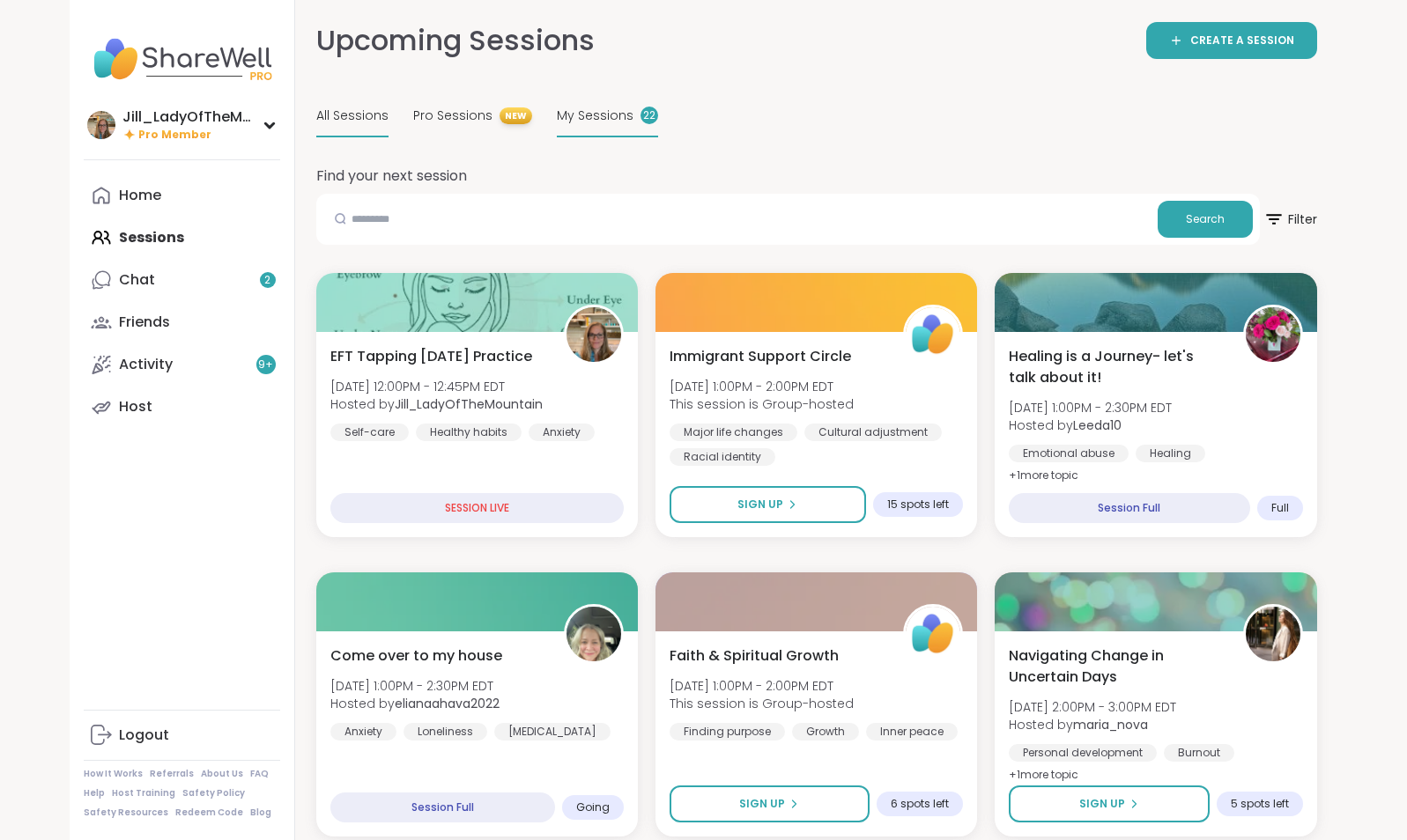
click at [572, 106] on div "My Sessions 22" at bounding box center [607, 117] width 101 height 41
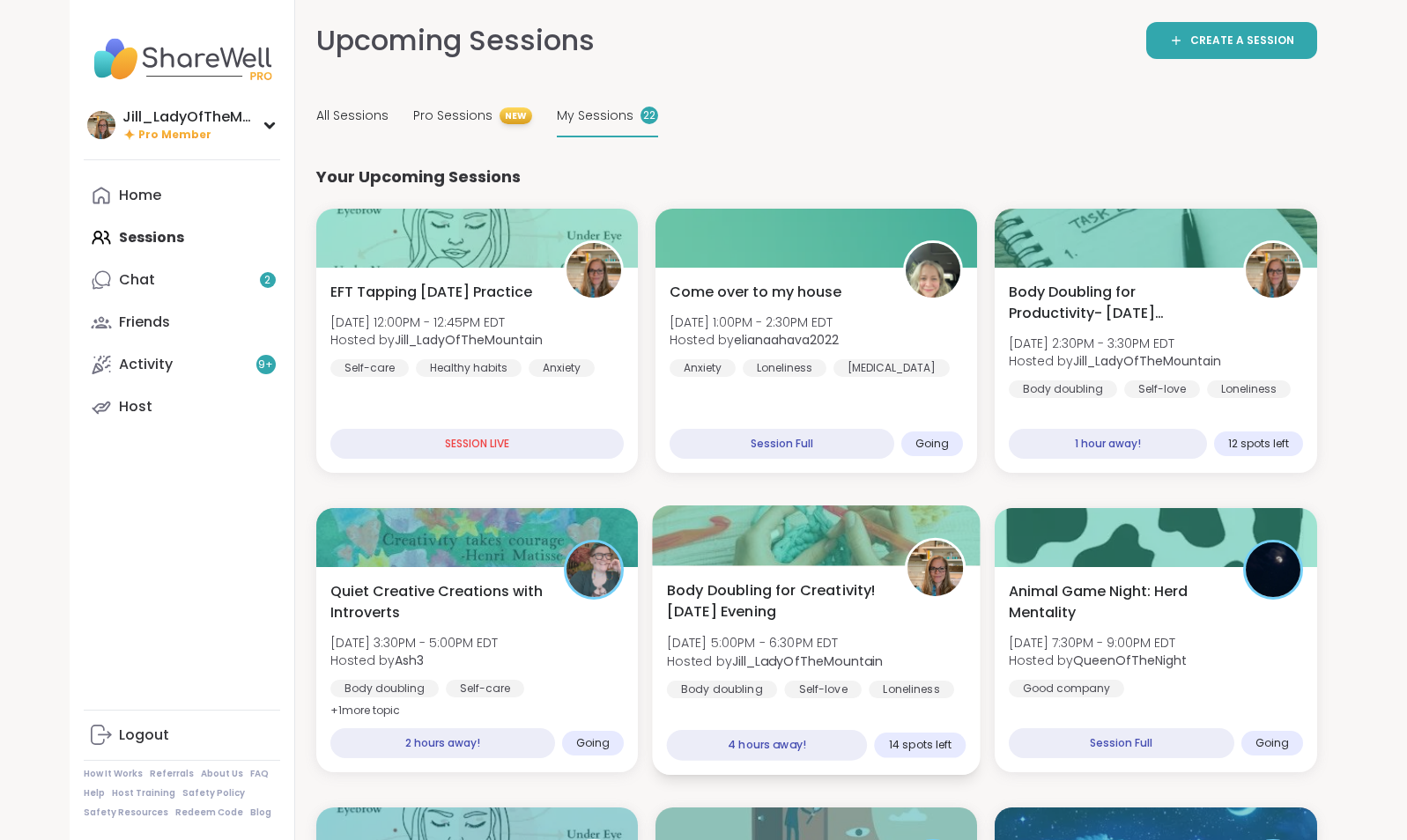
click at [822, 687] on div "Self-love" at bounding box center [822, 689] width 78 height 18
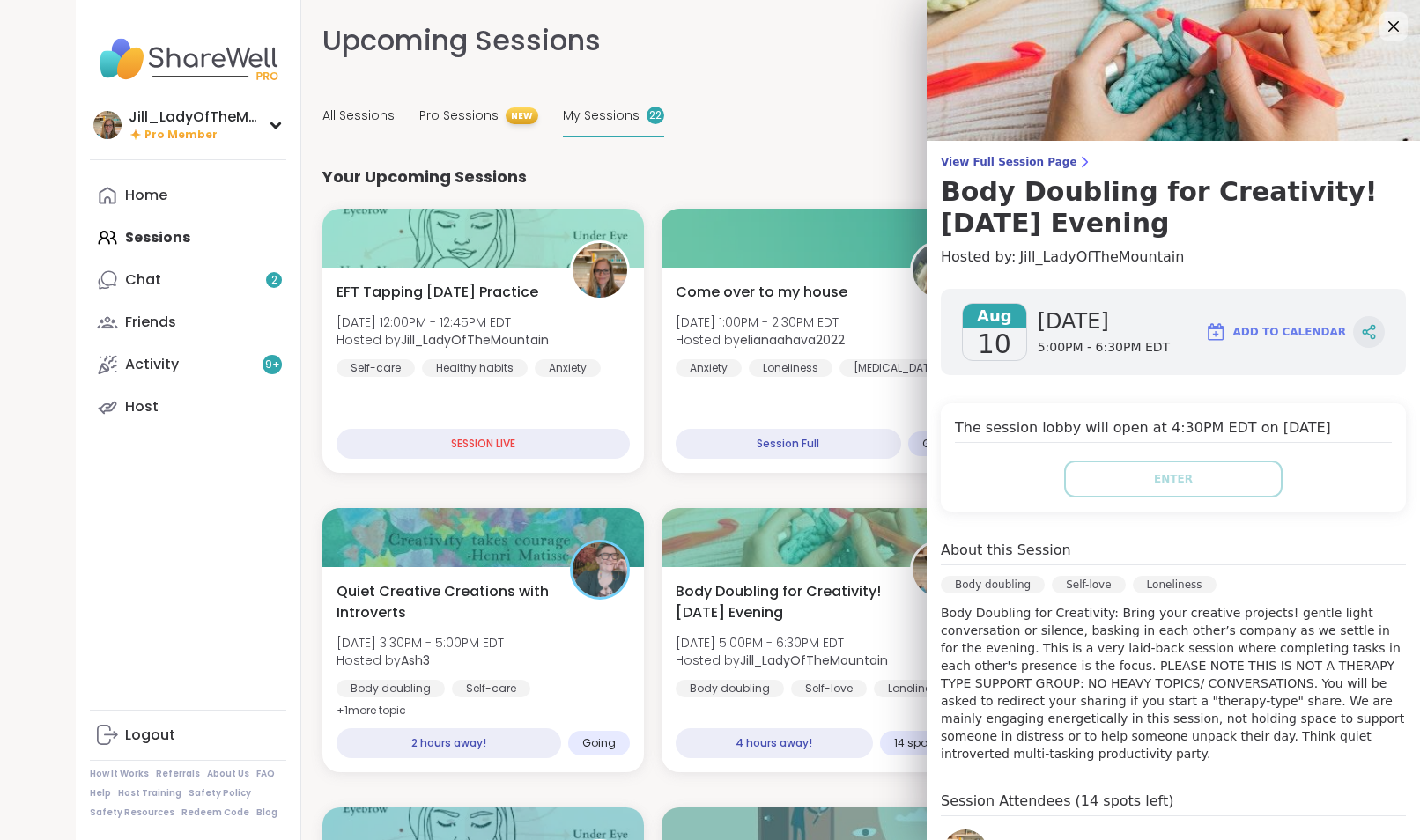
click at [1367, 331] on icon at bounding box center [1368, 330] width 5 height 3
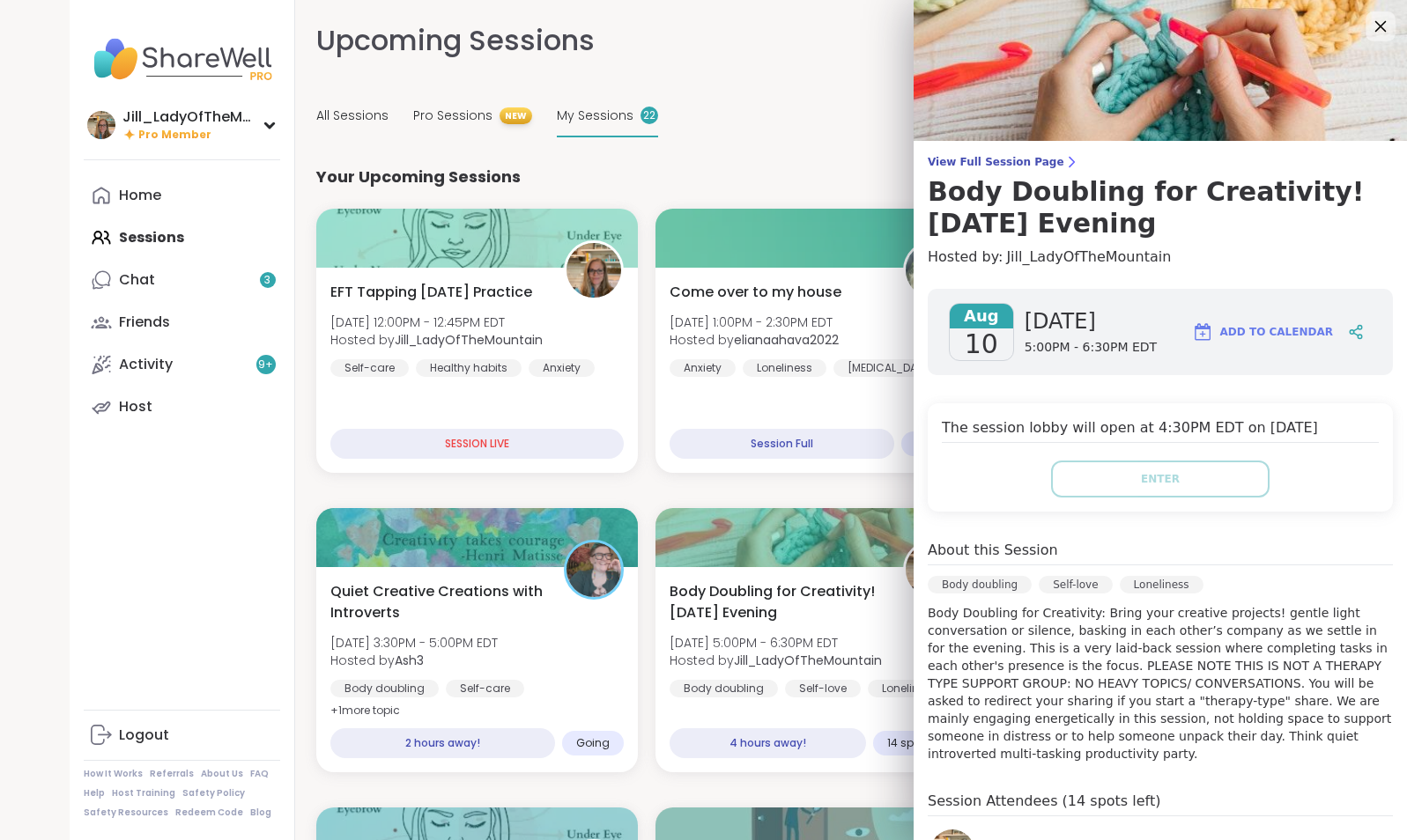
click at [1371, 24] on icon at bounding box center [1380, 26] width 22 height 22
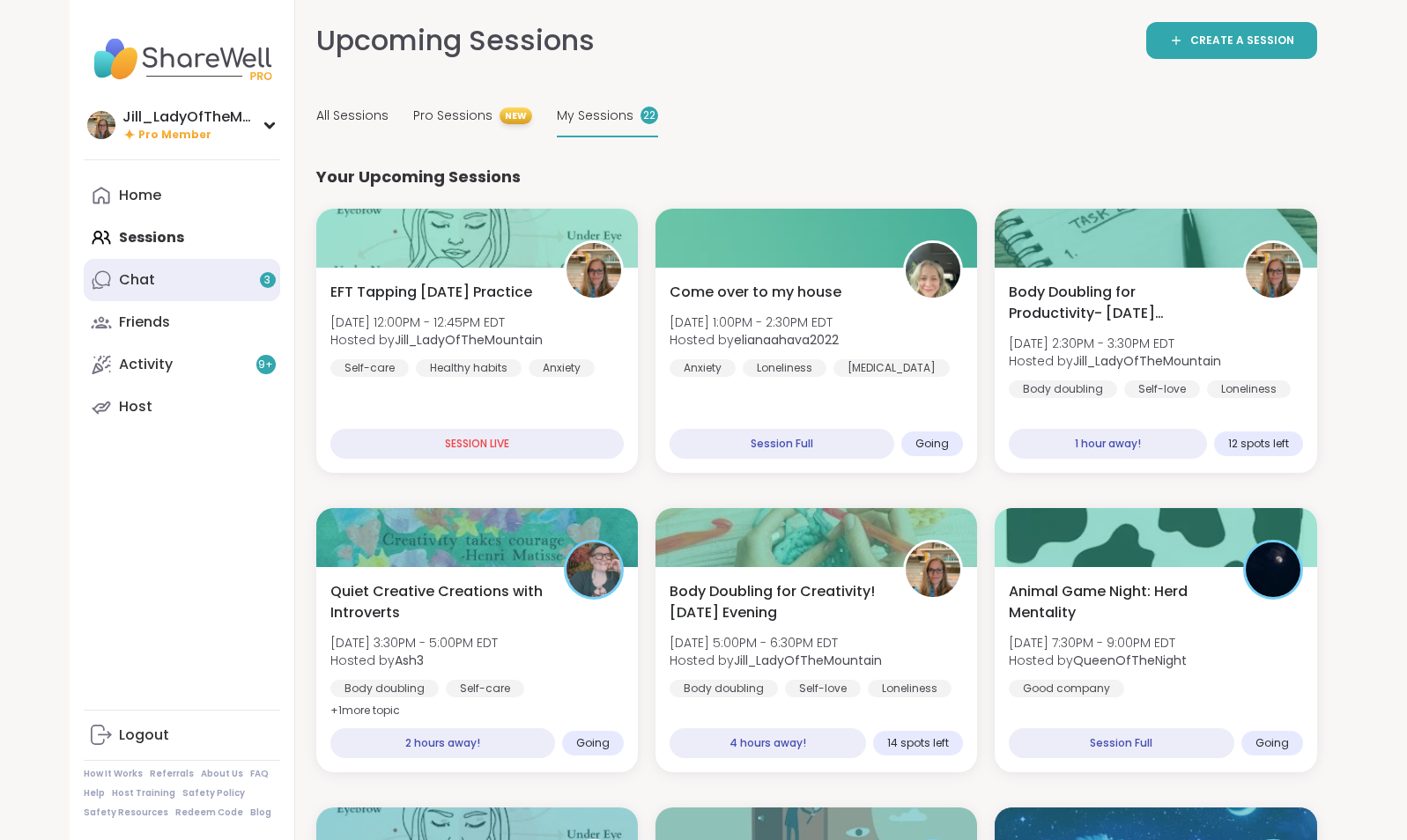
click at [173, 283] on link "Chat 3" at bounding box center [182, 279] width 197 height 42
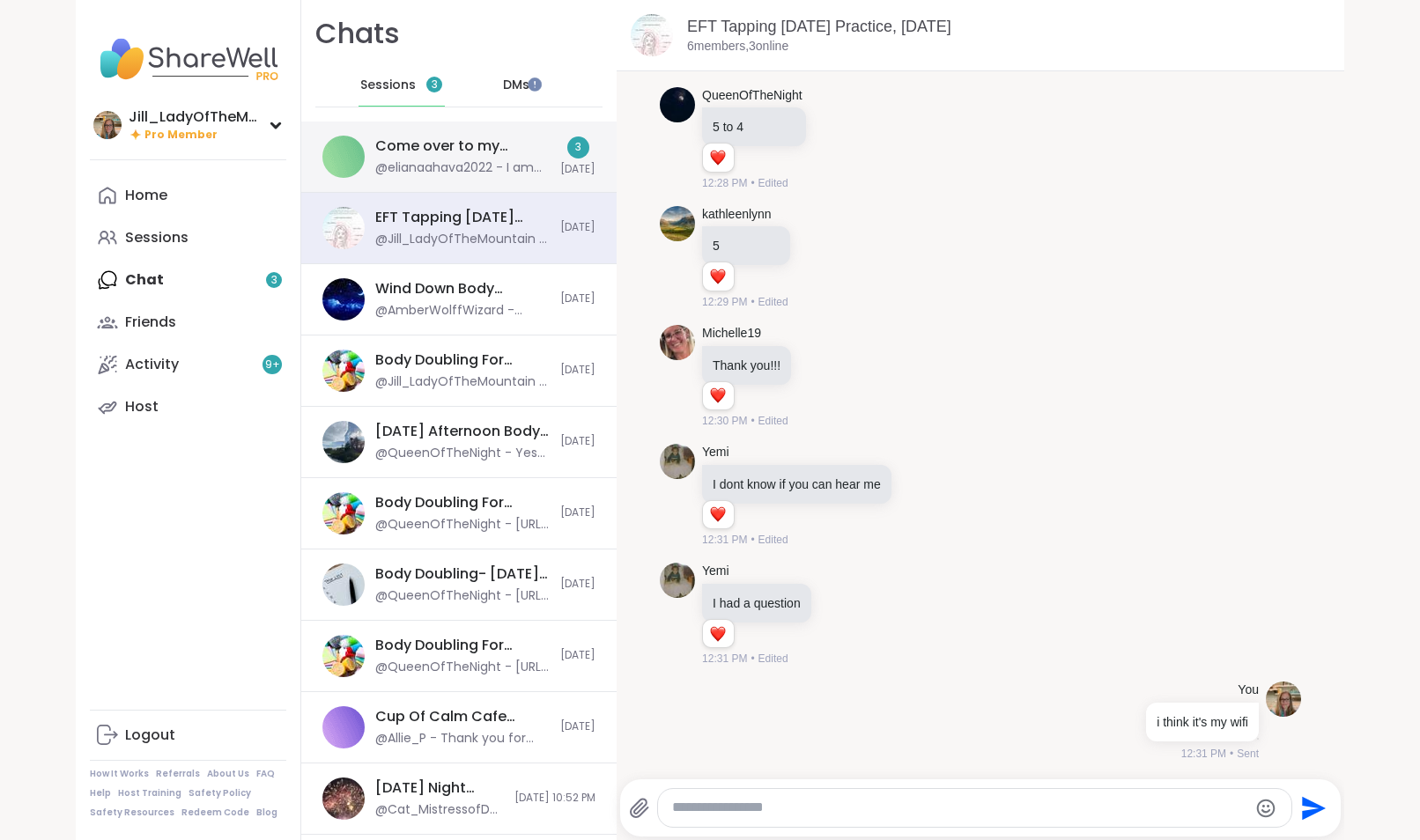
click at [436, 169] on div "@elianaahava2022 - I am making an effort to follow chat while hosting but I'll …" at bounding box center [463, 168] width 174 height 18
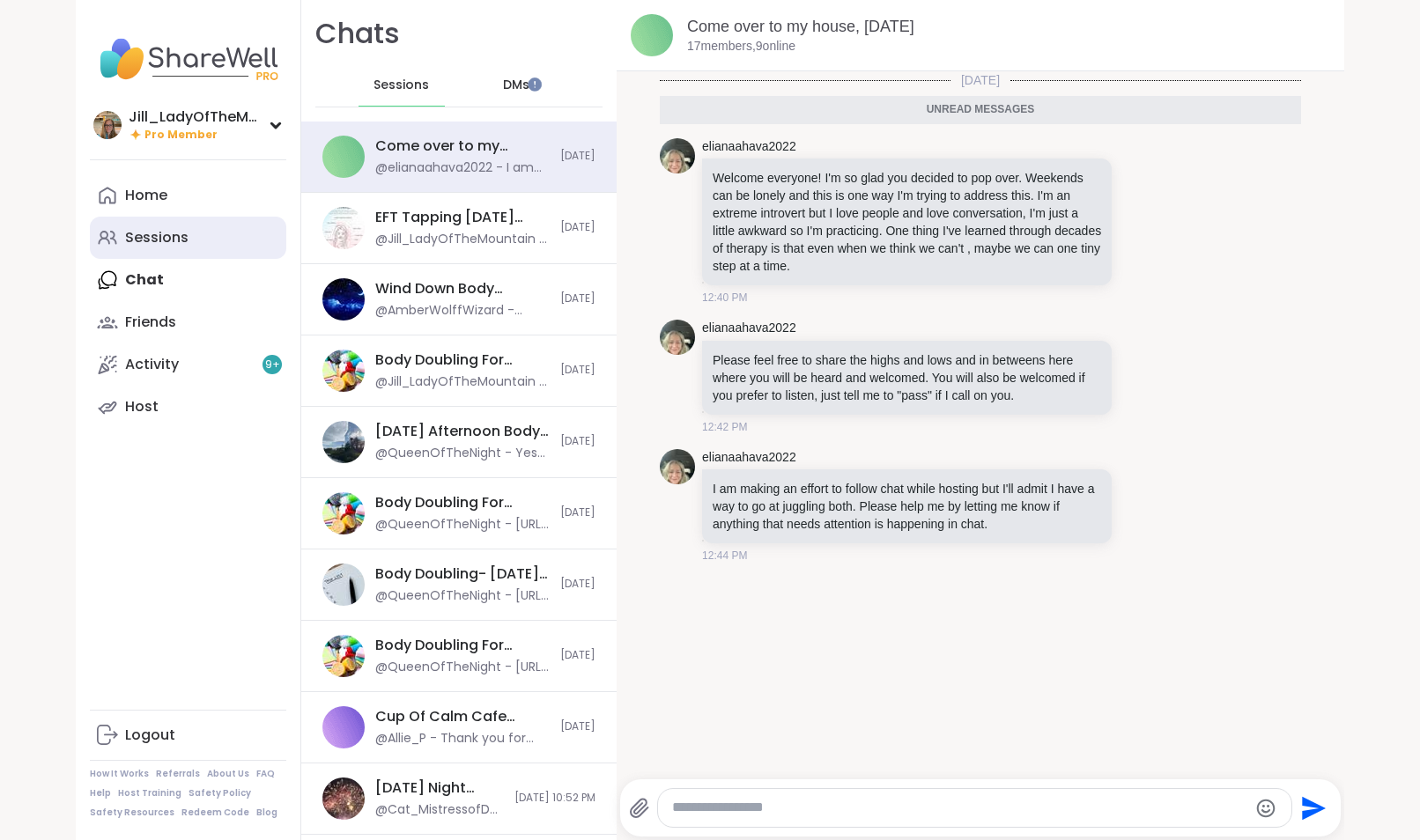
click at [245, 229] on link "Sessions" at bounding box center [188, 237] width 197 height 42
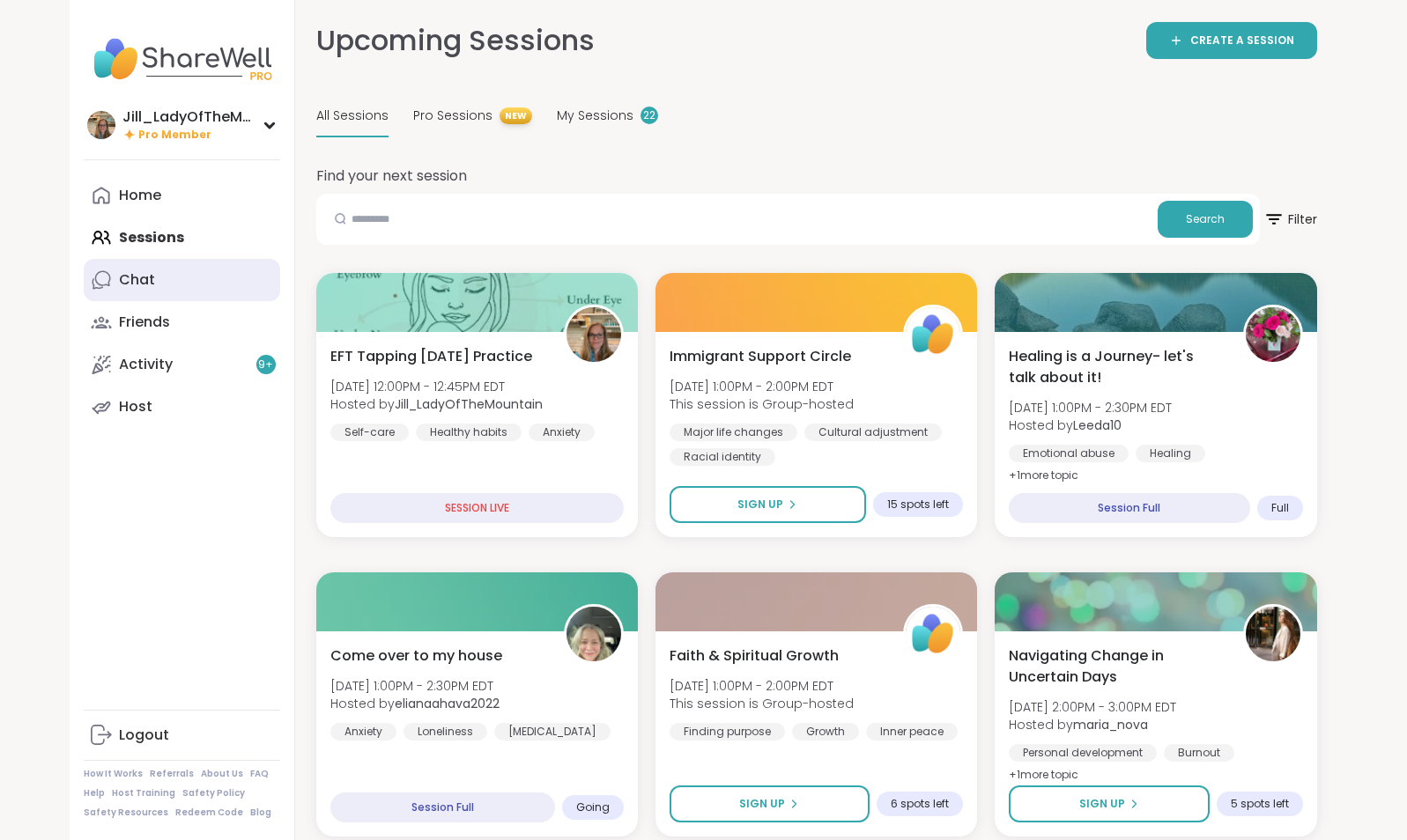
click at [200, 287] on link "Chat" at bounding box center [182, 279] width 197 height 42
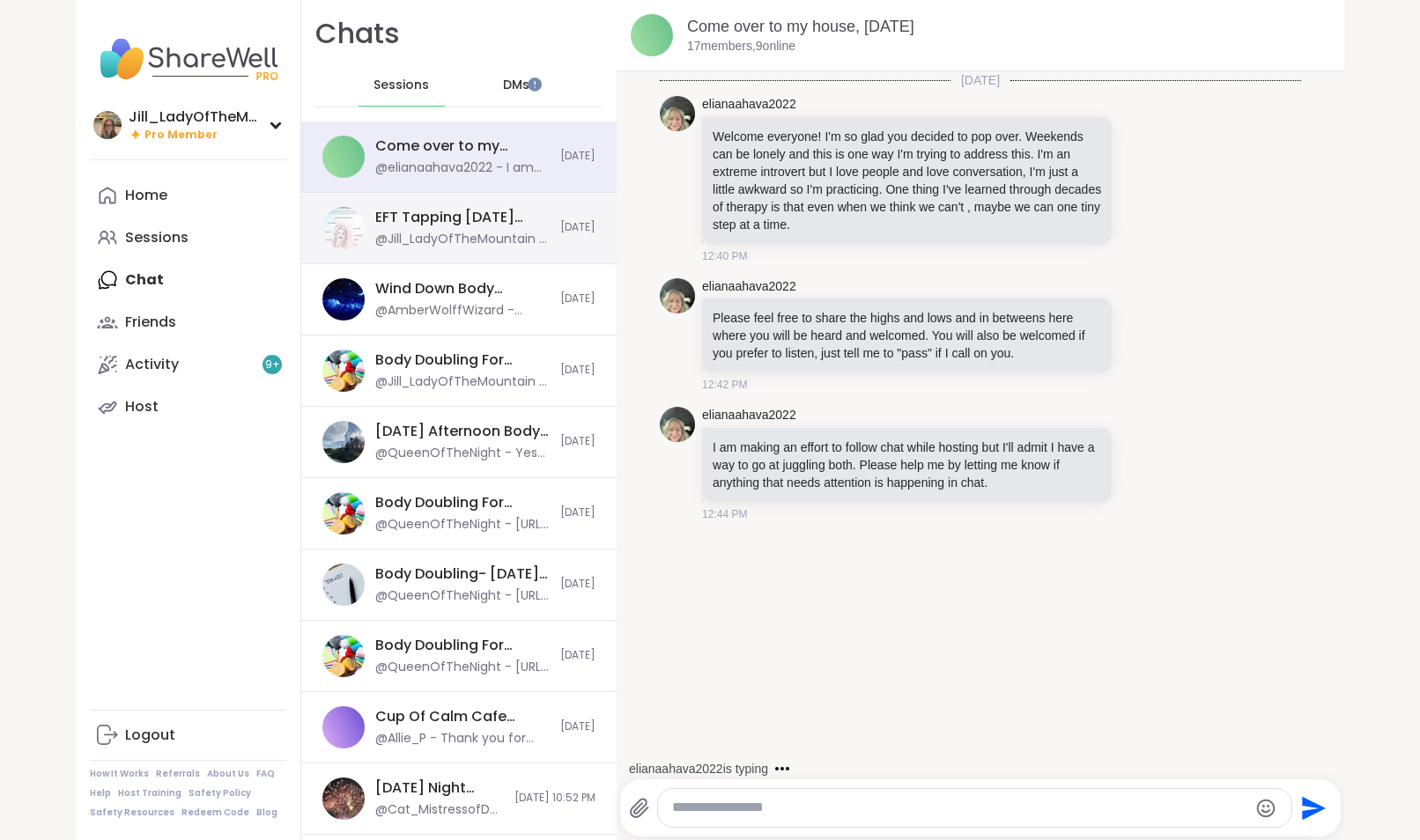
click at [459, 239] on div "@Jill_LadyOfTheMountain - i think it's my wifi" at bounding box center [463, 239] width 174 height 18
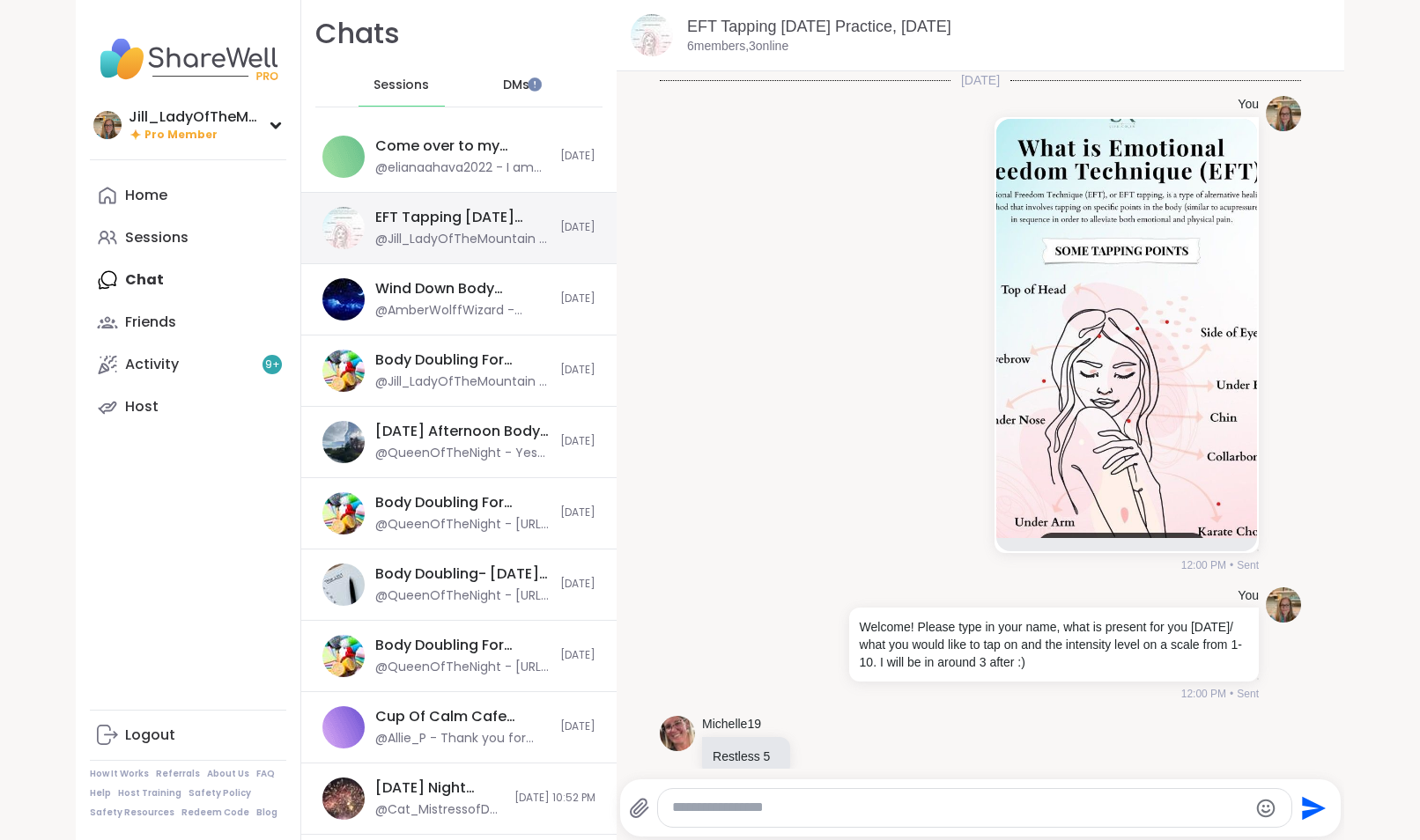
scroll to position [1337, 0]
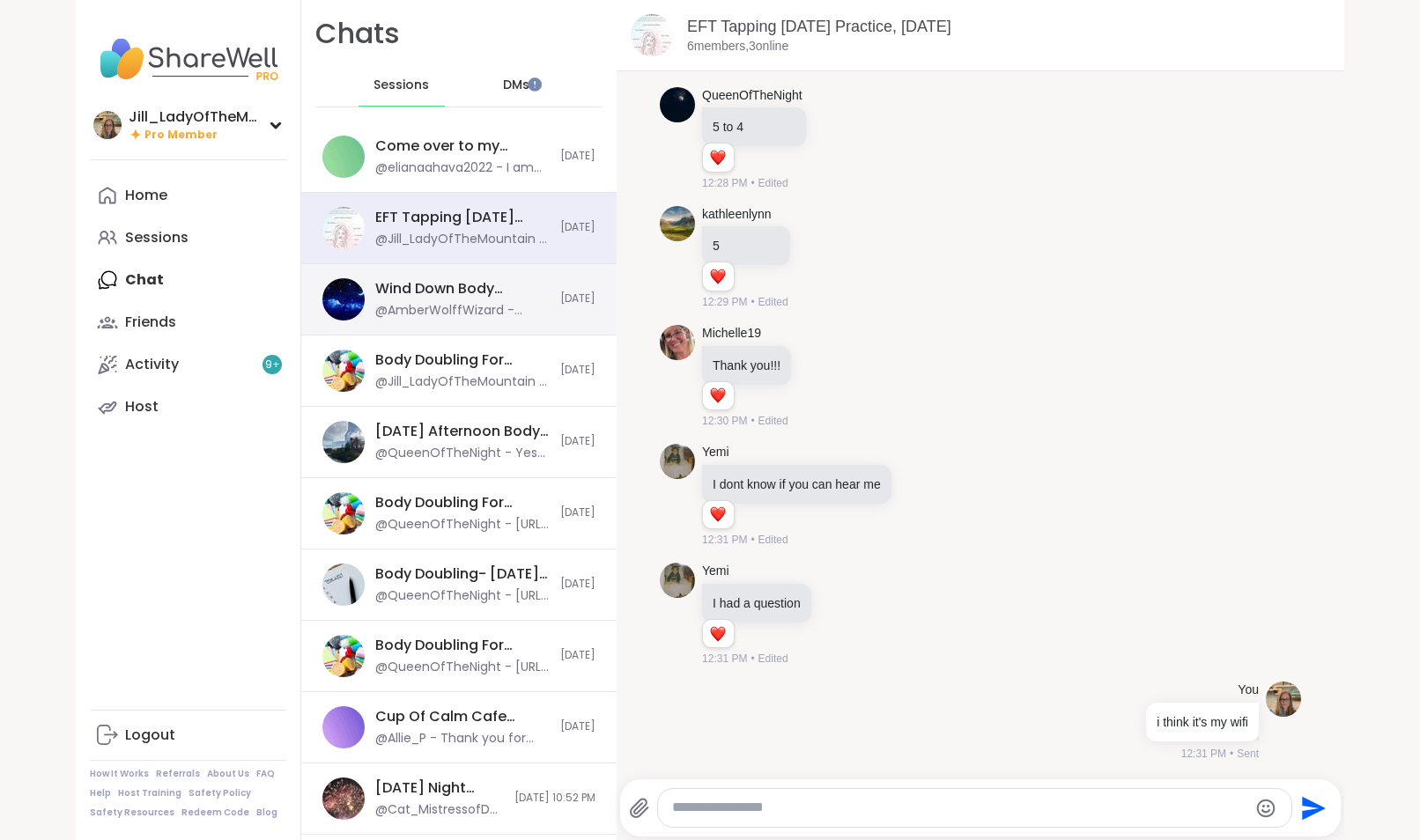
click at [452, 311] on div "@AmberWolffWizard - Good one!" at bounding box center [463, 311] width 174 height 18
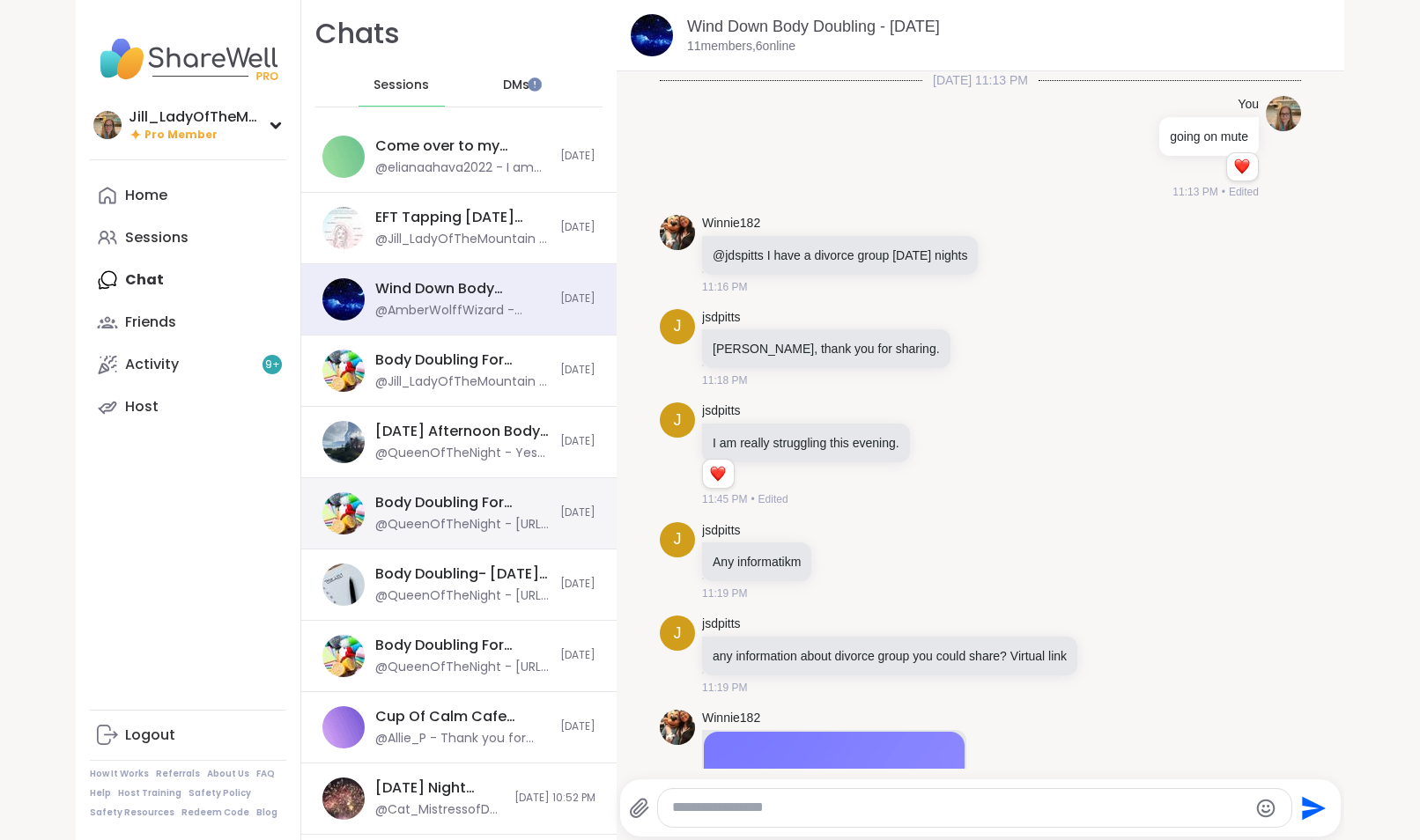
scroll to position [7577, 0]
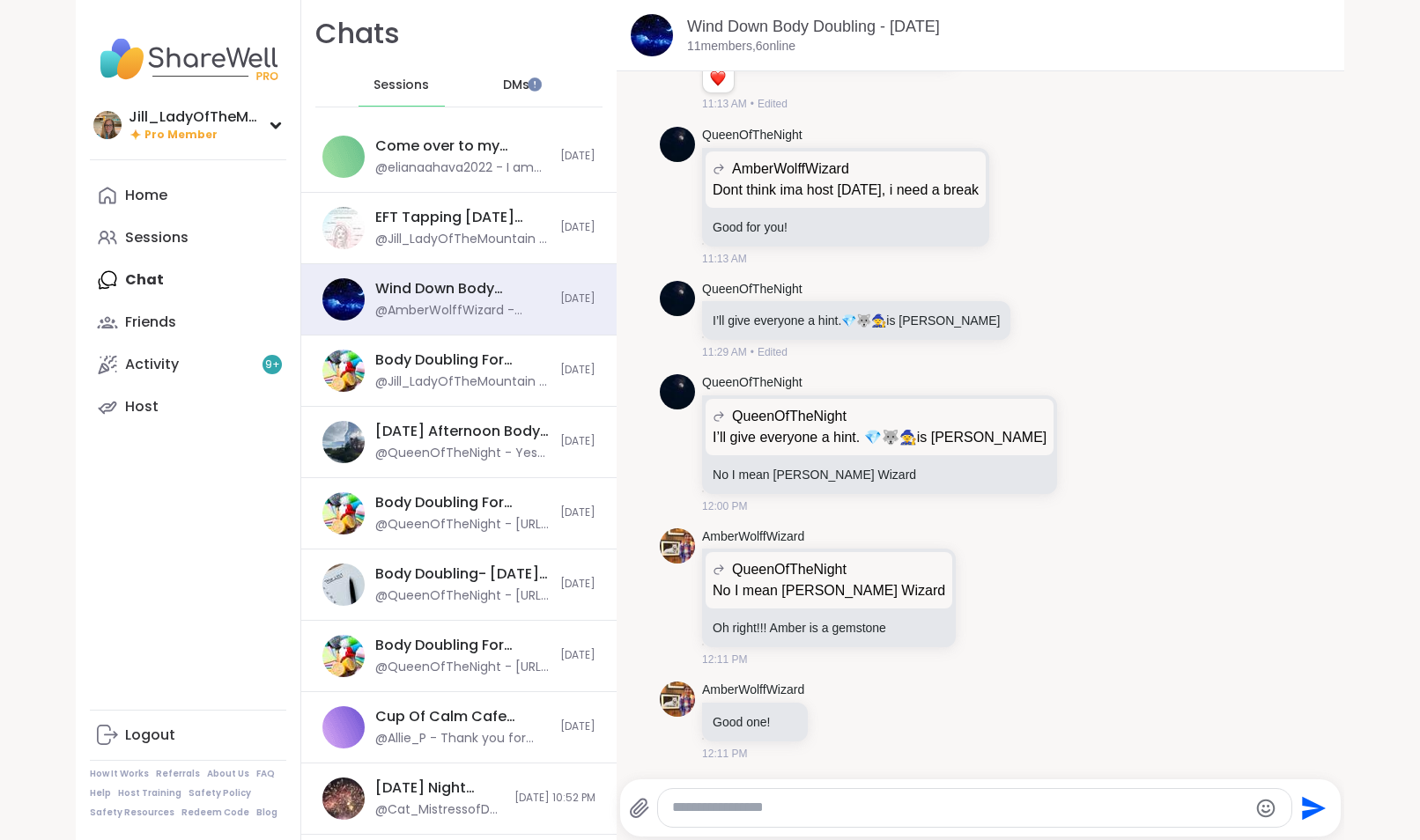
click at [699, 816] on textarea "Type your message" at bounding box center [960, 808] width 575 height 19
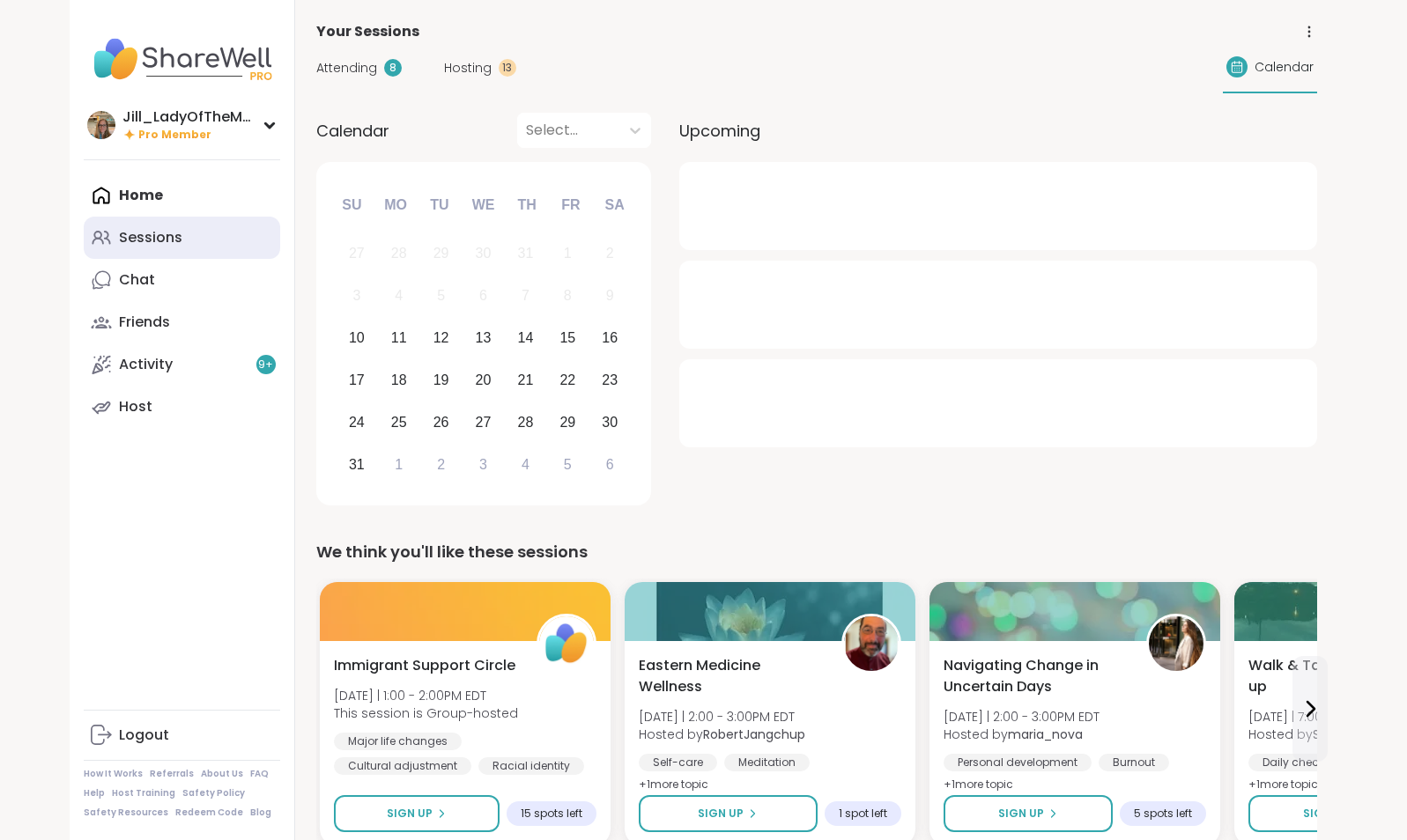
click at [174, 236] on div "Sessions" at bounding box center [151, 238] width 64 height 20
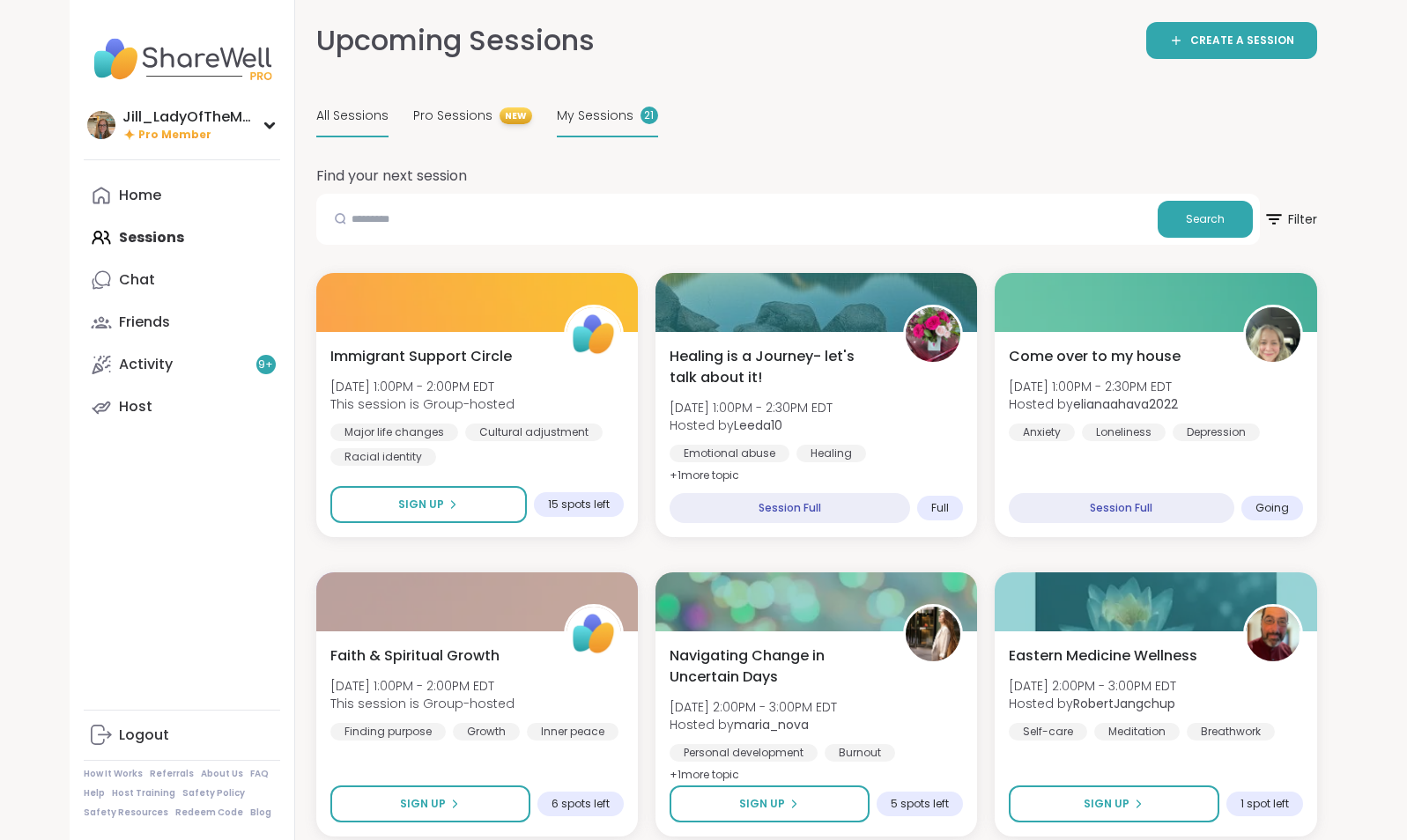
click at [594, 115] on span "My Sessions" at bounding box center [595, 116] width 77 height 19
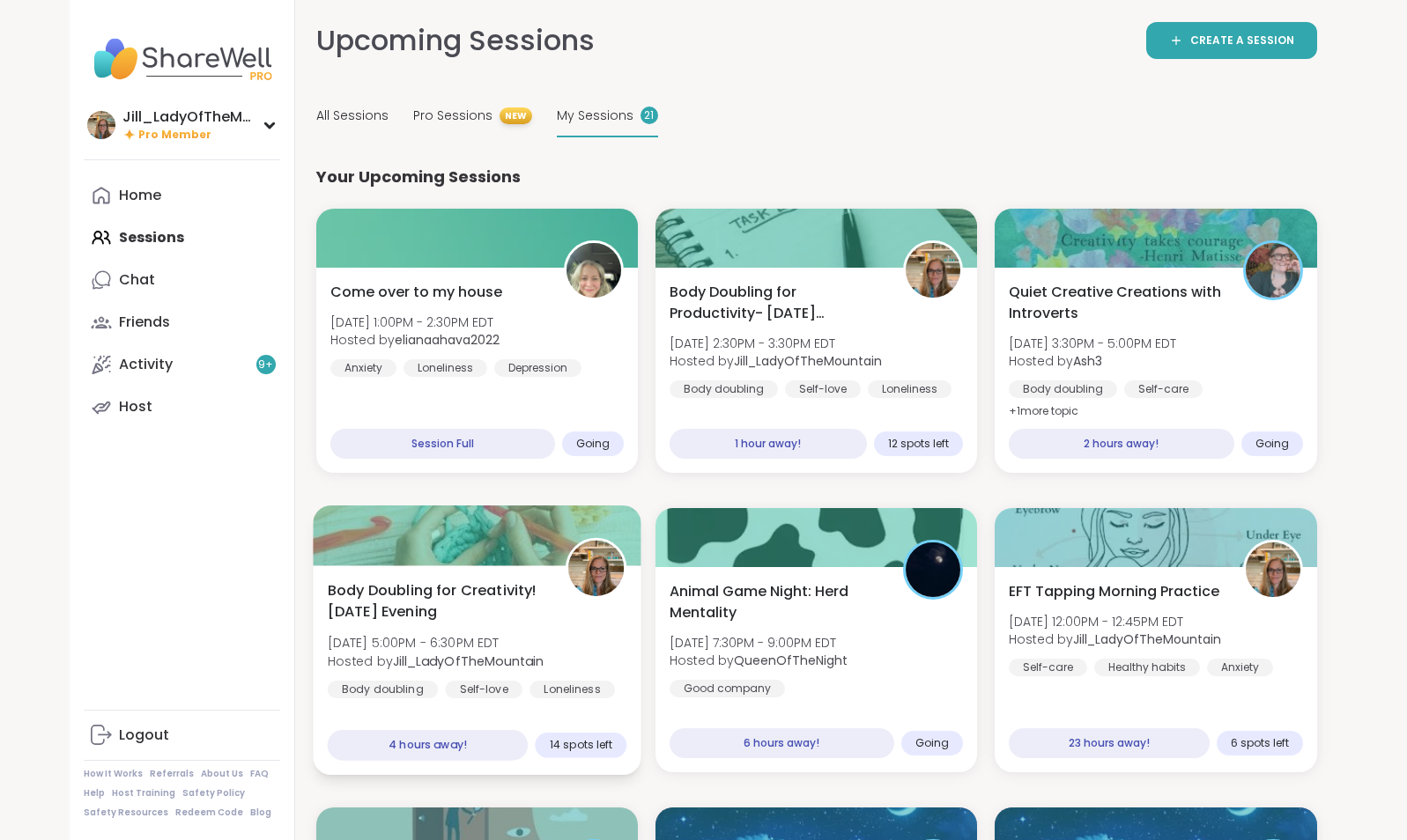
click at [567, 646] on div "Body Doubling for Creativity! [DATE] Evening [DATE] 5:00PM - 6:30PM EDT Hosted …" at bounding box center [477, 640] width 300 height 119
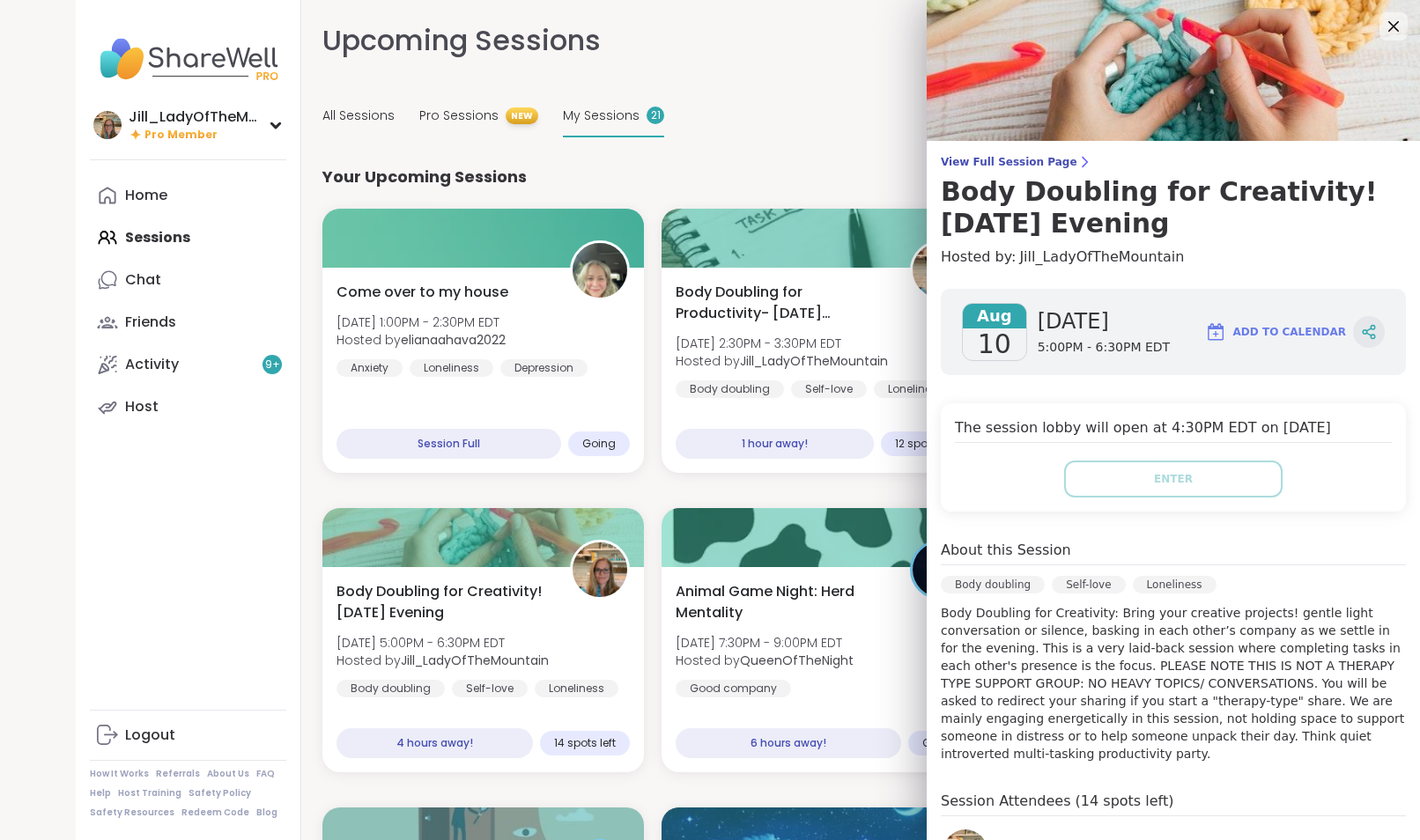
click at [1353, 334] on div at bounding box center [1369, 332] width 32 height 32
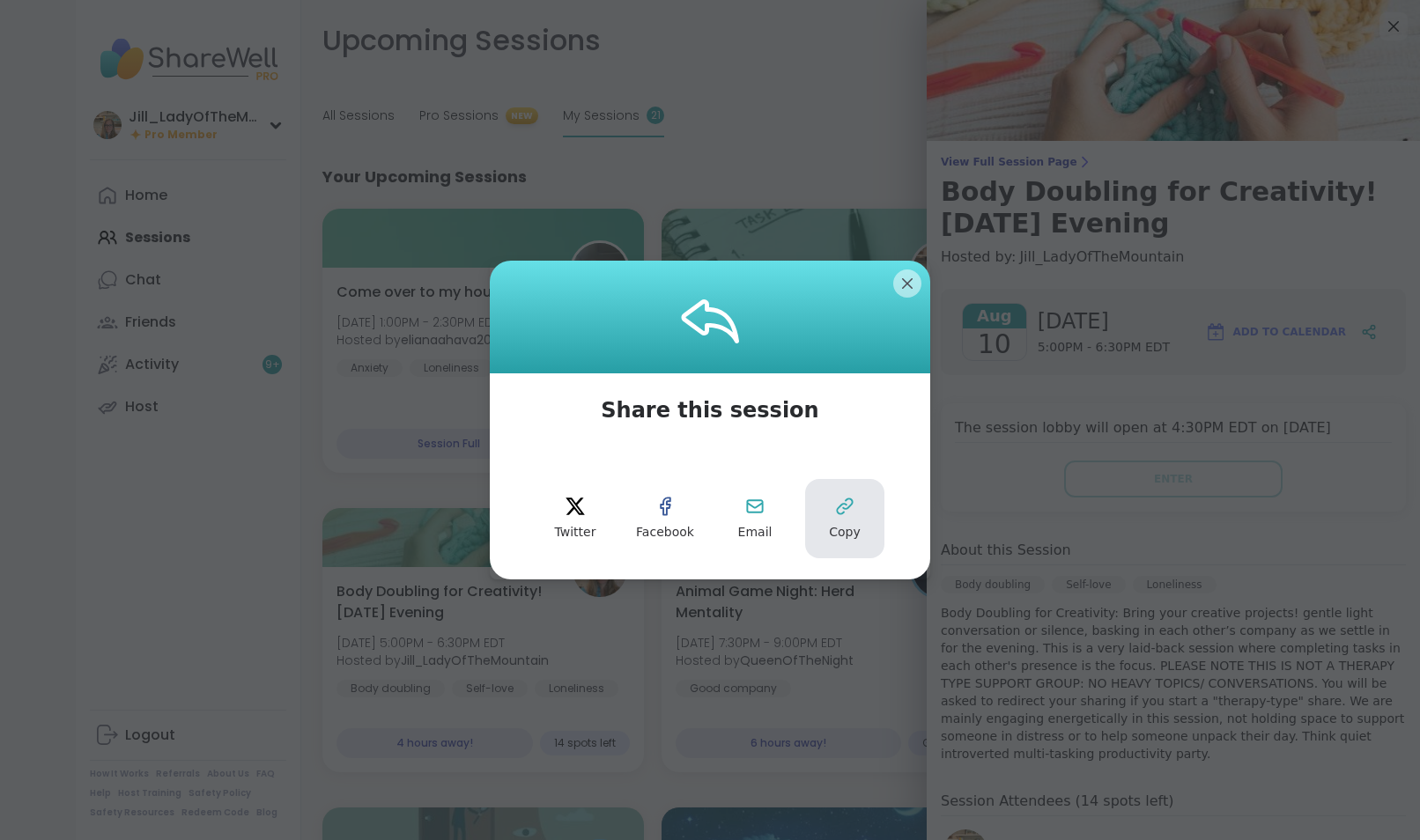
click at [854, 507] on button "Copy" at bounding box center [845, 519] width 80 height 80
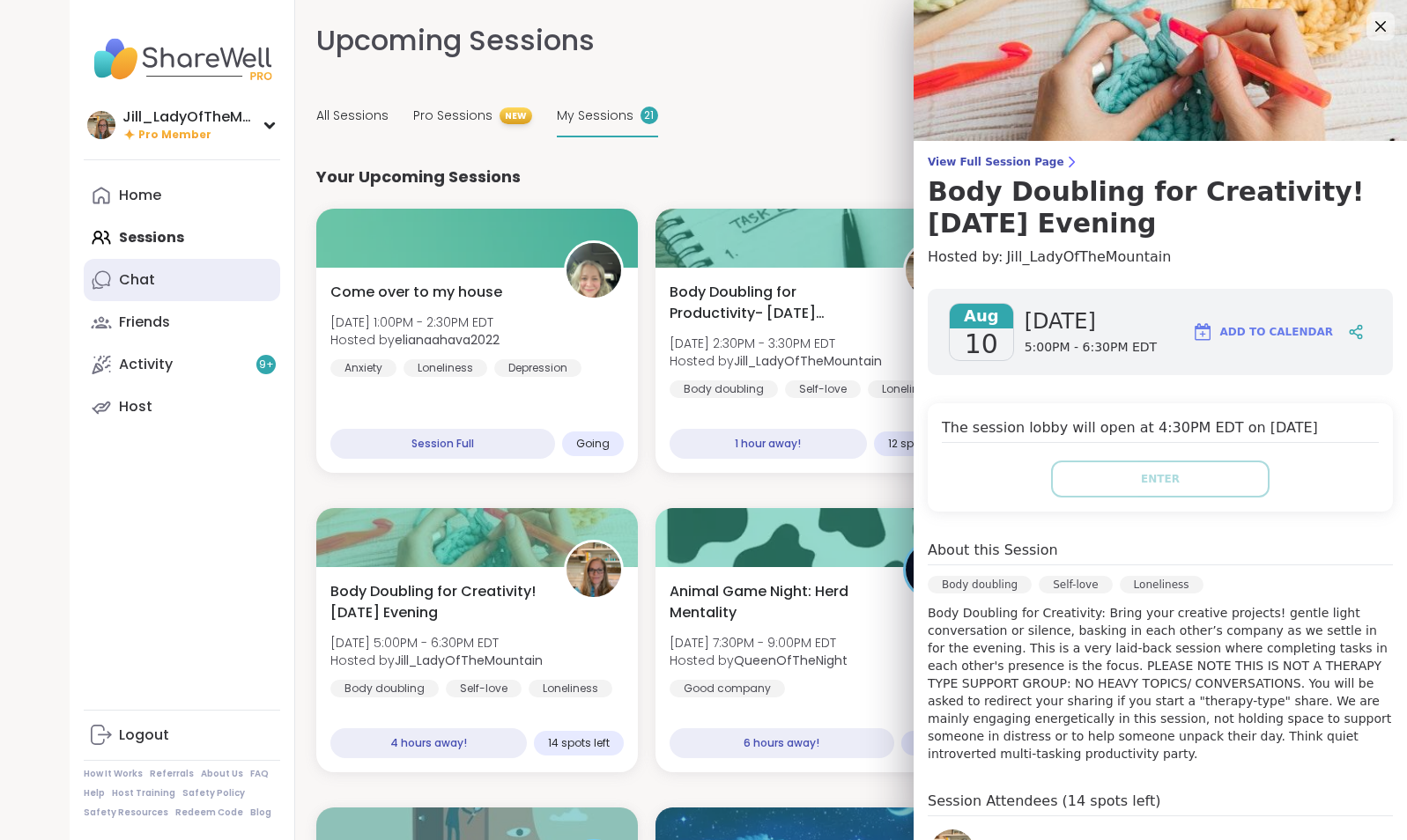
click at [170, 283] on link "Chat" at bounding box center [182, 279] width 197 height 42
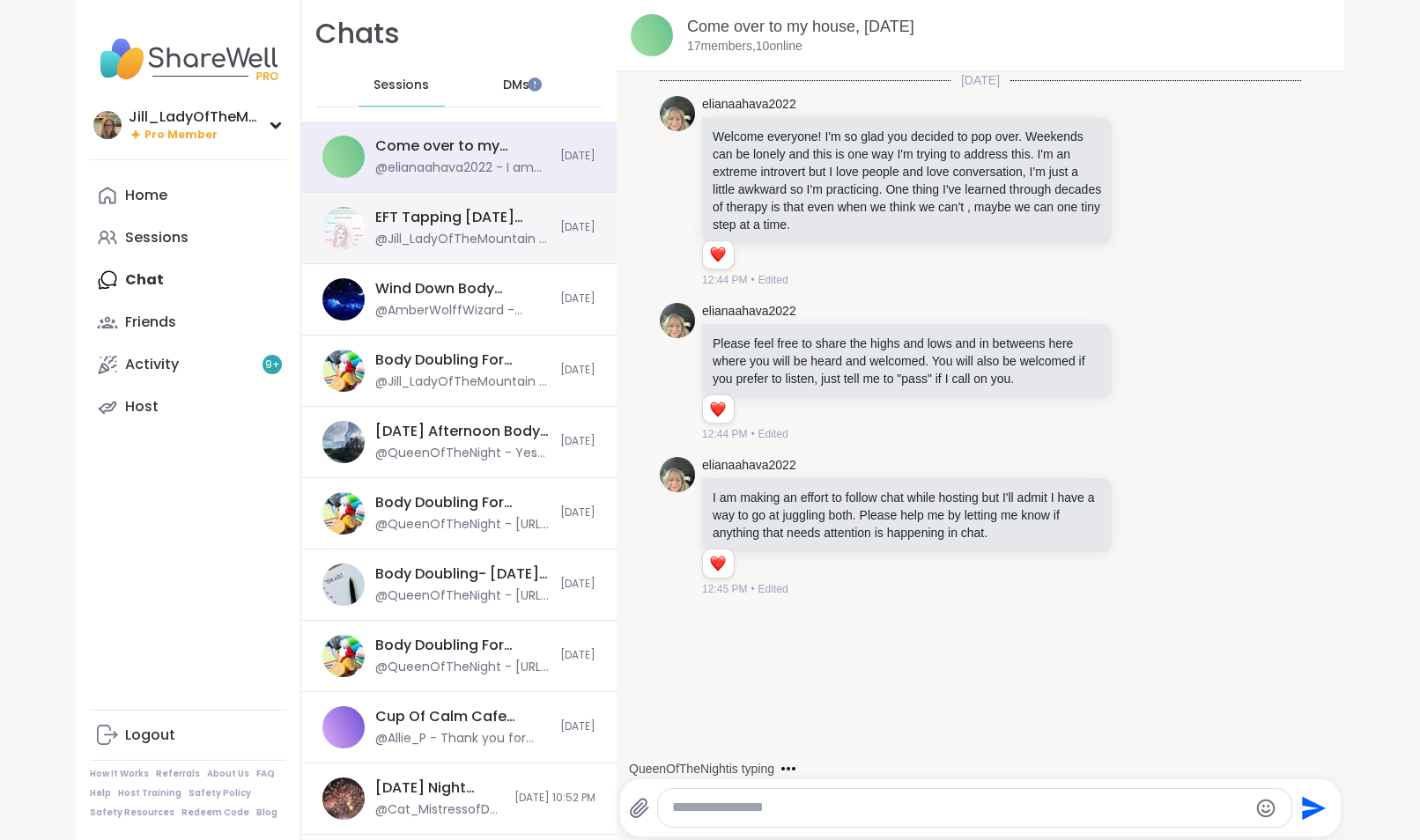
click at [478, 224] on div "EFT Tapping [DATE] Practice, [DATE]" at bounding box center [463, 217] width 174 height 20
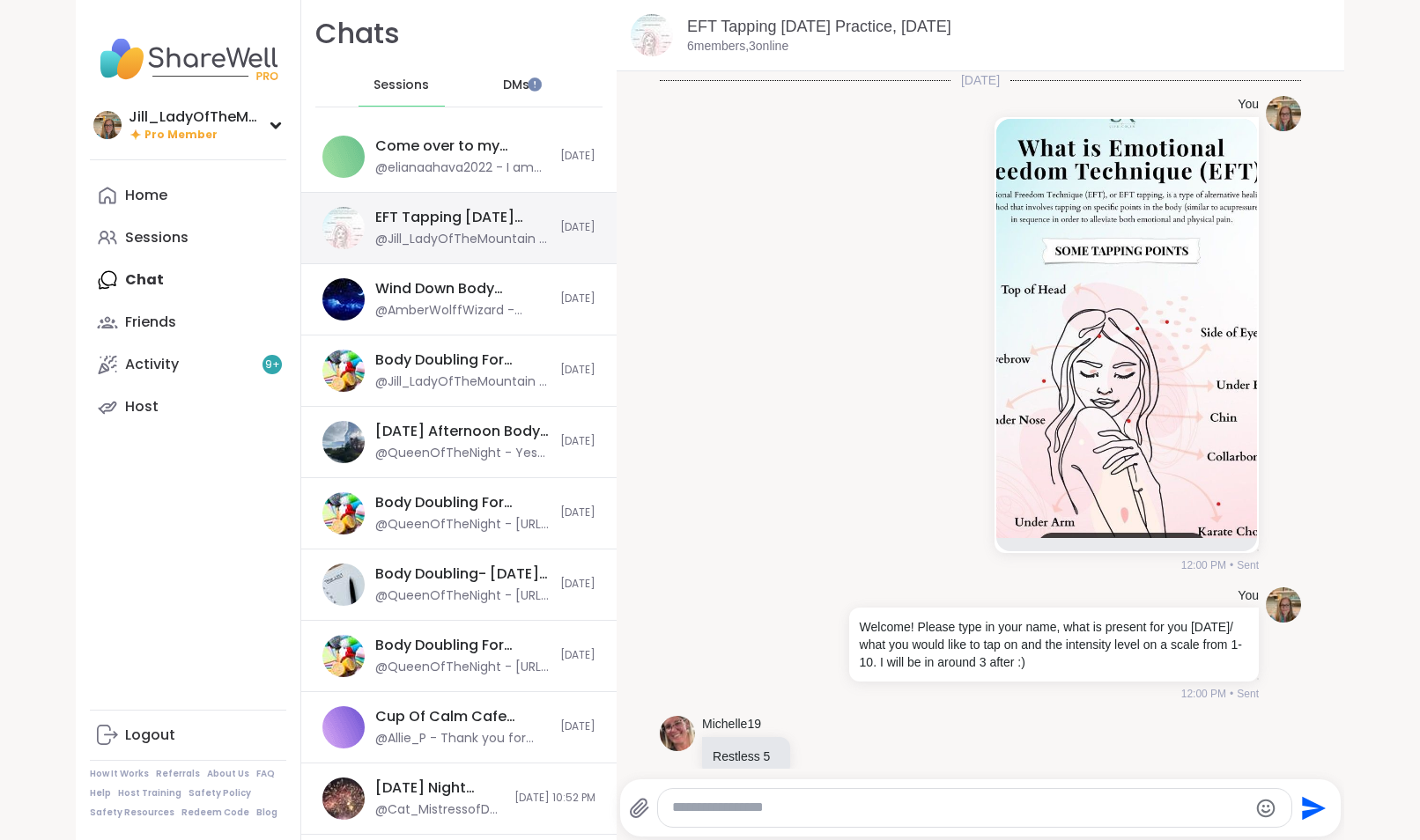
scroll to position [1337, 0]
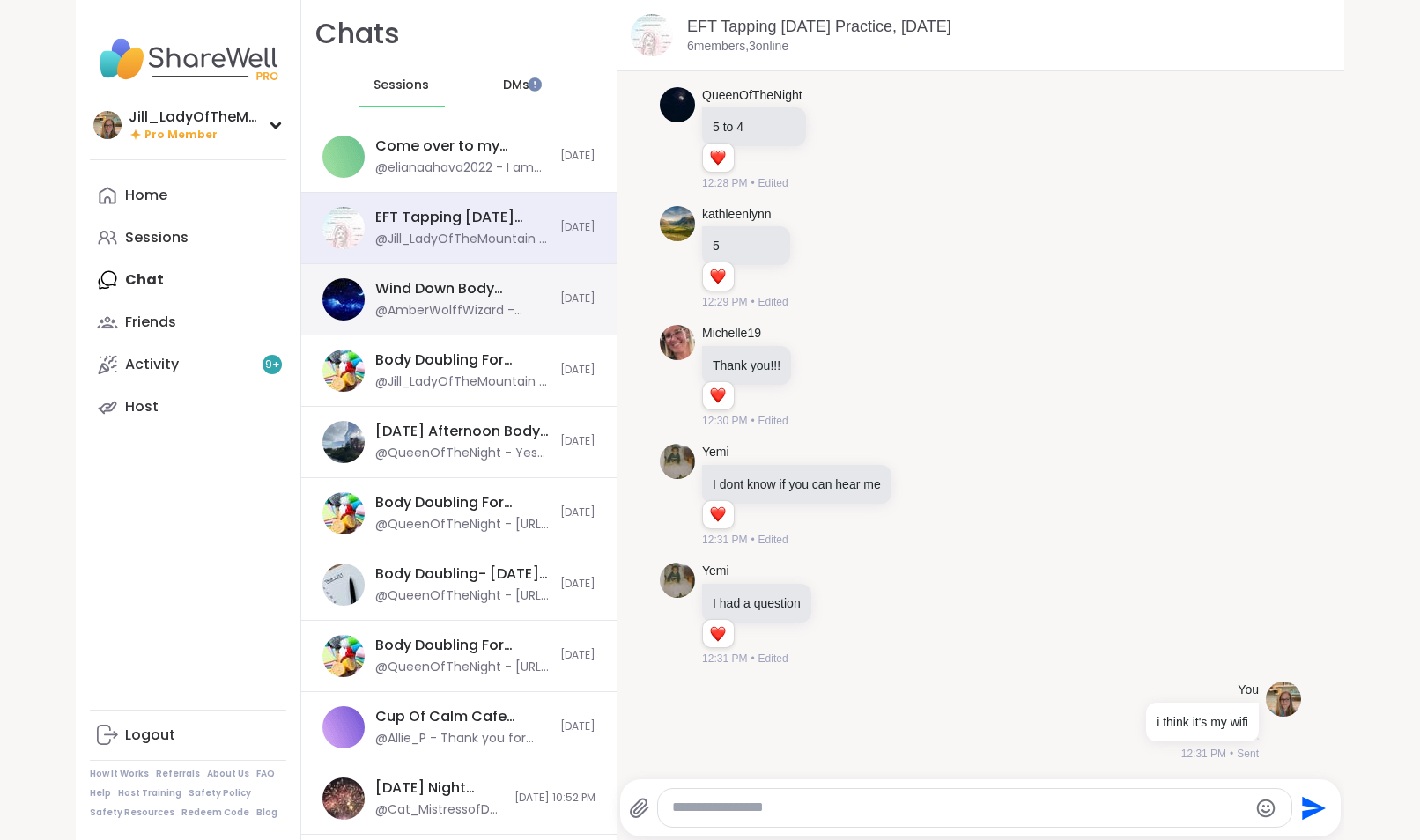
click at [481, 322] on div "Wind Down Body Doubling - [DATE] @AmberWolffWizard - Good one! [DATE]" at bounding box center [459, 300] width 316 height 71
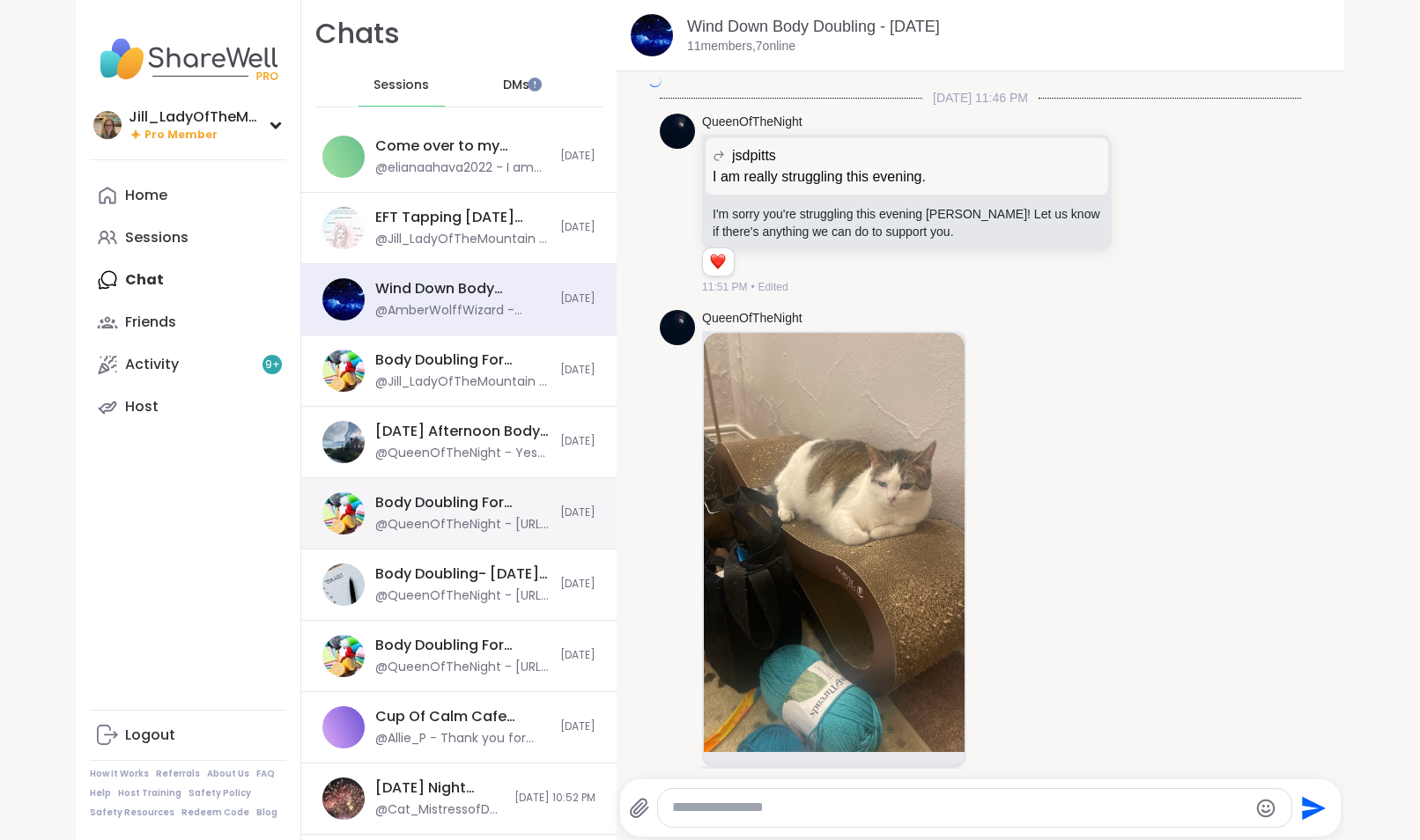
scroll to position [7577, 0]
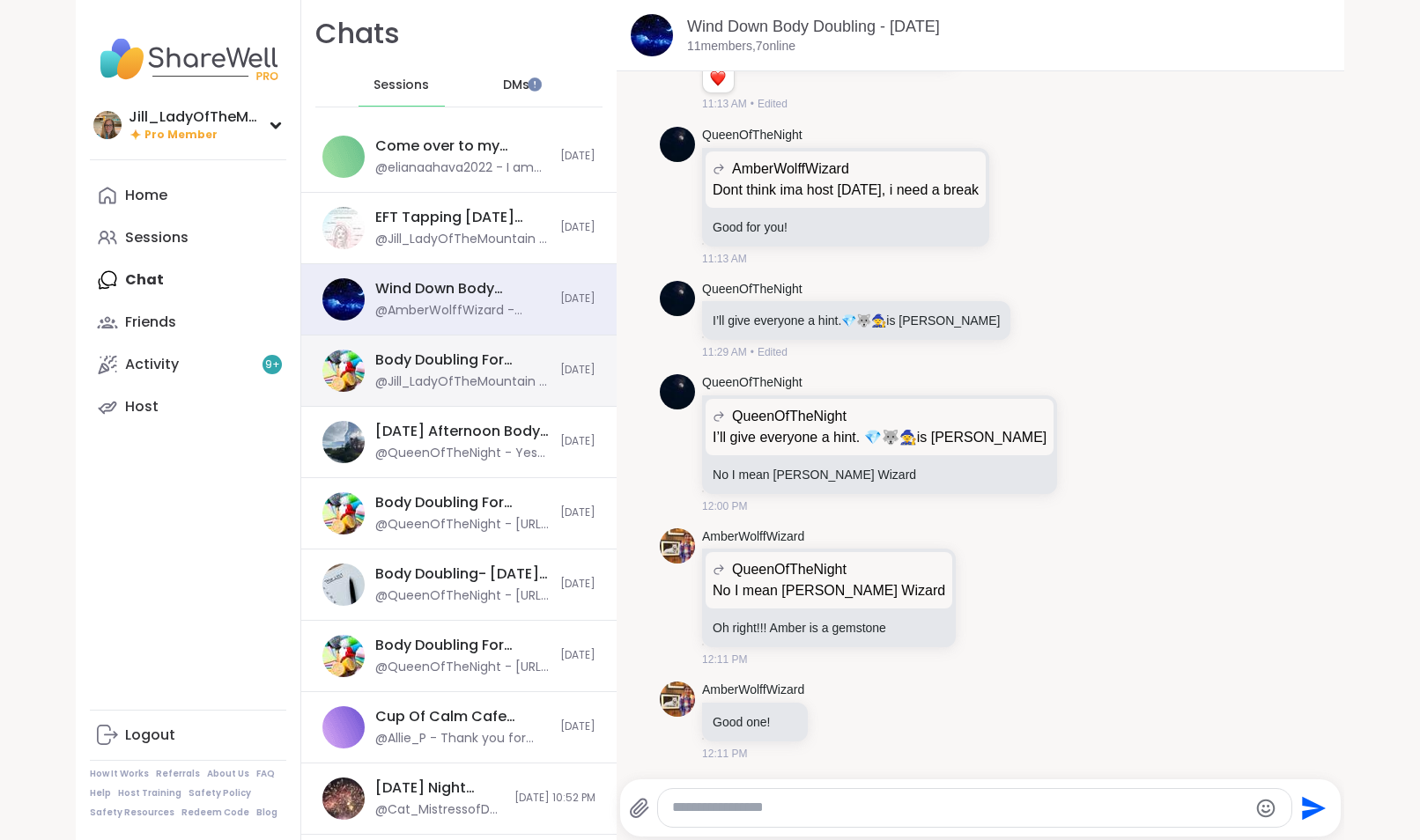
click at [470, 384] on div "@Jill_LadyOfTheMountain - I’m still in bed" at bounding box center [463, 382] width 174 height 18
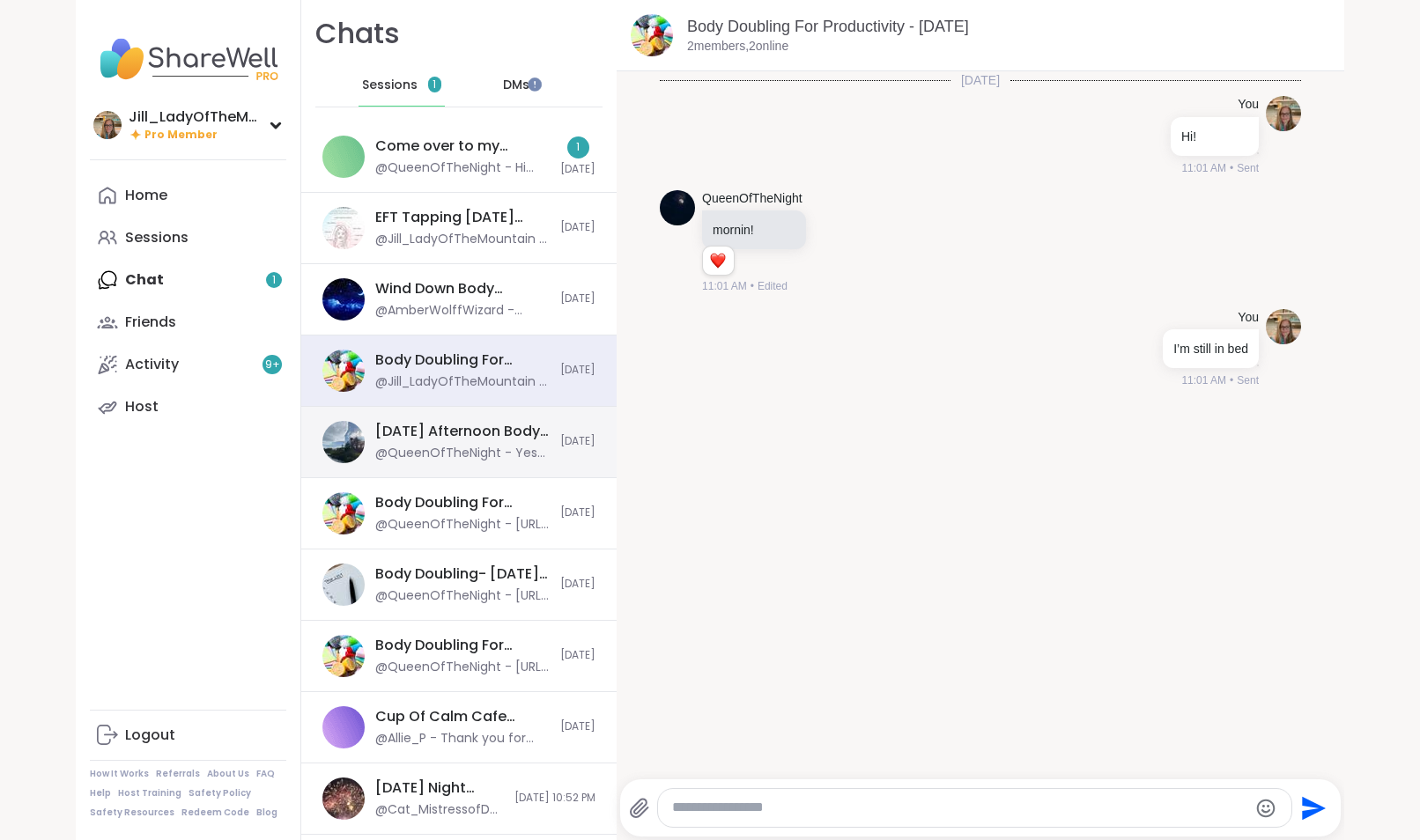
click at [444, 435] on div "[DATE] Afternoon Body Doublers and Chillers!, [DATE]" at bounding box center [463, 431] width 174 height 20
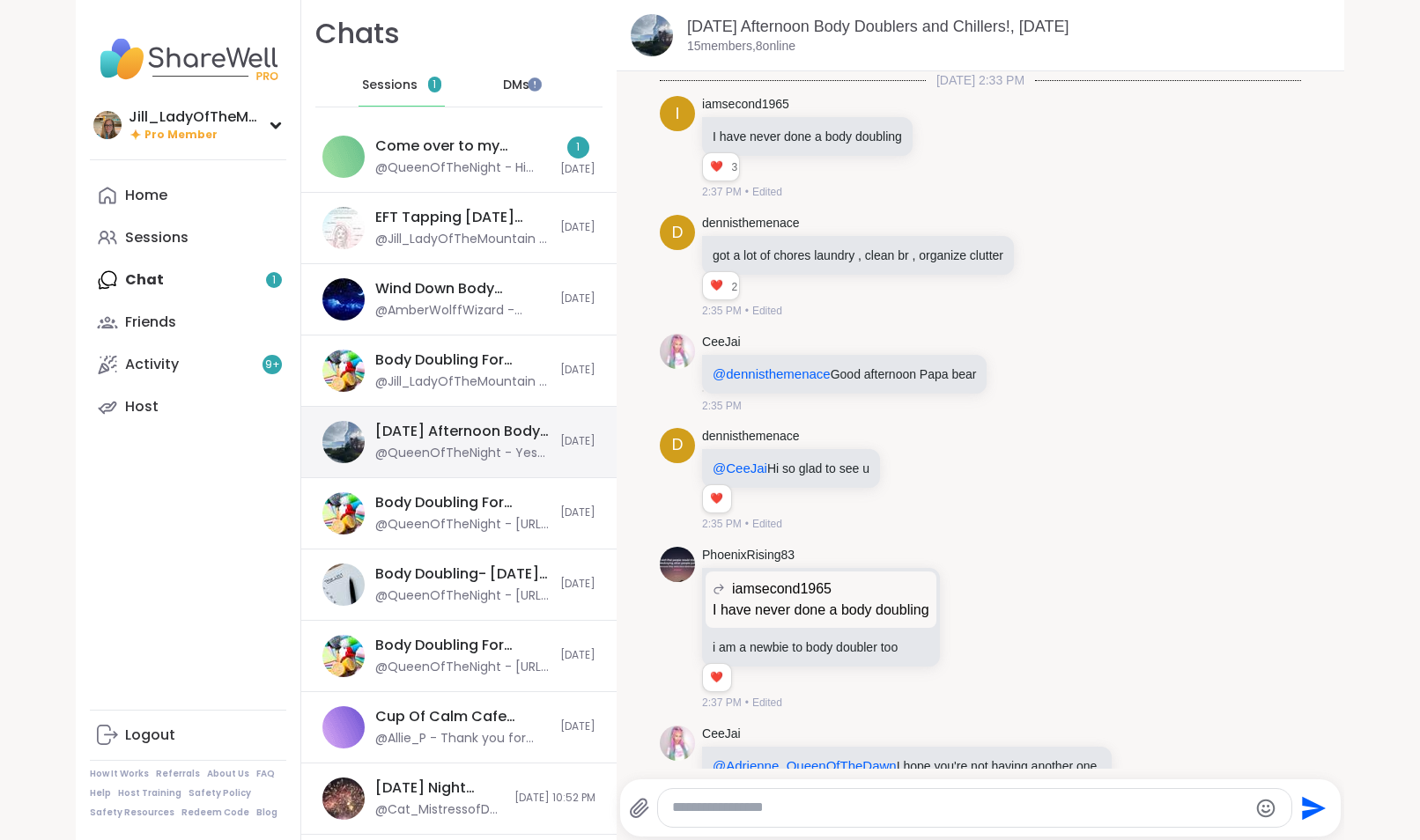
scroll to position [5731, 0]
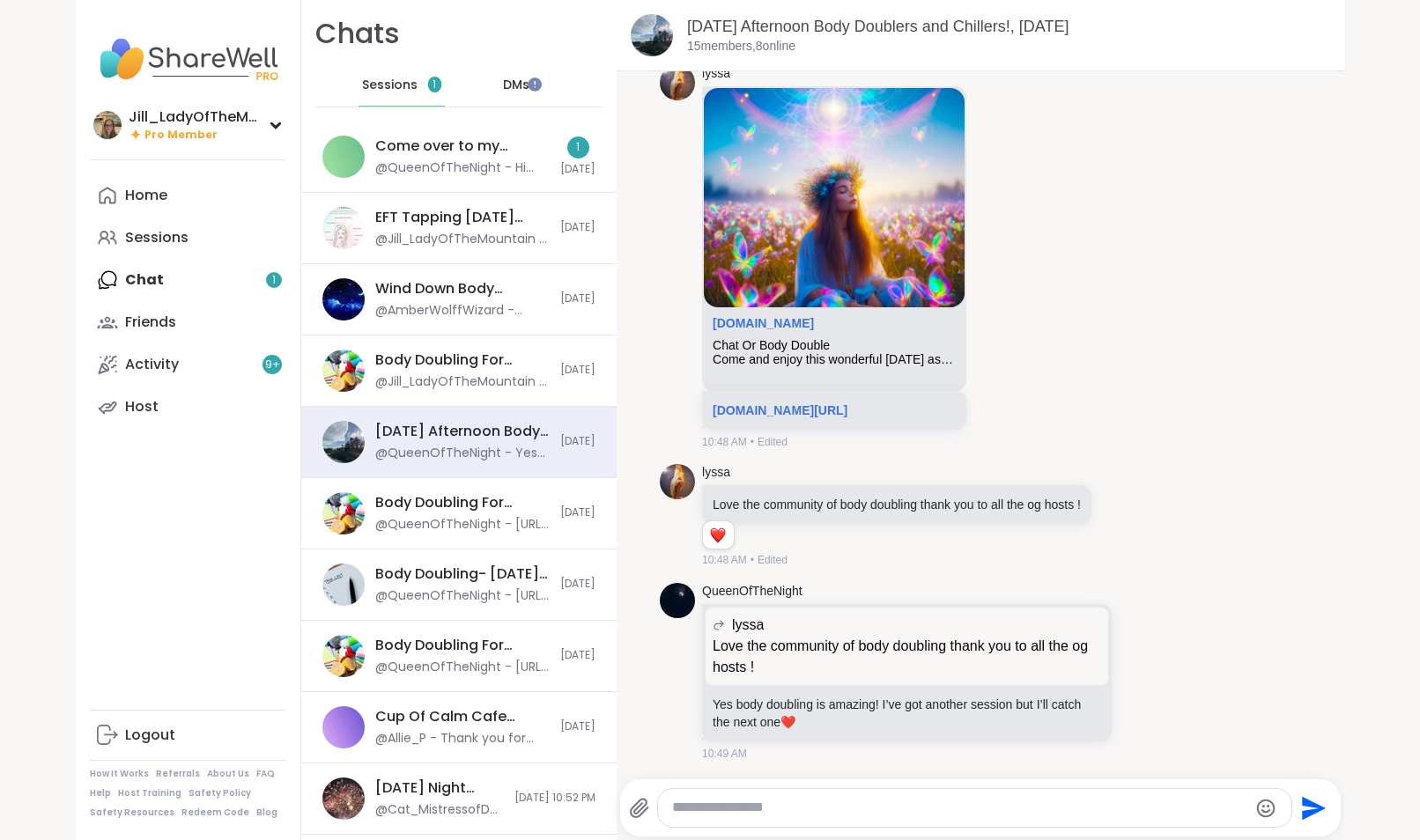
click at [673, 816] on textarea "Type your message" at bounding box center [960, 808] width 575 height 19
paste textarea "**********"
type textarea "**********"
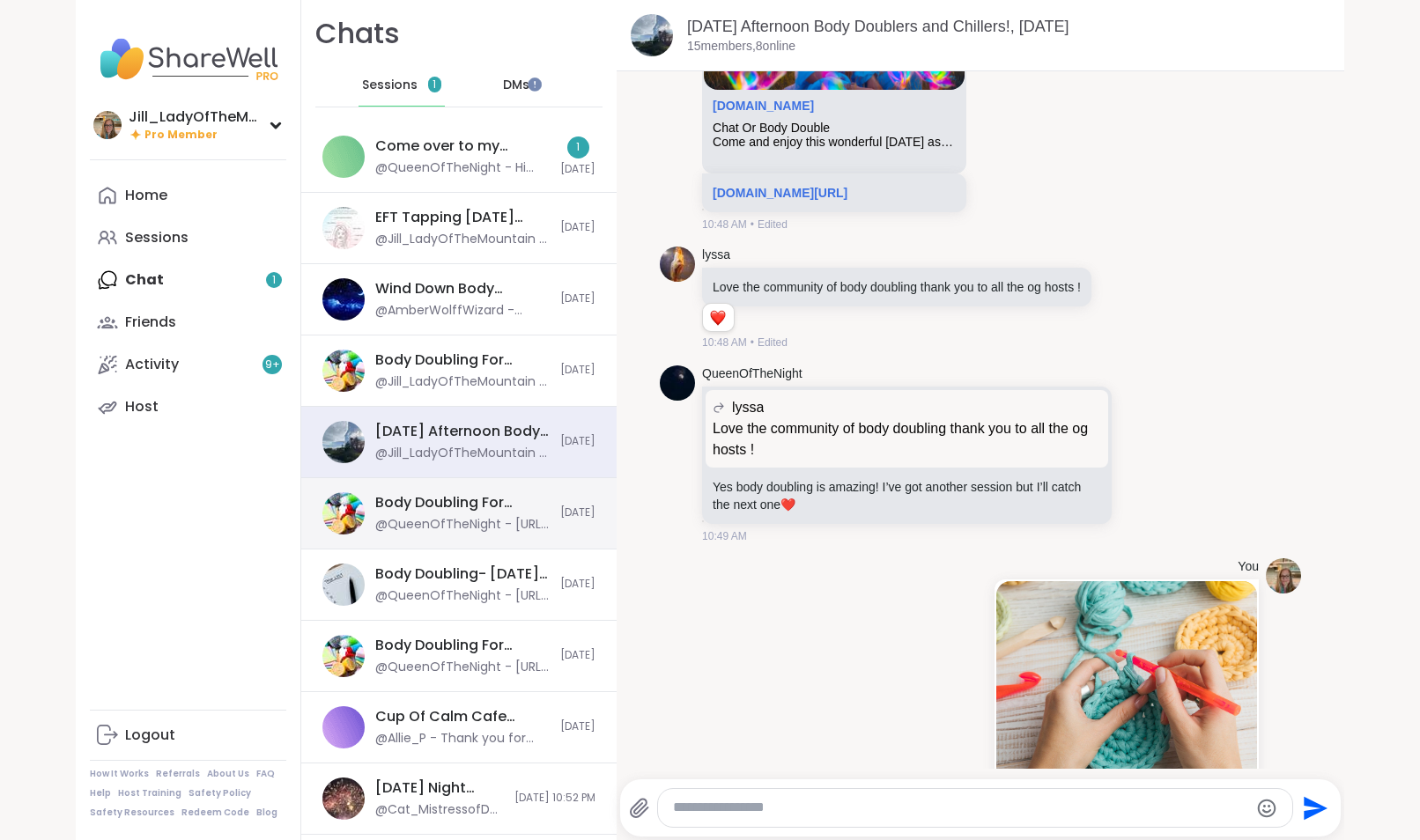
click at [490, 530] on div "@QueenOfTheNight - [URL][DOMAIN_NAME]" at bounding box center [463, 524] width 174 height 18
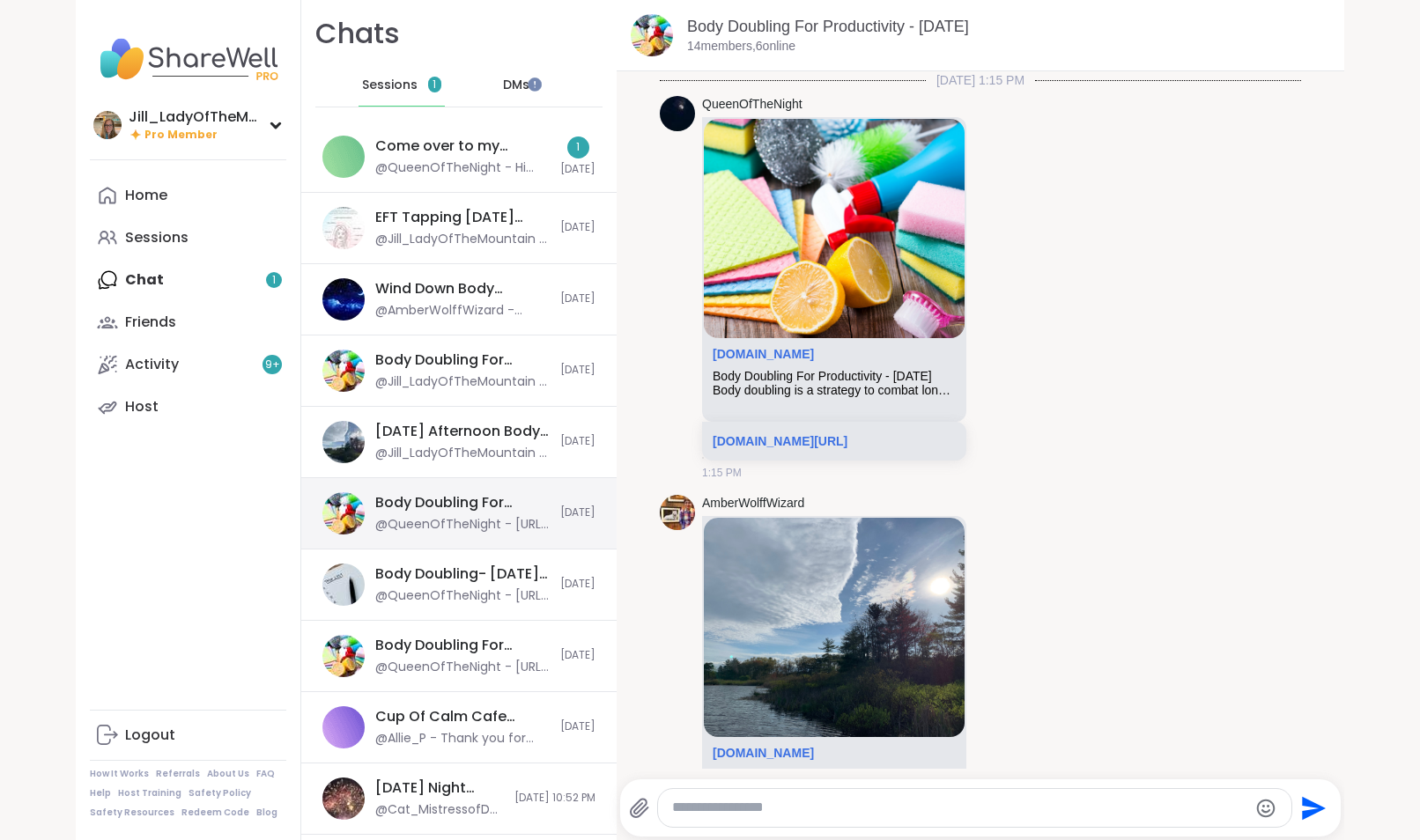
scroll to position [3857, 0]
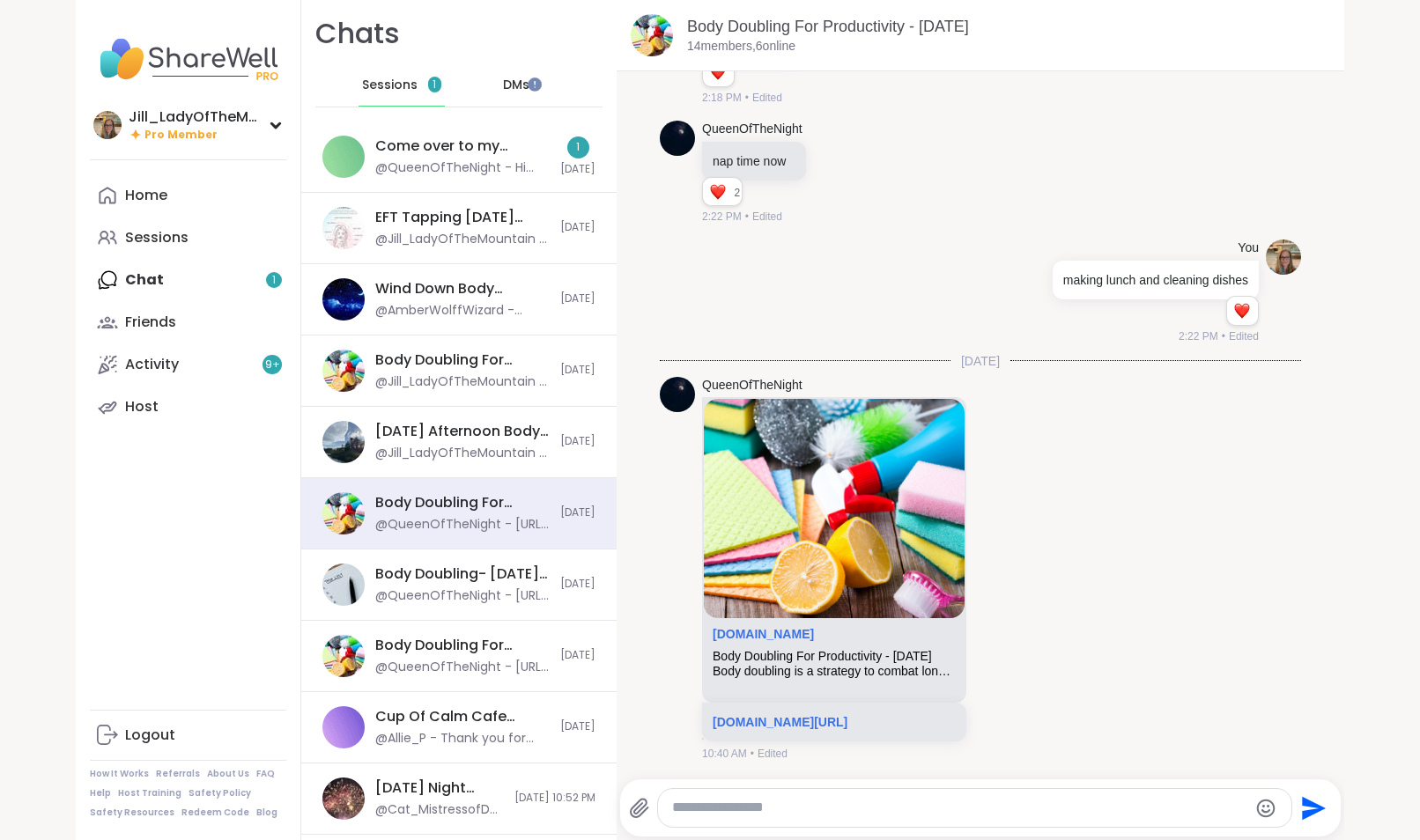
click at [732, 803] on textarea "Type your message" at bounding box center [960, 808] width 575 height 19
paste textarea "**********"
type textarea "**********"
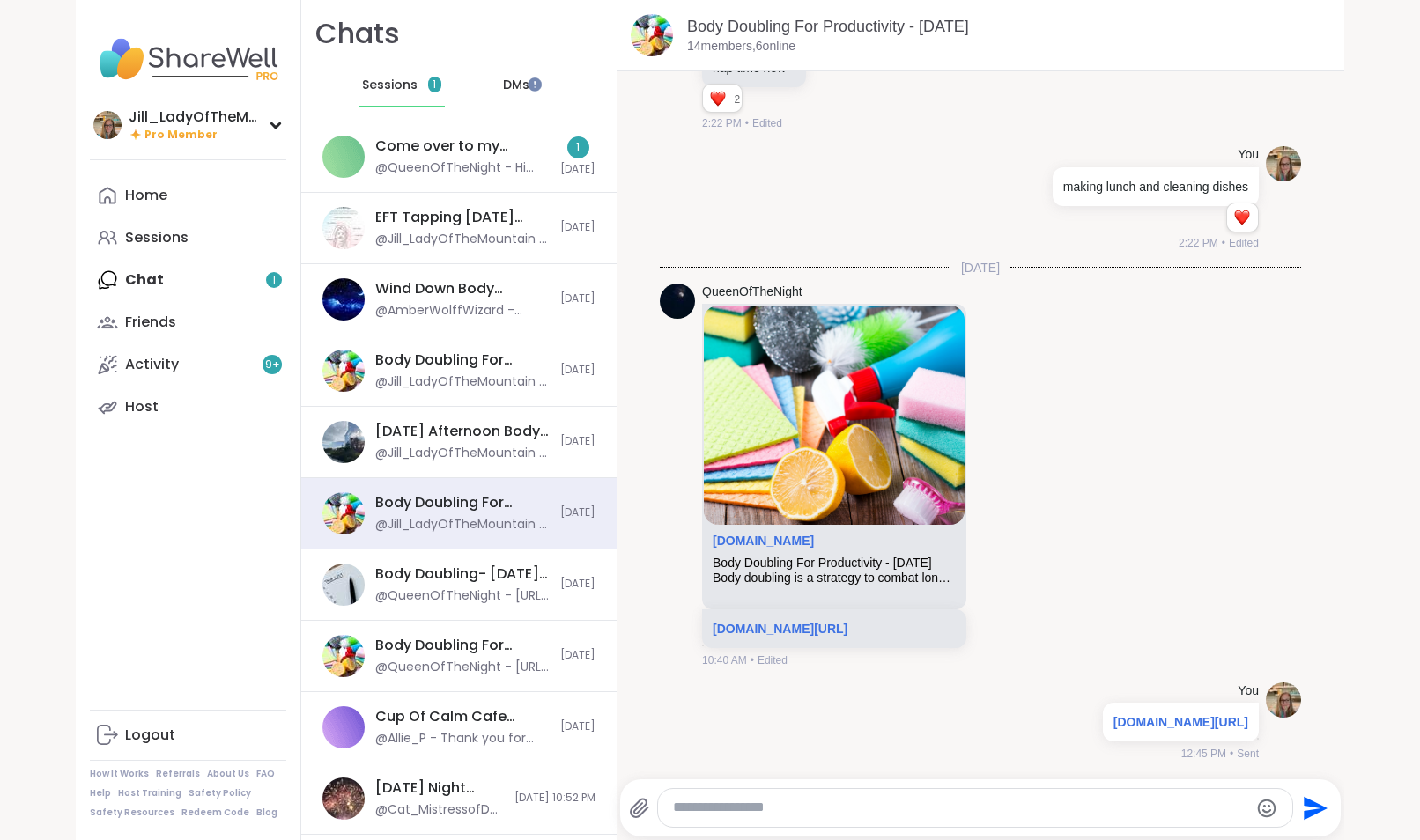
scroll to position [3969, 0]
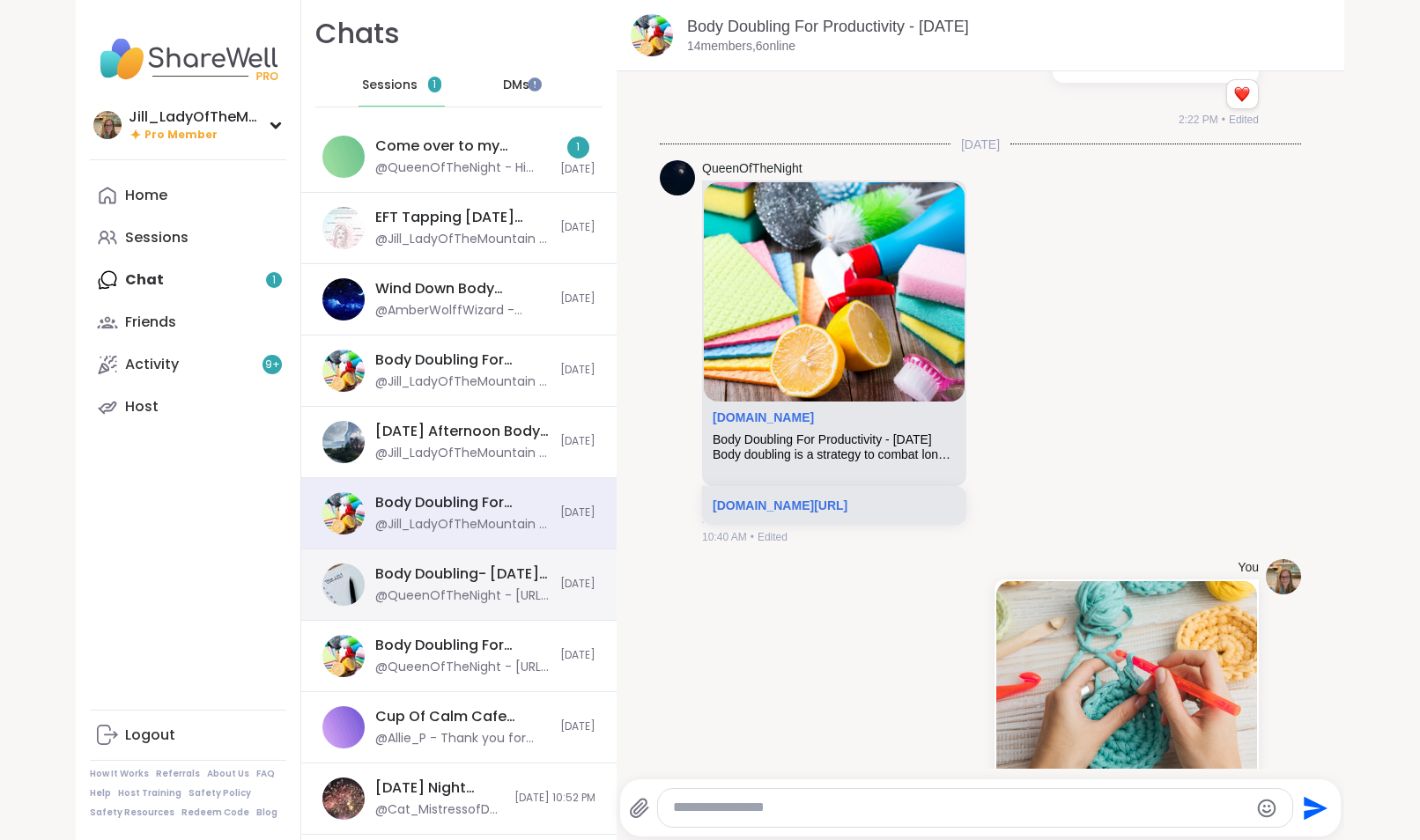
click at [486, 575] on div "Body Doubling- [DATE] Evening Part 2, [DATE]" at bounding box center [463, 574] width 174 height 20
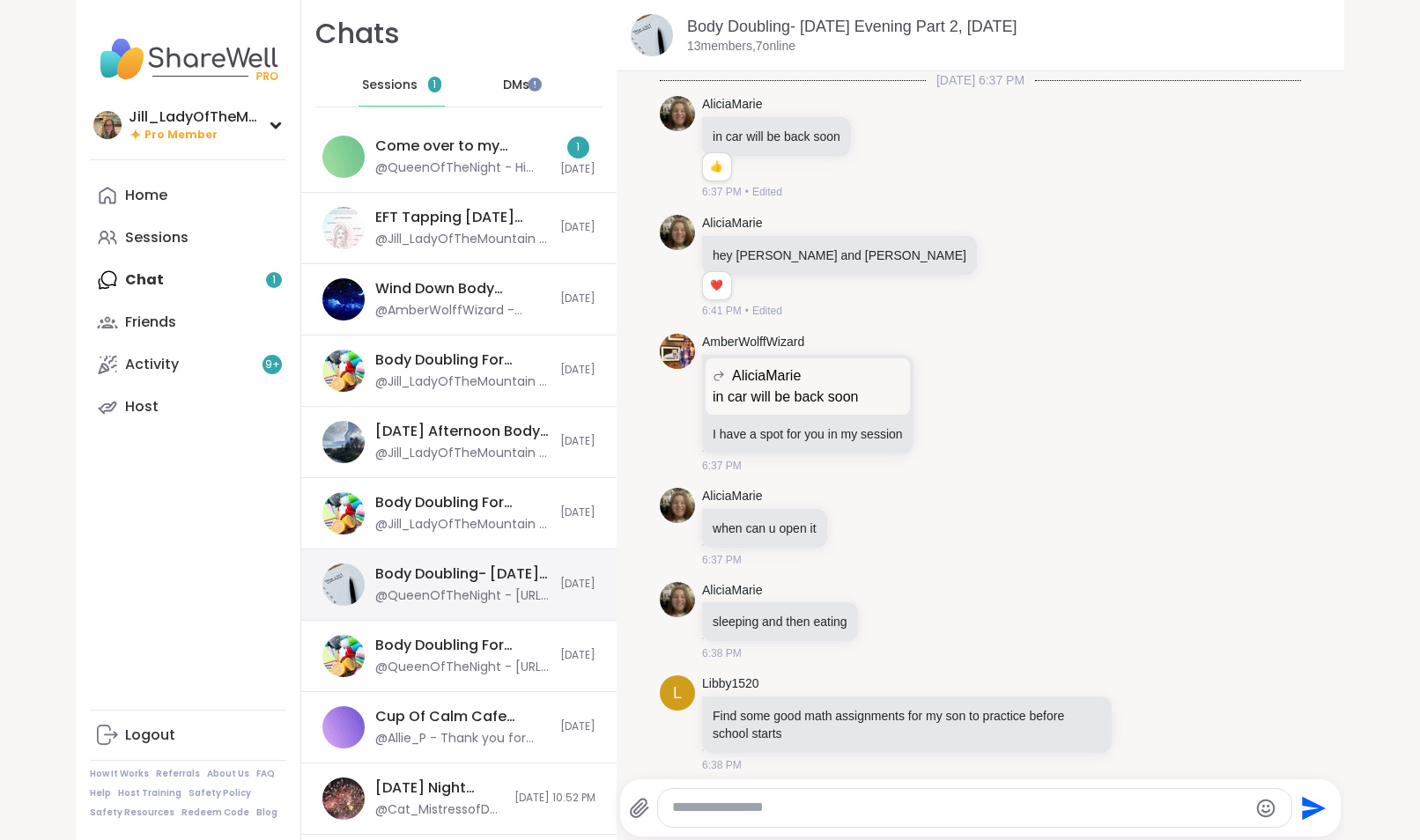
scroll to position [2724, 0]
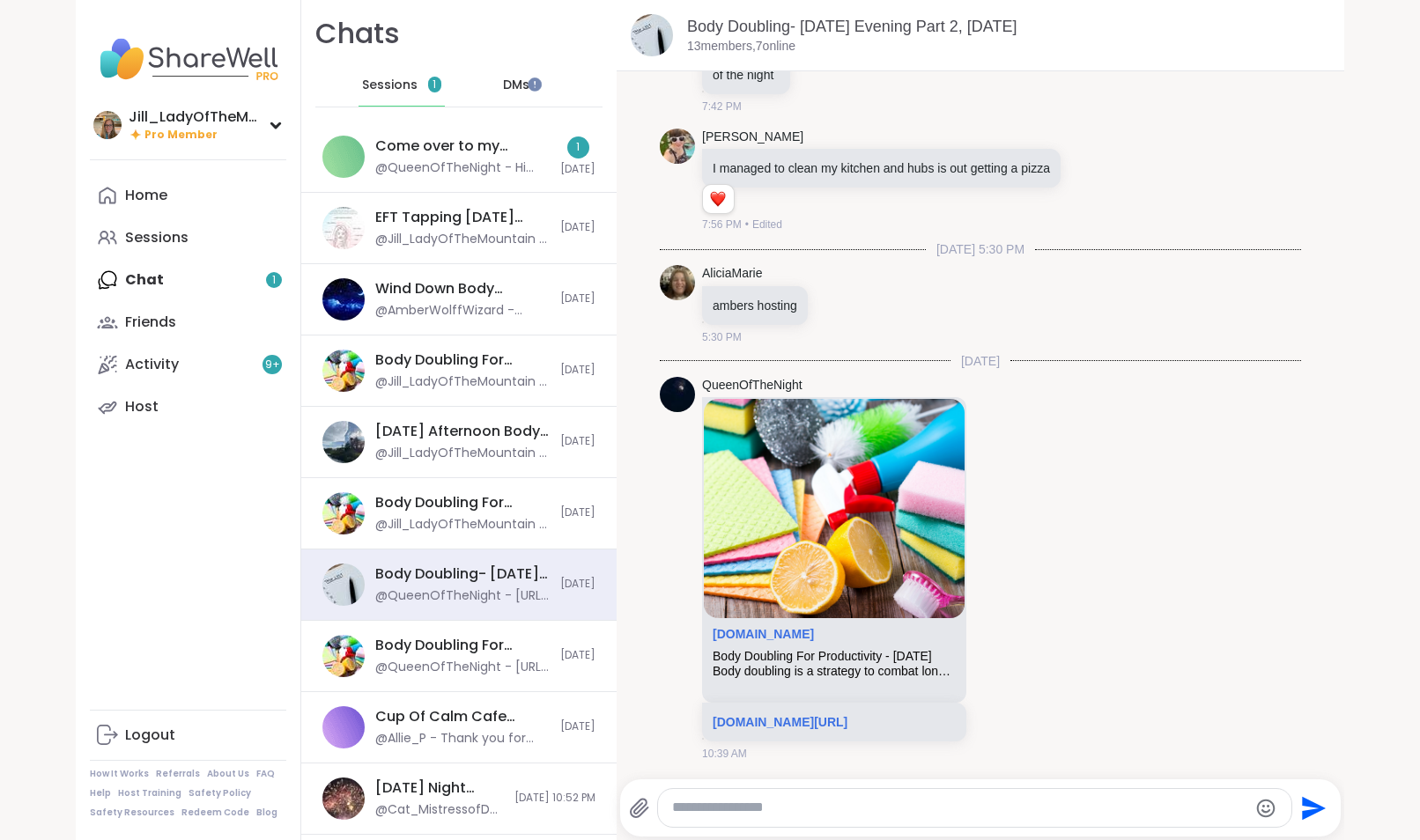
click at [673, 811] on textarea "Type your message" at bounding box center [960, 808] width 575 height 19
paste textarea "**********"
type textarea "**********"
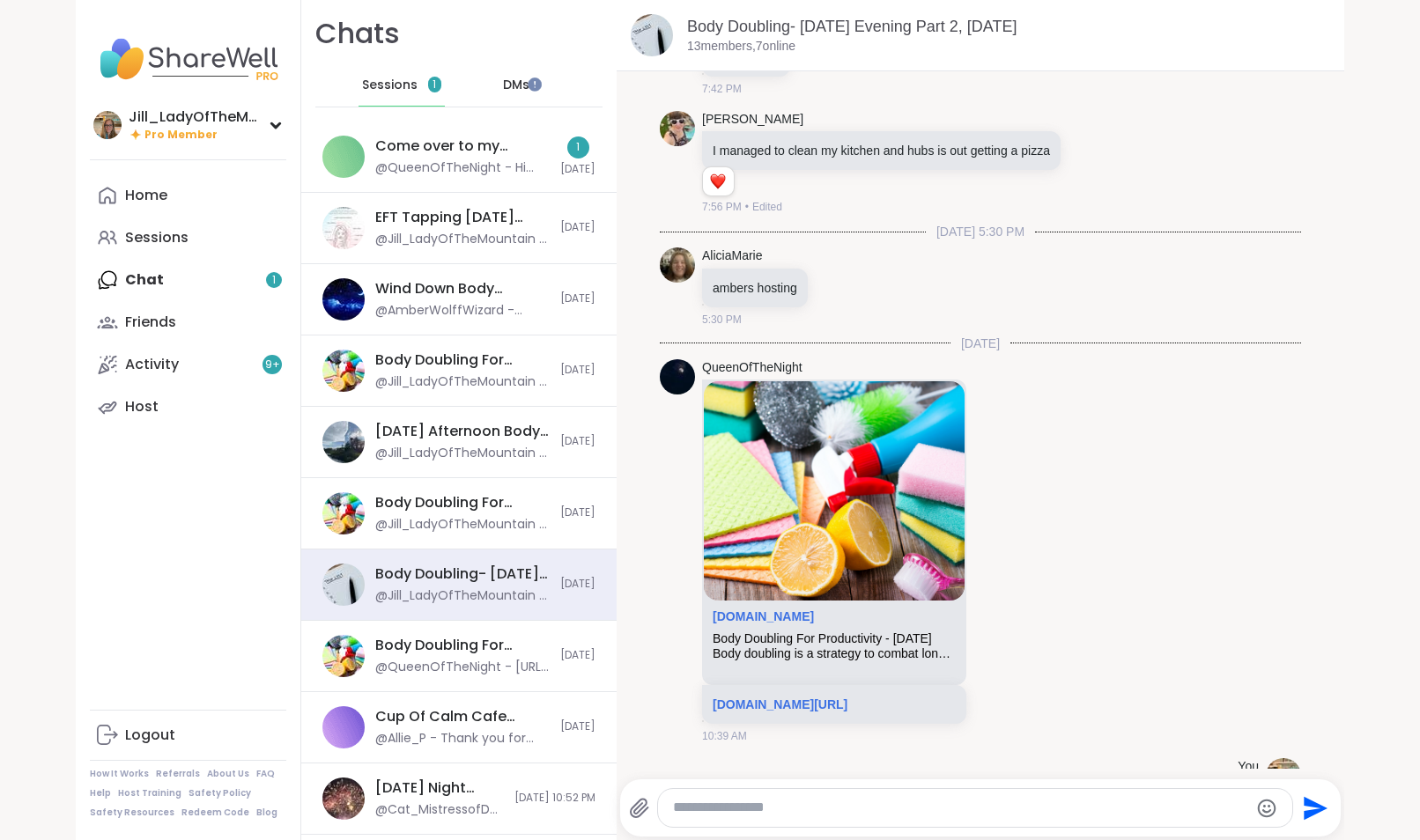
scroll to position [2835, 0]
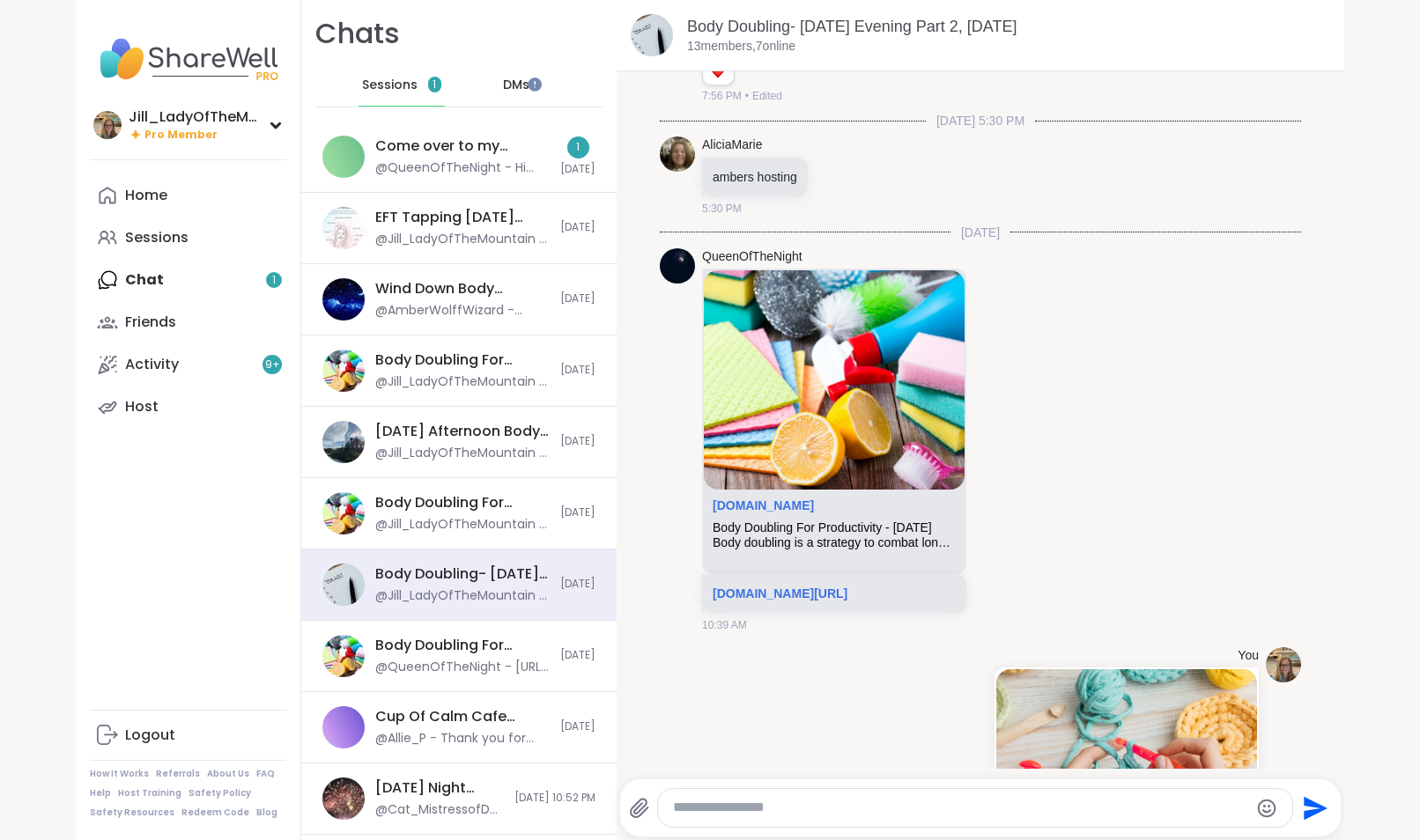
click at [223, 276] on div "Home Sessions Chat 1 Friends Activity 9 + Host" at bounding box center [188, 301] width 197 height 254
click at [444, 143] on div "Come over to my house, [DATE]" at bounding box center [463, 146] width 174 height 20
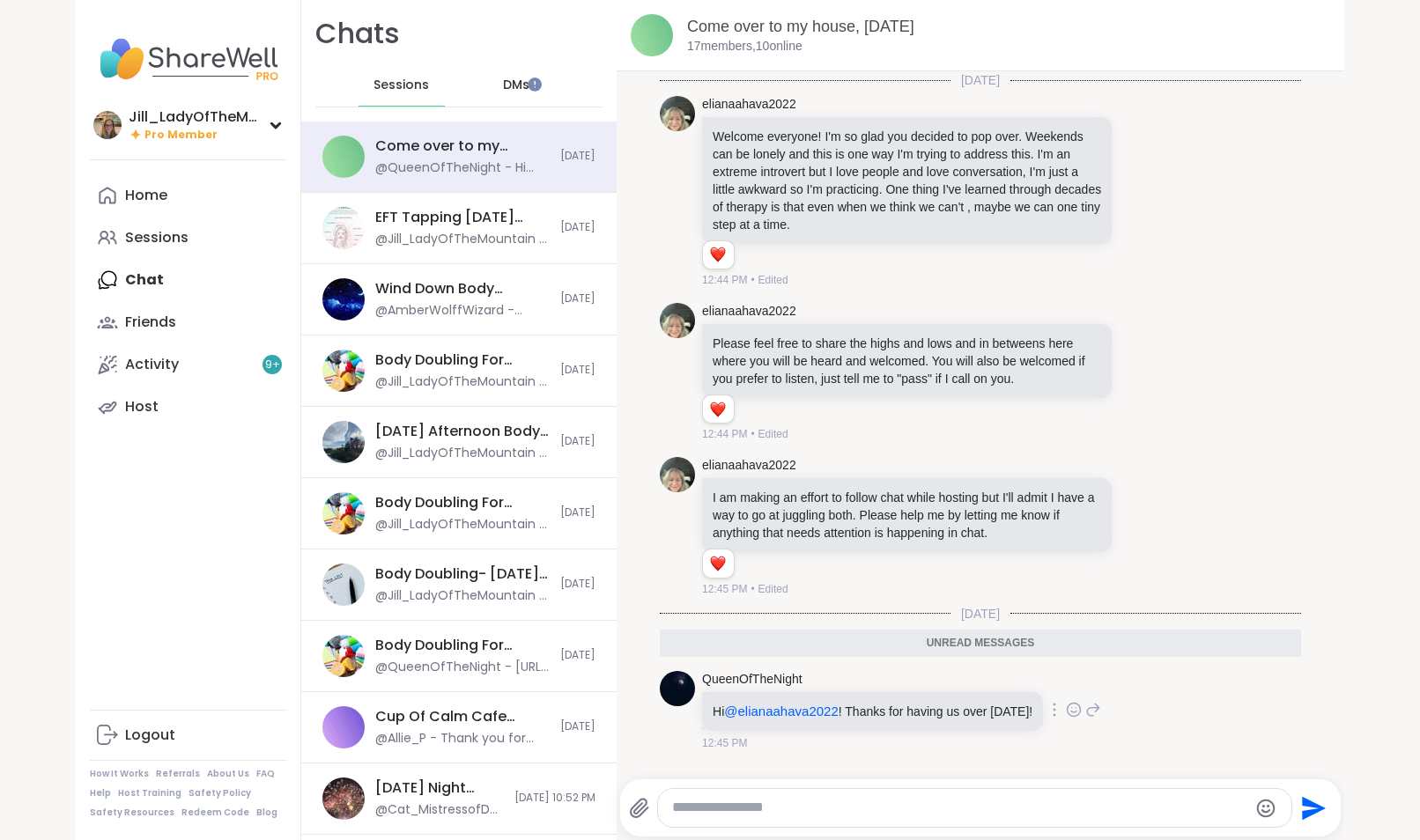
click at [1068, 716] on icon at bounding box center [1074, 710] width 13 height 13
click at [925, 687] on div "Select Reaction: Heart" at bounding box center [933, 681] width 16 height 16
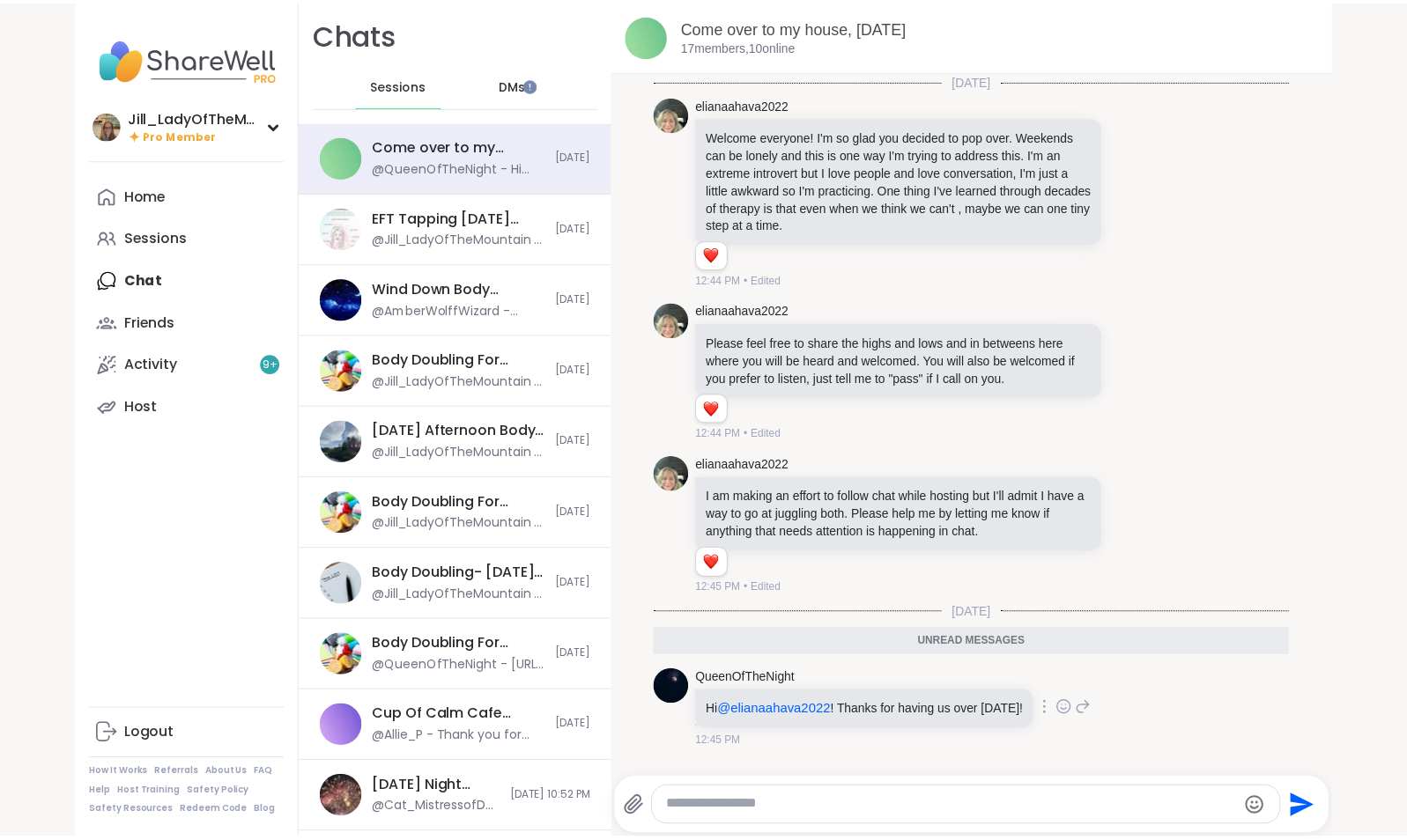
scroll to position [14, 0]
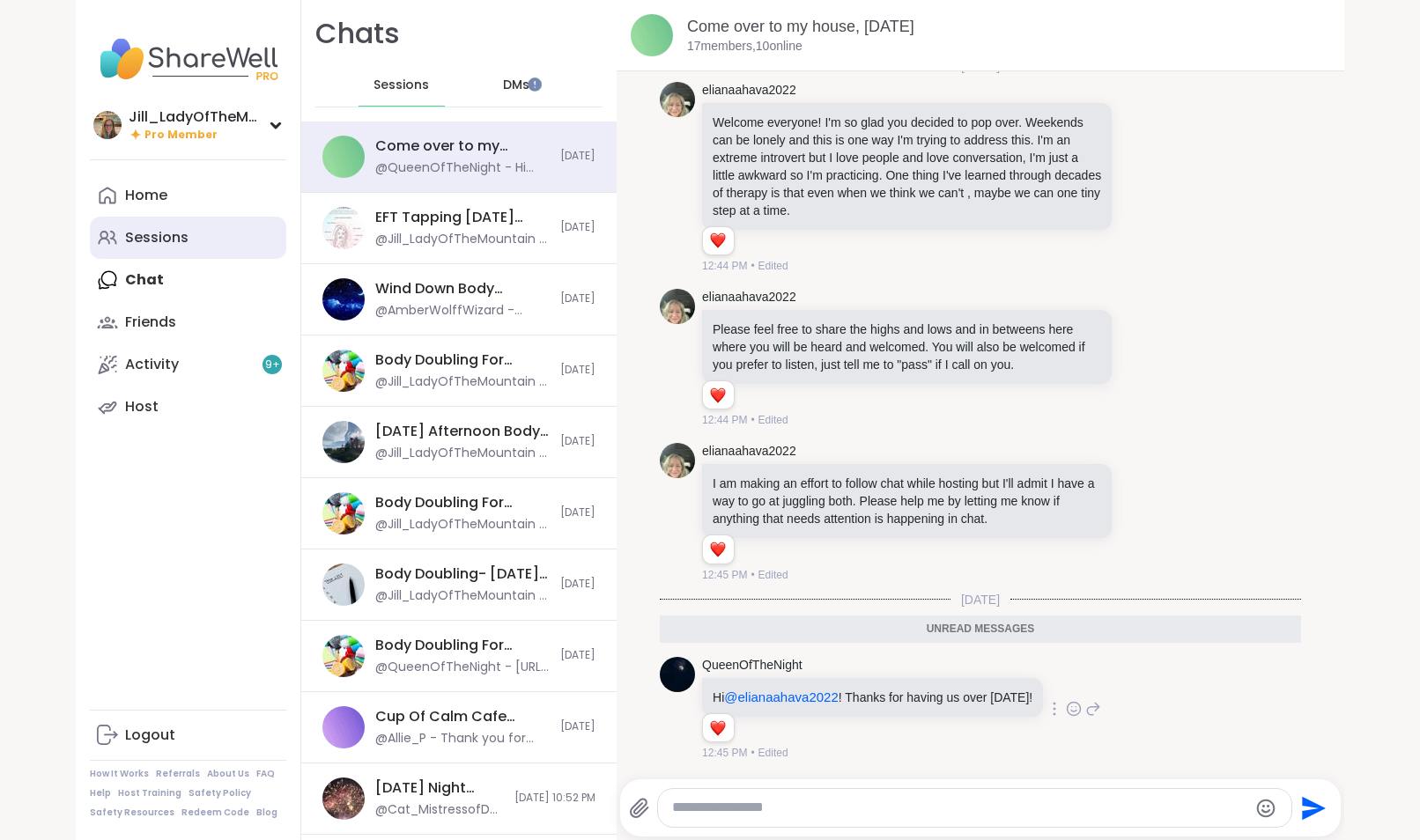
click at [146, 243] on div "Sessions" at bounding box center [157, 238] width 64 height 20
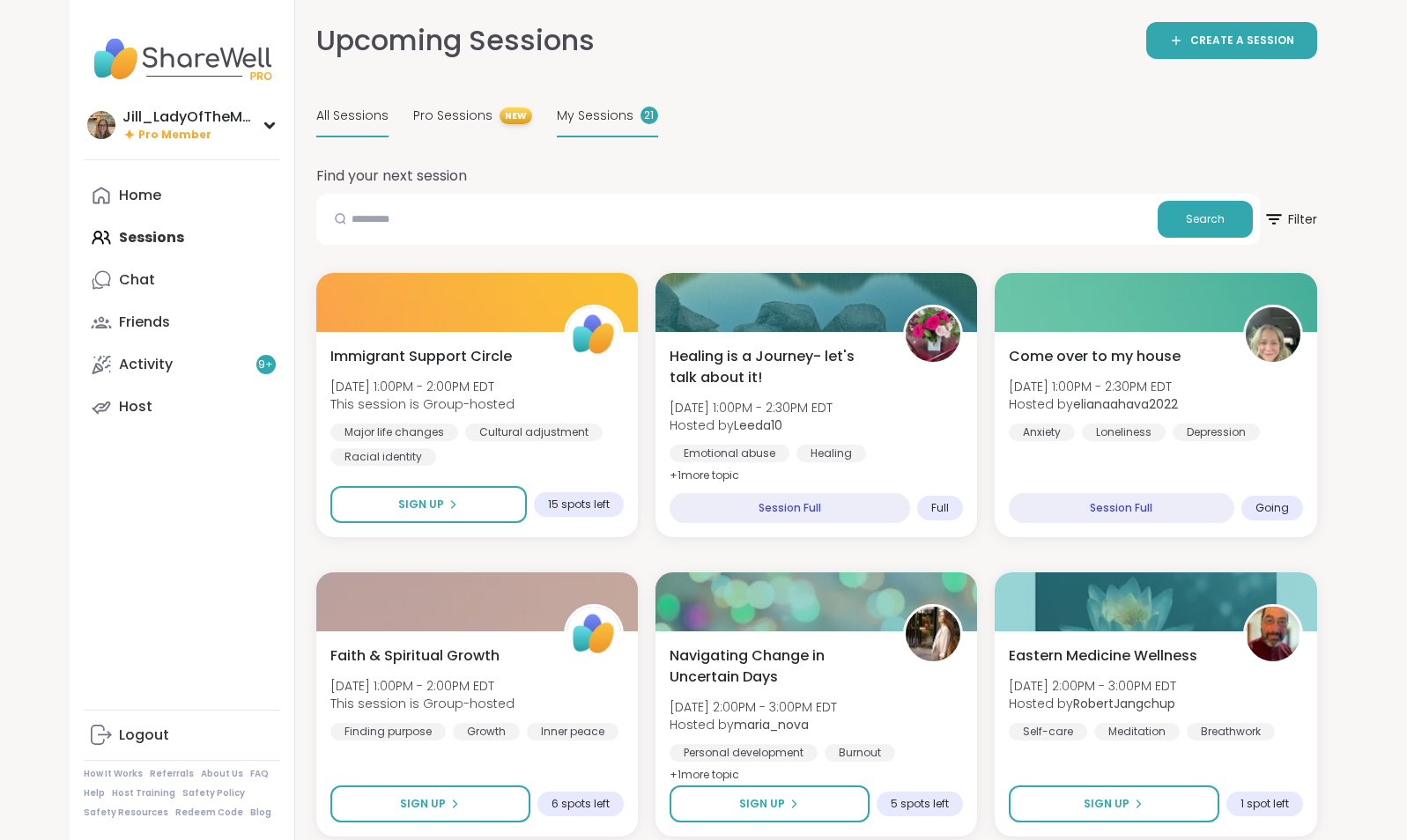
click at [585, 118] on span "My Sessions" at bounding box center [595, 116] width 77 height 19
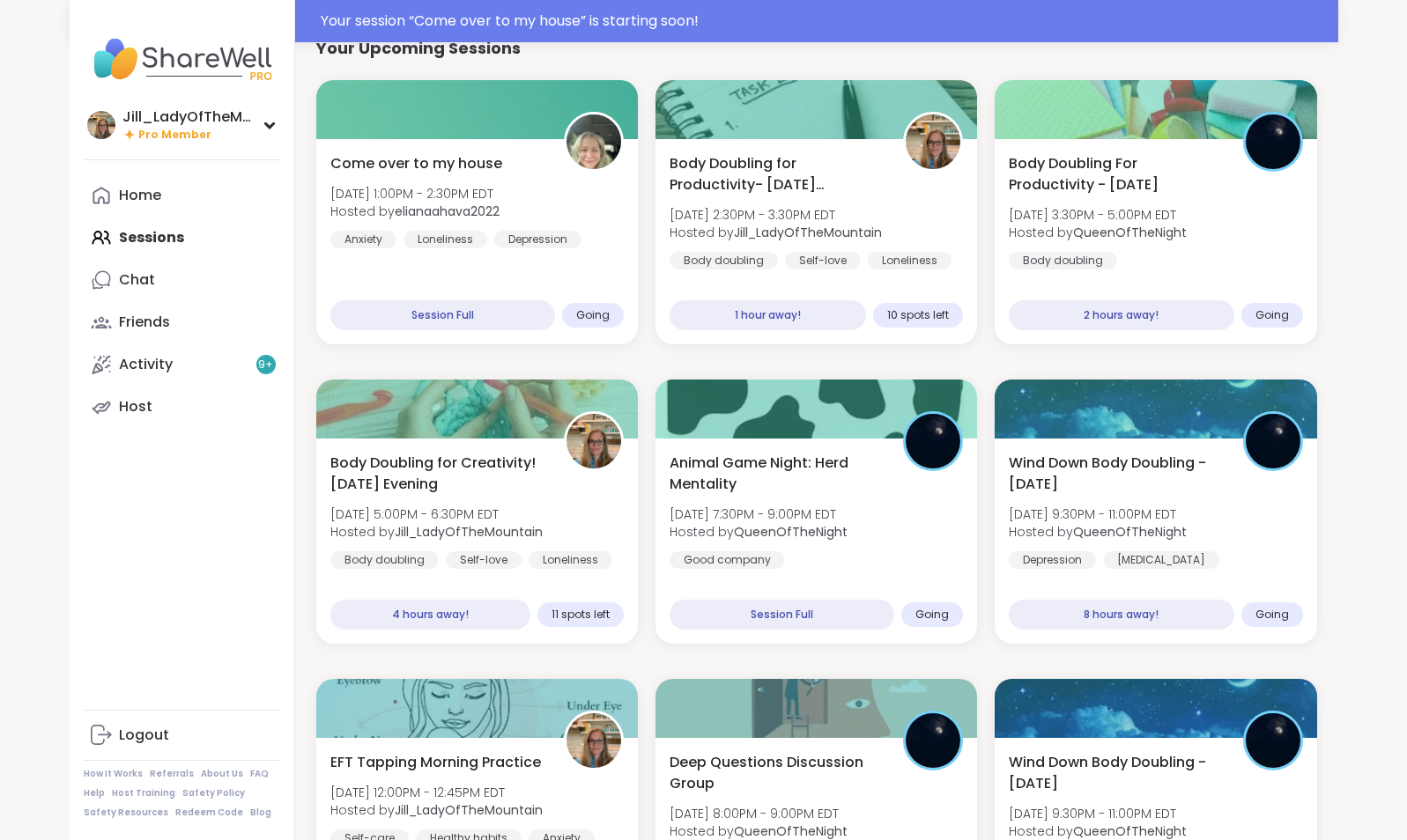
scroll to position [214, 0]
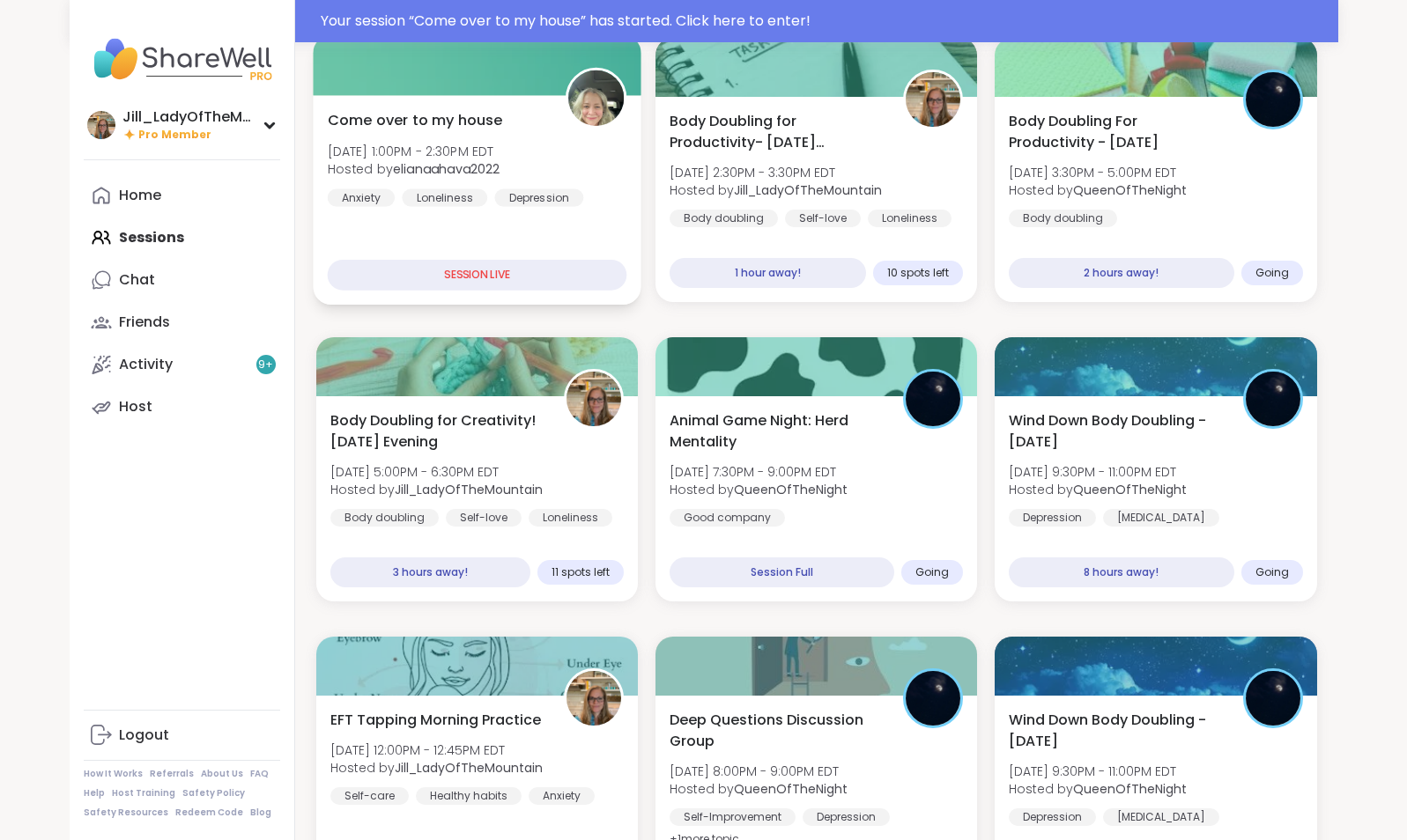
click at [499, 144] on span "[DATE] 1:00PM - 2:30PM EDT" at bounding box center [413, 150] width 172 height 18
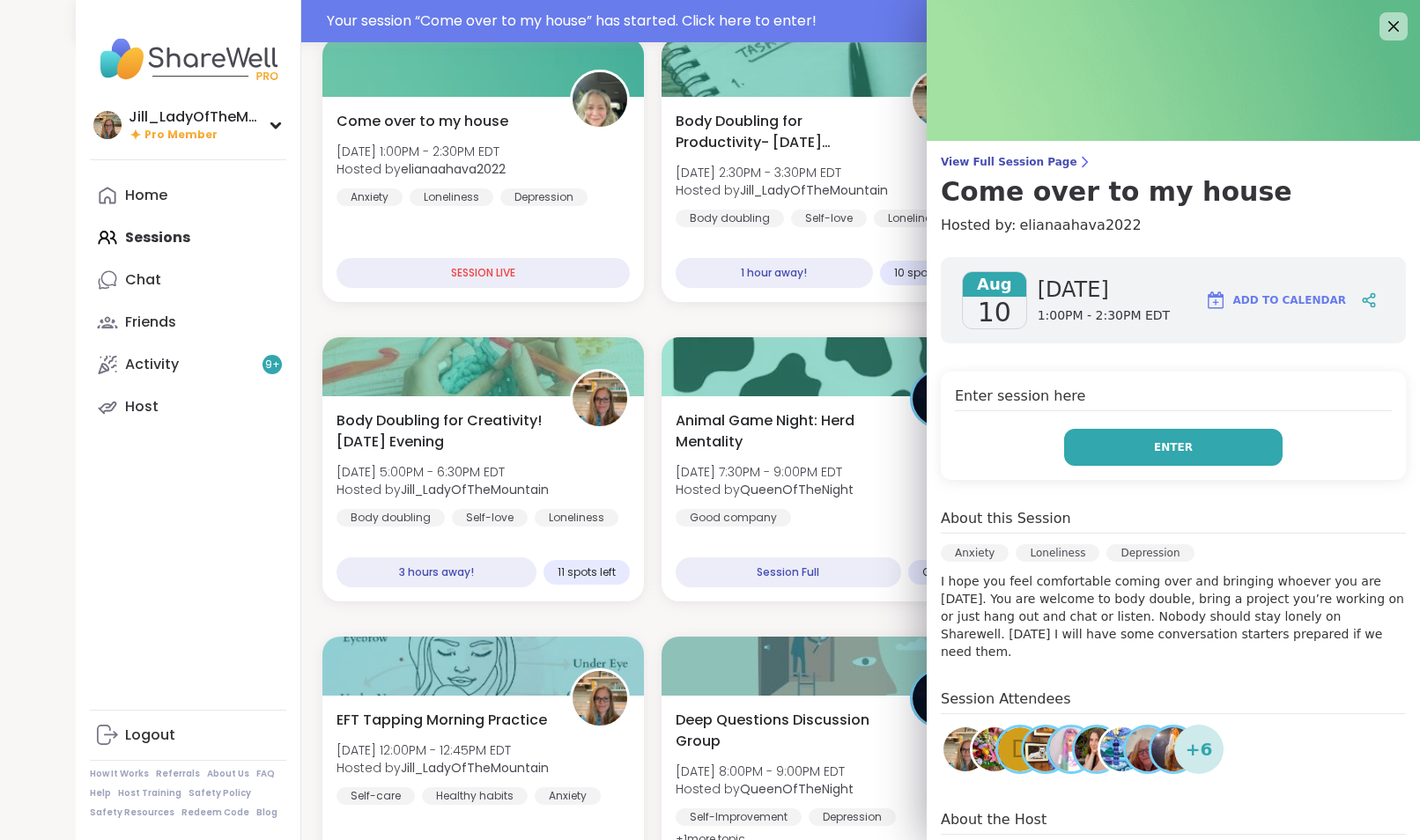
click at [1167, 436] on button "Enter" at bounding box center [1173, 447] width 218 height 37
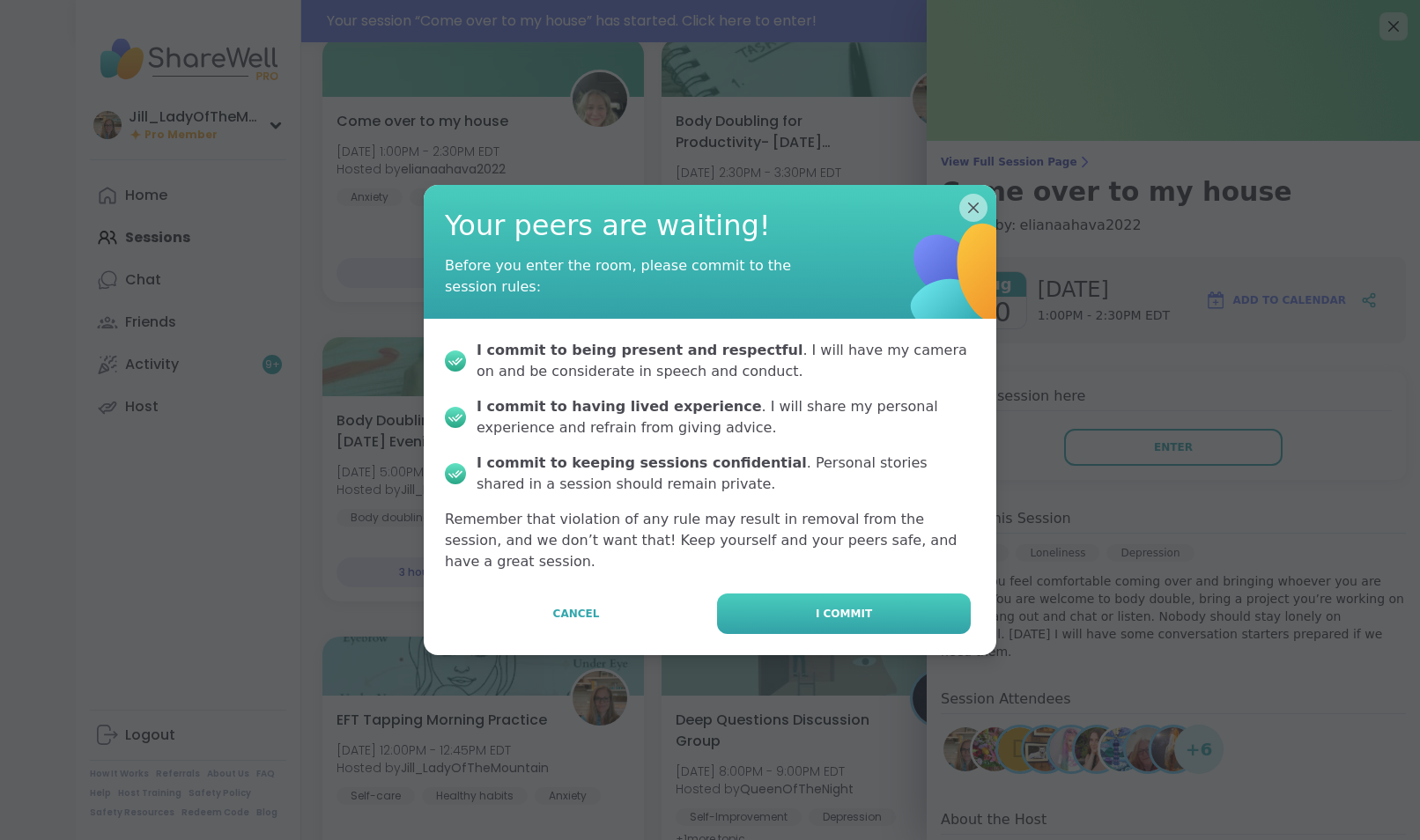
click at [877, 598] on button "I commit" at bounding box center [844, 613] width 254 height 40
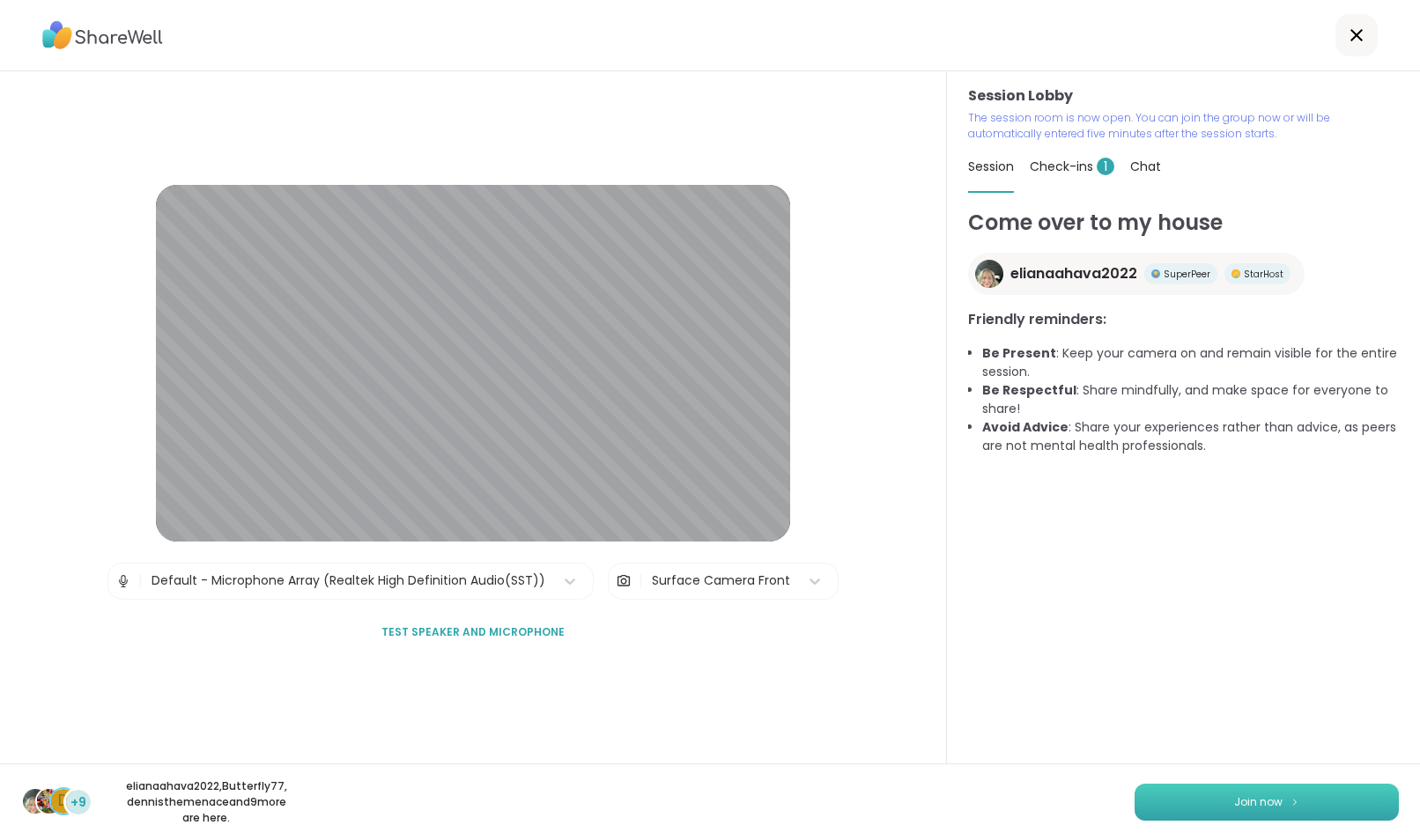
click at [1220, 792] on button "Join now" at bounding box center [1266, 802] width 264 height 37
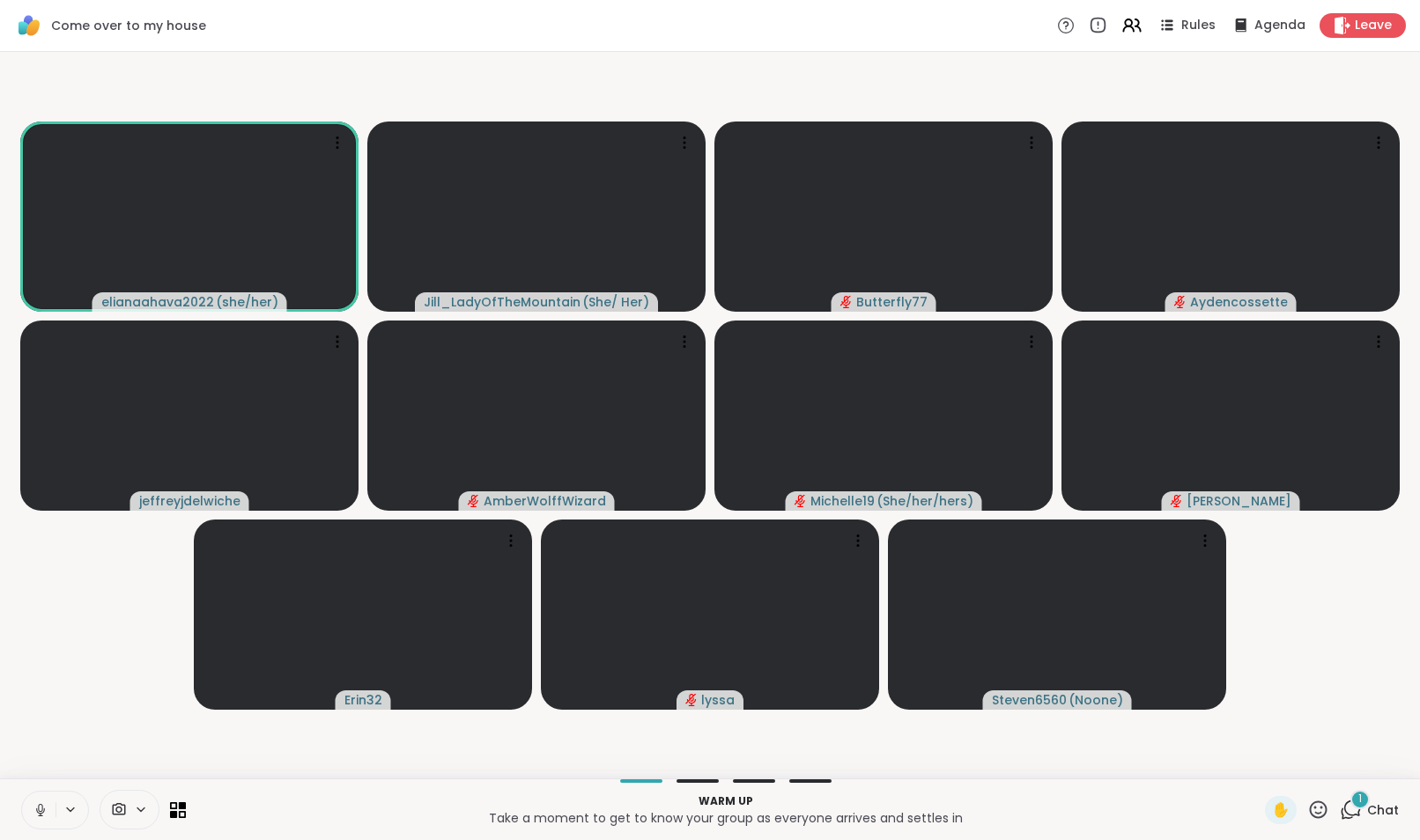
click at [1351, 805] on div "1" at bounding box center [1360, 800] width 20 height 20
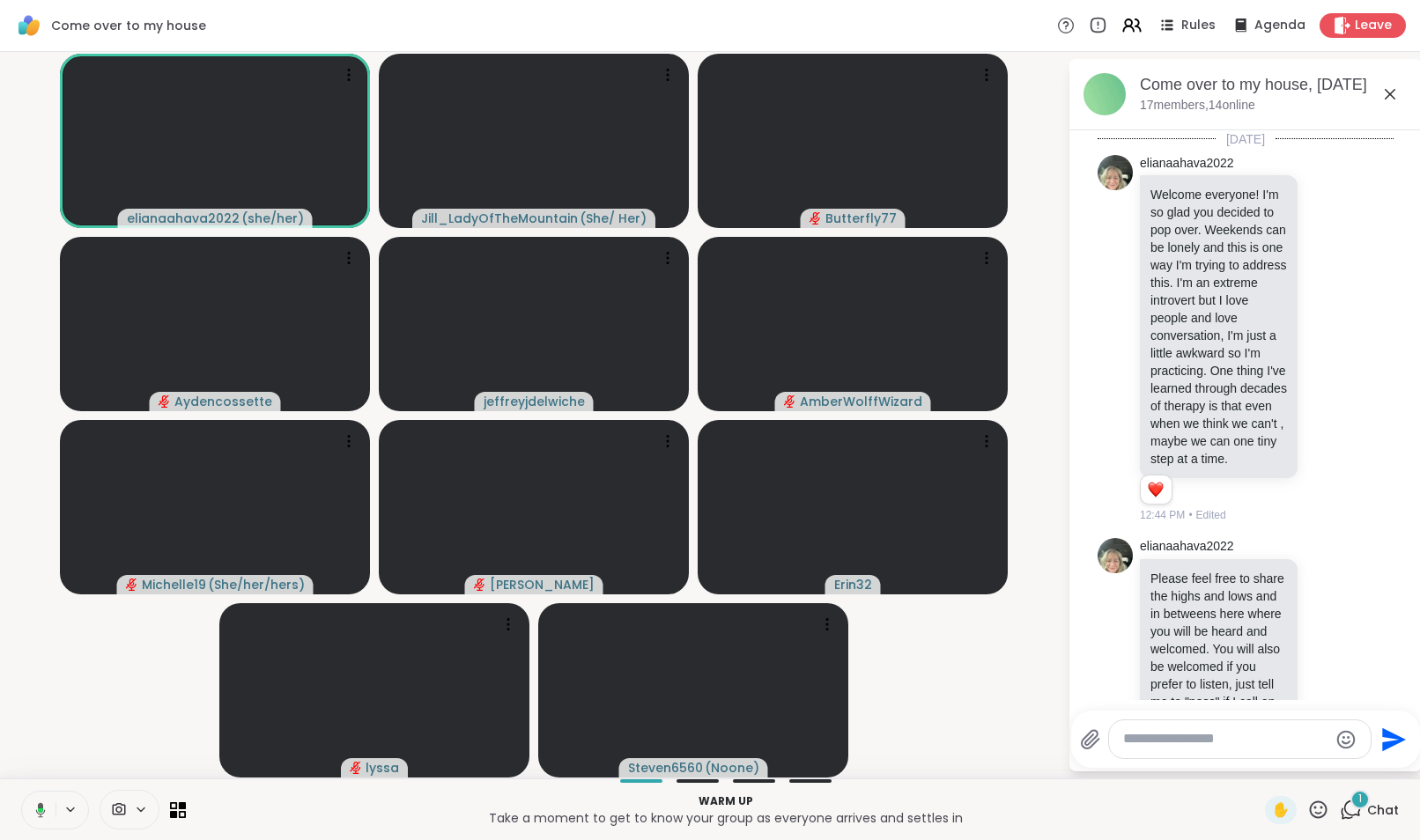
scroll to position [1210, 0]
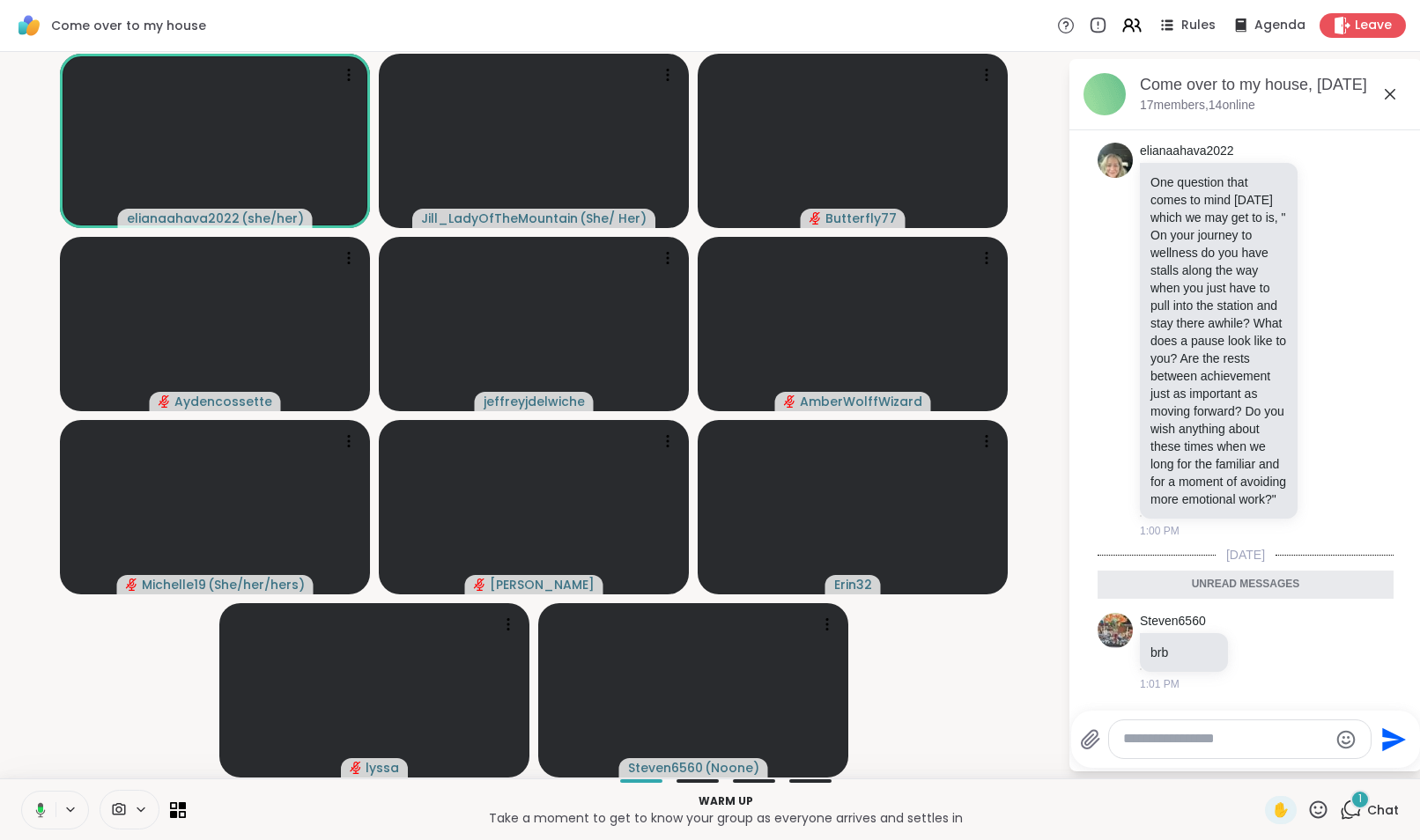
click at [35, 805] on icon at bounding box center [37, 810] width 16 height 16
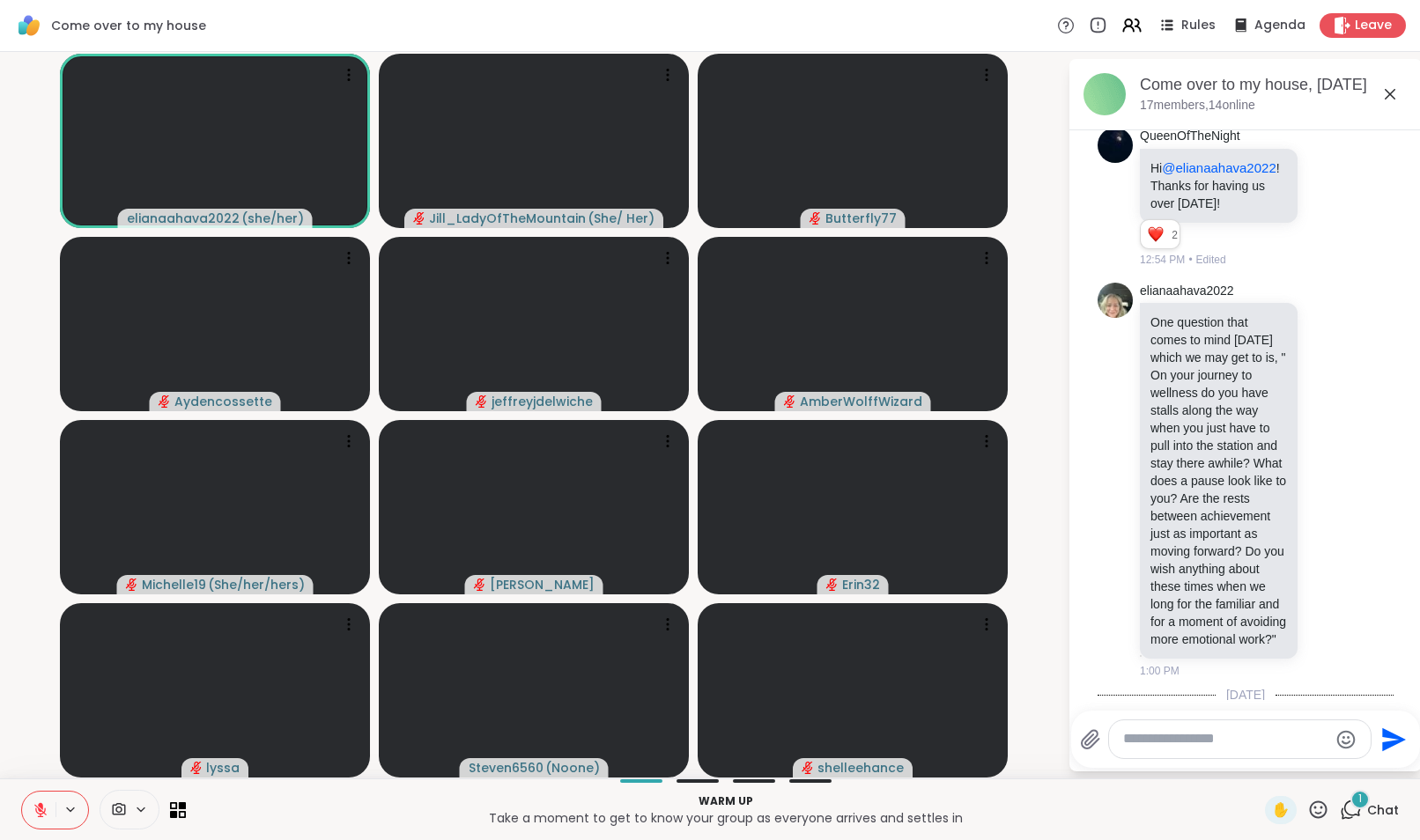
scroll to position [1169, 0]
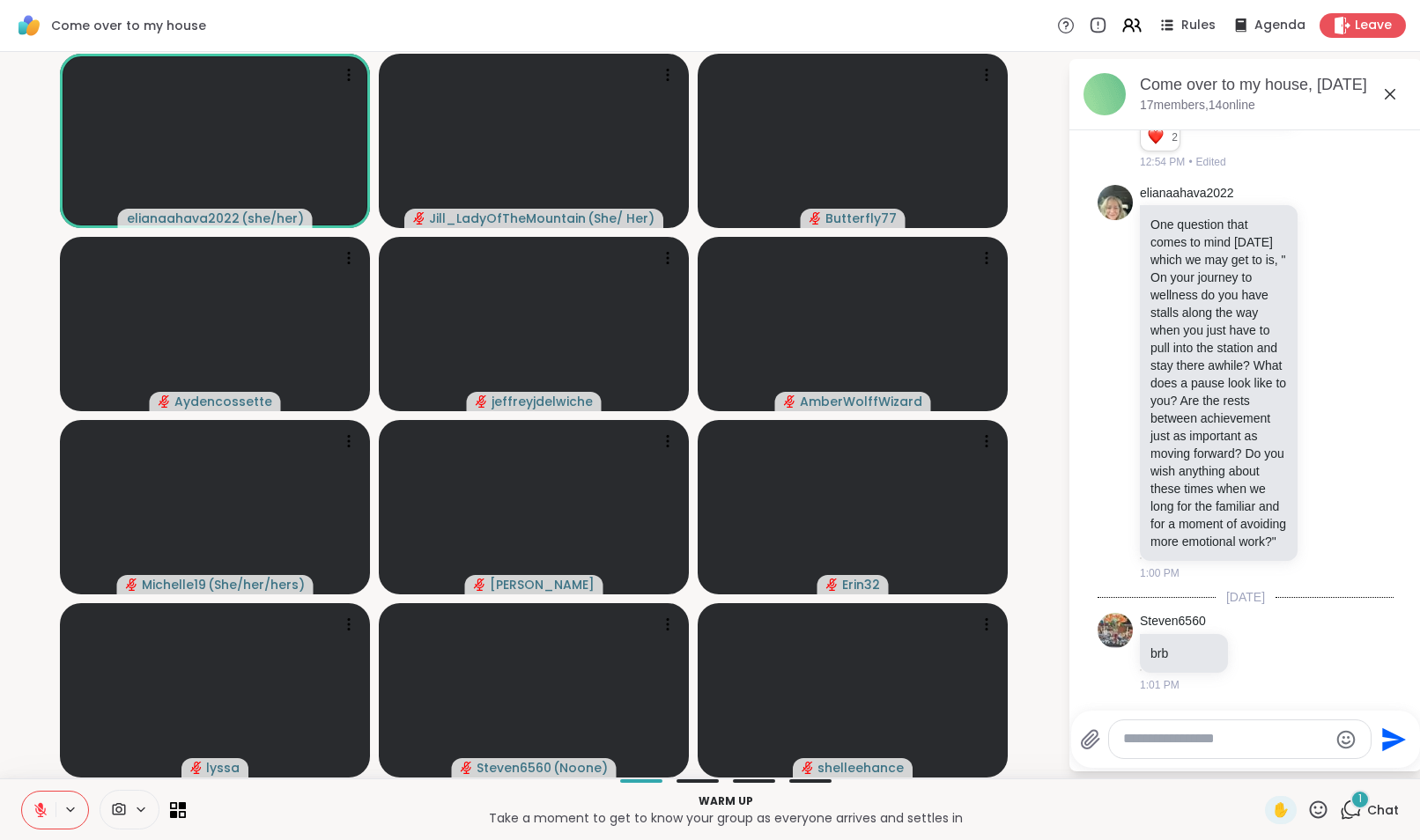
click at [1358, 801] on span "1" at bounding box center [1360, 799] width 4 height 15
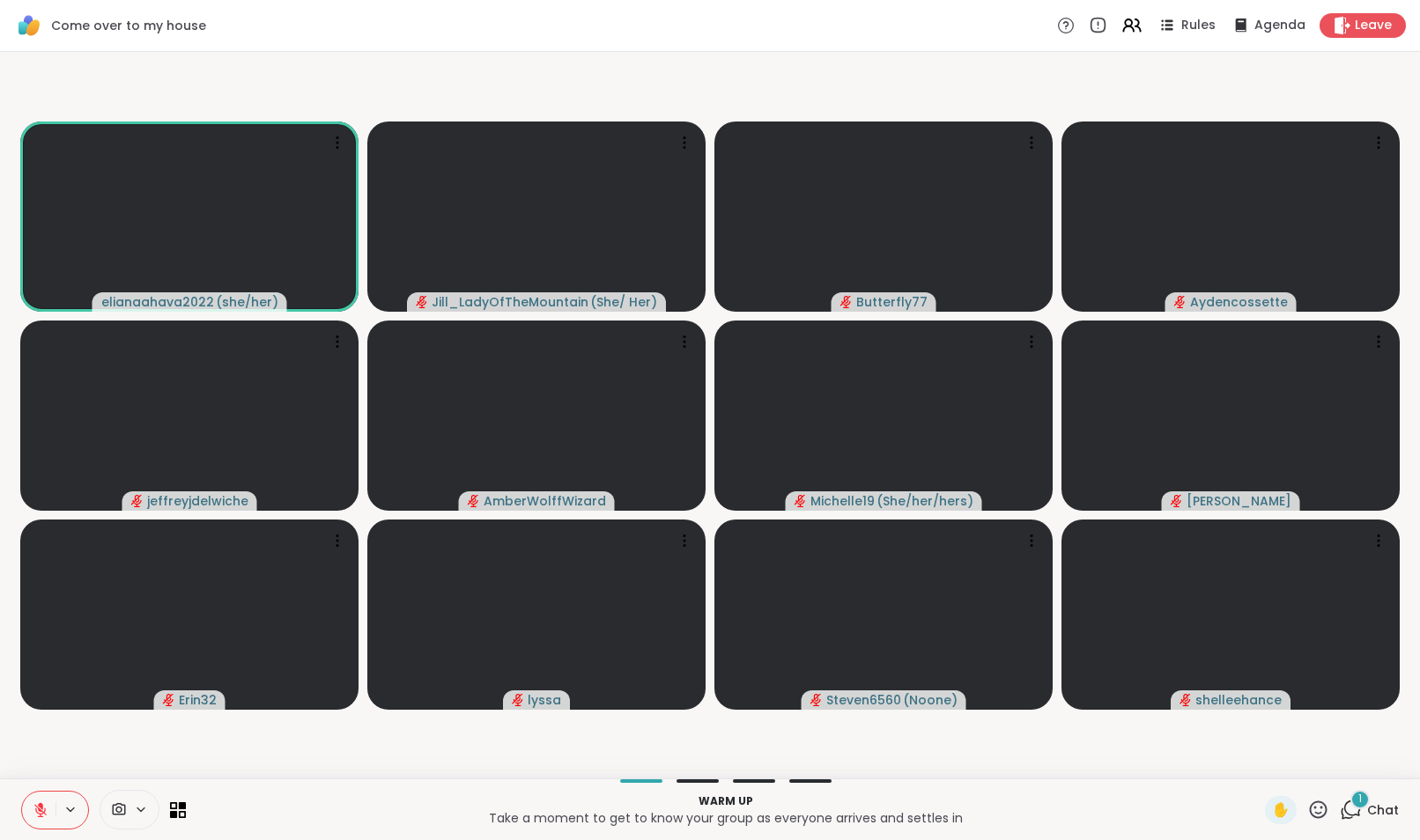
click at [1351, 805] on div "1" at bounding box center [1360, 800] width 20 height 20
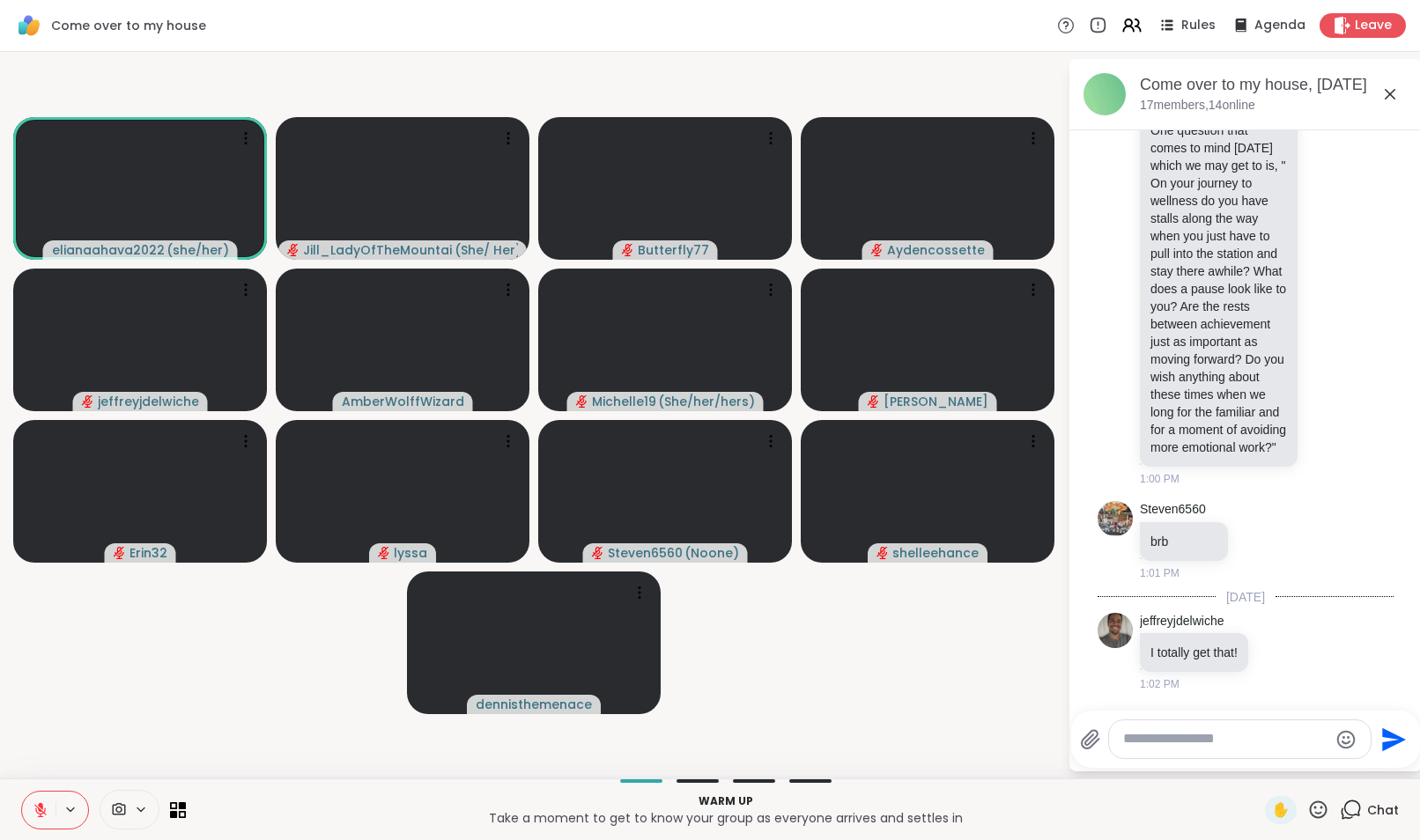
scroll to position [1374, 0]
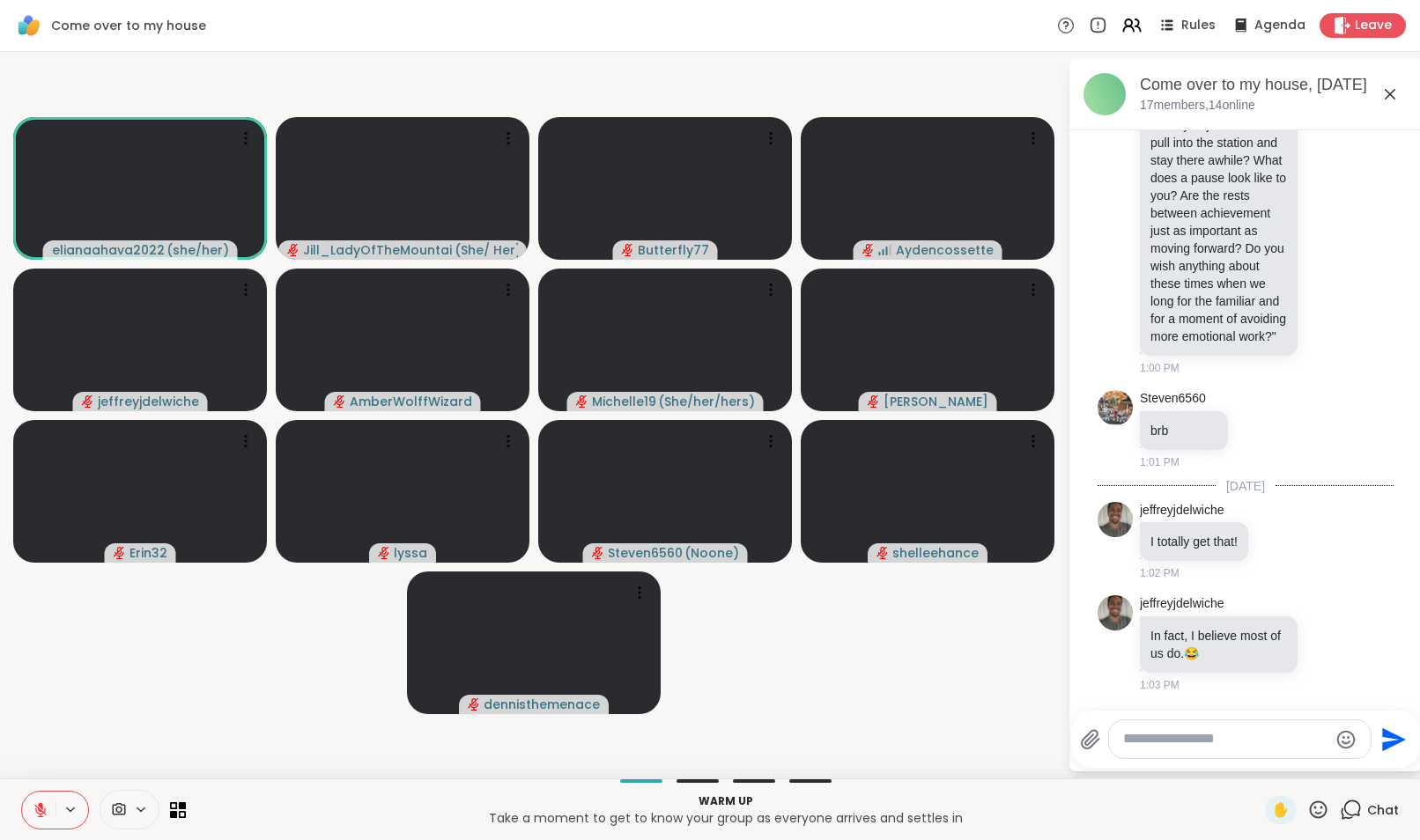
click at [1158, 752] on div at bounding box center [1239, 739] width 261 height 37
click at [1161, 748] on div at bounding box center [1239, 739] width 261 height 37
click at [1163, 741] on textarea "Type your message" at bounding box center [1225, 740] width 205 height 19
type textarea "**********"
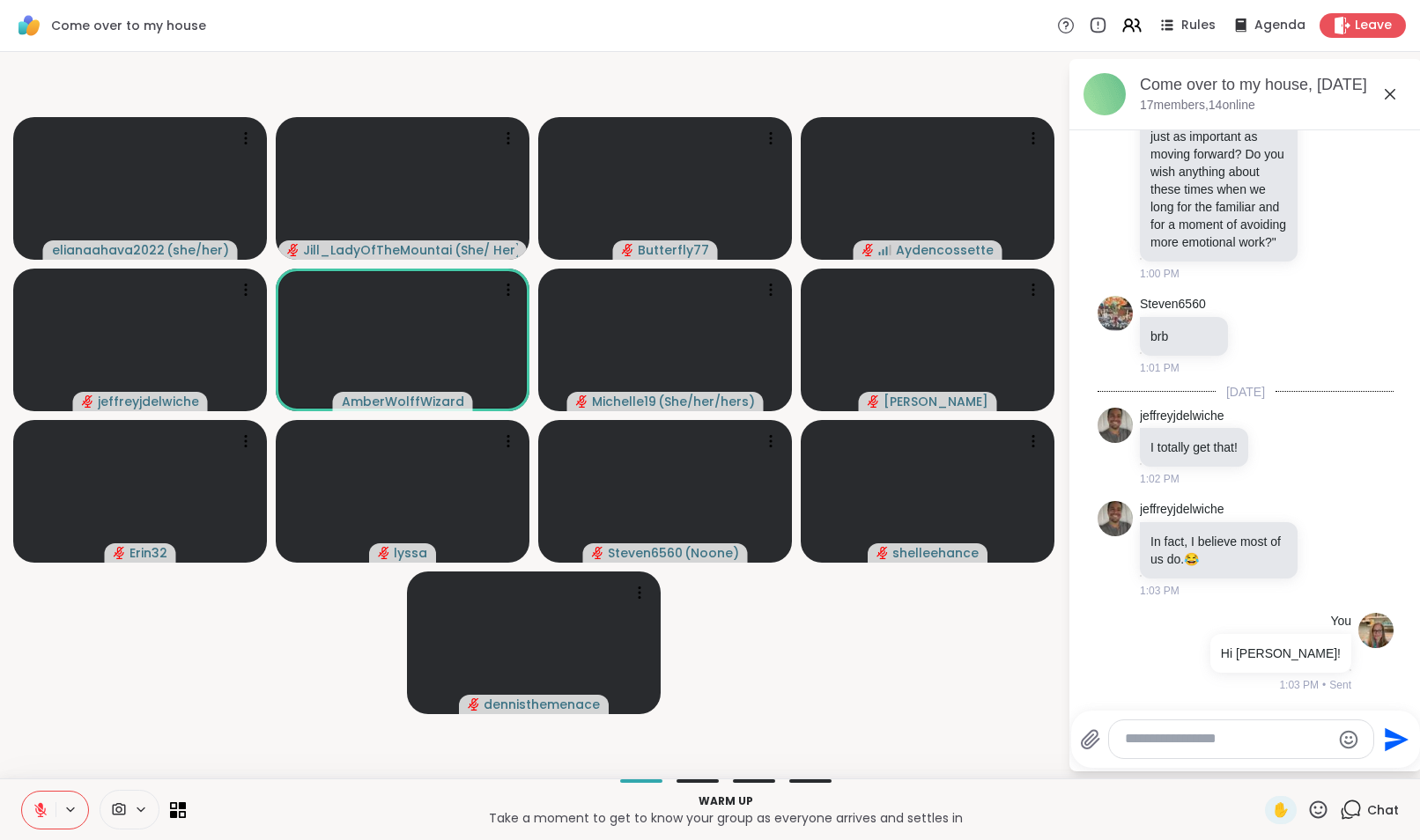
scroll to position [1468, 0]
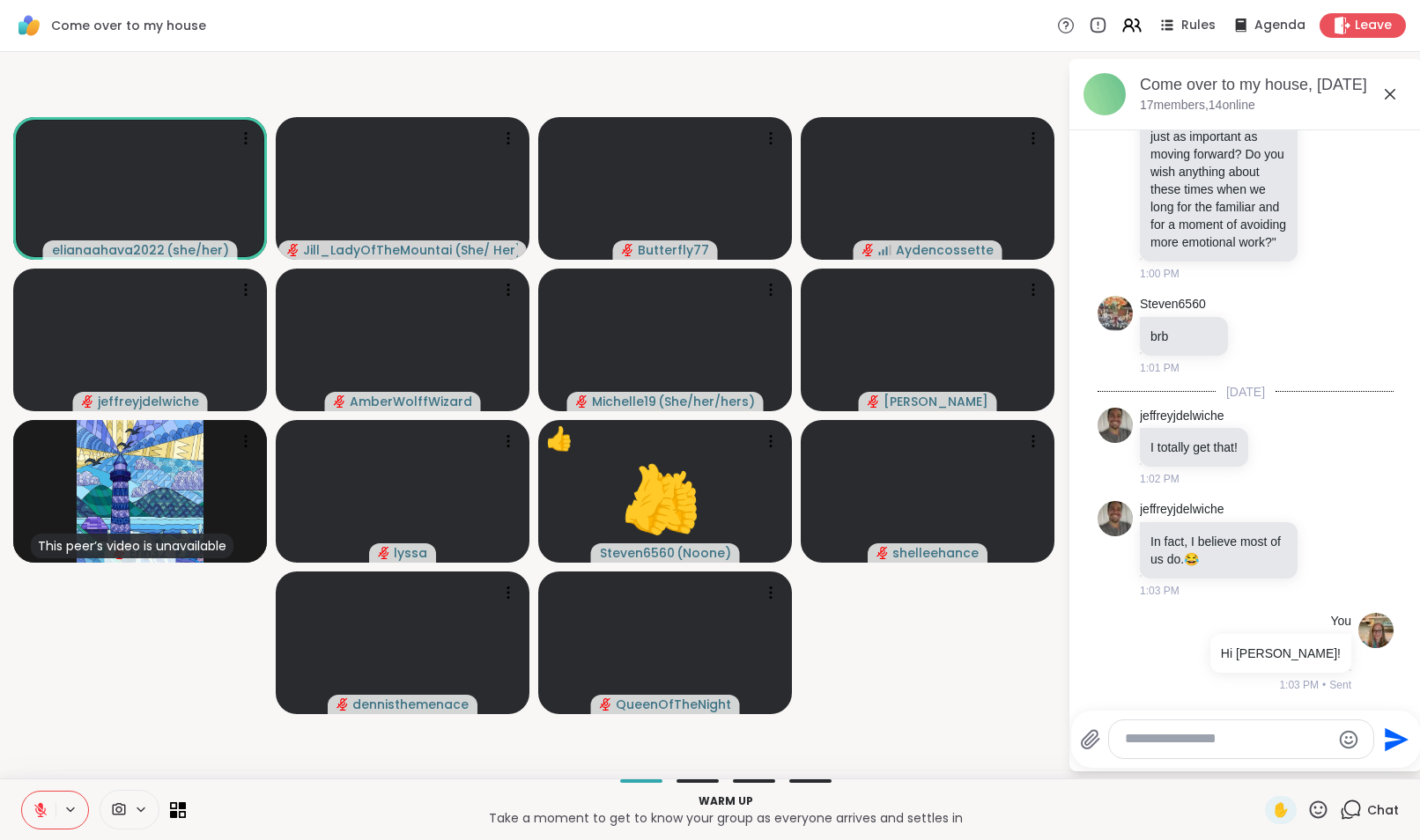
click at [1241, 744] on textarea "Type your message" at bounding box center [1227, 740] width 205 height 19
type textarea "**********"
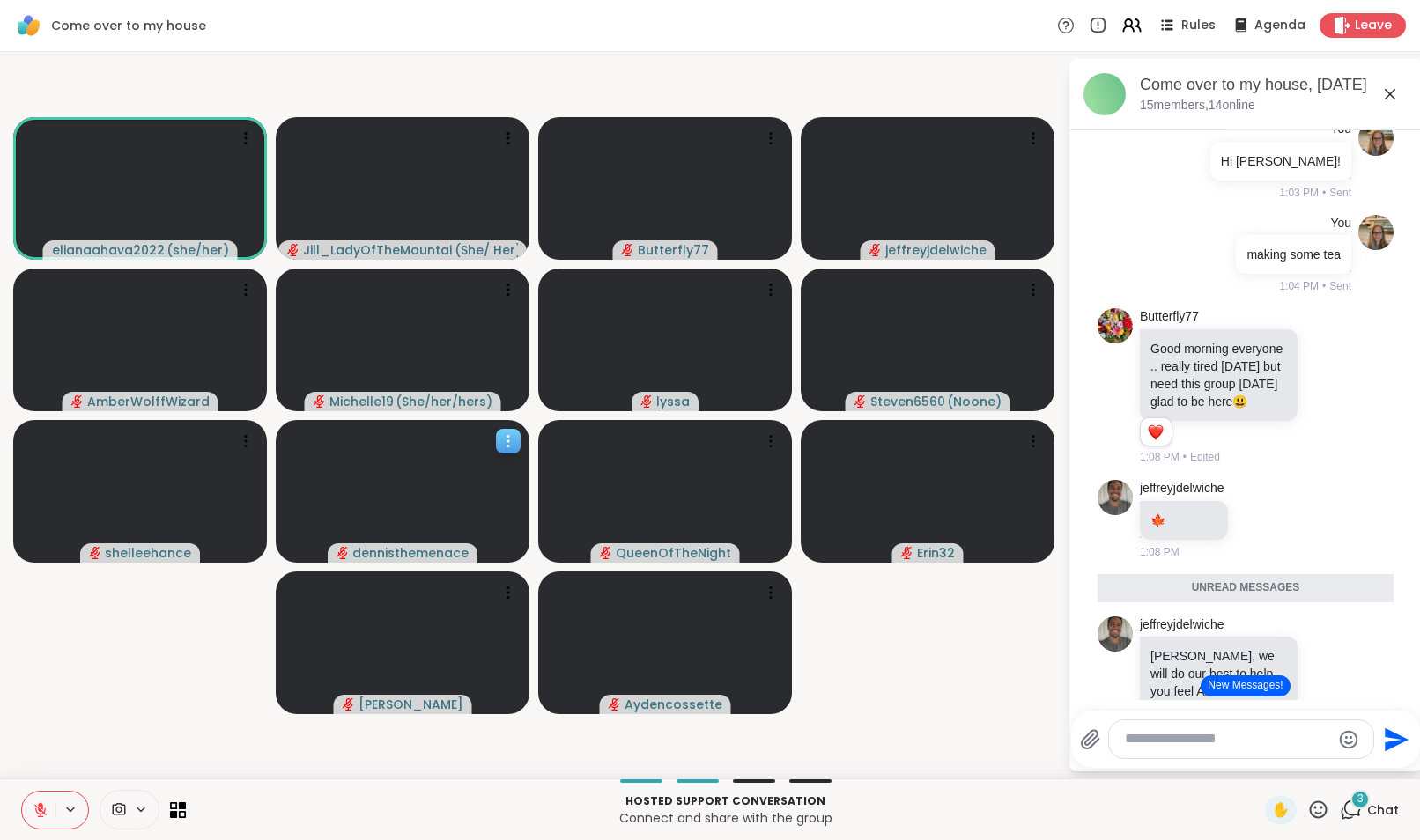
scroll to position [2016, 0]
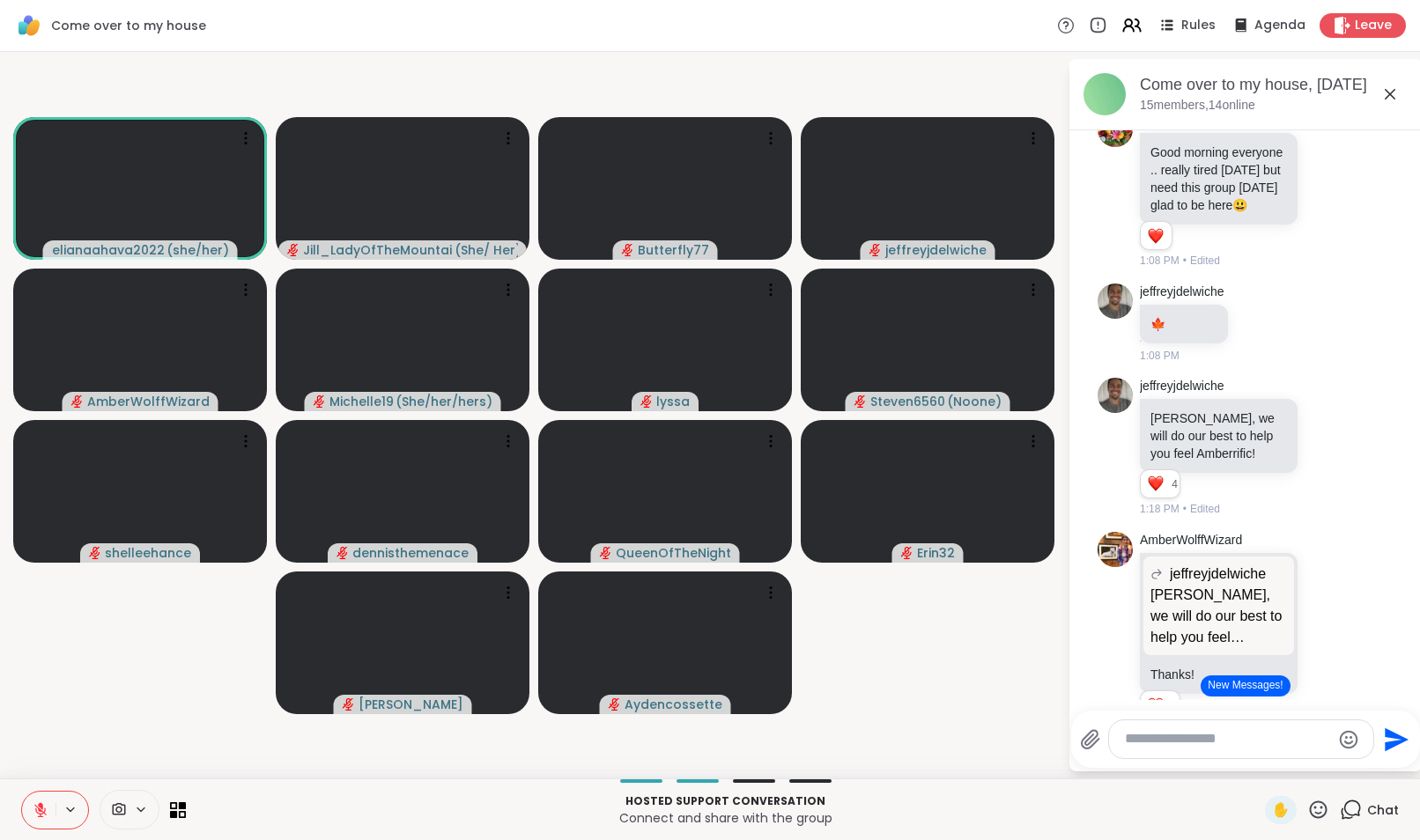
click at [36, 814] on icon at bounding box center [40, 810] width 16 height 16
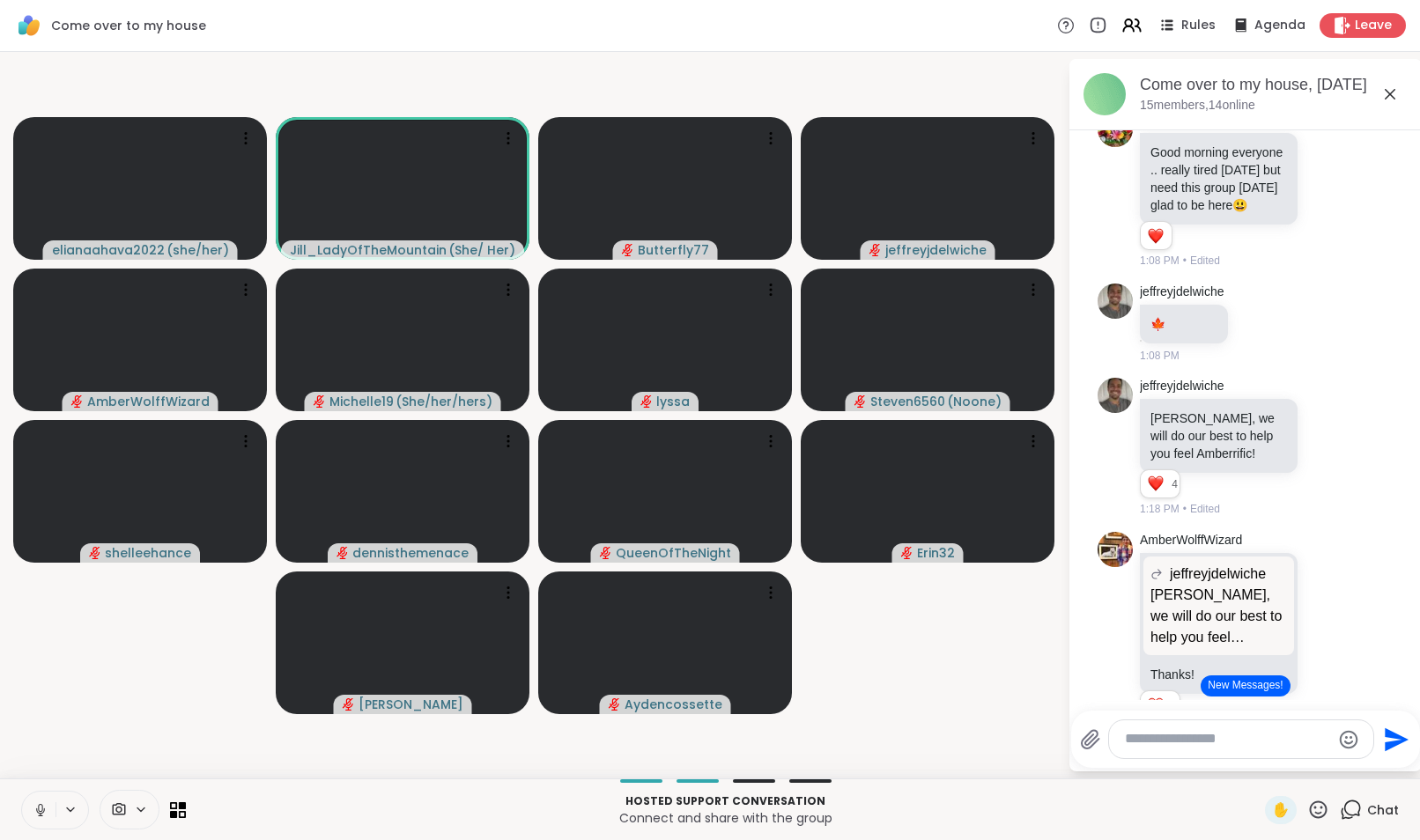
click at [1243, 684] on button "New Messages!" at bounding box center [1245, 685] width 89 height 22
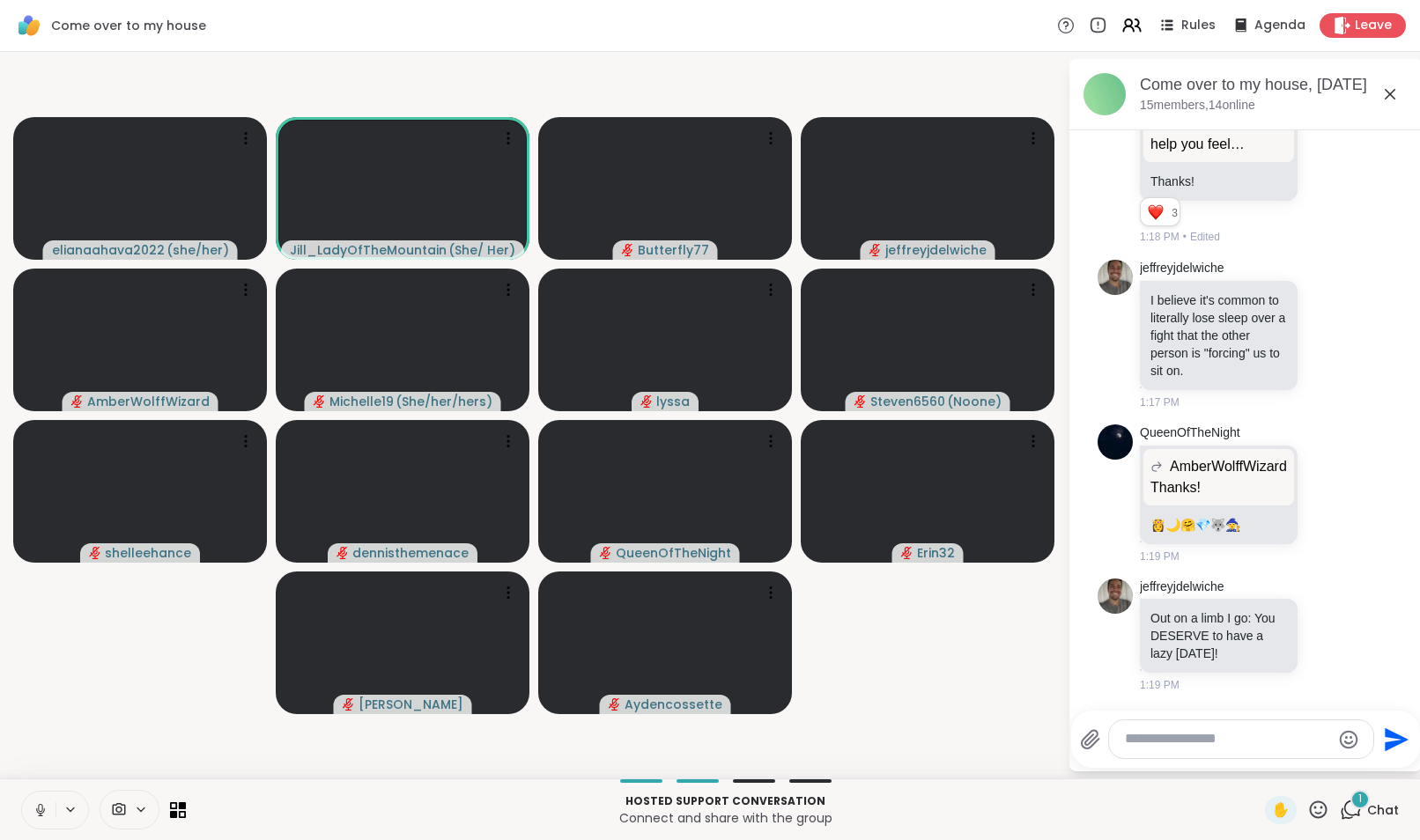
scroll to position [2668, 0]
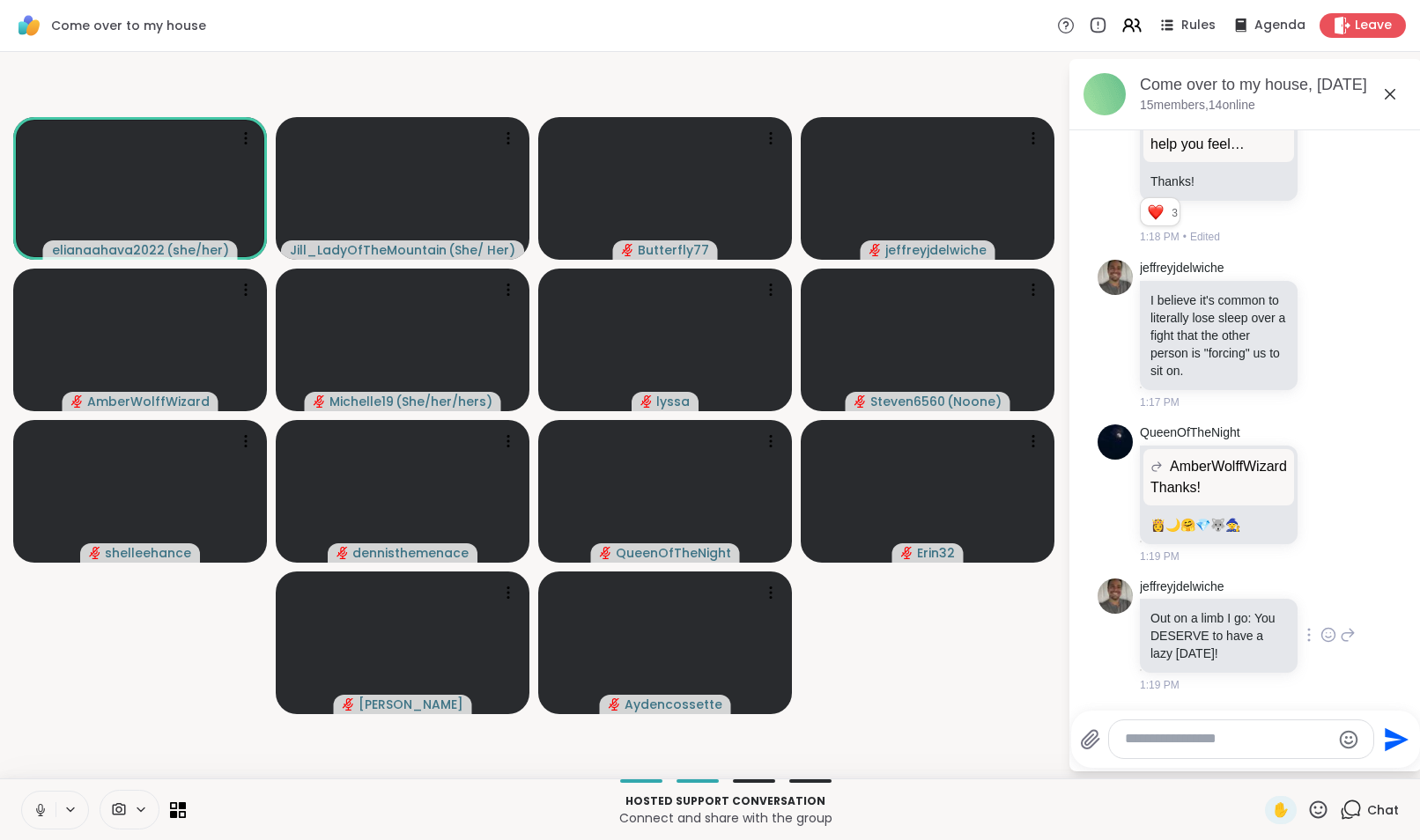
click at [1321, 635] on icon at bounding box center [1328, 635] width 16 height 18
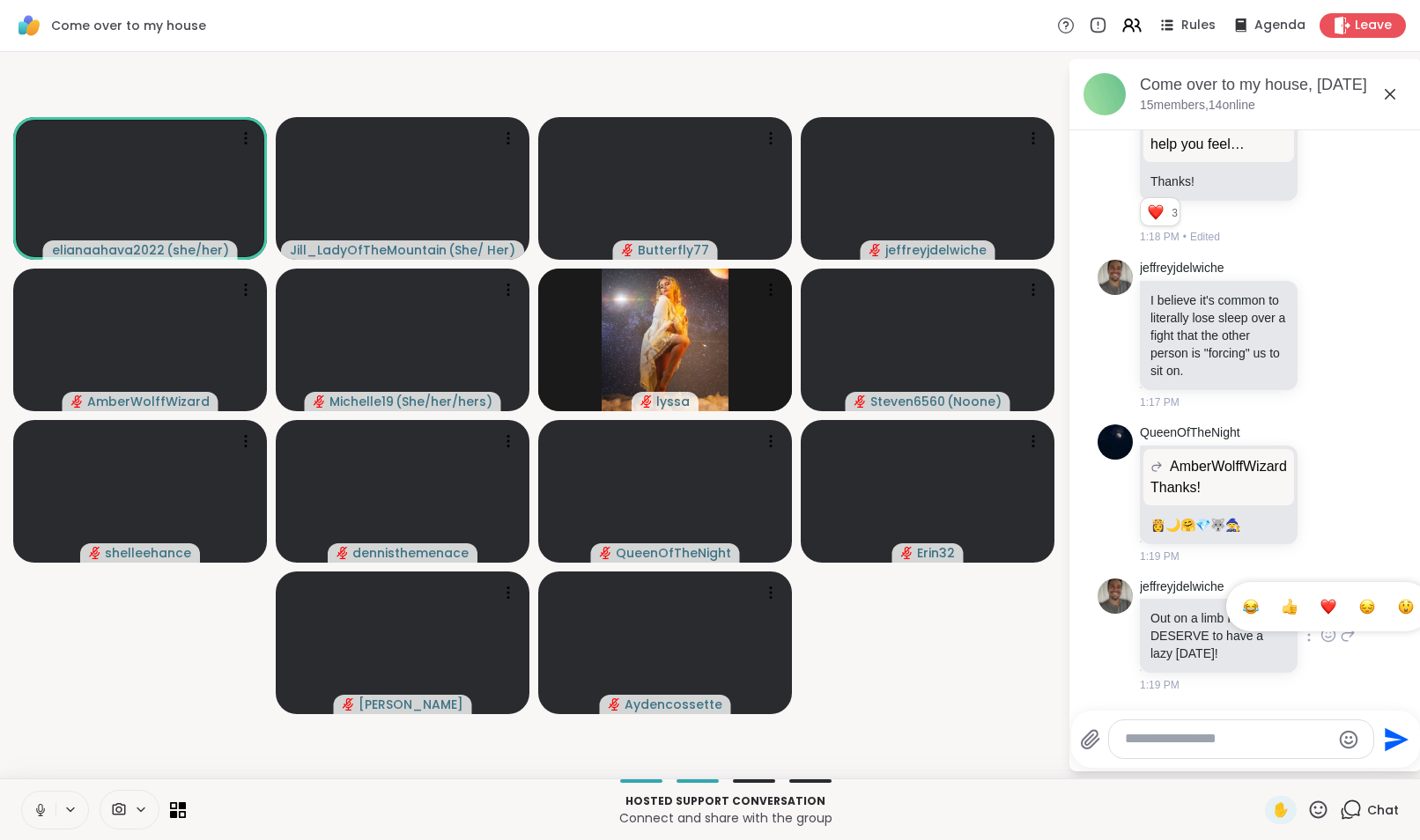
click at [1321, 603] on div "Select Reaction: Heart" at bounding box center [1328, 606] width 16 height 16
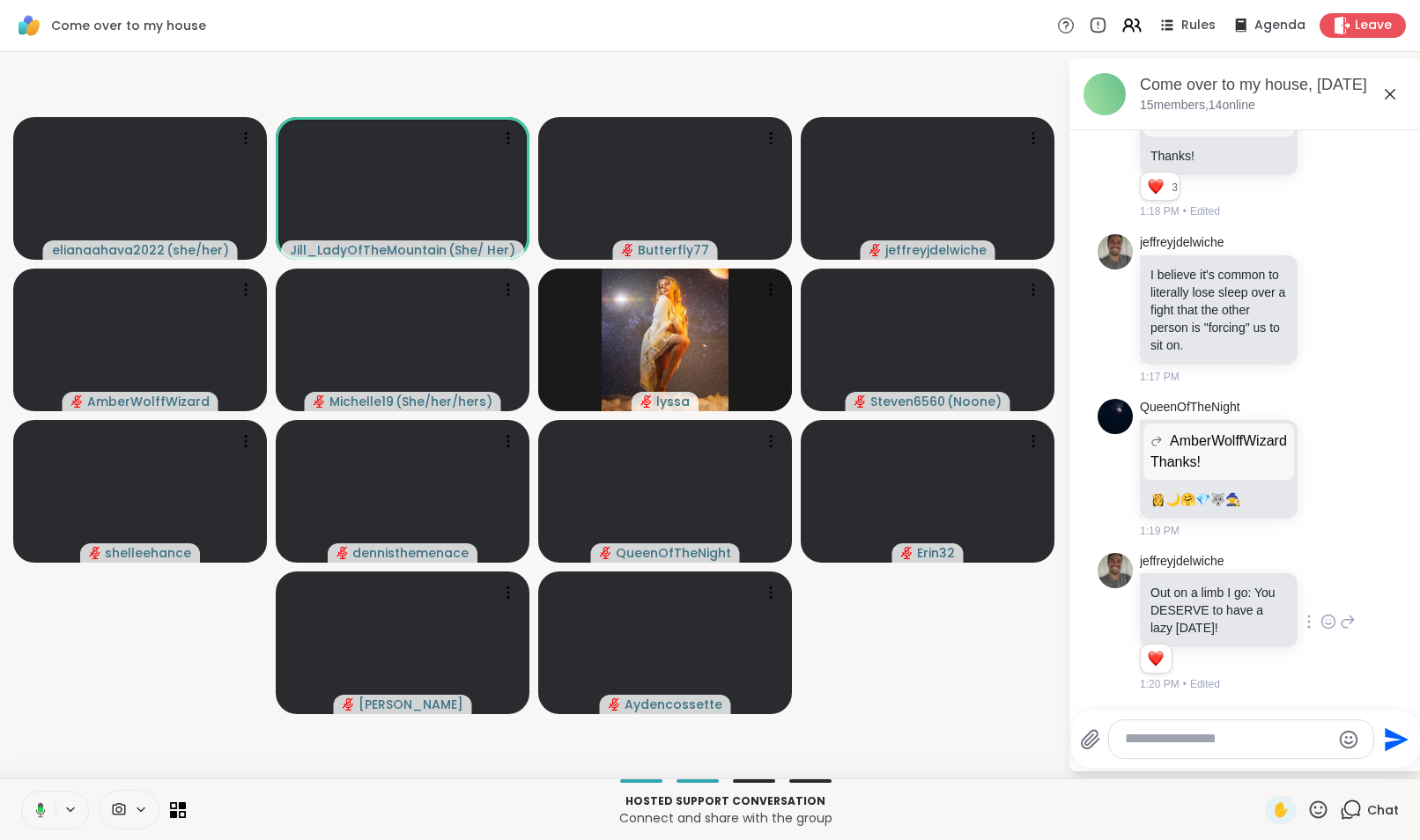
click at [1339, 628] on icon at bounding box center [1347, 622] width 16 height 22
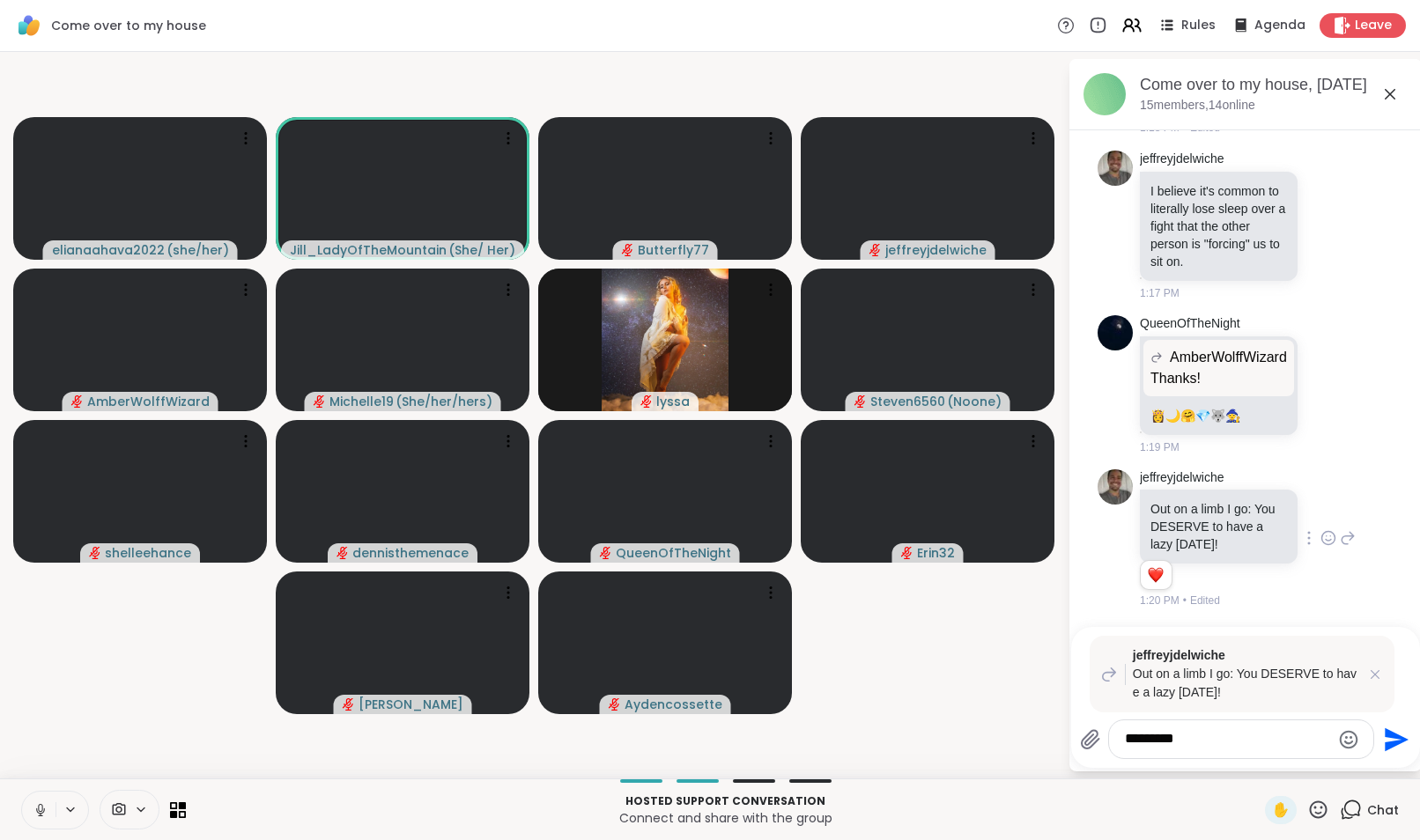
type textarea "**********"
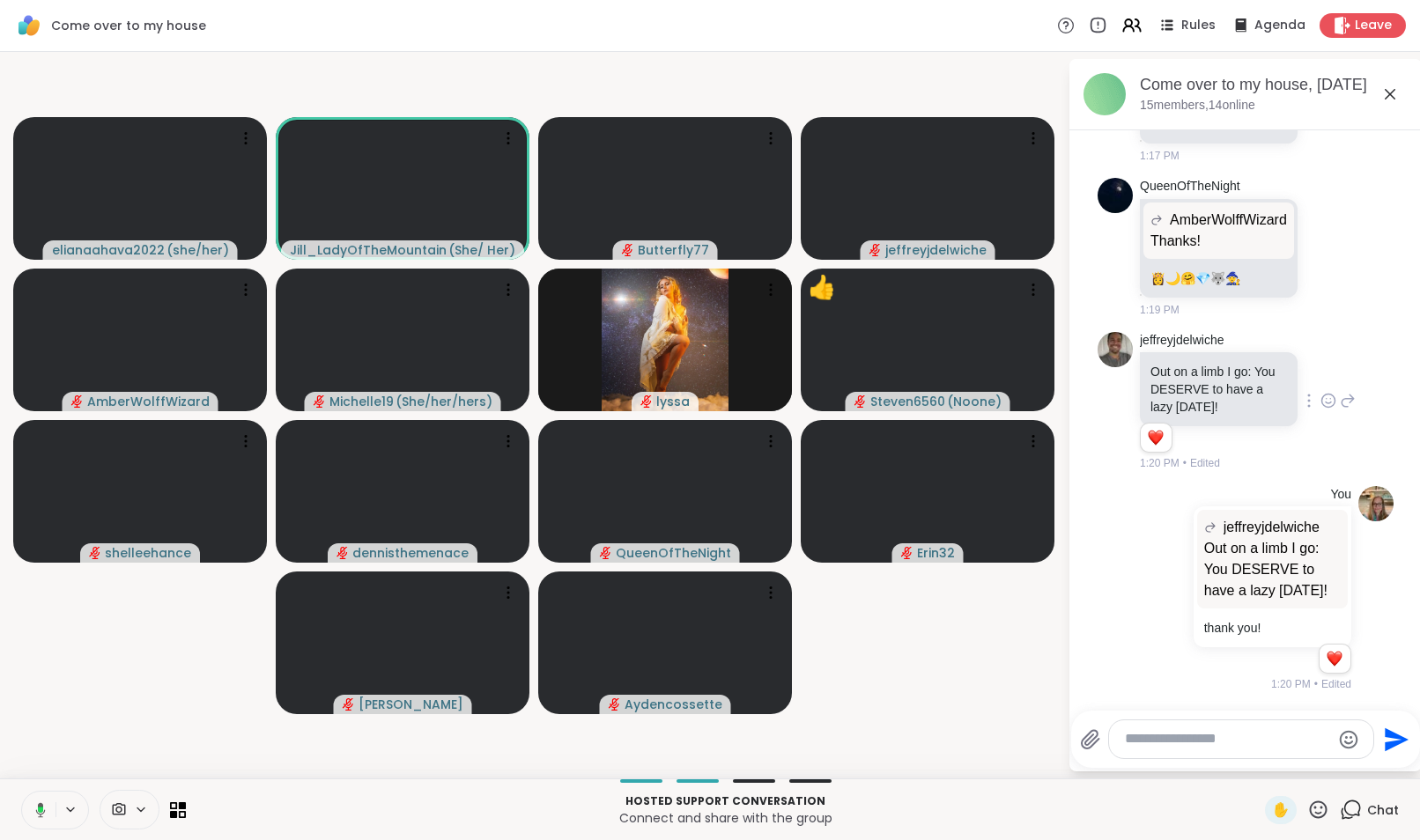
scroll to position [2914, 0]
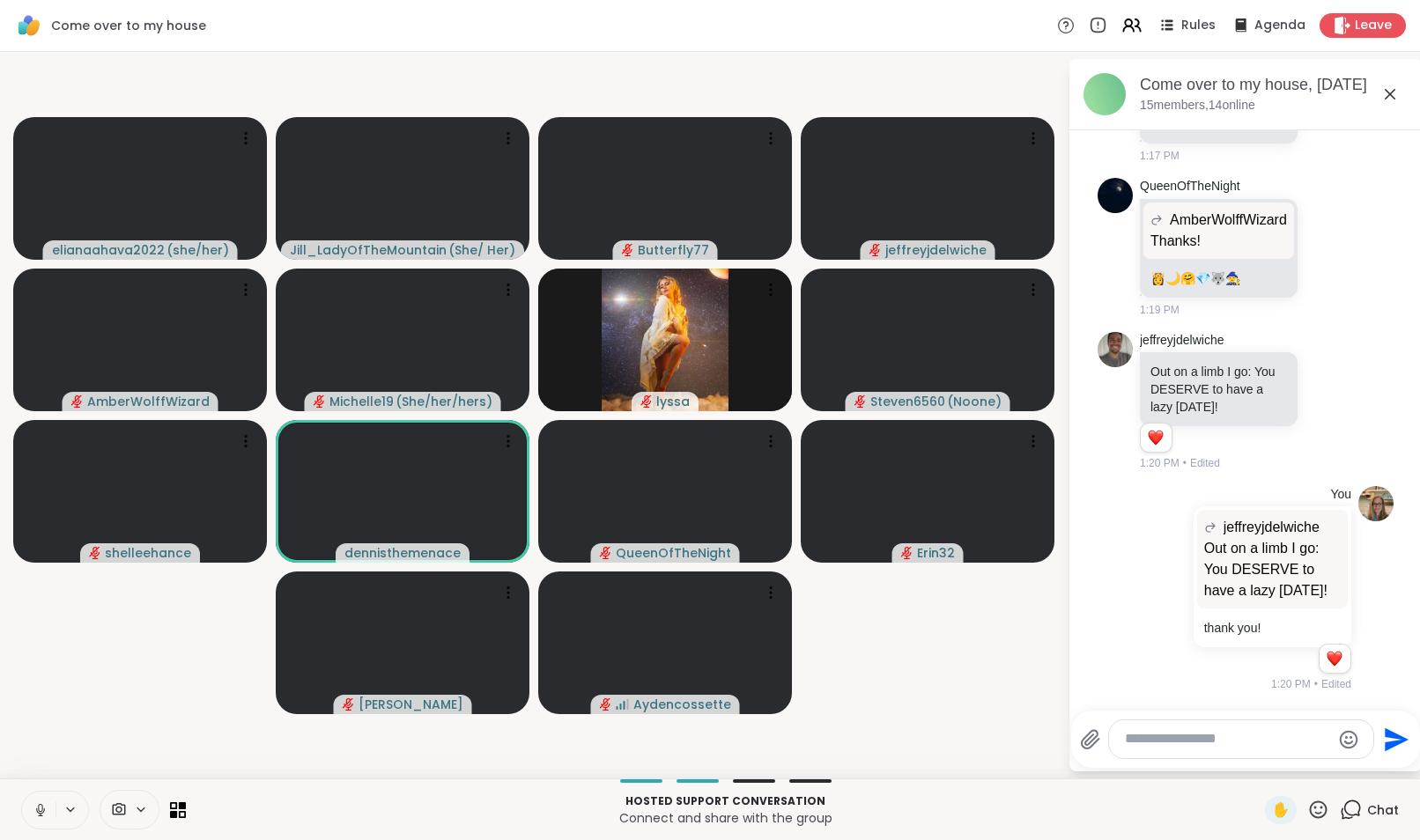
click at [35, 817] on icon at bounding box center [40, 810] width 16 height 16
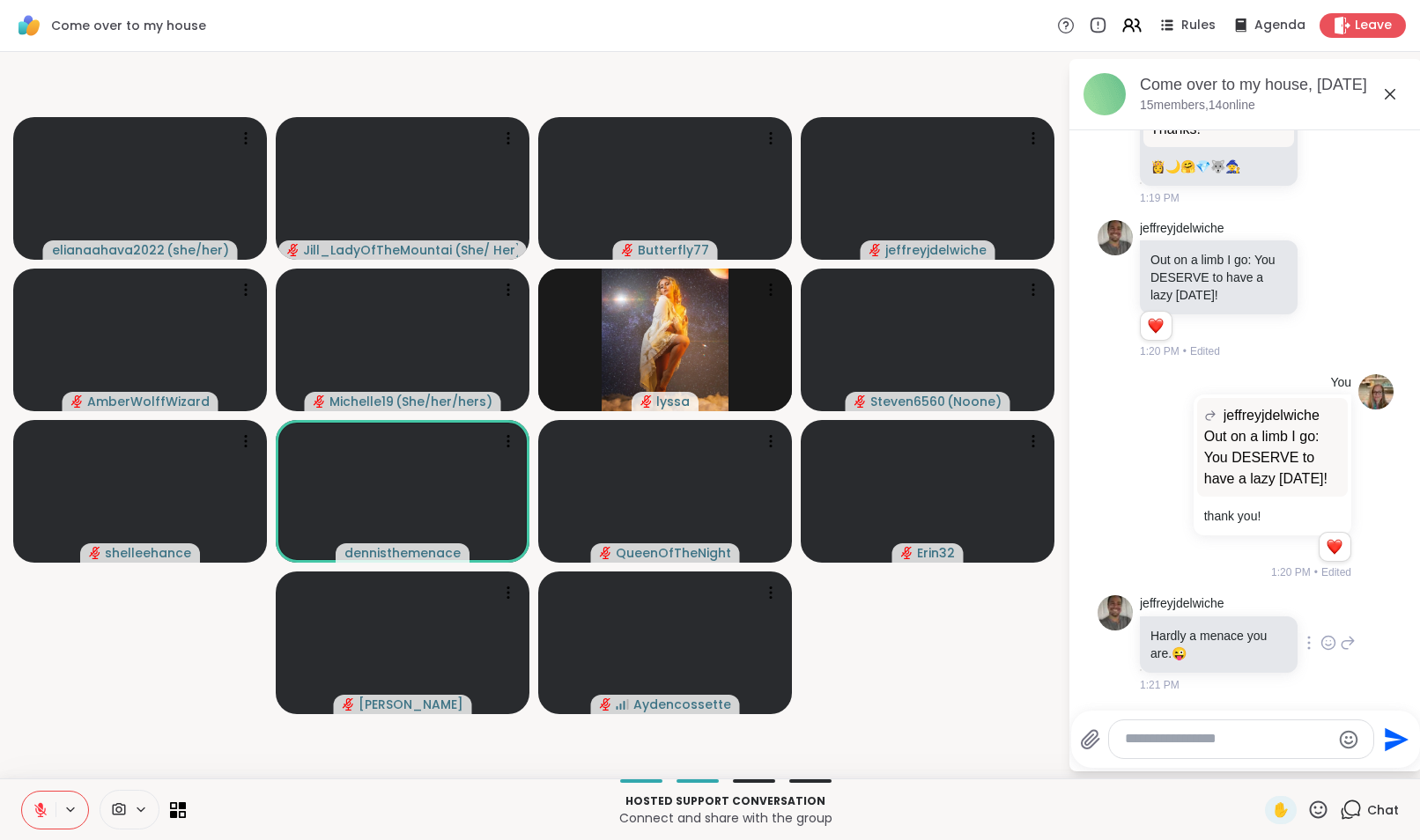
click at [1339, 643] on icon at bounding box center [1347, 642] width 16 height 22
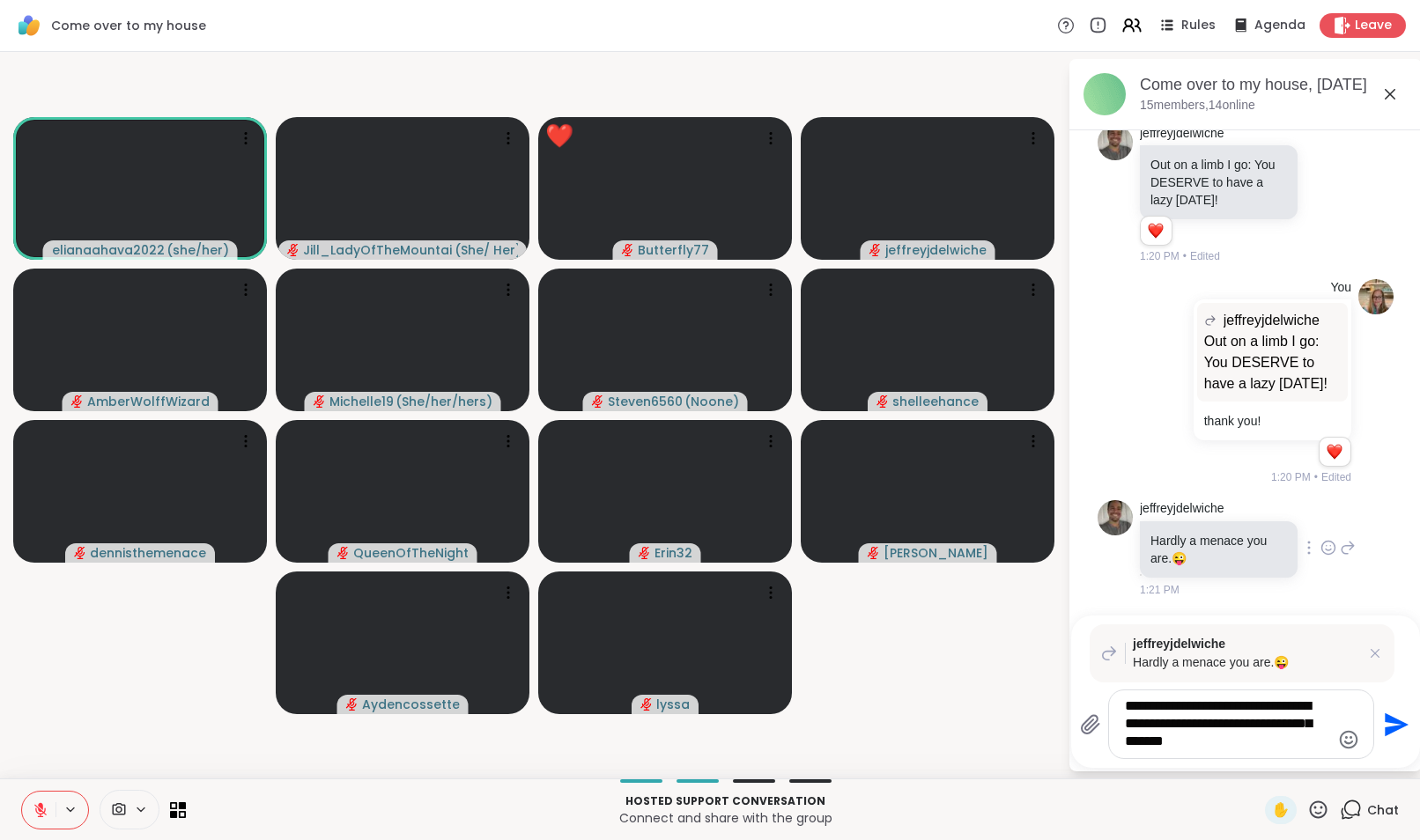
click at [1325, 643] on span "jeffreyjdelwiche" at bounding box center [1246, 644] width 227 height 19
click at [1174, 740] on textarea "**********" at bounding box center [1227, 724] width 205 height 53
click at [1265, 742] on textarea "**********" at bounding box center [1227, 724] width 205 height 53
type textarea "**********"
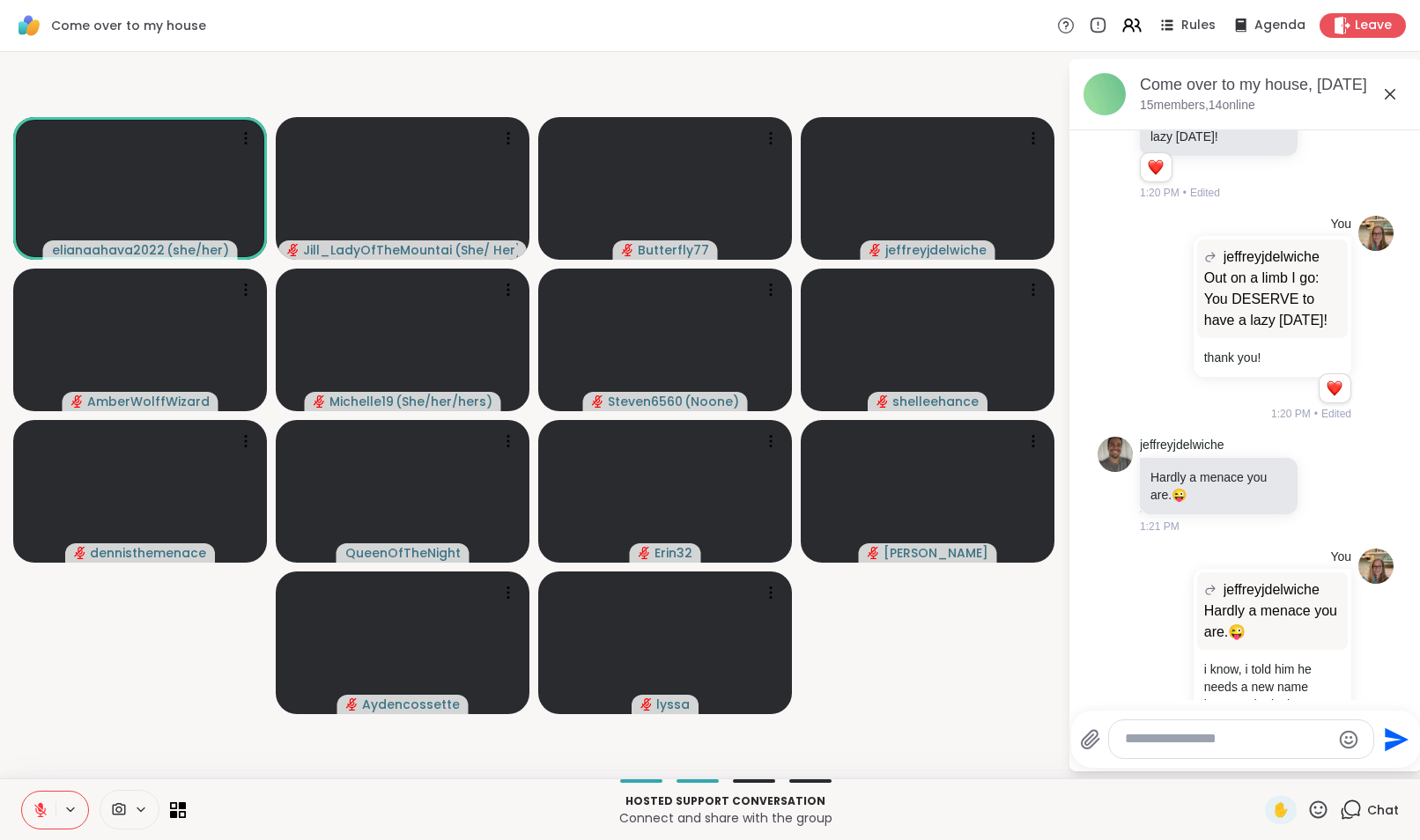
scroll to position [3253, 0]
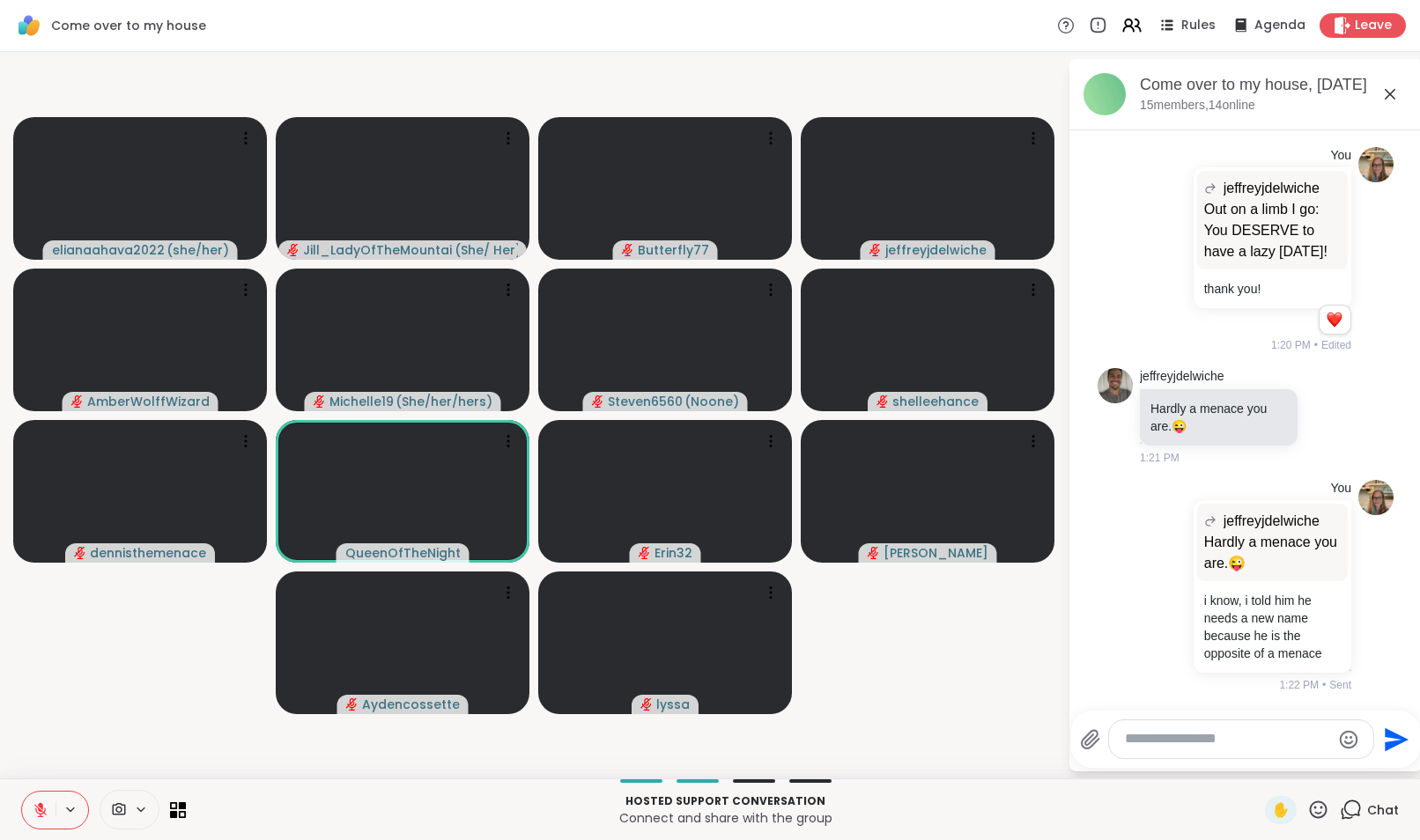
click at [1221, 745] on textarea "Type your message" at bounding box center [1227, 740] width 205 height 19
type textarea "********"
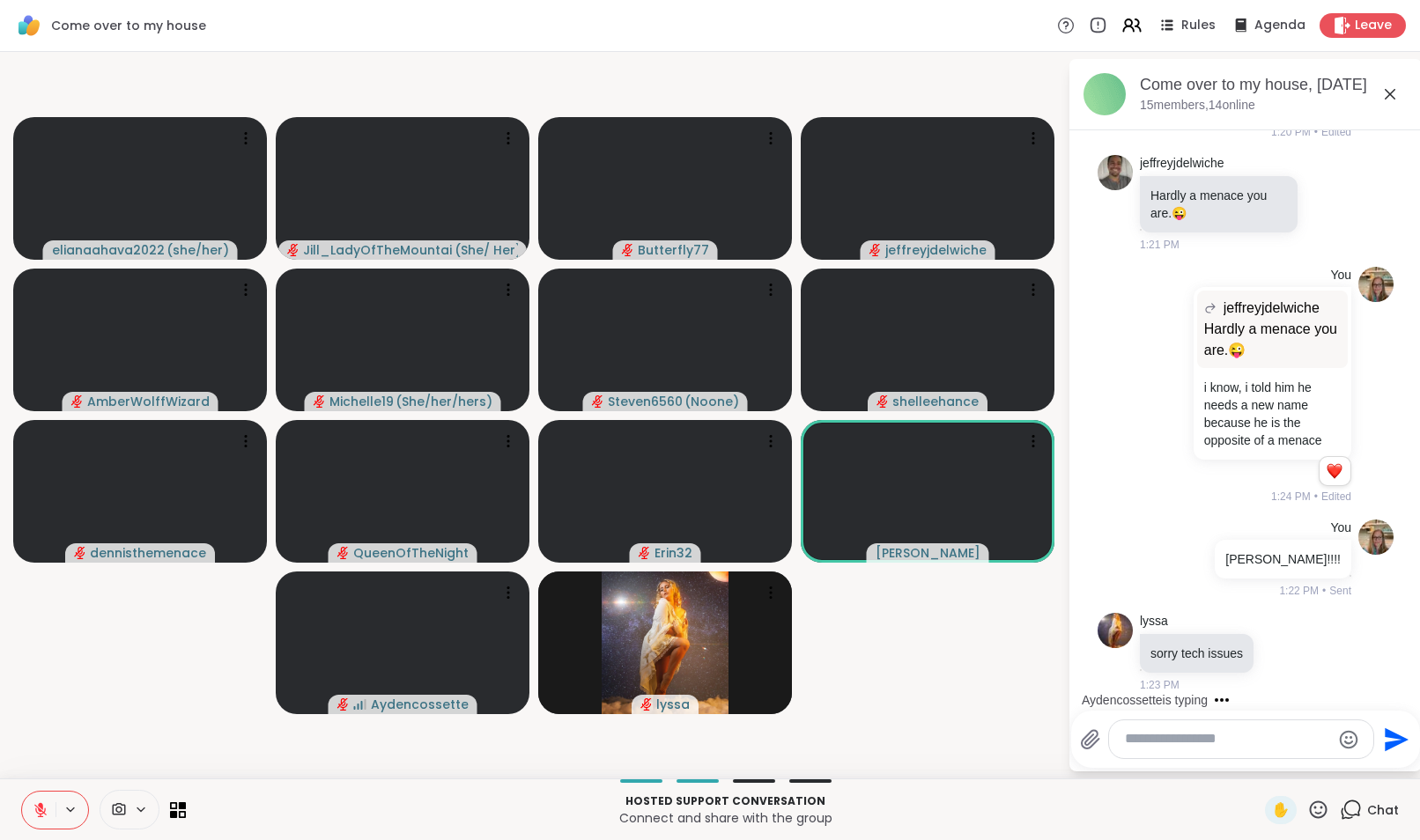
scroll to position [3578, 0]
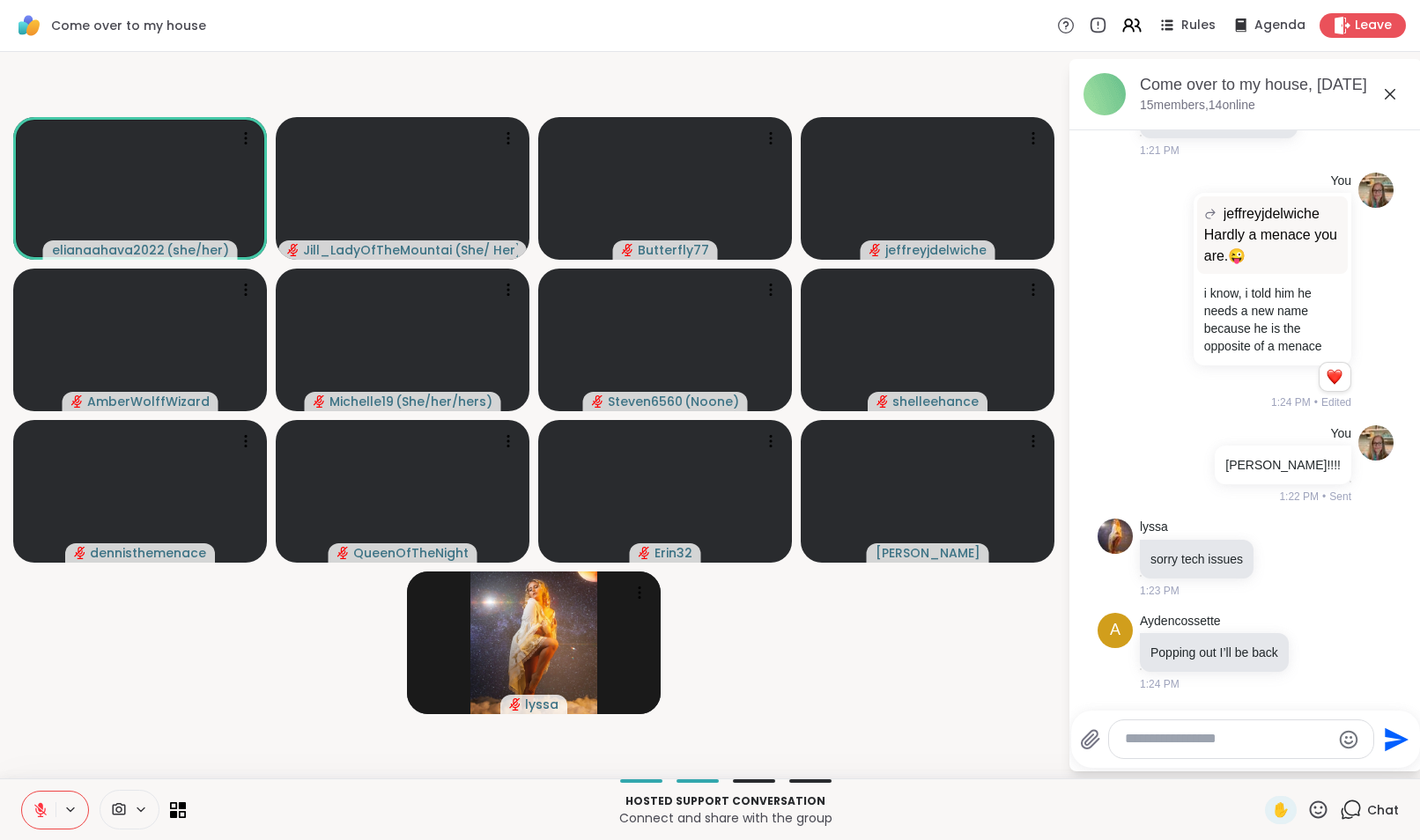
click at [1220, 734] on textarea "Type your message" at bounding box center [1227, 740] width 205 height 19
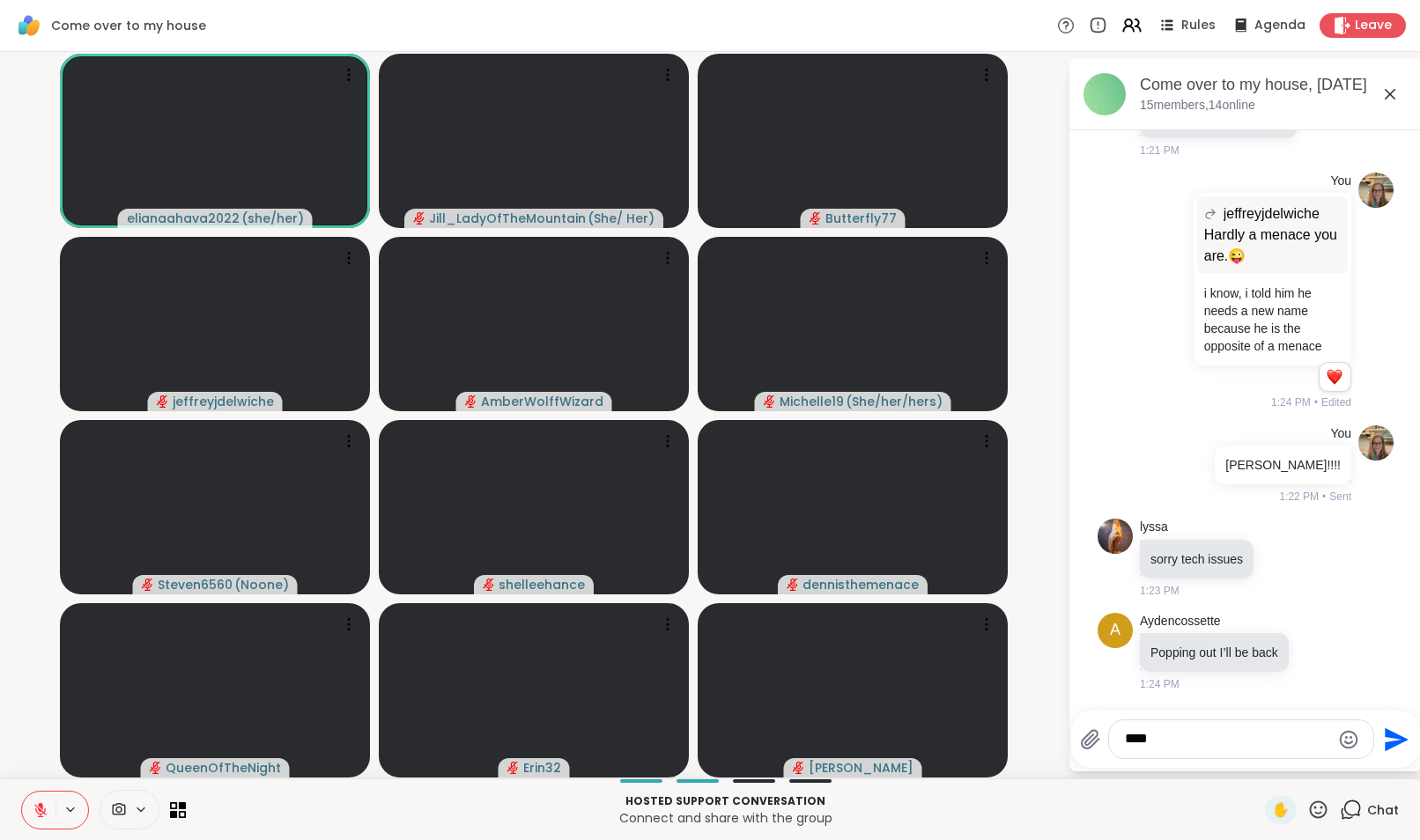
click at [1220, 734] on textarea "****" at bounding box center [1227, 740] width 205 height 19
type textarea "*"
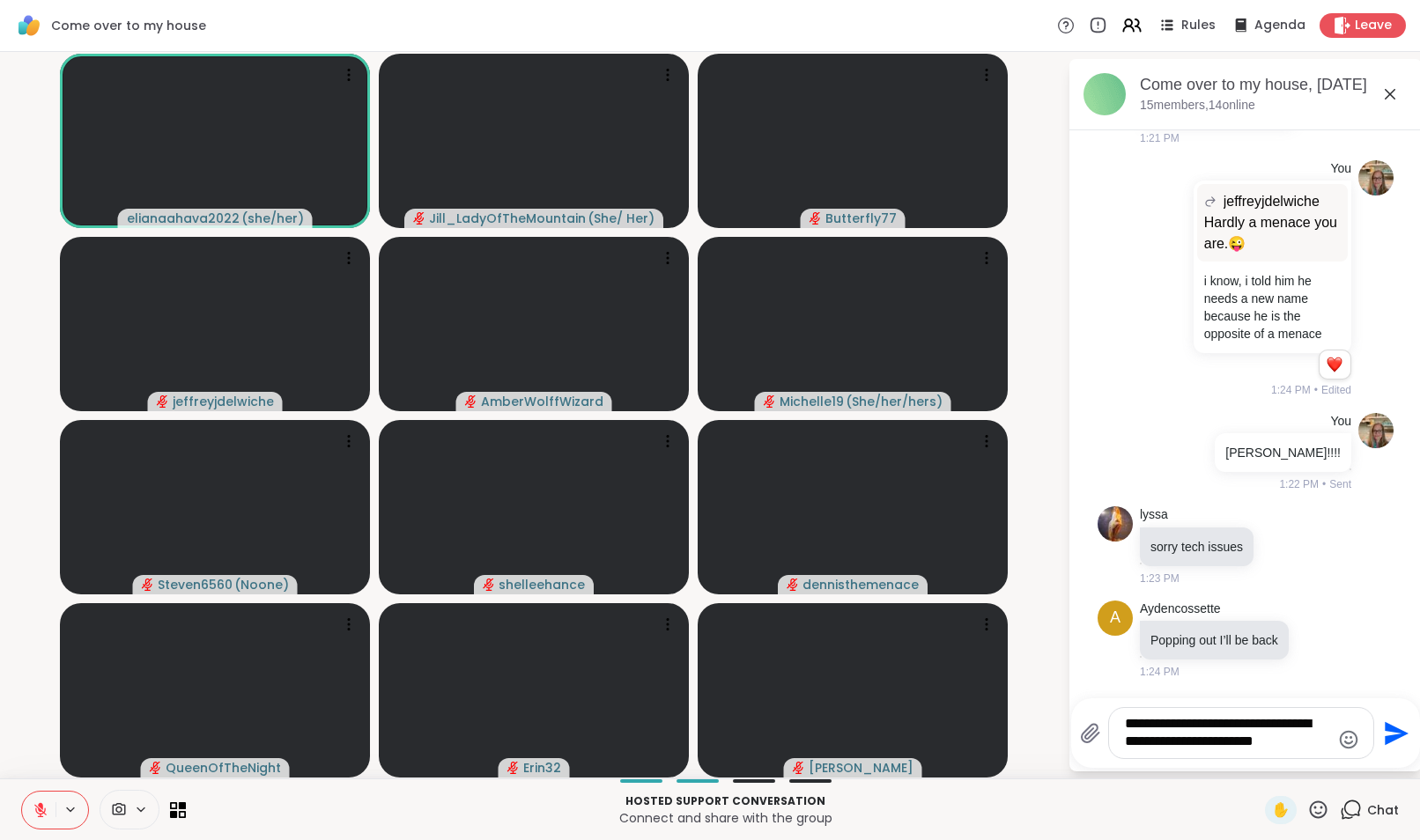
type textarea "**********"
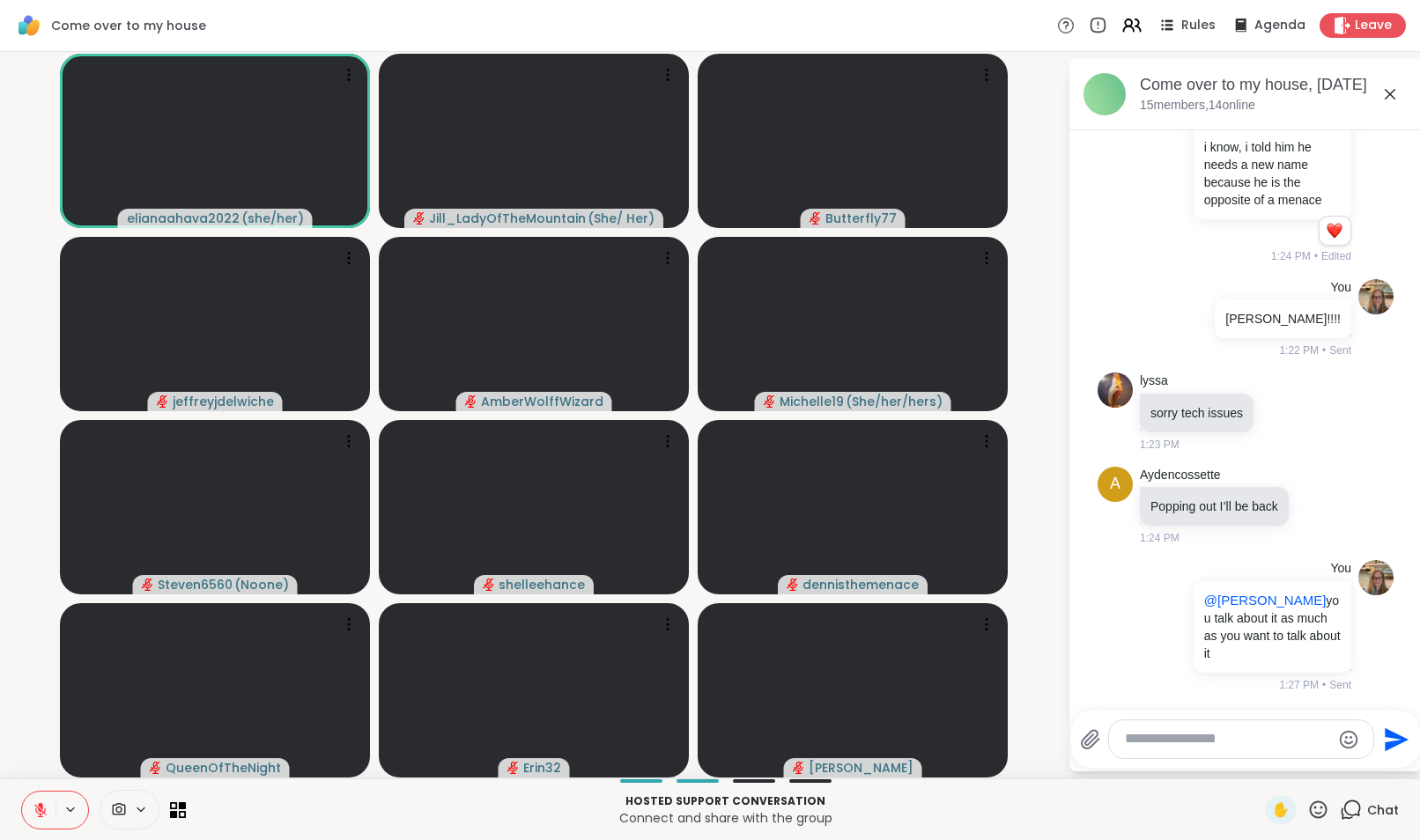
scroll to position [3724, 0]
type textarea "*"
click at [1235, 807] on p "Hosted support conversation" at bounding box center [725, 801] width 1058 height 16
click at [1169, 748] on div "*" at bounding box center [1241, 739] width 264 height 37
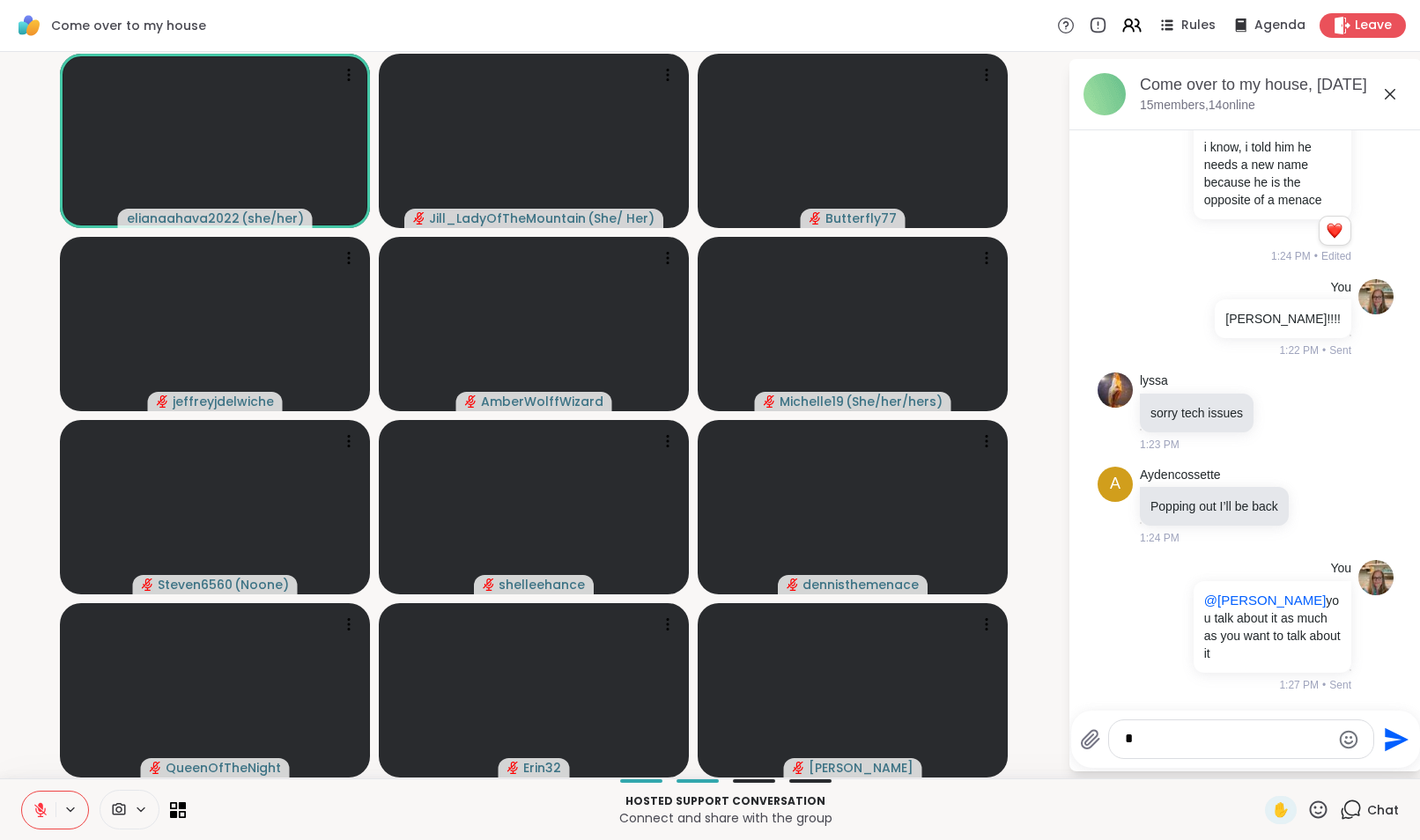
click at [1155, 742] on textarea "*" at bounding box center [1227, 740] width 205 height 19
click at [1177, 624] on div at bounding box center [1182, 626] width 16 height 22
click at [1196, 646] on icon at bounding box center [1203, 652] width 18 height 18
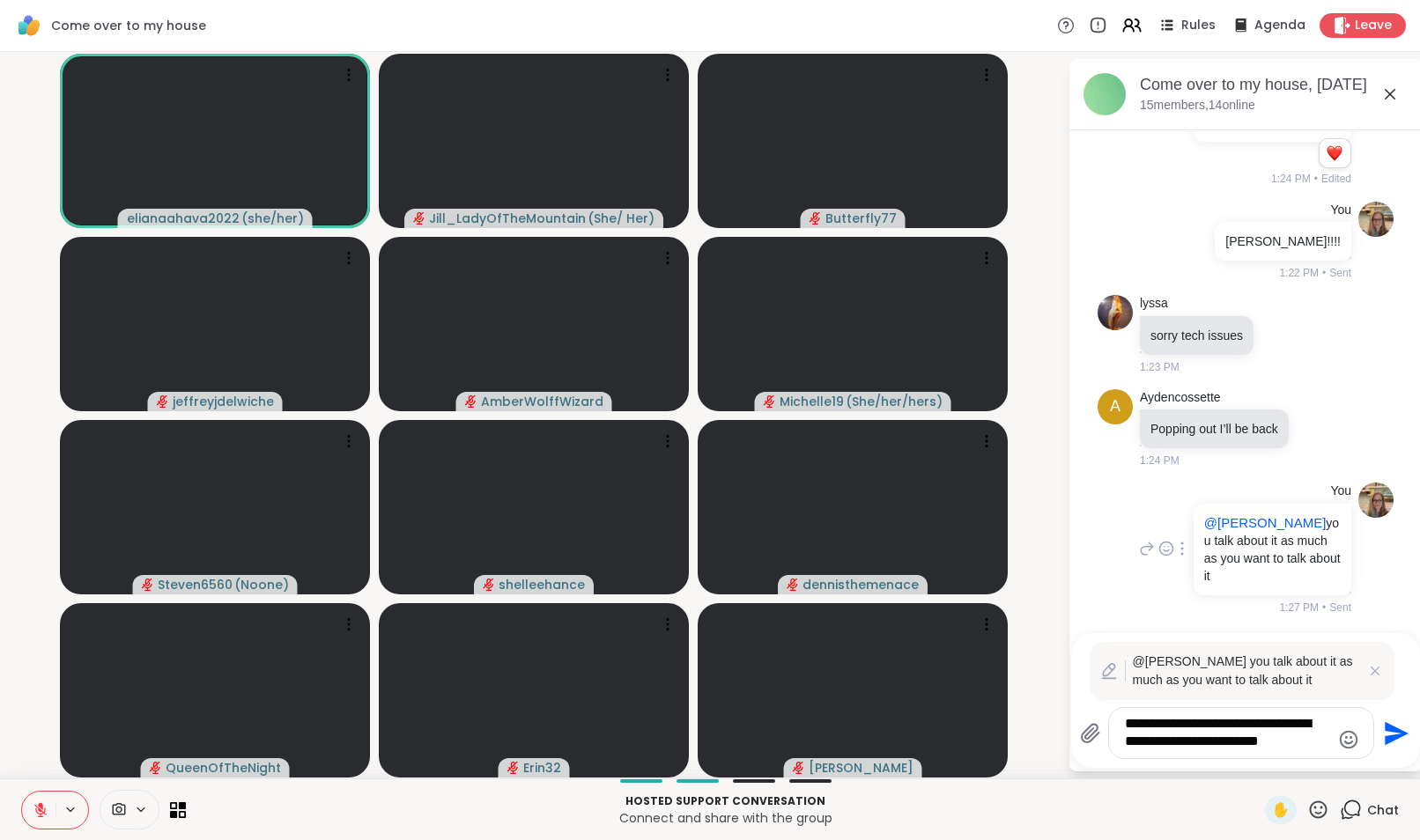
click at [1310, 742] on textarea "**********" at bounding box center [1227, 733] width 205 height 37
type textarea "**********"
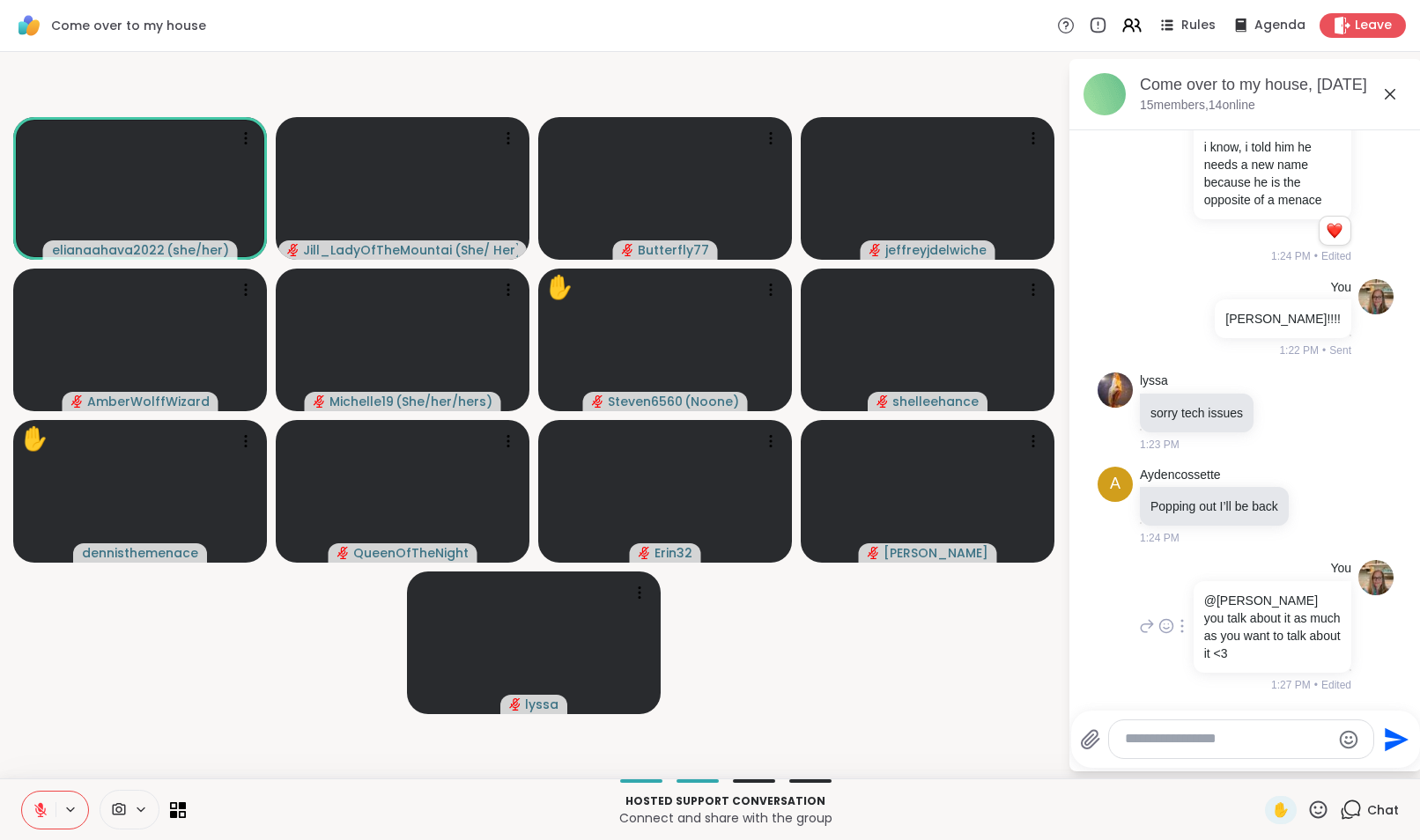
click at [1139, 626] on icon at bounding box center [1146, 626] width 16 height 22
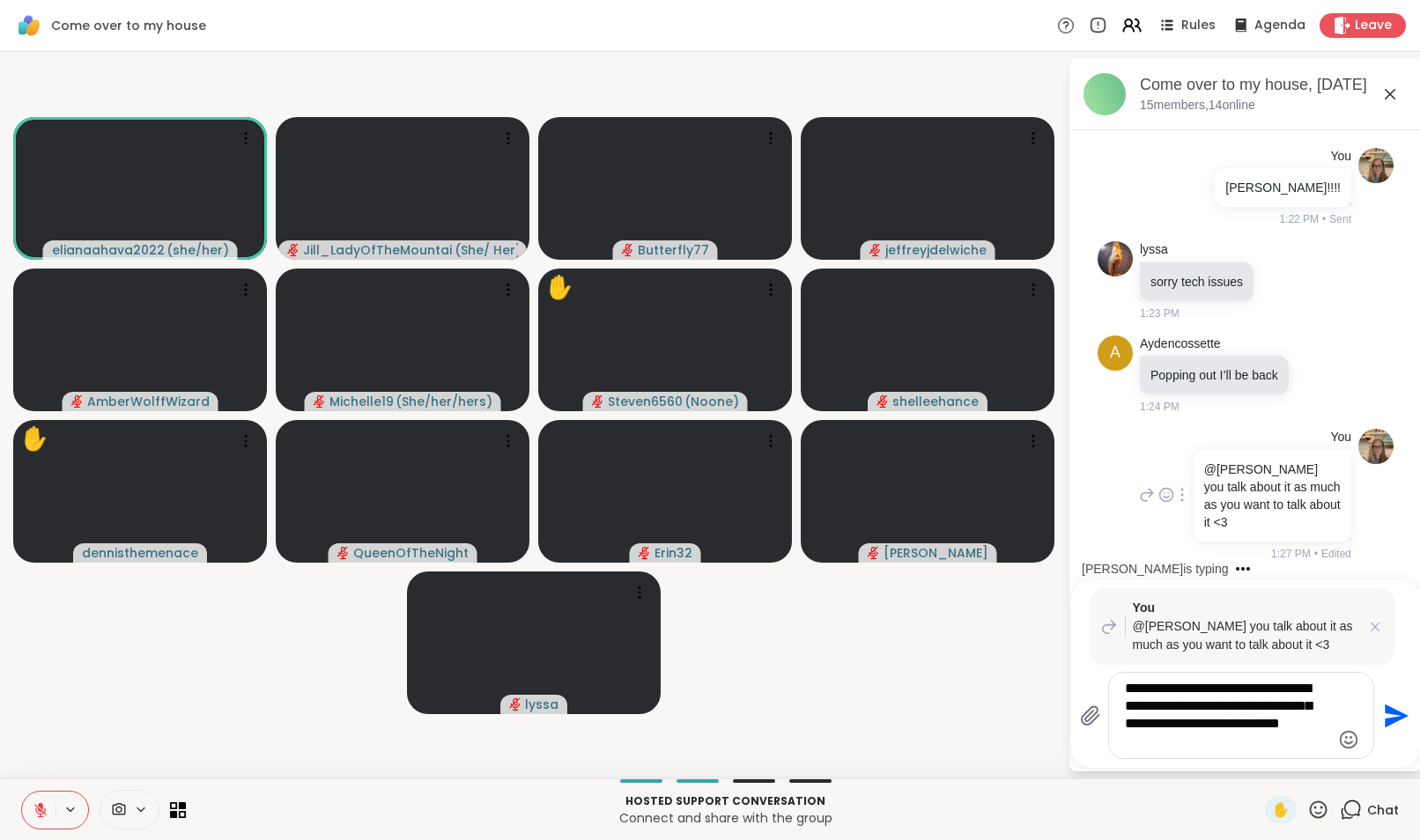
type textarea "**********"
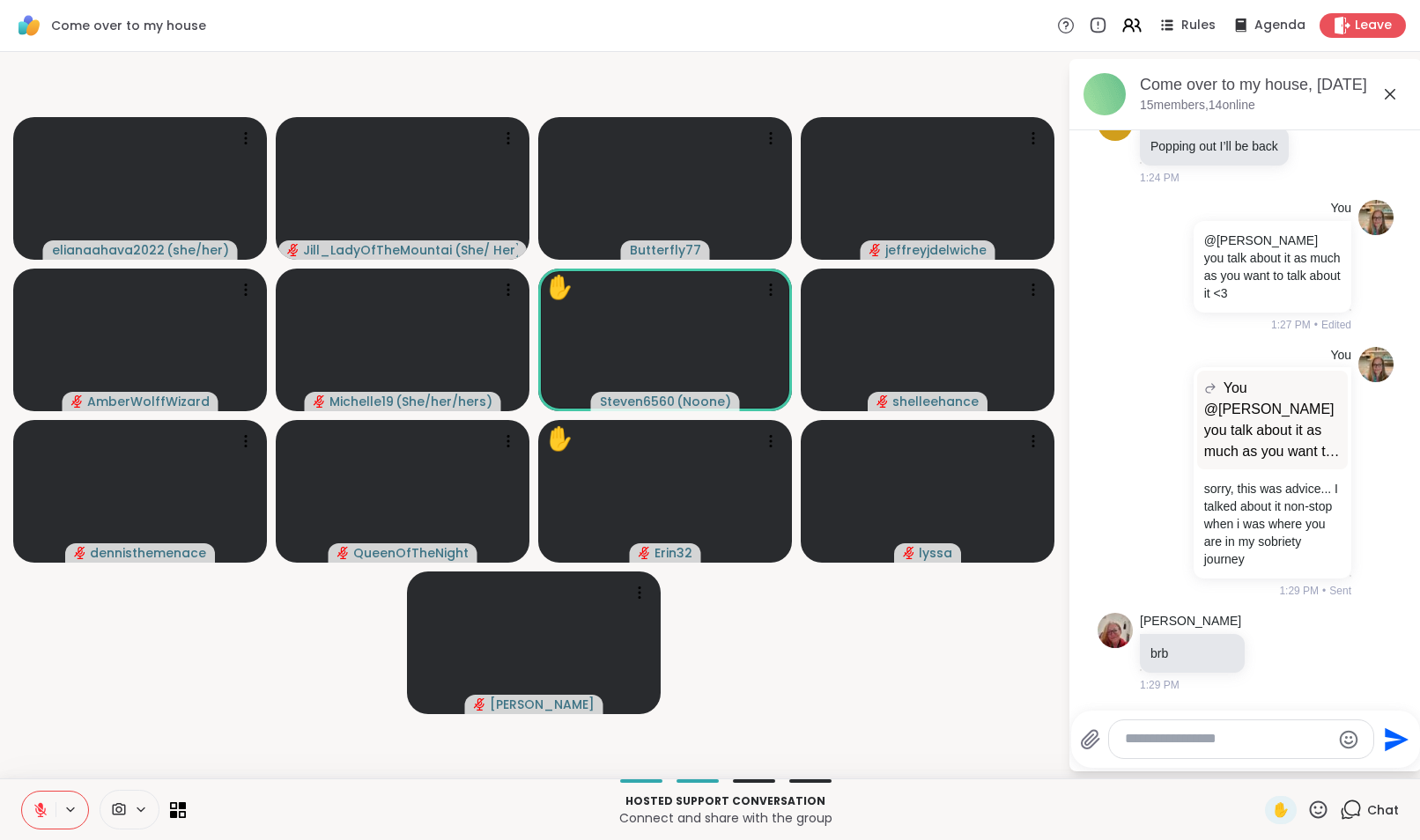
scroll to position [4465, 0]
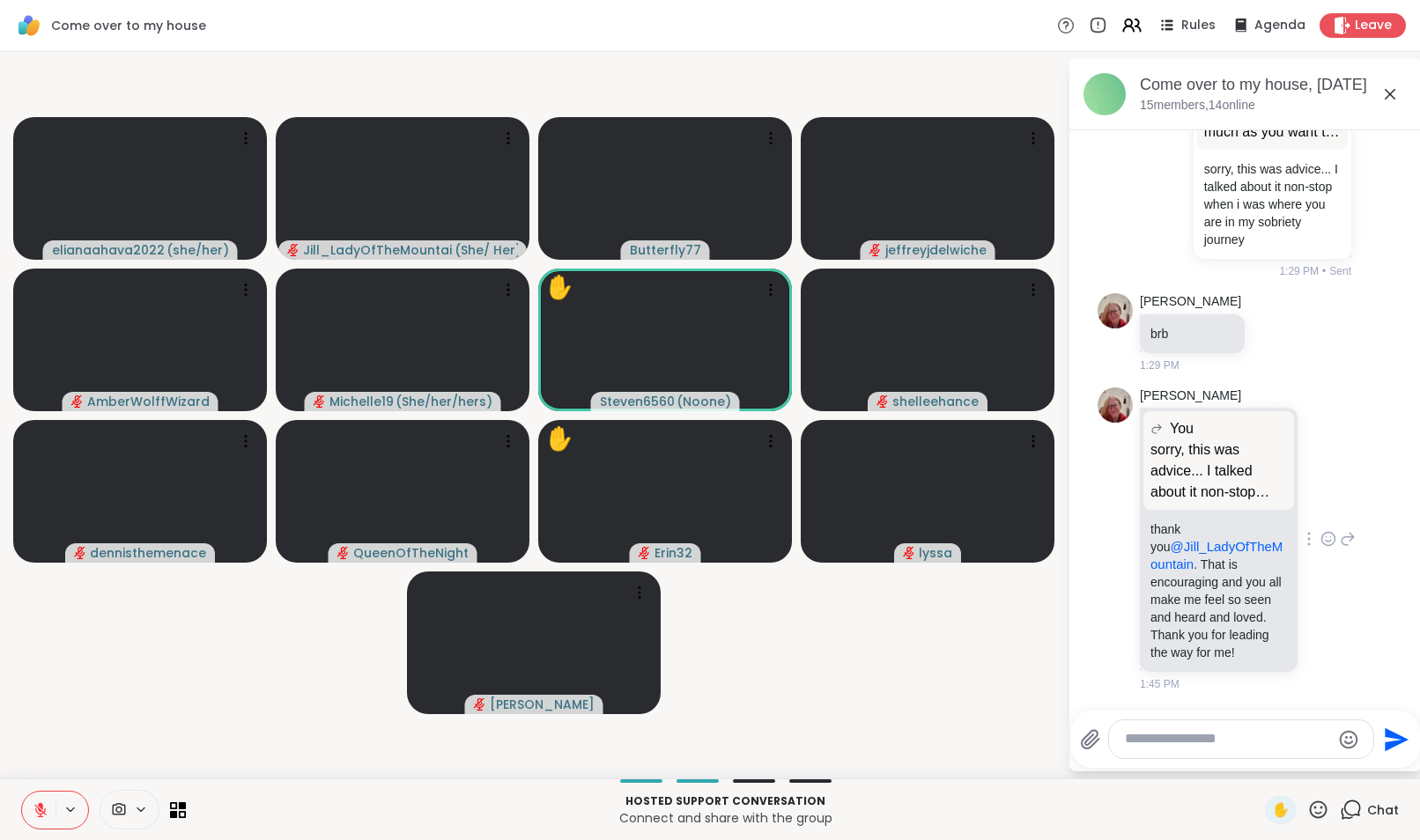
click at [1325, 540] on icon at bounding box center [1328, 541] width 6 height 2
click at [1321, 503] on div "Select Reaction: Heart" at bounding box center [1328, 510] width 16 height 16
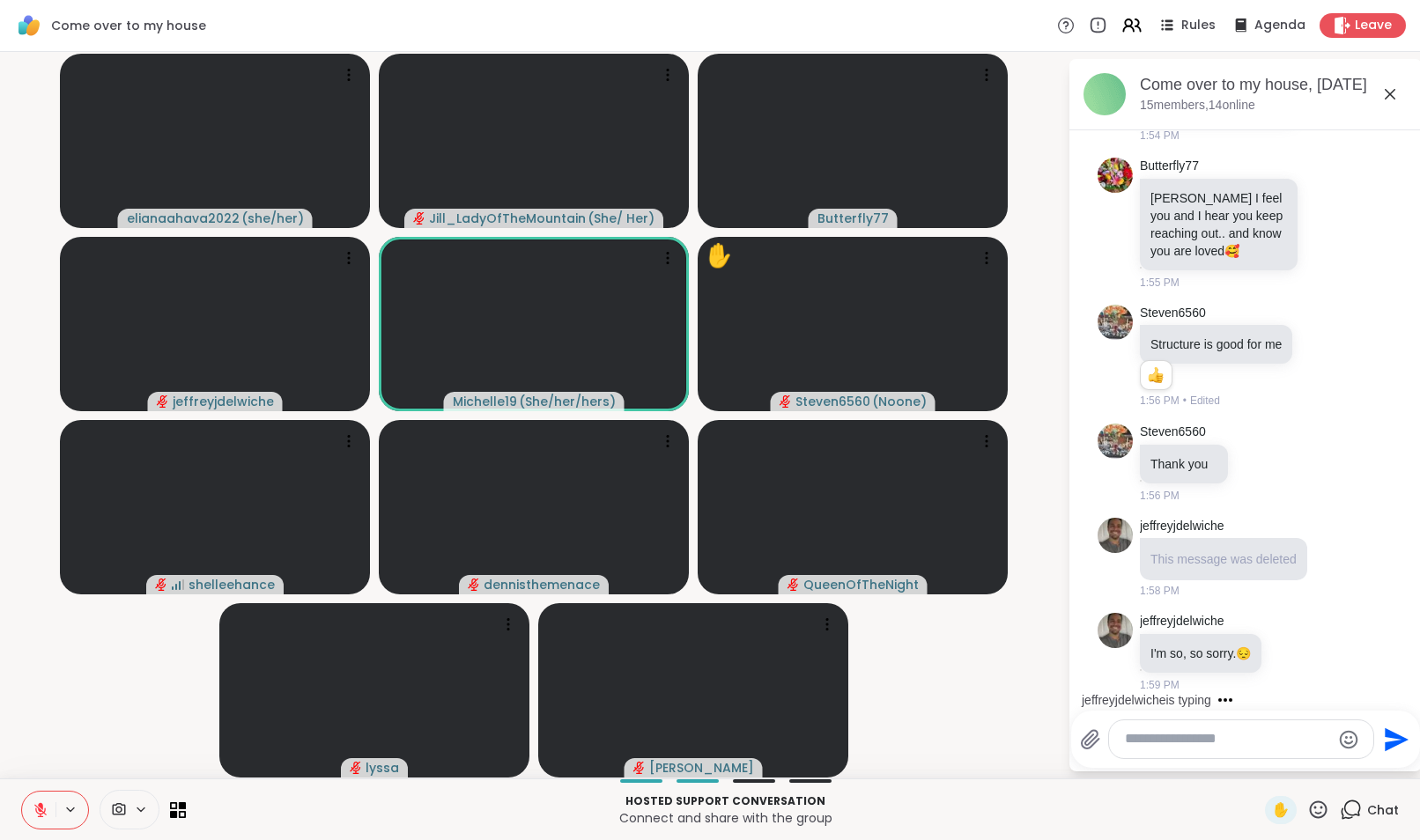
scroll to position [6889, 0]
